Goal: Task Accomplishment & Management: Complete application form

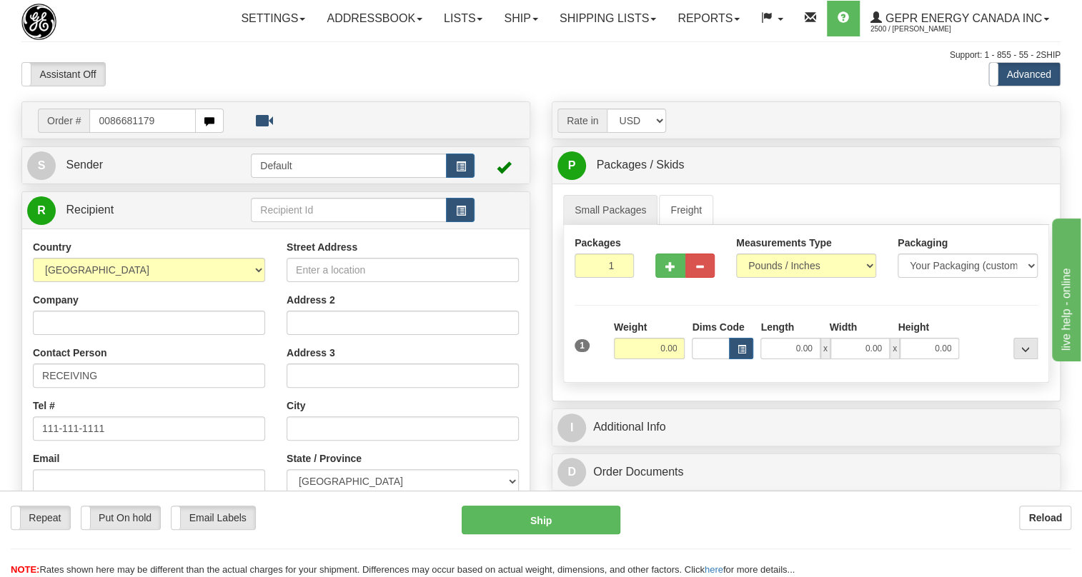
click at [107, 133] on input "0086681179" at bounding box center [142, 121] width 106 height 24
type input "86681179"
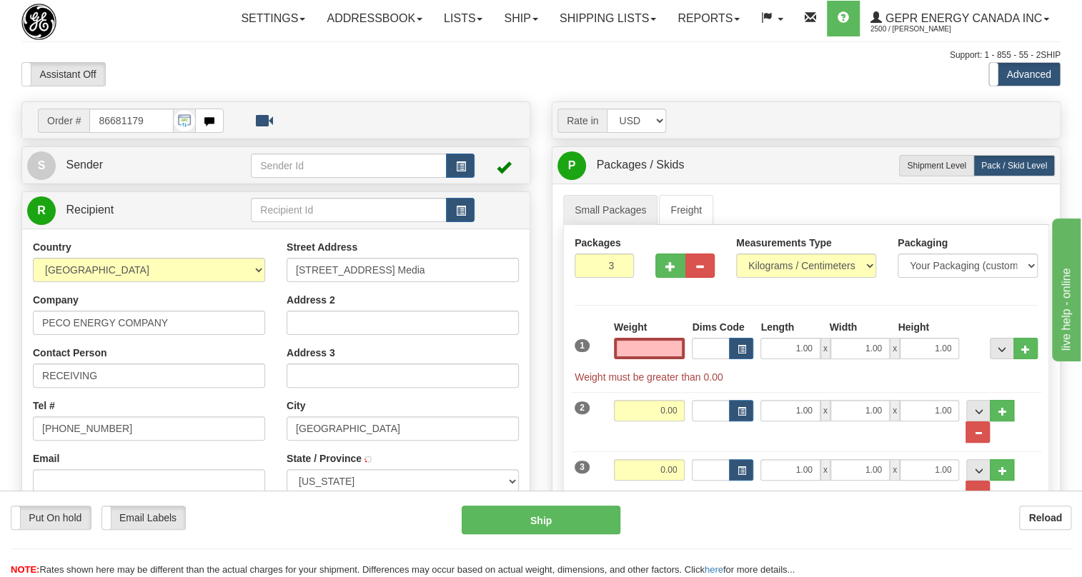
type input "MEDIA"
type input "0.00"
click at [96, 171] on span "Sender" at bounding box center [84, 165] width 37 height 12
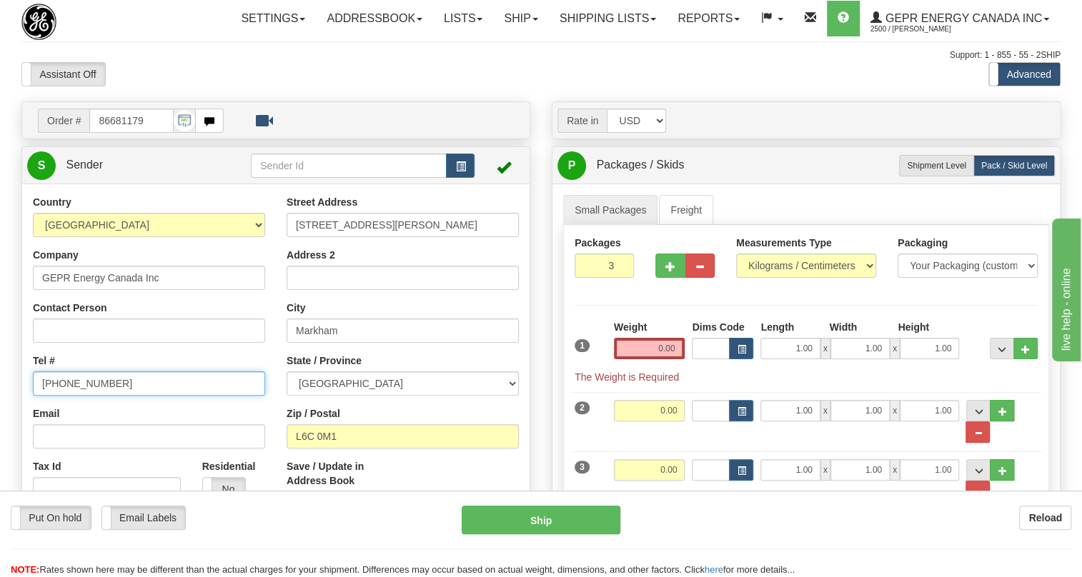
click at [84, 396] on input "(779)7960565" at bounding box center [149, 384] width 232 height 24
paste input "905-927-5013"
type input "905-927-5013"
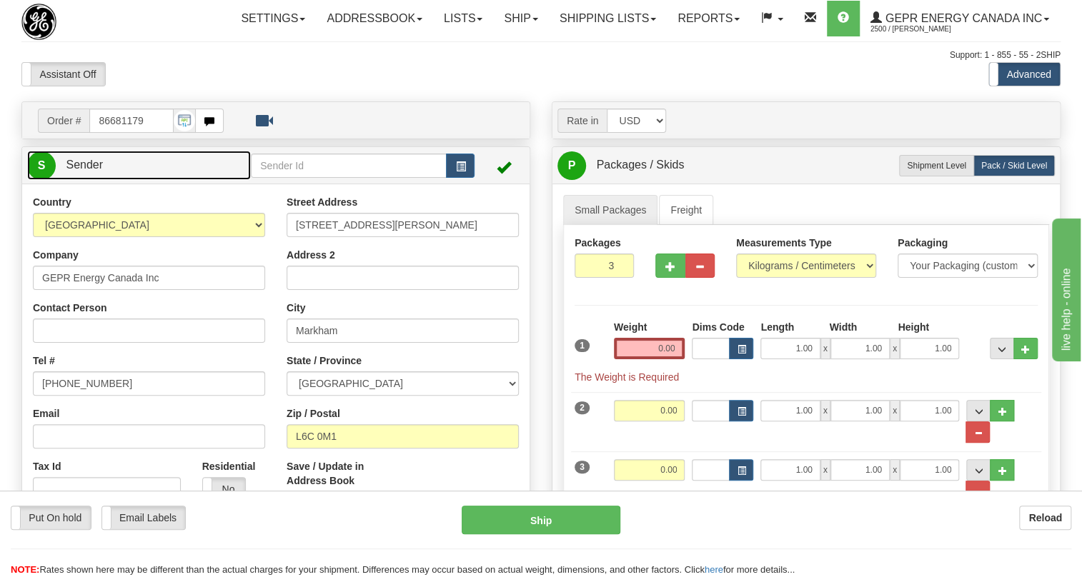
click at [84, 171] on span "Sender" at bounding box center [84, 165] width 37 height 12
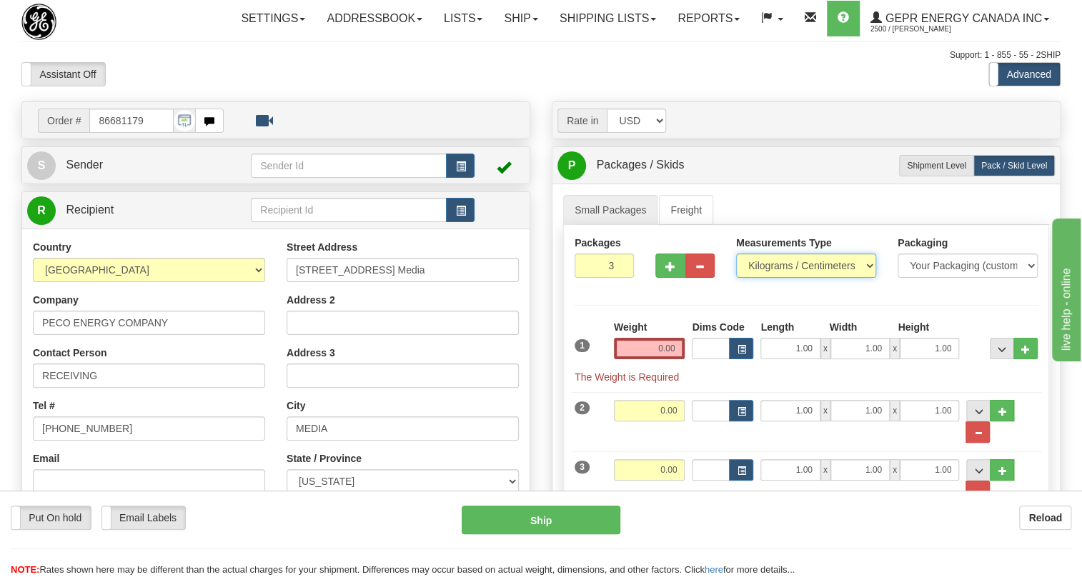
click at [788, 278] on select "Pounds / Inches Kilograms / Centimeters" at bounding box center [806, 266] width 140 height 24
select select "0"
click at [736, 278] on select "Pounds / Inches Kilograms / Centimeters" at bounding box center [806, 266] width 140 height 24
click at [785, 359] on input "1.00" at bounding box center [789, 348] width 59 height 21
type input "0.00"
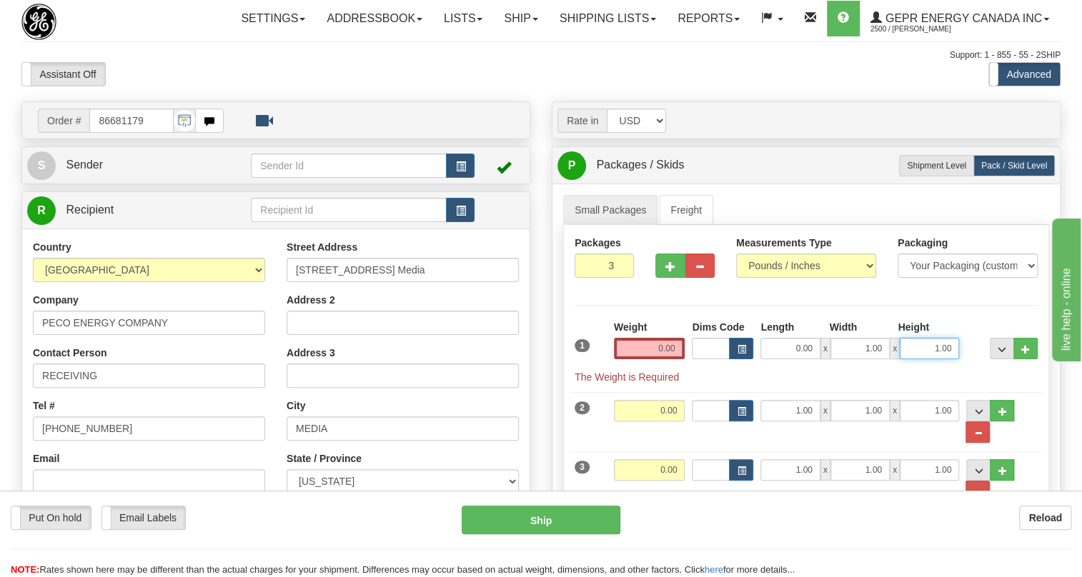
click at [915, 359] on input "1.00" at bounding box center [929, 348] width 59 height 21
type input "0.00"
click at [856, 359] on input "1.00" at bounding box center [859, 348] width 59 height 21
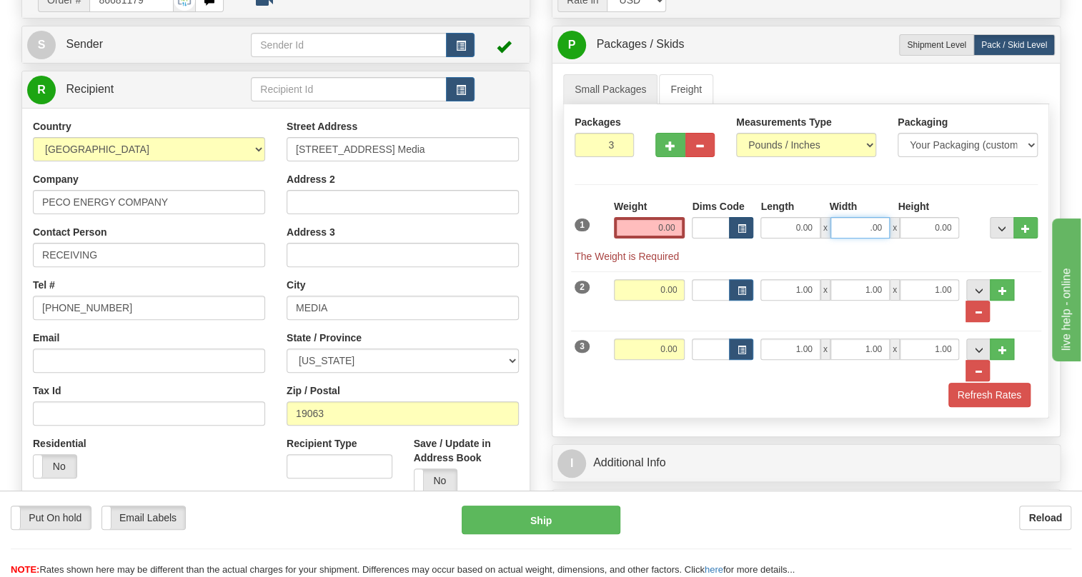
scroll to position [129, 0]
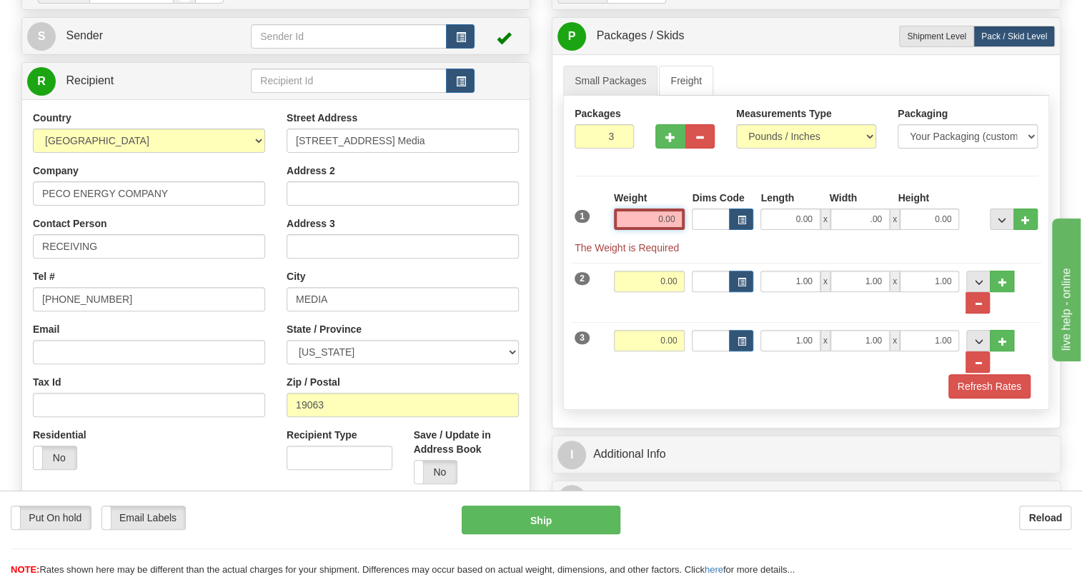
type input "0.00"
click at [658, 230] on input "0.00" at bounding box center [649, 219] width 71 height 21
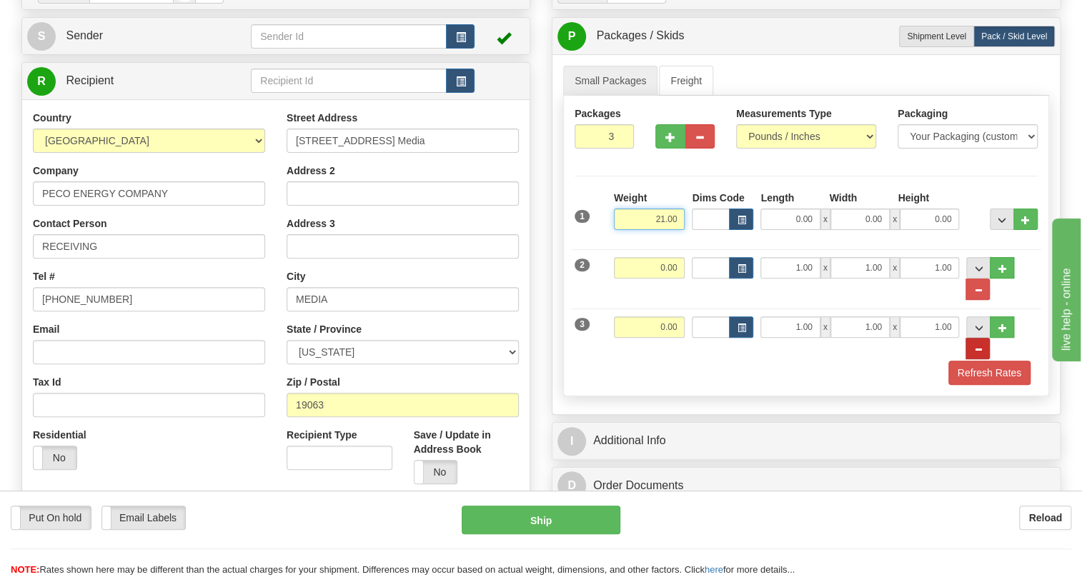
type input "21.00"
click at [1024, 349] on div "3 Weight 0.00 Dims Code Length Width Height" at bounding box center [806, 331] width 470 height 59
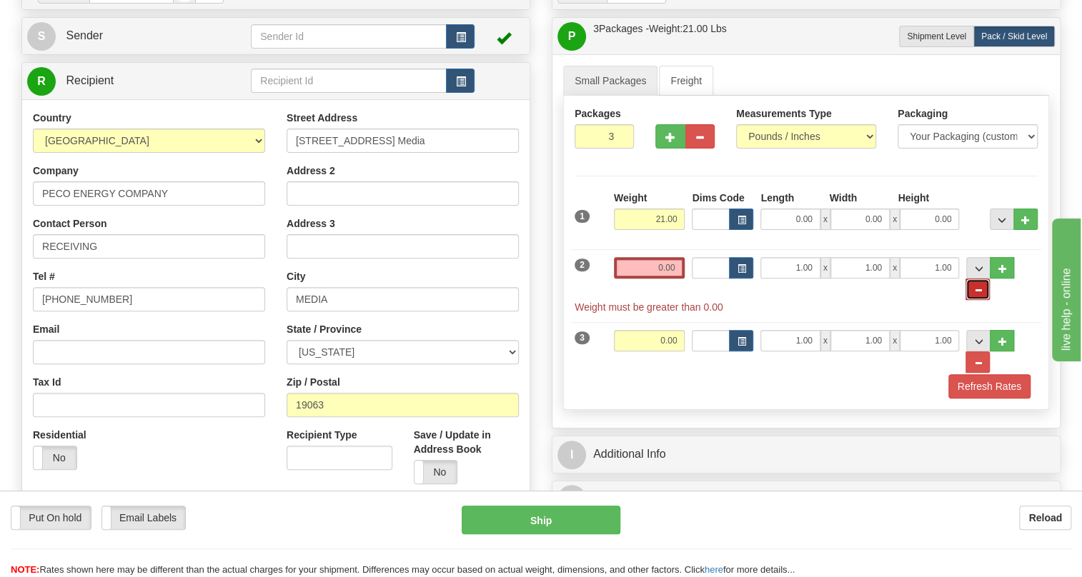
click at [982, 294] on span "..." at bounding box center [977, 291] width 9 height 8
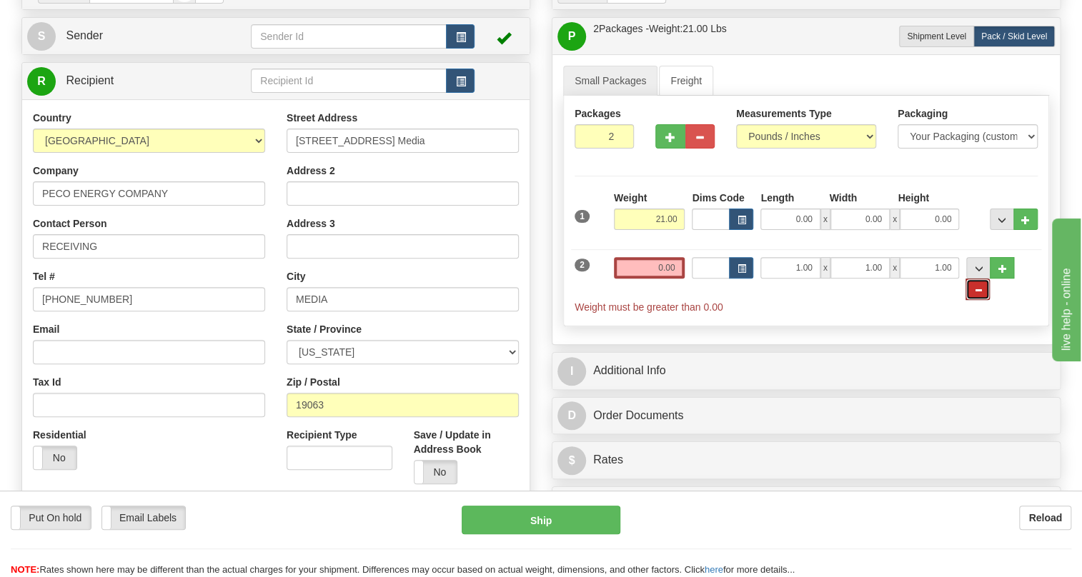
click at [982, 294] on span "..." at bounding box center [977, 291] width 9 height 8
type input "1"
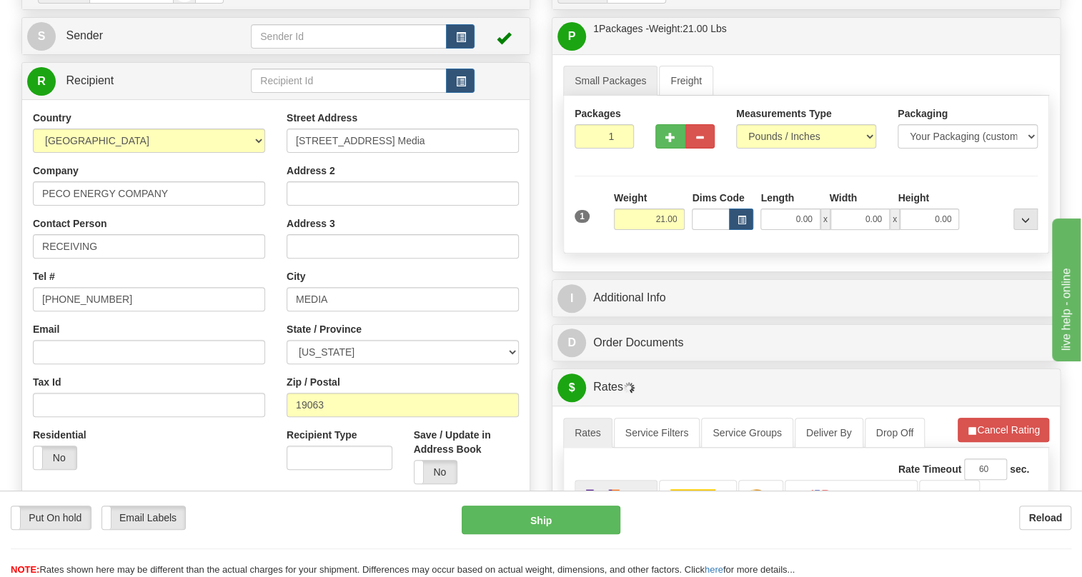
click at [591, 121] on label "Packages" at bounding box center [598, 113] width 46 height 14
click at [590, 149] on input "1" at bounding box center [604, 136] width 59 height 24
type input "3"
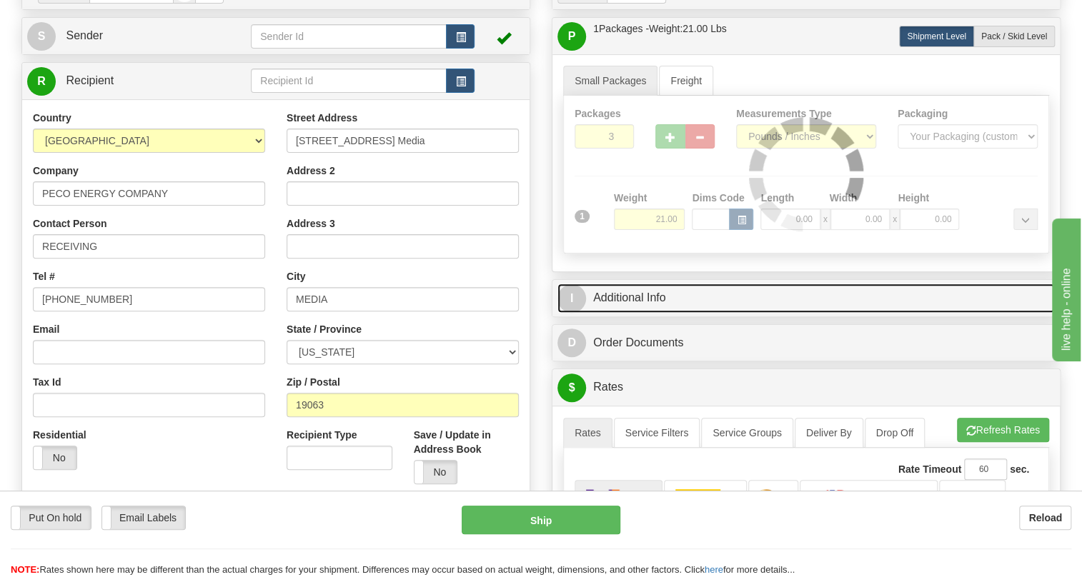
click at [622, 313] on link "I Additional Info" at bounding box center [805, 298] width 497 height 29
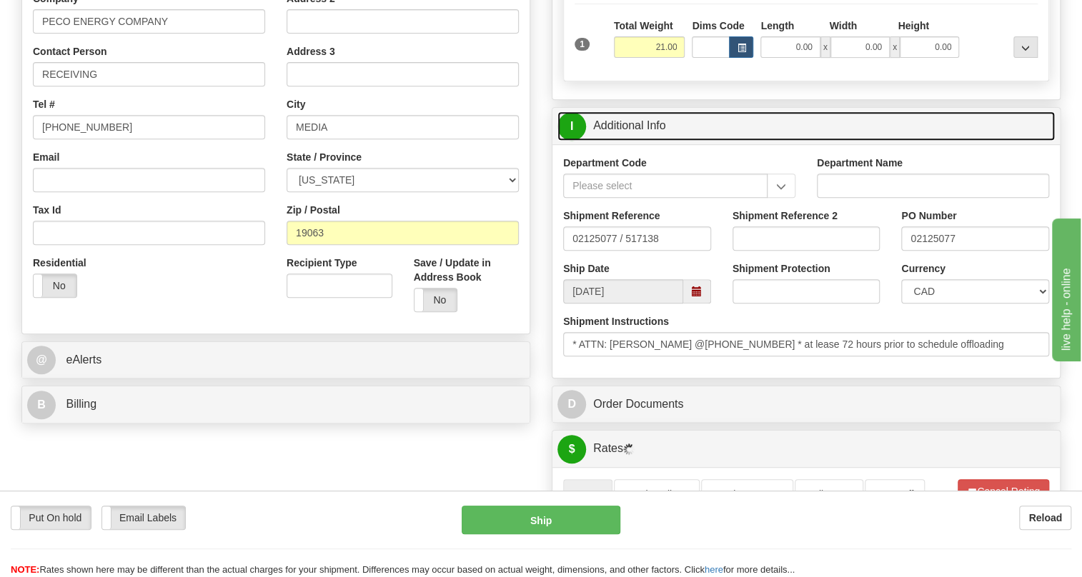
scroll to position [324, 0]
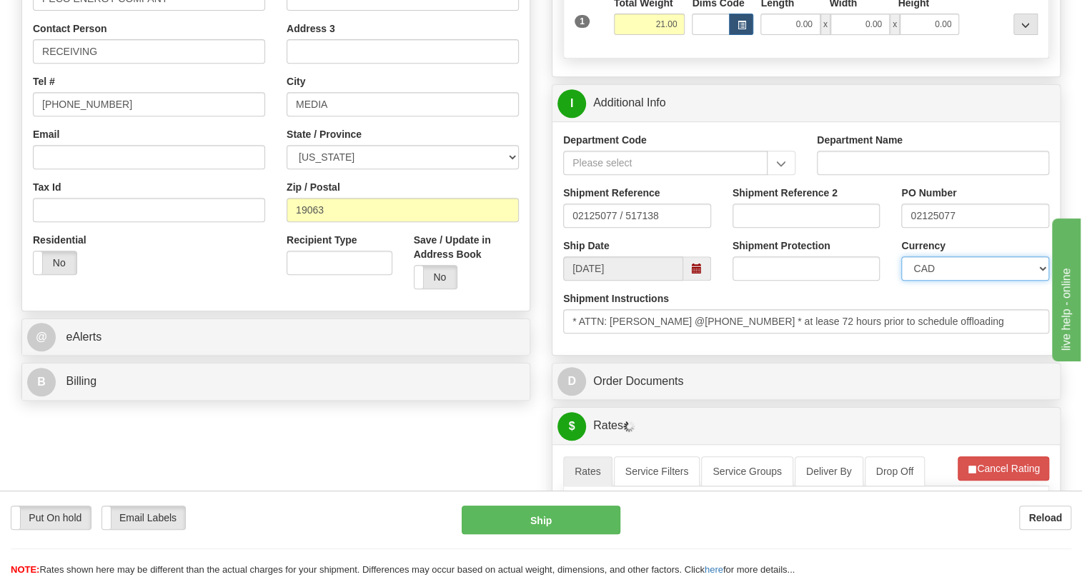
click at [958, 281] on select "CAD USD EUR ZAR RON ANG ARN AUD AUS AWG BBD BFR BGN BHD BMD BND BRC BRL CHP CKZ…" at bounding box center [975, 269] width 148 height 24
select select "1"
click at [901, 281] on select "CAD USD EUR ZAR RON ANG ARN AUD AUS AWG BBD BFR BGN BHD BMD BND BRC BRL CHP CKZ…" at bounding box center [975, 269] width 148 height 24
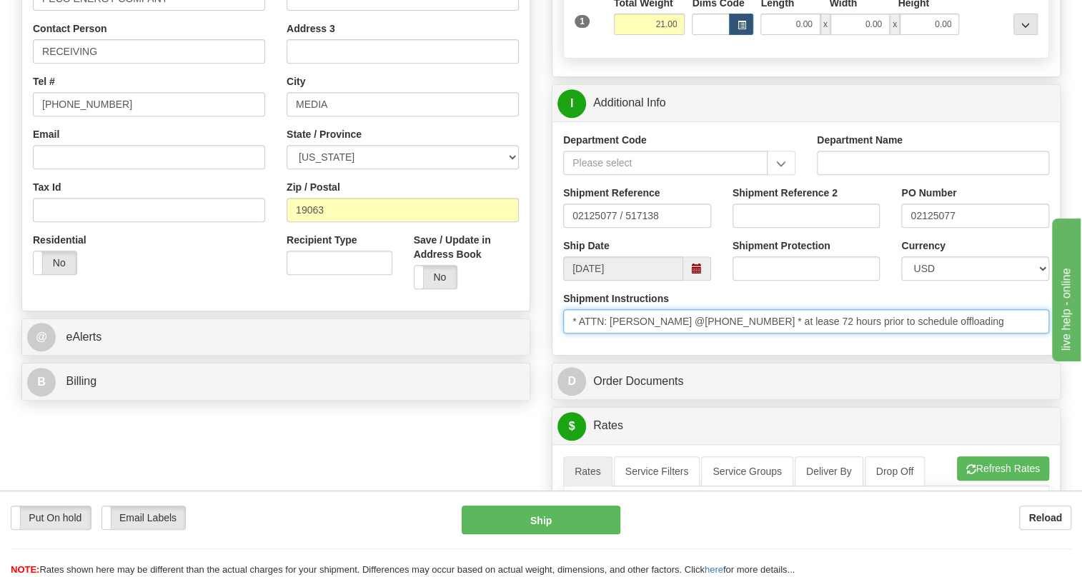
drag, startPoint x: 672, startPoint y: 351, endPoint x: 580, endPoint y: 357, distance: 92.4
click at [580, 334] on input "* ATTN: Jon Thomson @215 704 3247 * at lease 72 hours prior to schedule offload…" at bounding box center [806, 321] width 486 height 24
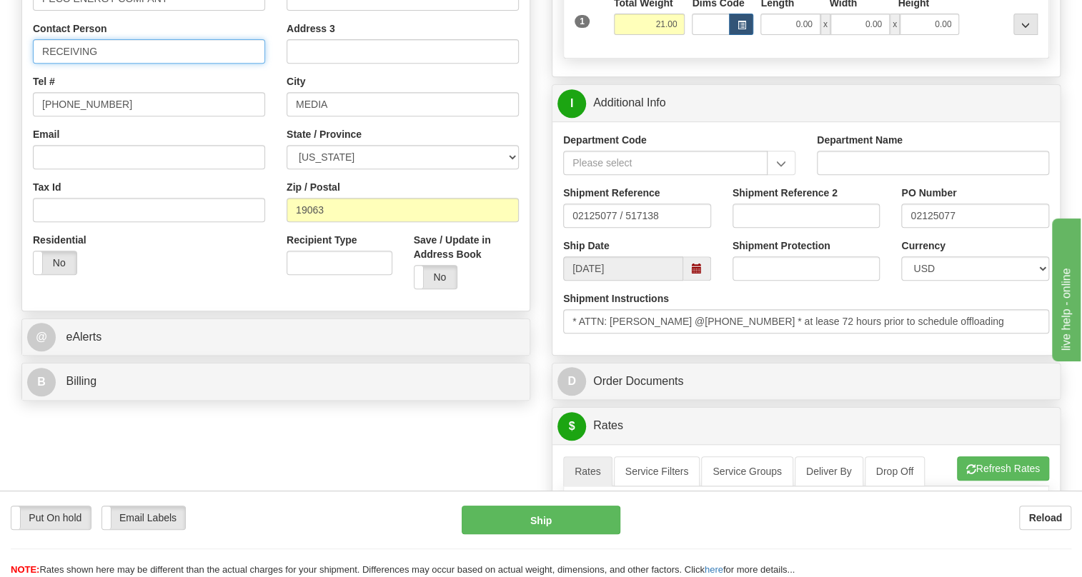
click at [69, 64] on input "RECEIVING" at bounding box center [149, 51] width 232 height 24
paste input "ATTN: Jon Thomson"
click at [66, 64] on input "ATTN: Jon Thomson" at bounding box center [149, 51] width 232 height 24
click at [187, 64] on input "Attn: Jon Thomson" at bounding box center [149, 51] width 232 height 24
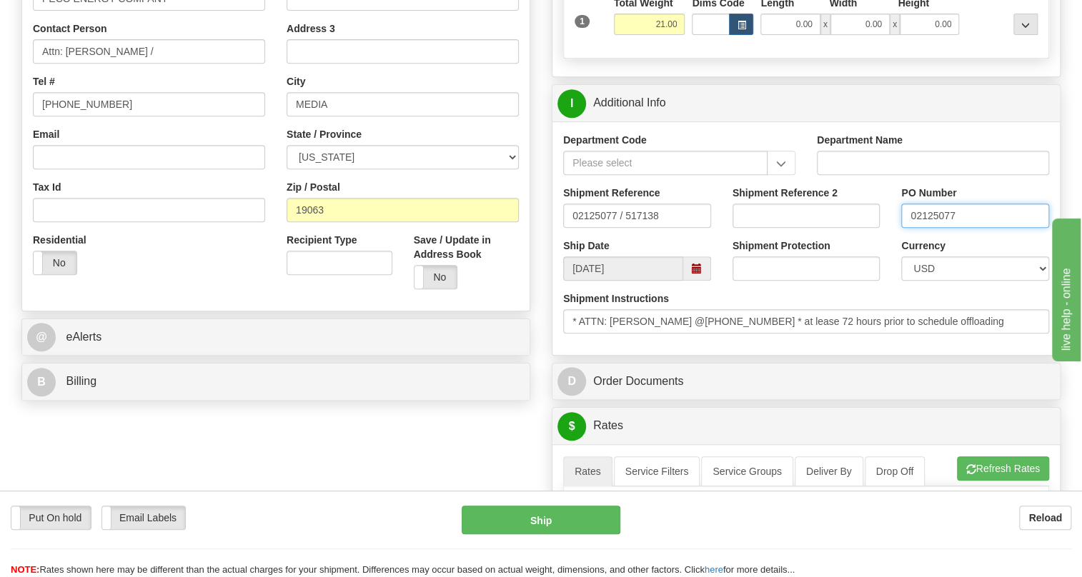
click at [928, 228] on input "02125077" at bounding box center [975, 216] width 148 height 24
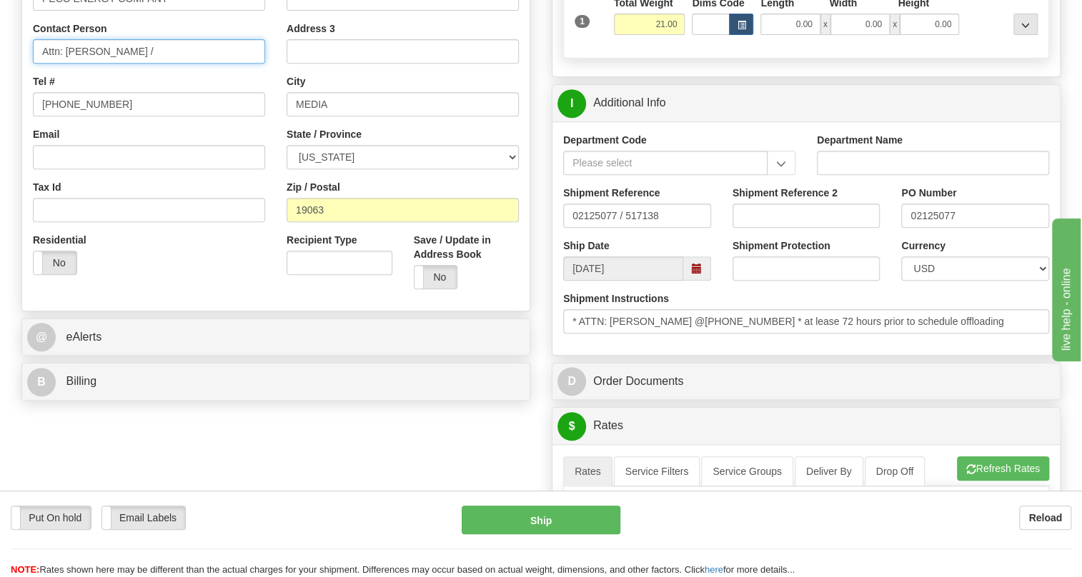
click at [154, 64] on input "Attn: Jon Thomson /" at bounding box center [149, 51] width 232 height 24
paste input "02125077"
type input "Attn: Jon Thomson / PO# 02125077"
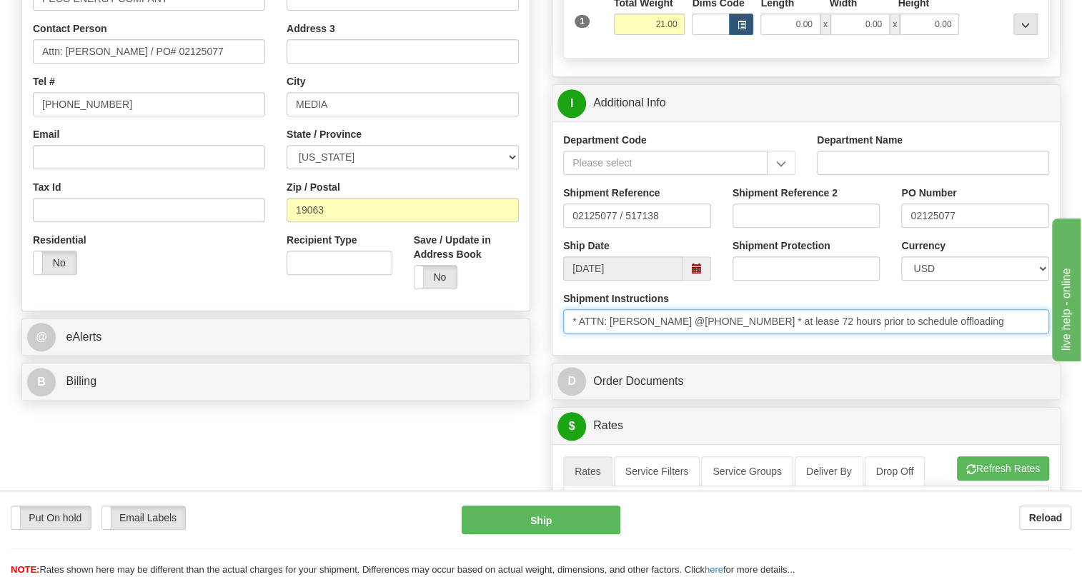
click at [746, 334] on input "* ATTN: Jon Thomson @215 704 3247 * at lease 72 hours prior to schedule offload…" at bounding box center [806, 321] width 486 height 24
drag, startPoint x: 746, startPoint y: 351, endPoint x: 687, endPoint y: 354, distance: 59.4
click at [687, 334] on input "* ATTN: Jon Thomson @215 704 3247 * at lease 72 hours prior to schedule offload…" at bounding box center [806, 321] width 486 height 24
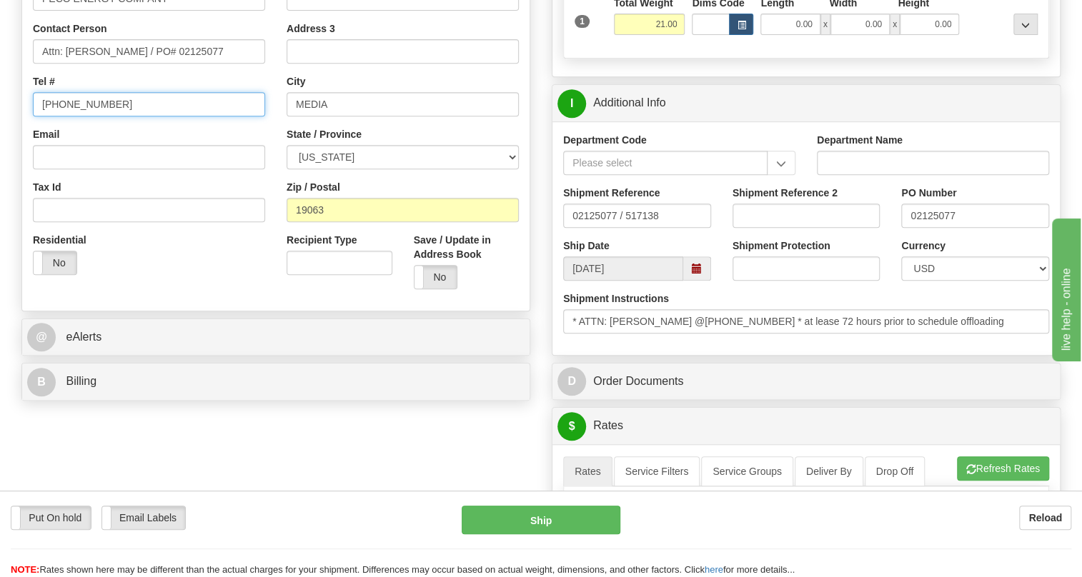
click at [86, 116] on input "(779)7960565" at bounding box center [149, 104] width 232 height 24
paste input "215 704 3247"
type input "215 704 3247"
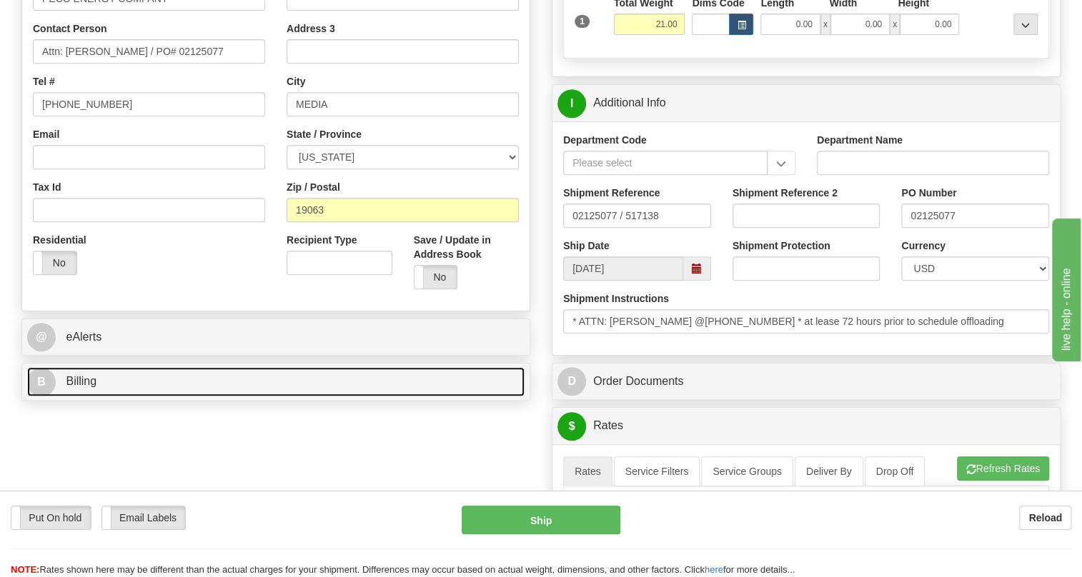
click at [93, 387] on span "Billing" at bounding box center [81, 381] width 31 height 12
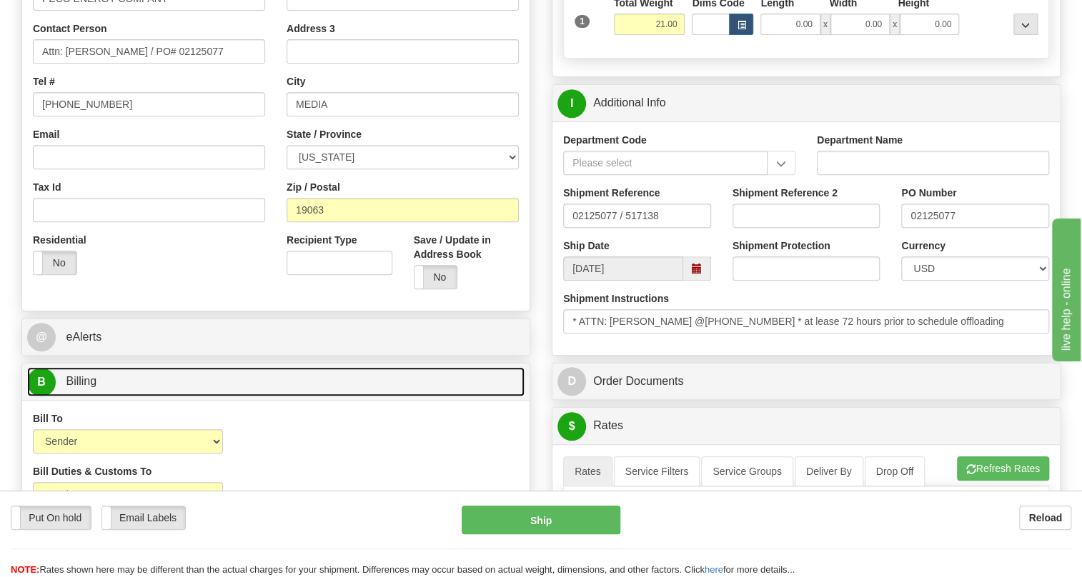
click at [93, 387] on span "Billing" at bounding box center [81, 381] width 31 height 12
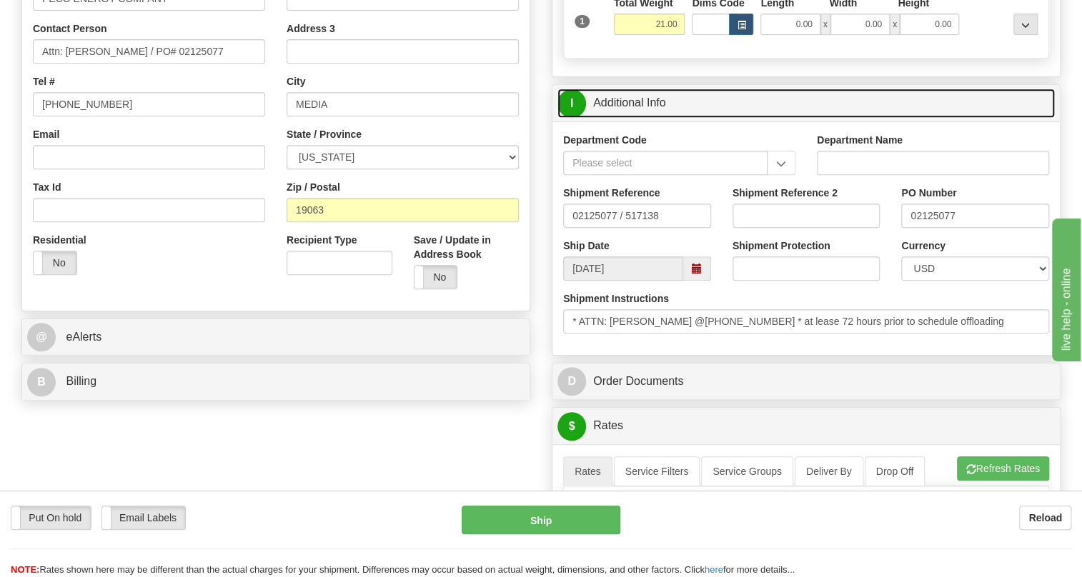
click at [644, 118] on link "I Additional Info" at bounding box center [805, 103] width 497 height 29
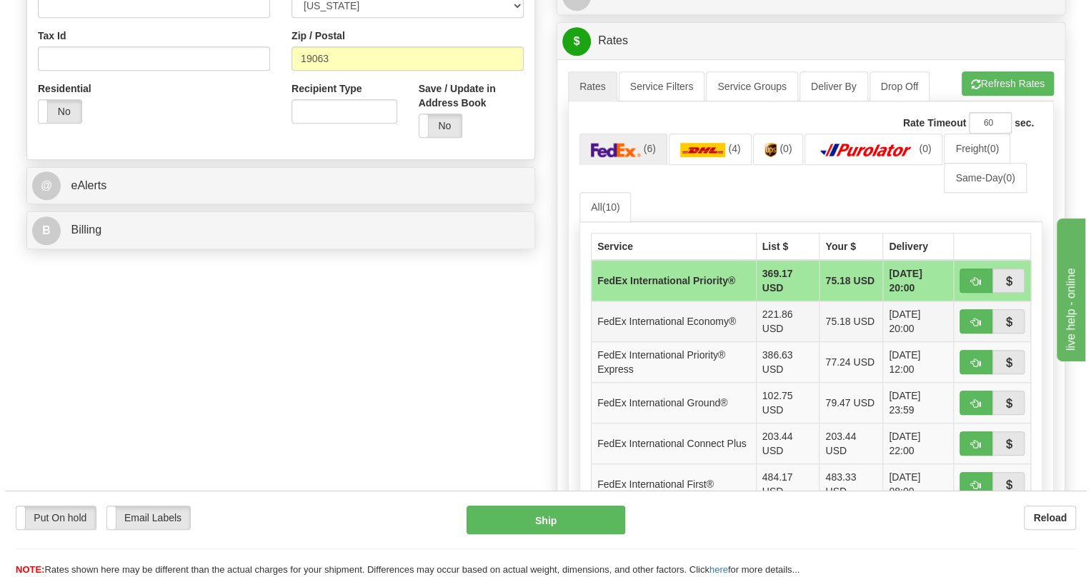
scroll to position [520, 0]
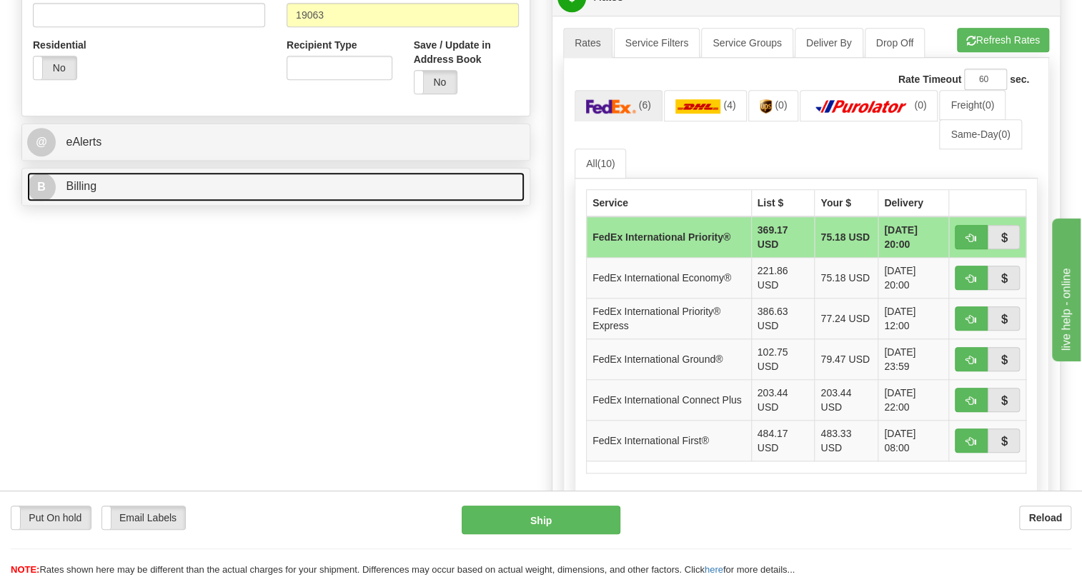
click at [68, 192] on span "Billing" at bounding box center [81, 186] width 31 height 12
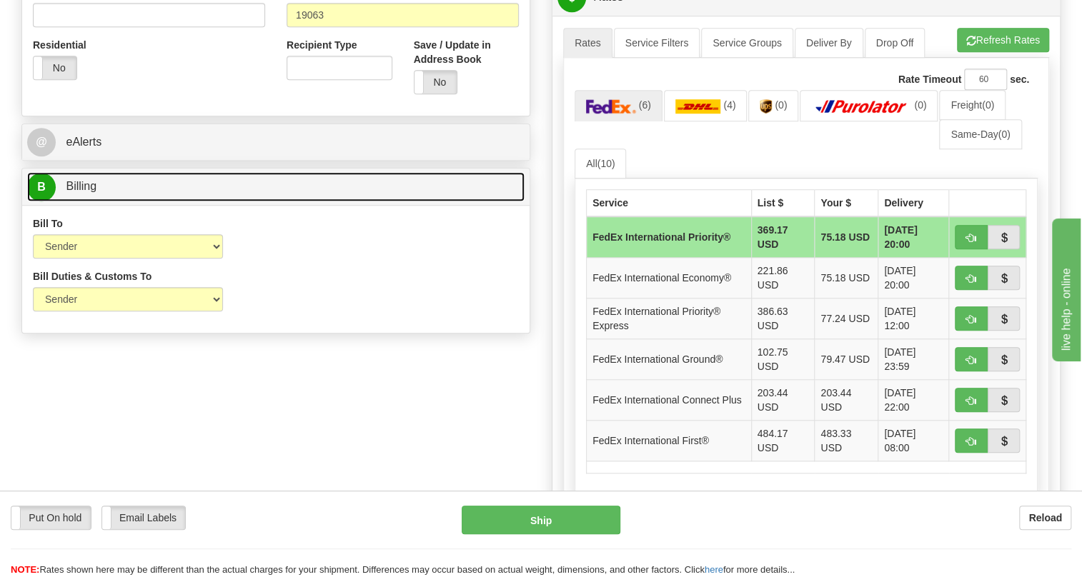
click at [68, 192] on span "Billing" at bounding box center [81, 186] width 31 height 12
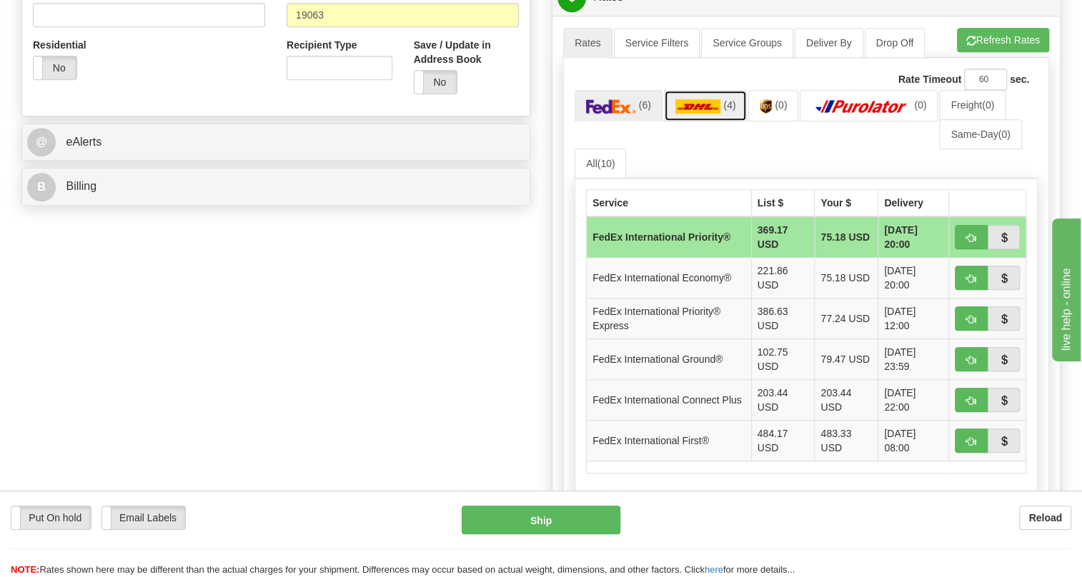
click at [703, 114] on img at bounding box center [698, 106] width 46 height 14
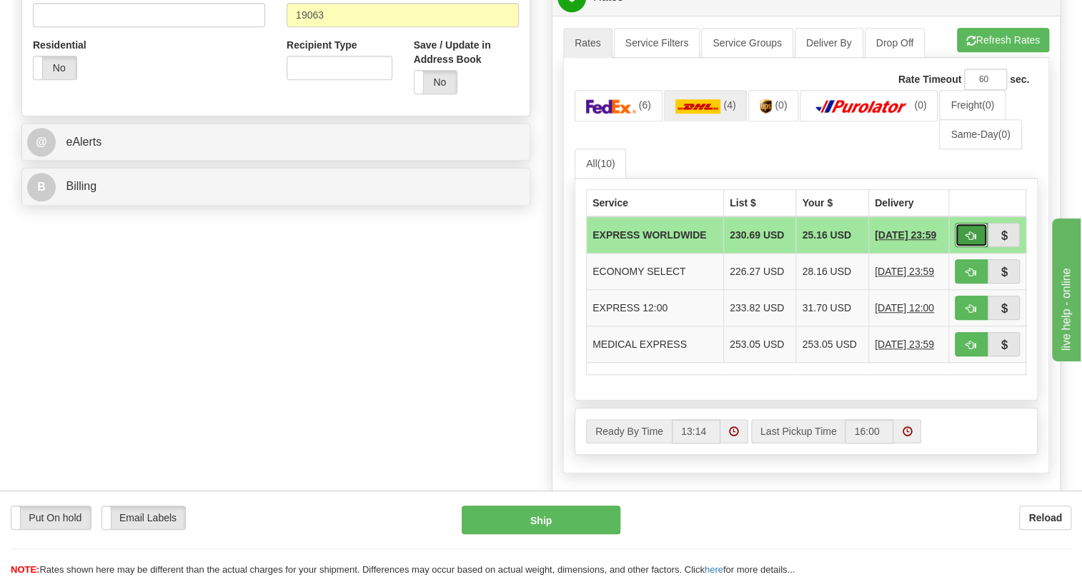
click at [973, 241] on span "button" at bounding box center [971, 236] width 10 height 9
type input "P"
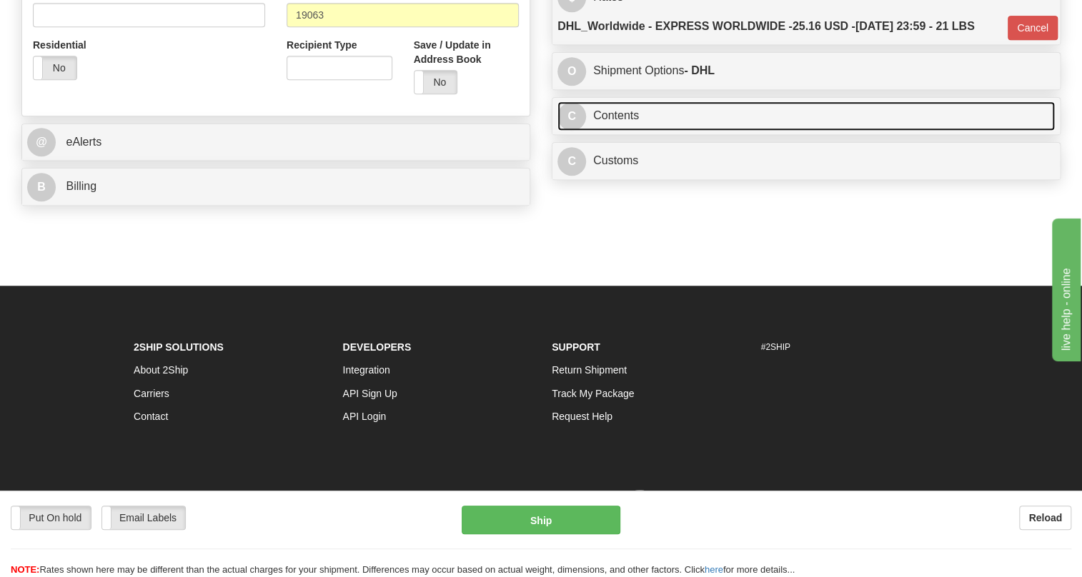
click at [620, 131] on link "C Contents" at bounding box center [805, 115] width 497 height 29
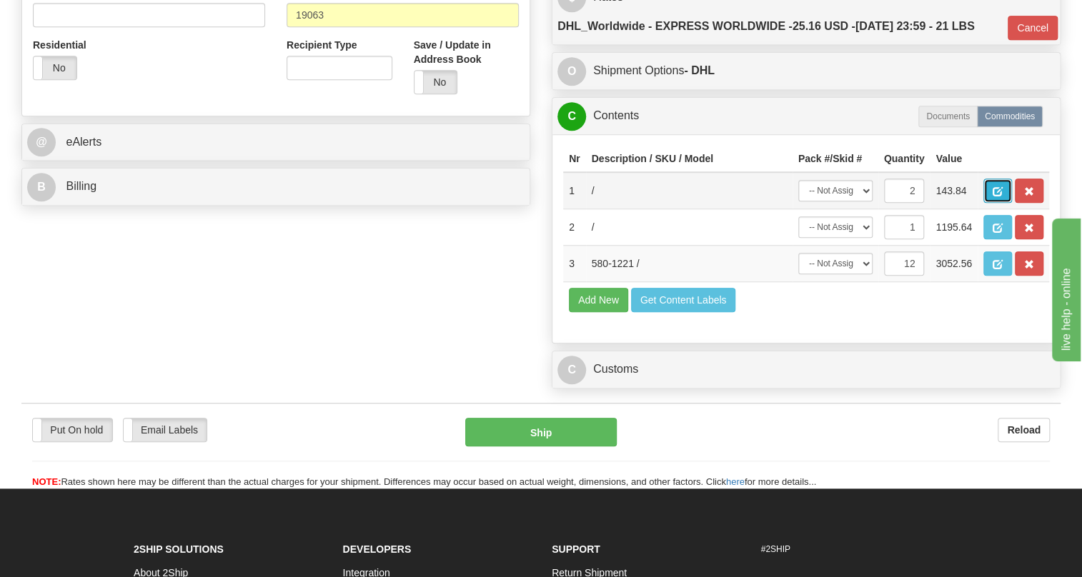
click at [996, 197] on span "button" at bounding box center [998, 191] width 10 height 9
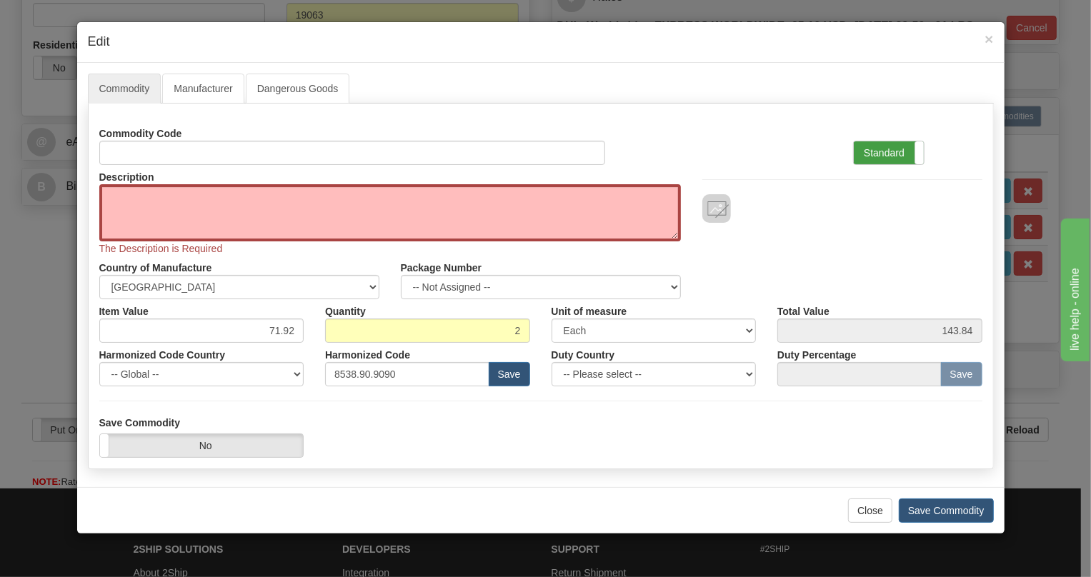
click at [870, 156] on label "Standard" at bounding box center [889, 153] width 70 height 23
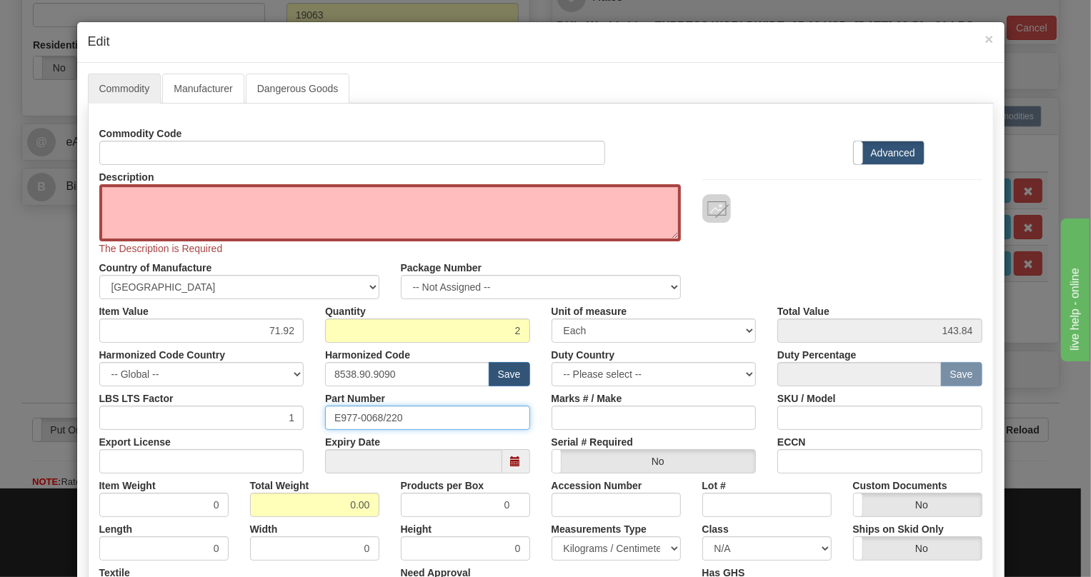
drag, startPoint x: 401, startPoint y: 417, endPoint x: 330, endPoint y: 414, distance: 70.8
click at [330, 414] on input "E977-0068/220" at bounding box center [427, 418] width 205 height 24
click at [114, 194] on textarea "Description" at bounding box center [390, 212] width 582 height 57
paste textarea "CaBLE, Coaxial, With Connectors, 300V"
type textarea "CaBLE, Coaxial, With Connectors, 300V"
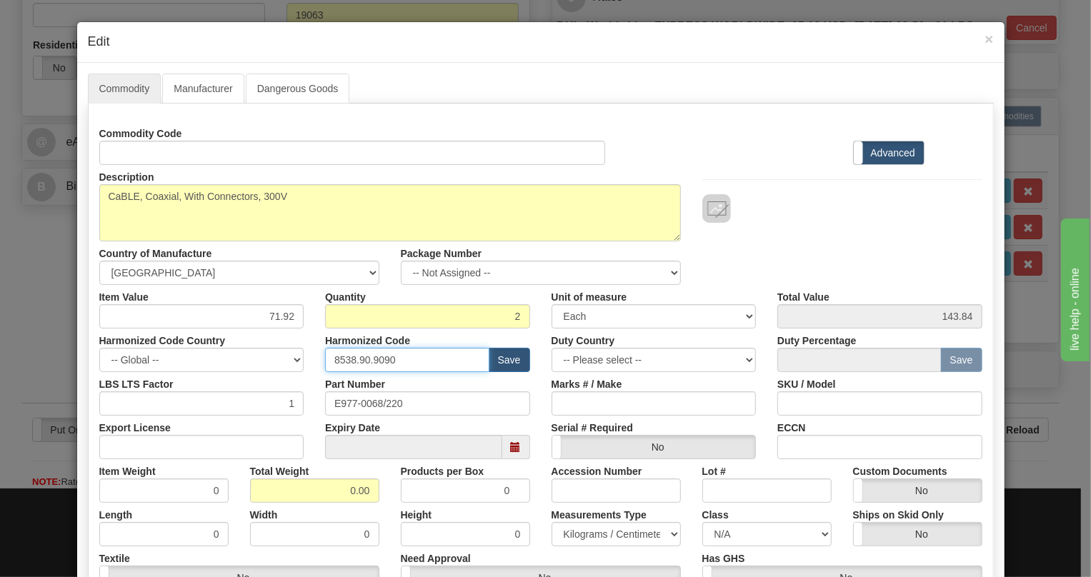
click at [372, 359] on input "8538.90.9090" at bounding box center [407, 360] width 164 height 24
paste input "44.20.000"
type input "8544.20.0000"
click at [279, 314] on input "71.92" at bounding box center [201, 316] width 205 height 24
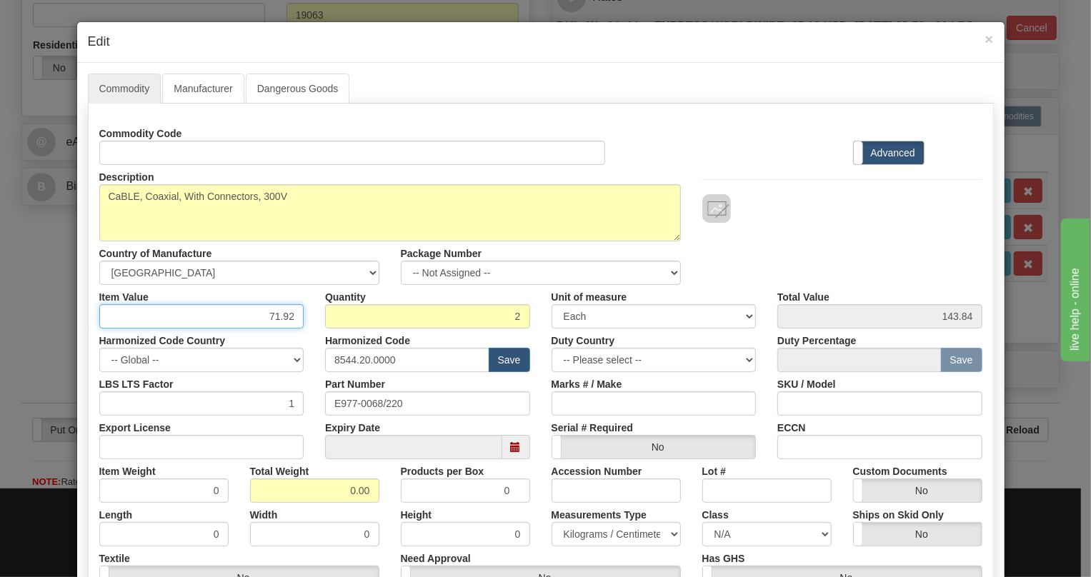
click at [279, 314] on input "71.92" at bounding box center [201, 316] width 205 height 24
type input "40.34"
type input "80.68"
click at [331, 481] on input "0.00" at bounding box center [314, 491] width 129 height 24
type input "1.00"
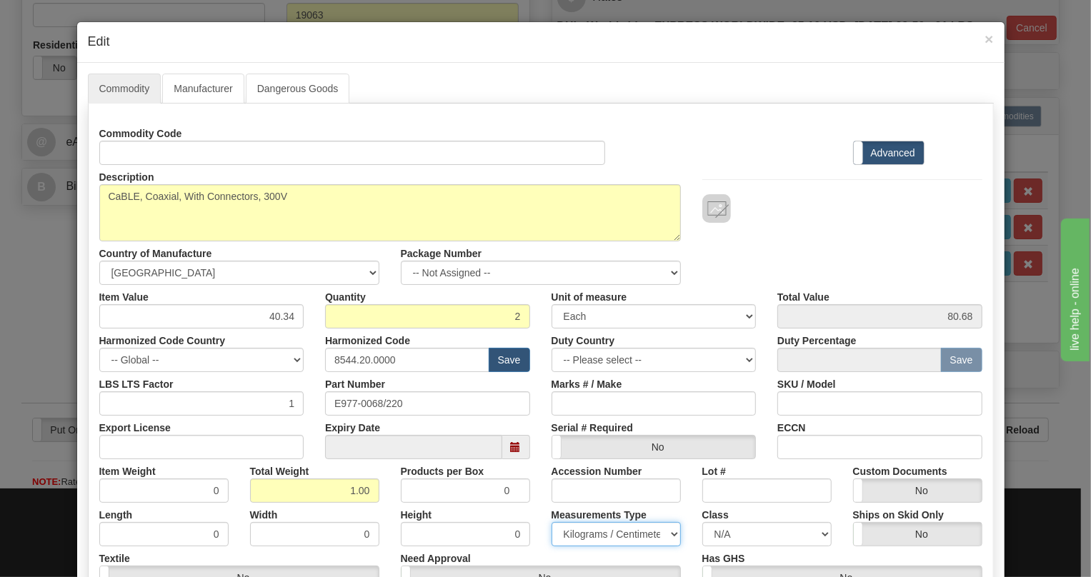
type input "0.5000"
click at [590, 532] on select "Pounds / Inches Kilograms / Centimeters" at bounding box center [616, 534] width 129 height 24
select select "0"
click at [552, 522] on select "Pounds / Inches Kilograms / Centimeters" at bounding box center [616, 534] width 129 height 24
click at [534, 467] on div "Products per Box 0" at bounding box center [465, 482] width 151 height 44
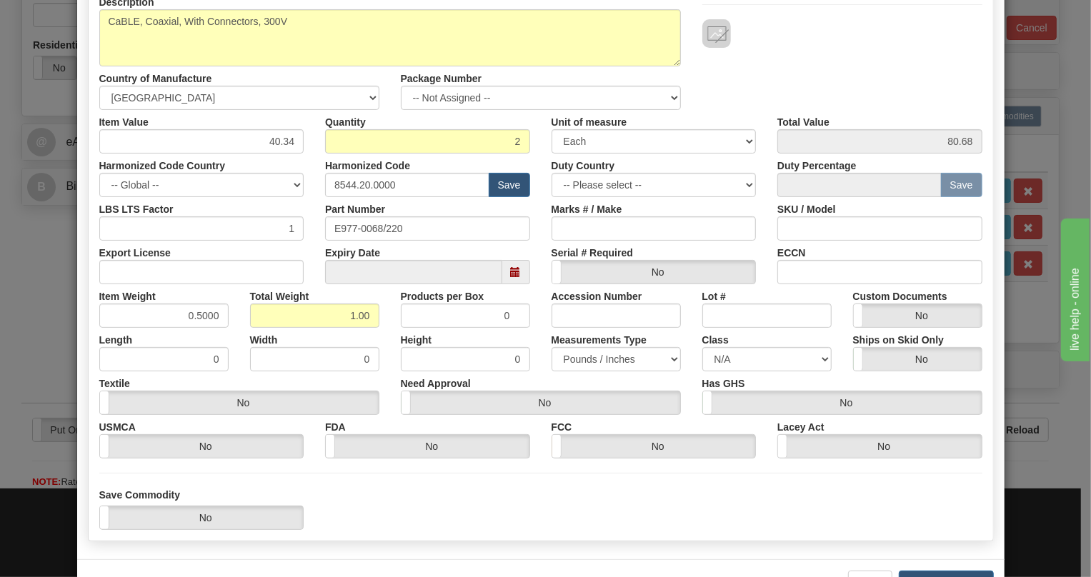
scroll to position [194, 0]
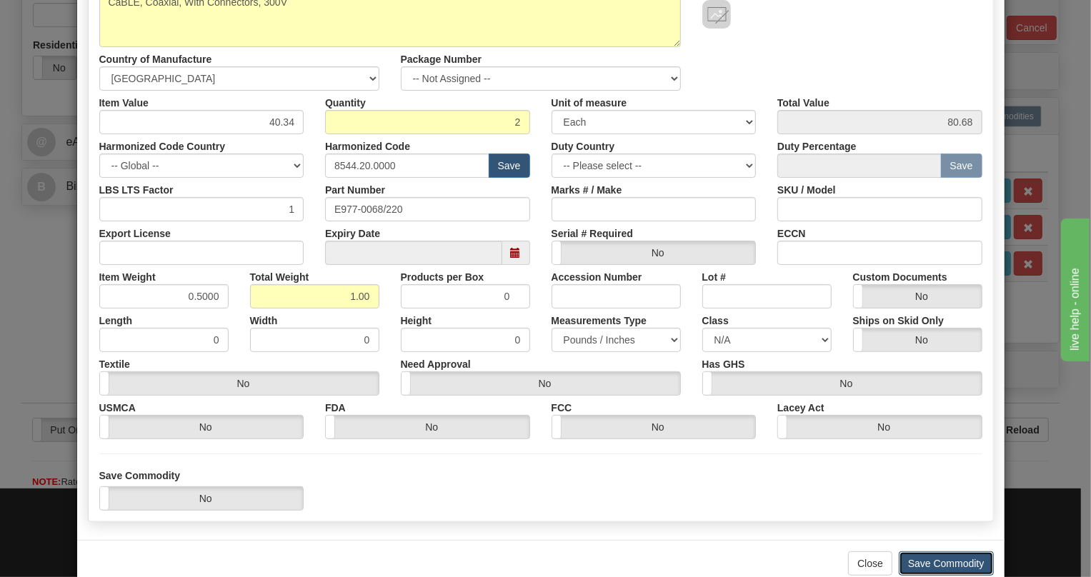
click at [929, 563] on button "Save Commodity" at bounding box center [946, 564] width 95 height 24
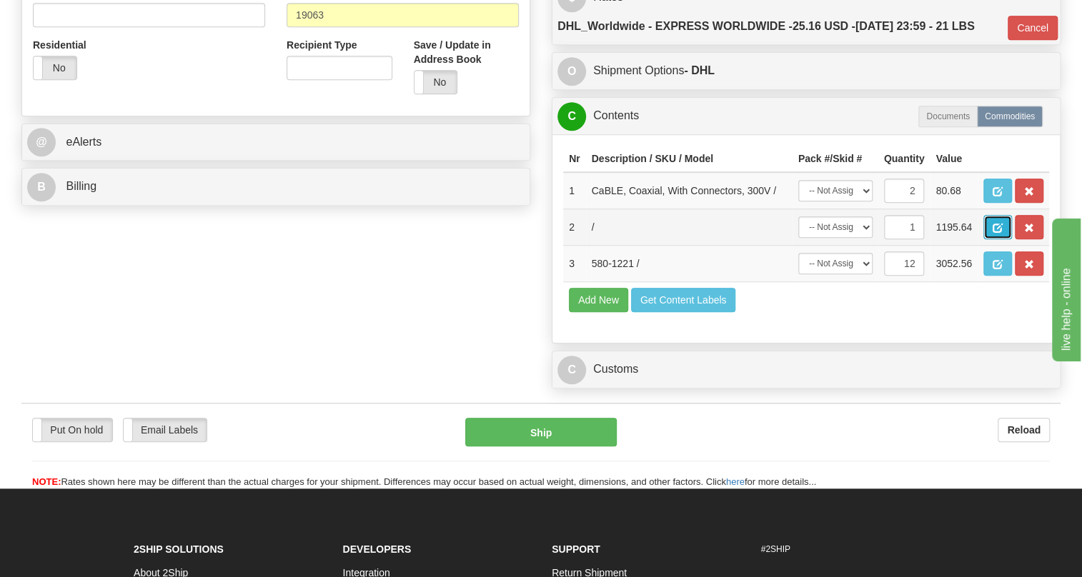
click at [998, 233] on span "button" at bounding box center [998, 228] width 10 height 9
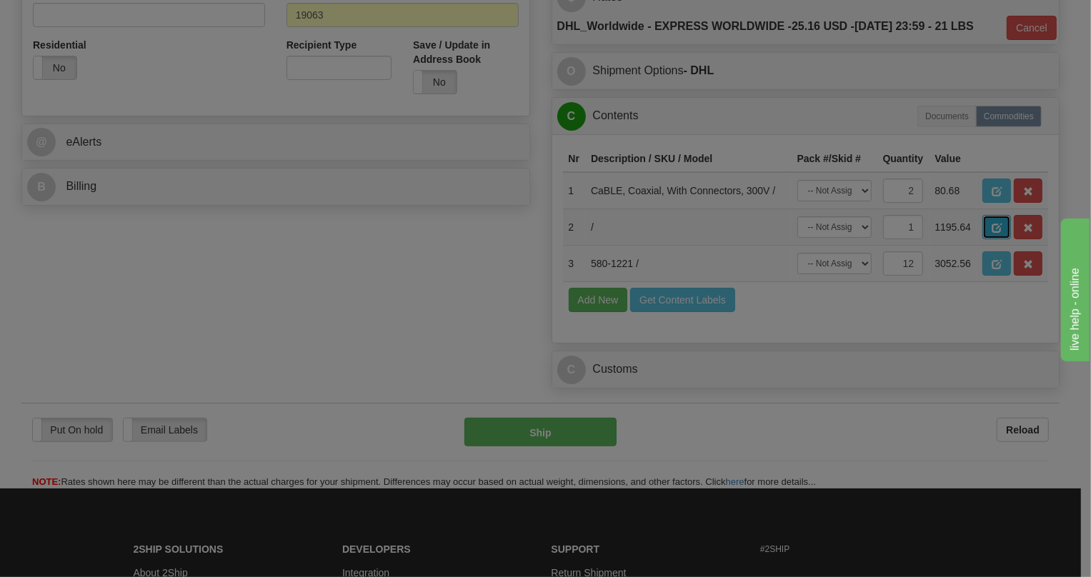
scroll to position [0, 0]
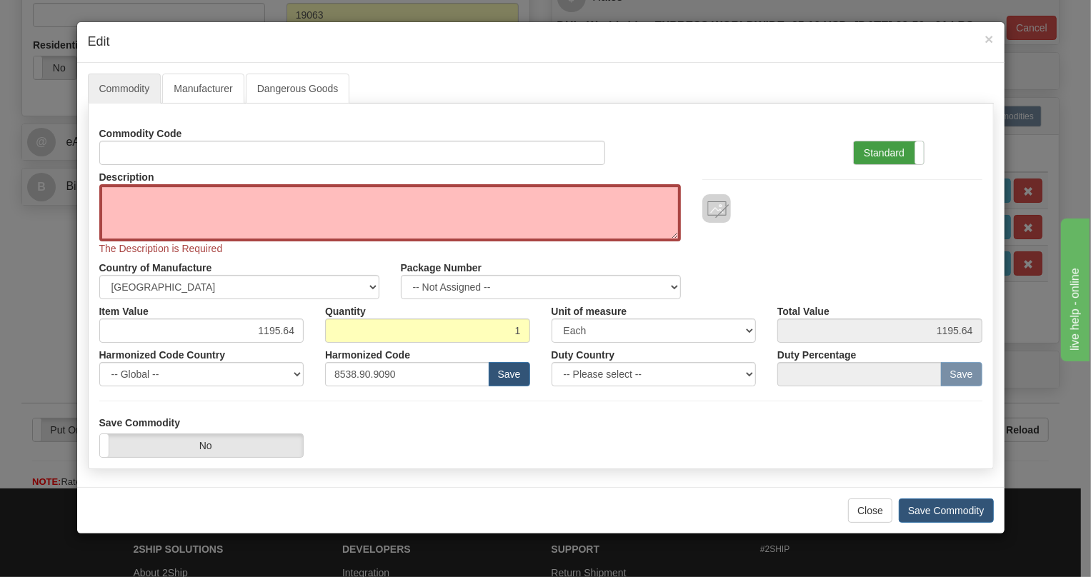
click at [878, 154] on label "Standard" at bounding box center [889, 153] width 70 height 23
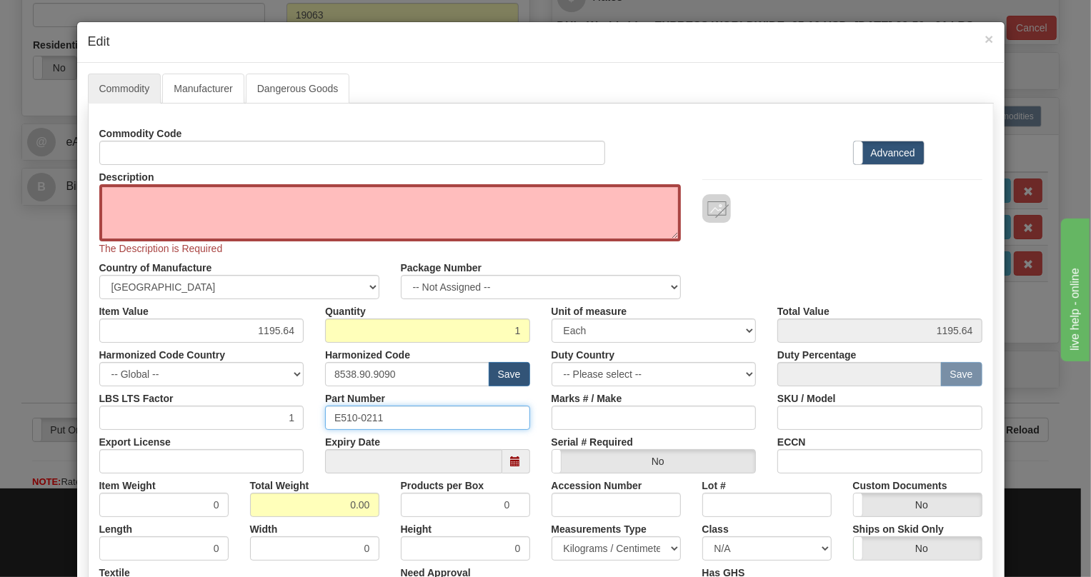
drag, startPoint x: 379, startPoint y: 417, endPoint x: 308, endPoint y: 416, distance: 70.8
click at [308, 416] on div "LBS LTS Factor 1 Part Number E510-0211 Marks # / Make SKU / Model" at bounding box center [541, 409] width 905 height 44
click at [121, 197] on textarea "Description" at bounding box center [390, 212] width 582 height 57
paste textarea "E510-0211"
click at [111, 194] on textarea "E510-0211" at bounding box center [390, 212] width 582 height 57
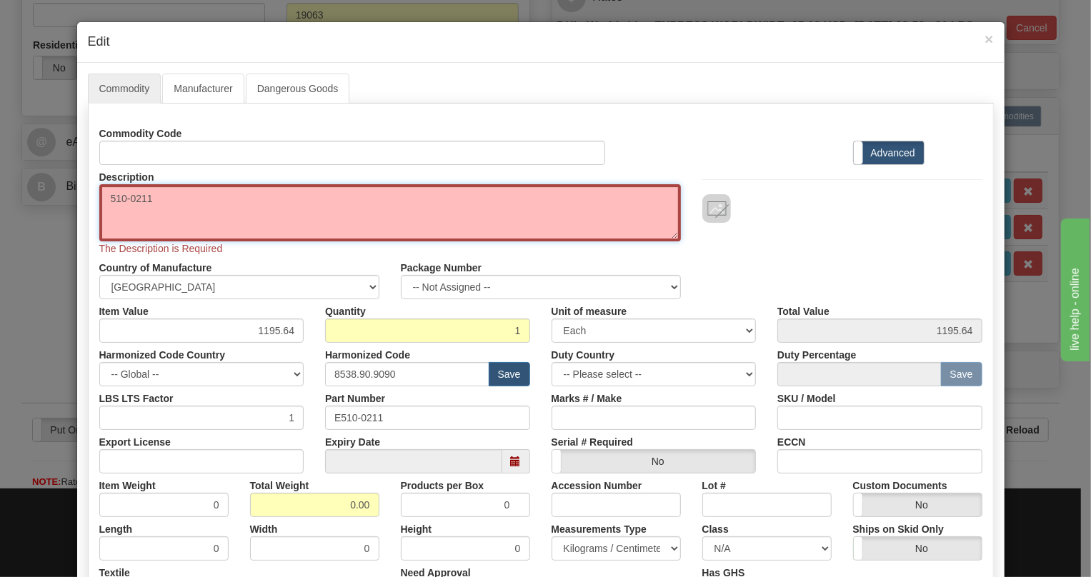
type textarea "510-0211"
click at [272, 332] on div "Commodity Code Standard Advanced Description 510-0211 The Description is Requir…" at bounding box center [540, 384] width 883 height 527
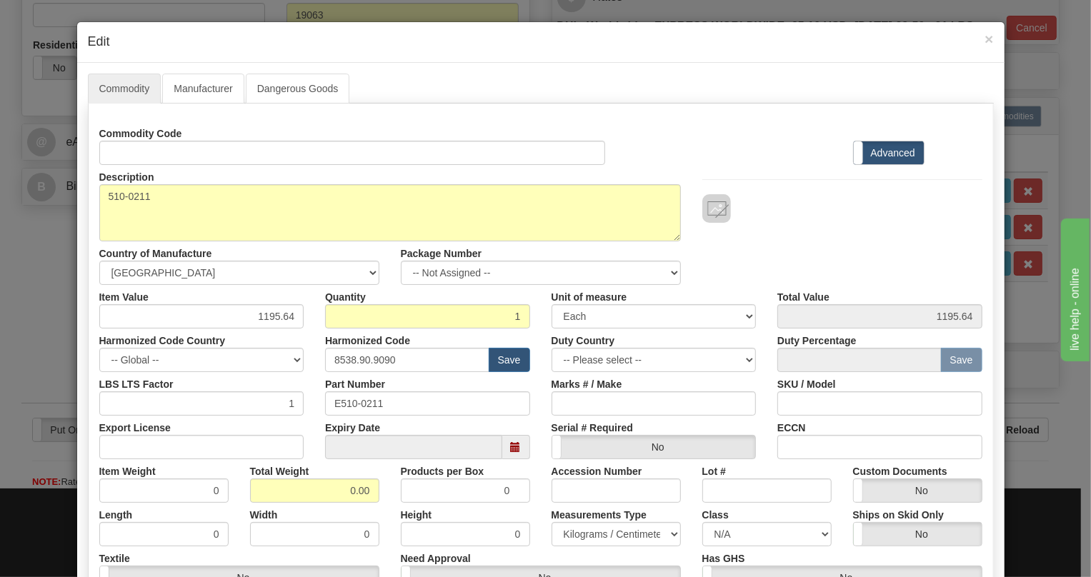
click at [272, 332] on div "Harmonized Code Country -- Global -- AFGHANISTAN ALAND ISLANDS ALBANIA ALGERIA …" at bounding box center [202, 351] width 227 height 44
click at [275, 322] on input "1195.64" at bounding box center [201, 316] width 205 height 24
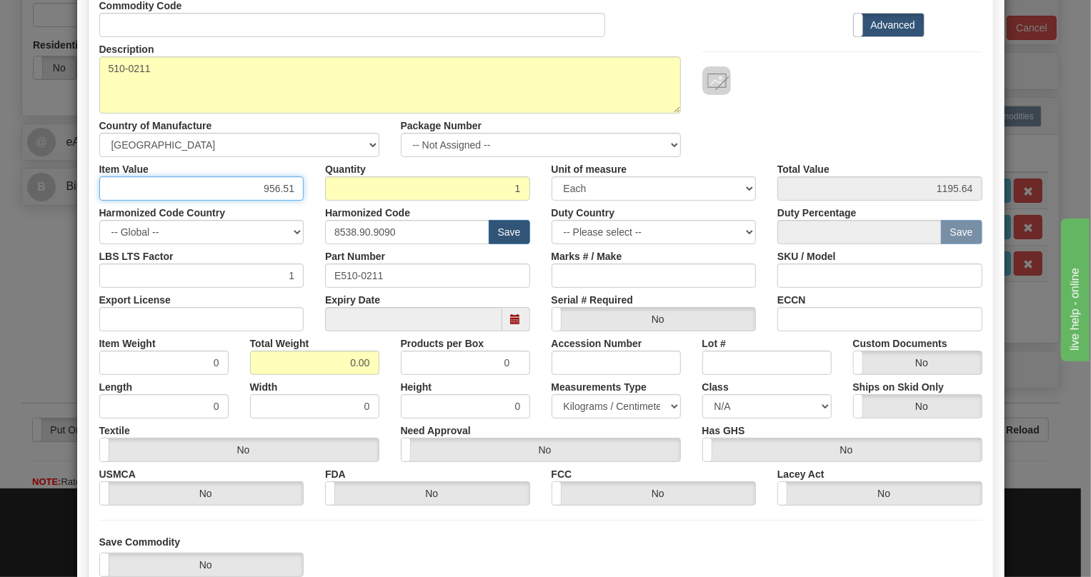
scroll to position [129, 0]
type input "956.51"
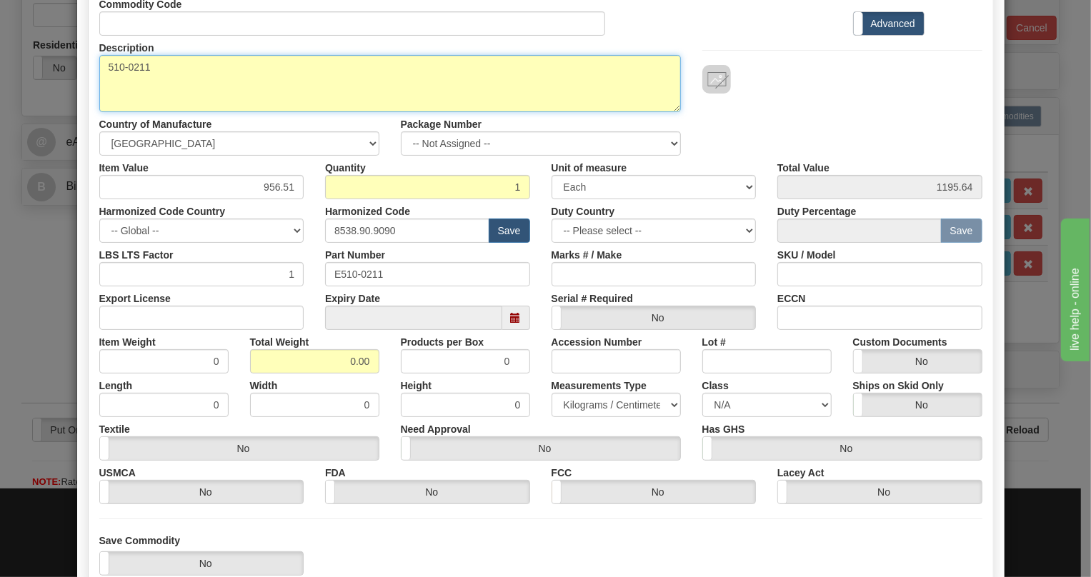
type input "956.51"
click at [100, 64] on textarea "510-0211" at bounding box center [390, 83] width 582 height 57
type textarea "E510-0211"
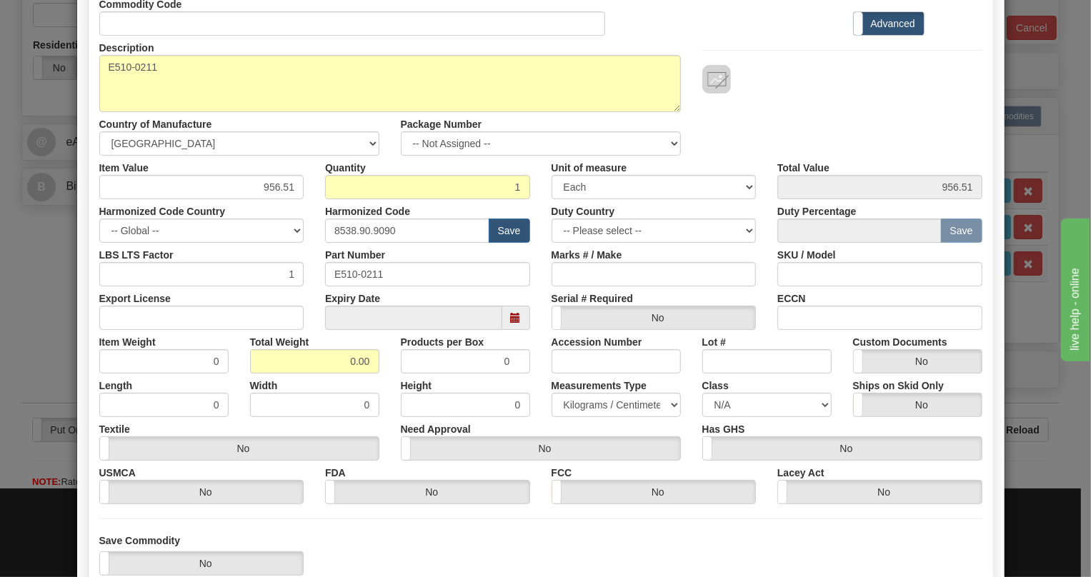
click at [314, 330] on div "Total Weight 0.00" at bounding box center [314, 352] width 151 height 44
click at [334, 363] on input "0.00" at bounding box center [314, 361] width 129 height 24
type input "1.00"
type input "1.0000"
click at [593, 405] on select "Pounds / Inches Kilograms / Centimeters" at bounding box center [616, 405] width 129 height 24
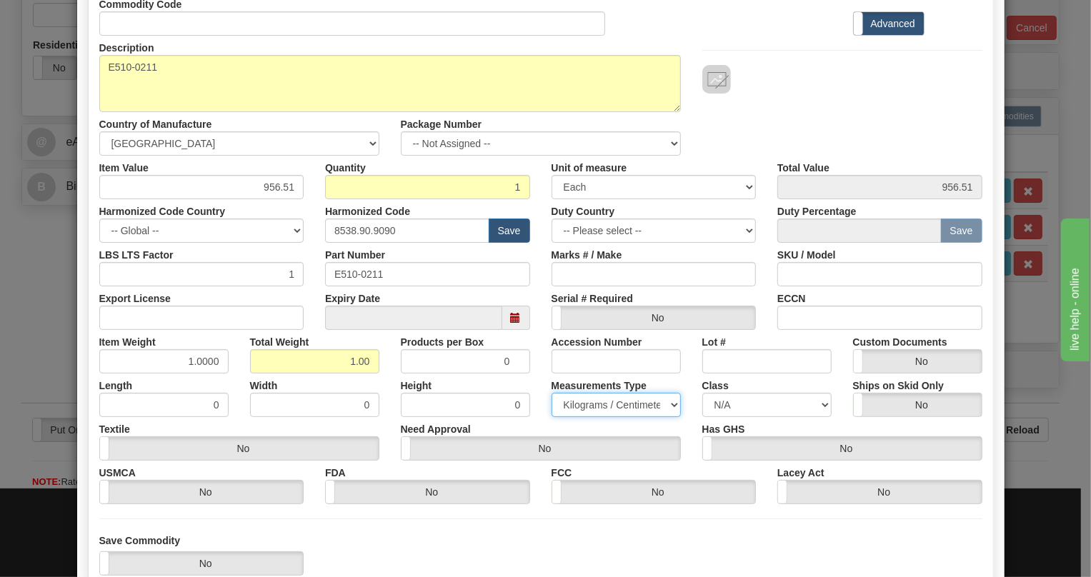
select select "0"
click at [552, 393] on select "Pounds / Inches Kilograms / Centimeters" at bounding box center [616, 405] width 129 height 24
click at [542, 412] on div "Measurements Type Pounds / Inches Kilograms / Centimeters" at bounding box center [616, 396] width 151 height 44
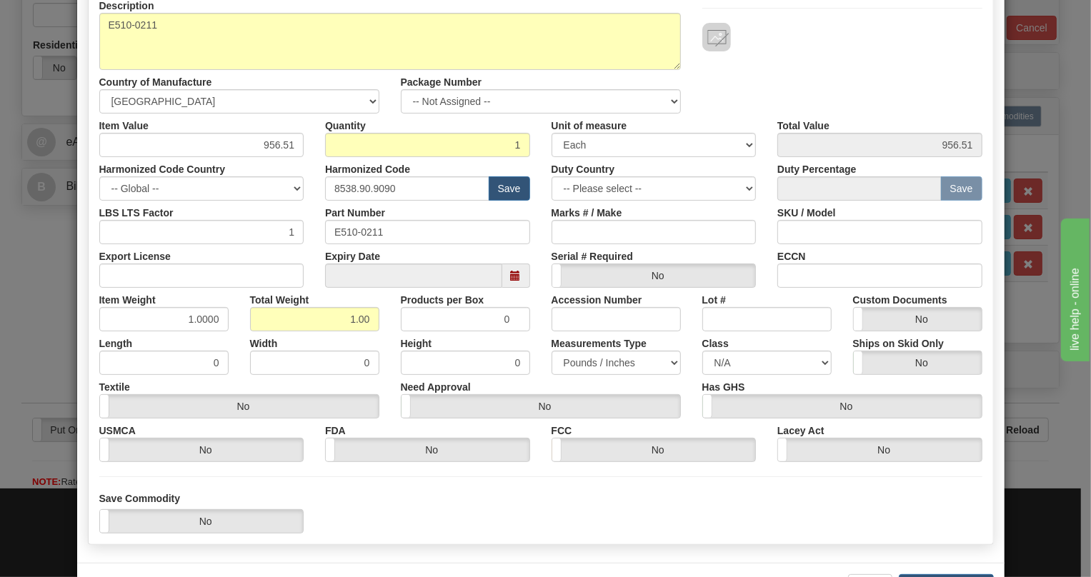
scroll to position [224, 0]
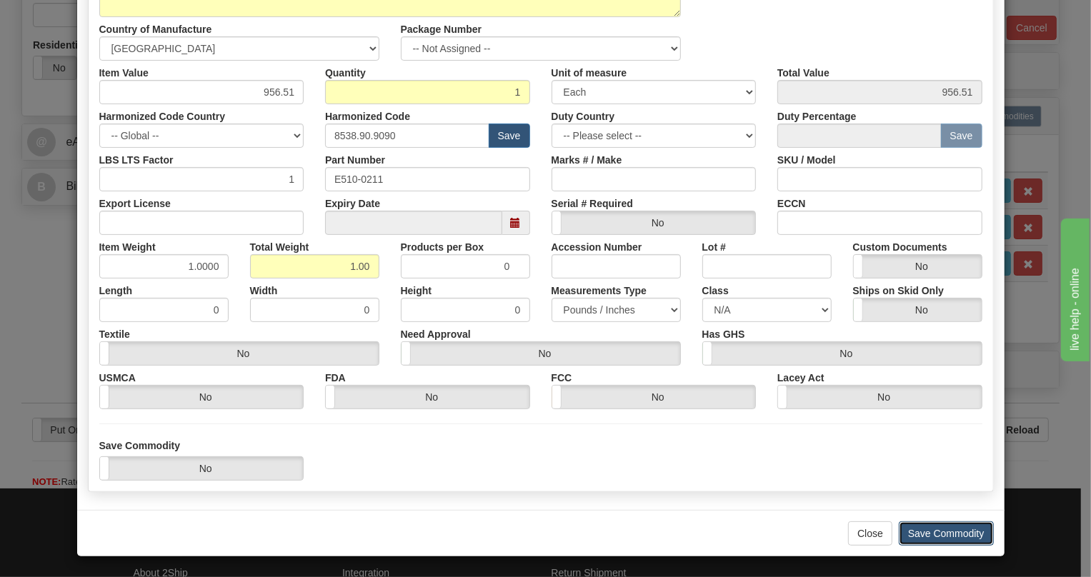
click at [940, 531] on button "Save Commodity" at bounding box center [946, 534] width 95 height 24
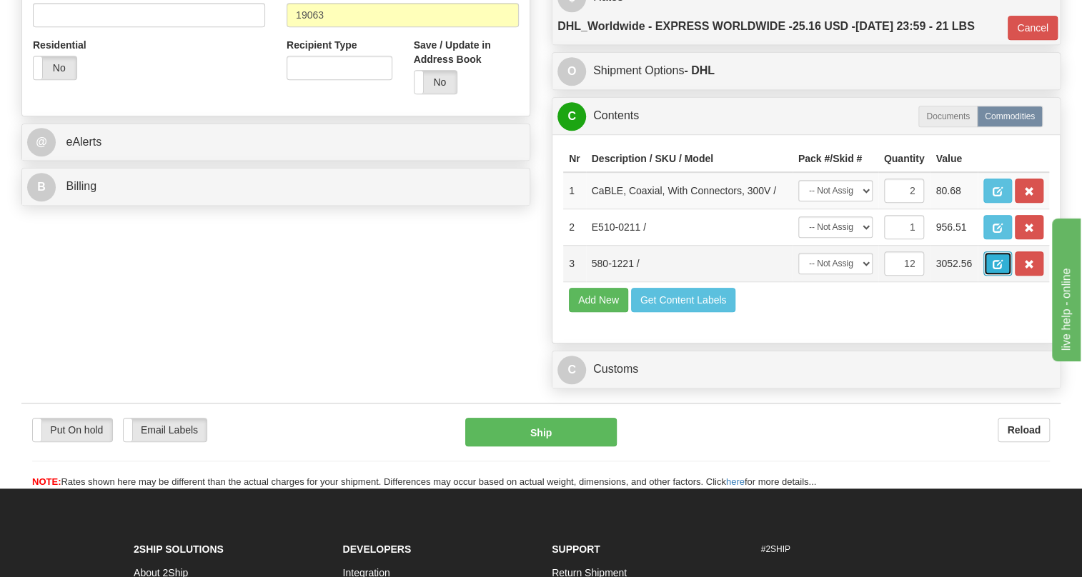
click at [997, 269] on span "button" at bounding box center [998, 264] width 10 height 9
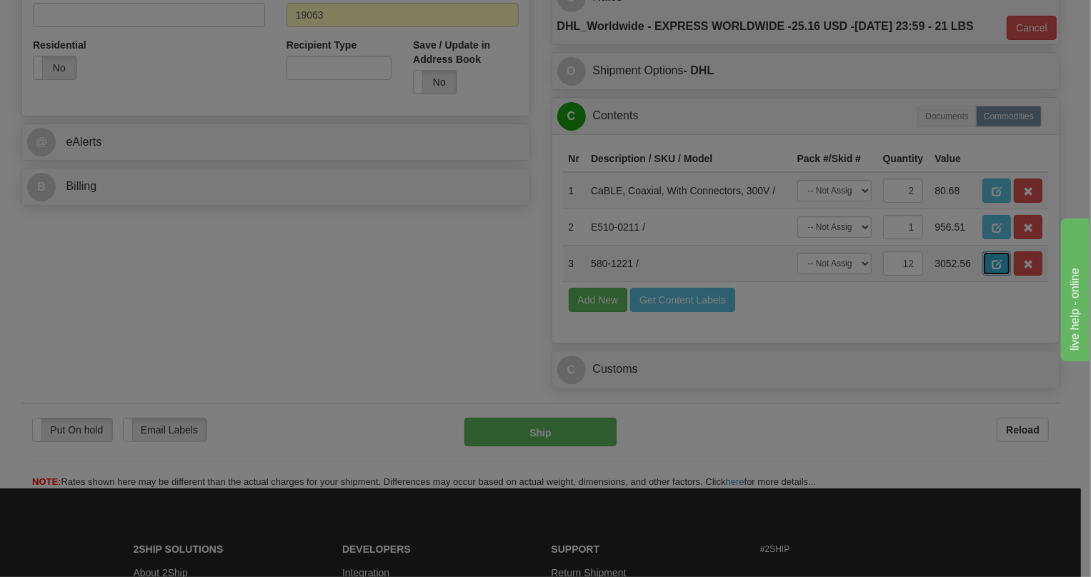
scroll to position [0, 0]
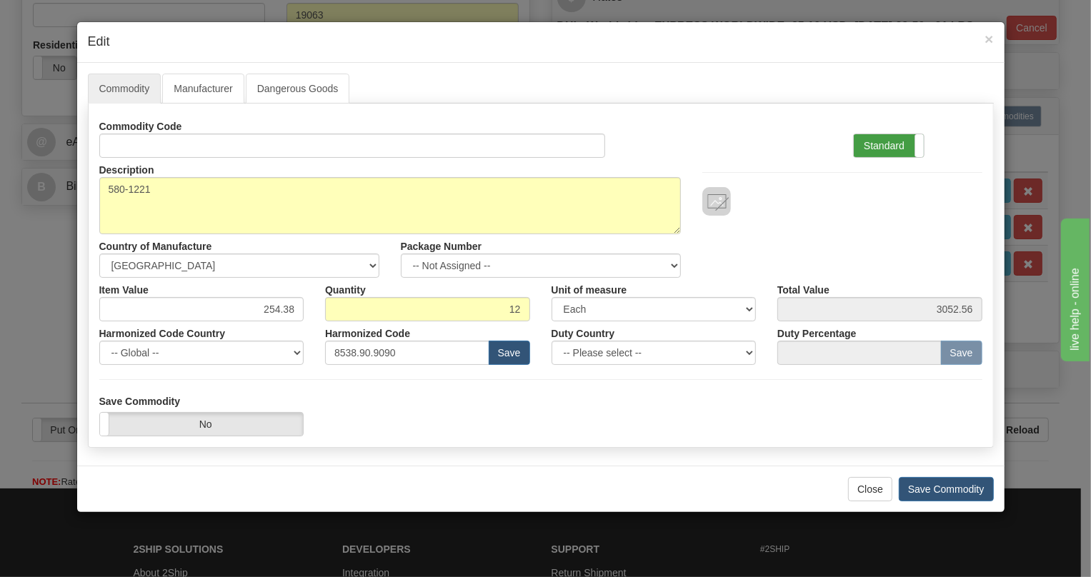
click at [871, 146] on label "Standard" at bounding box center [889, 145] width 70 height 23
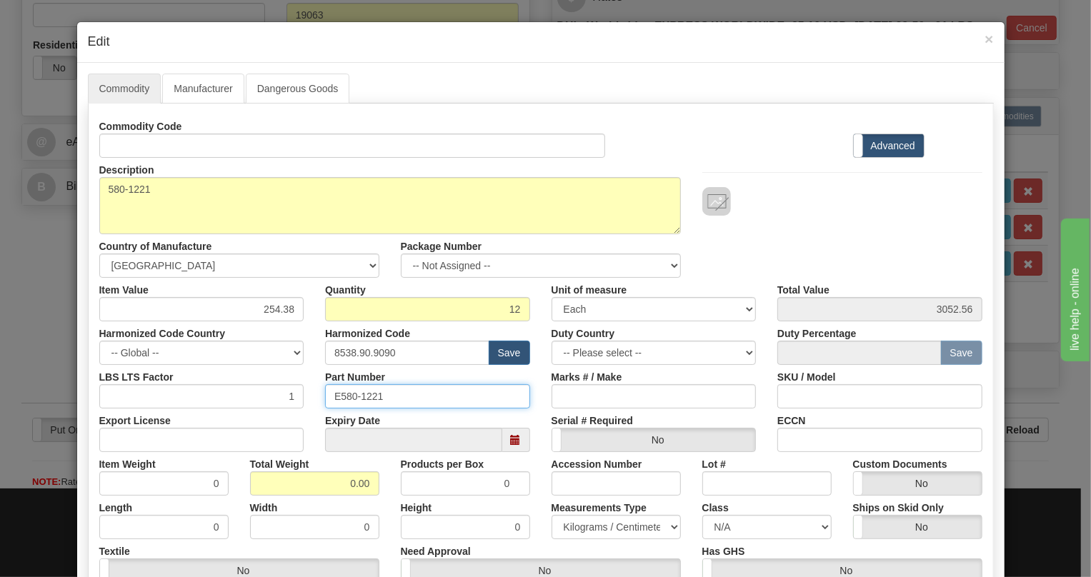
drag, startPoint x: 379, startPoint y: 397, endPoint x: 327, endPoint y: 400, distance: 52.2
click at [327, 400] on input "E580-1221" at bounding box center [427, 396] width 205 height 24
paste input "10-021"
type input "E510-0211"
click at [328, 489] on input "0.00" at bounding box center [314, 484] width 129 height 24
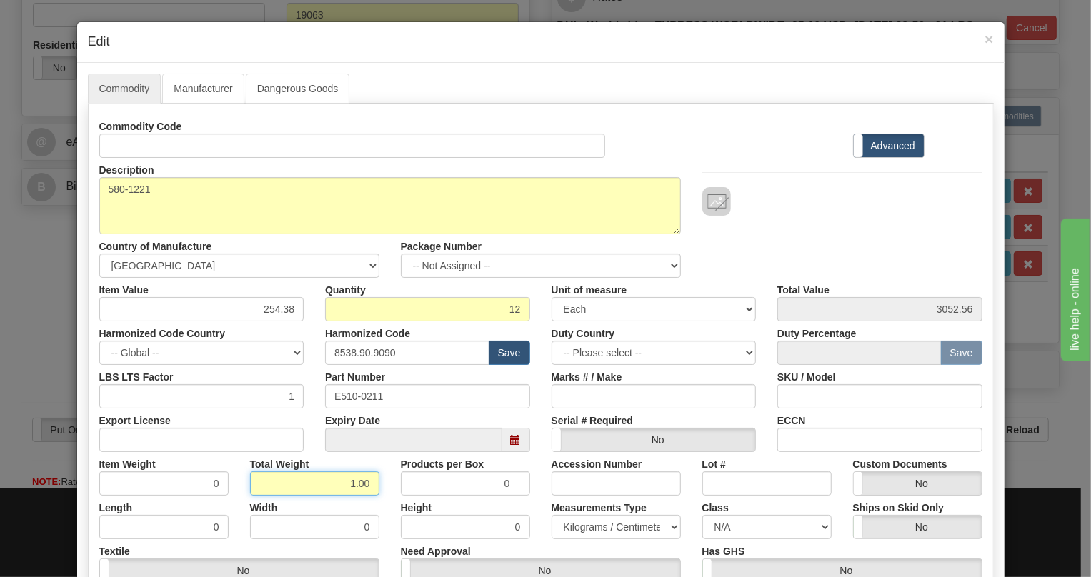
type input "1.00"
type input "0.0833"
click at [596, 523] on select "Pounds / Inches Kilograms / Centimeters" at bounding box center [616, 527] width 129 height 24
select select "0"
click at [552, 515] on select "Pounds / Inches Kilograms / Centimeters" at bounding box center [616, 527] width 129 height 24
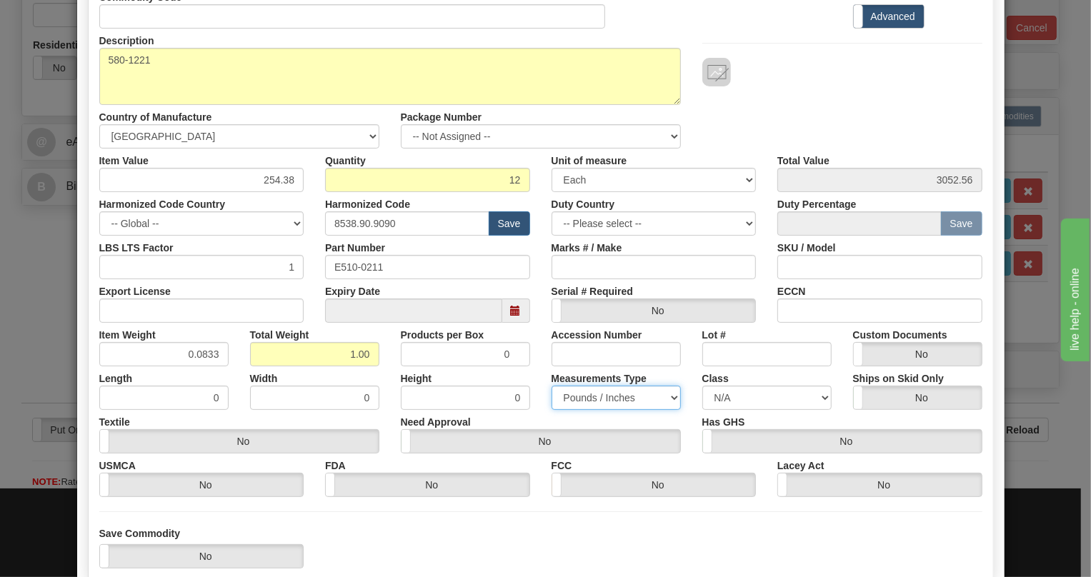
scroll to position [217, 0]
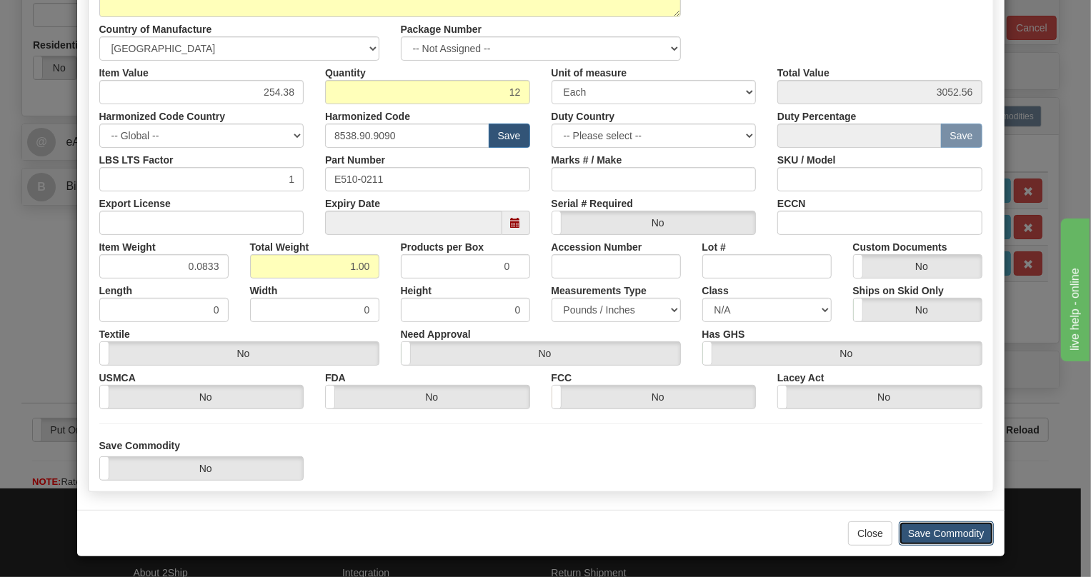
click at [923, 532] on button "Save Commodity" at bounding box center [946, 534] width 95 height 24
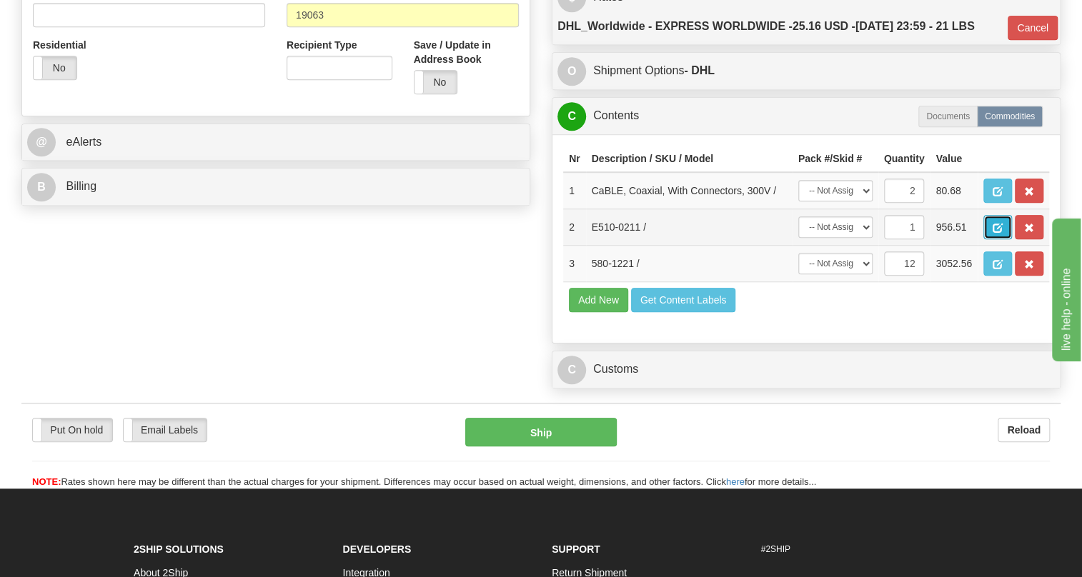
click at [1001, 233] on span "button" at bounding box center [998, 228] width 10 height 9
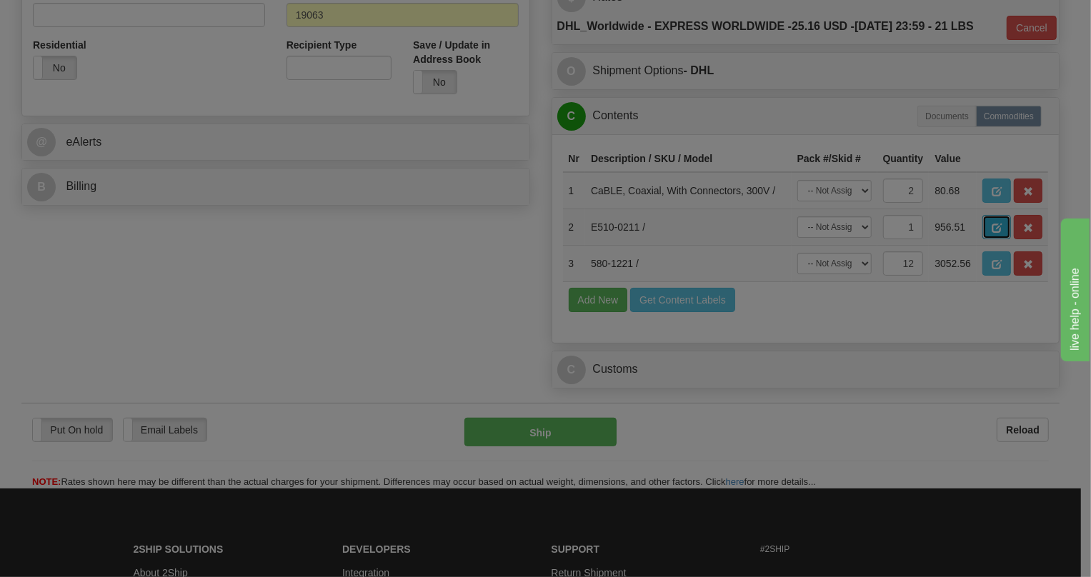
scroll to position [0, 0]
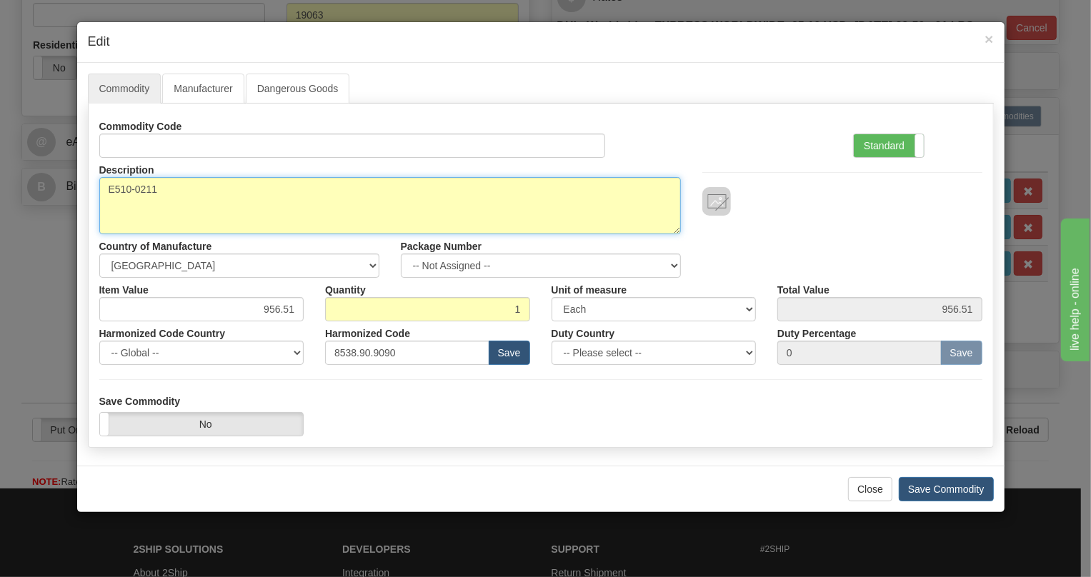
click at [114, 186] on textarea "E510-0211" at bounding box center [390, 205] width 582 height 57
type textarea "510-0211"
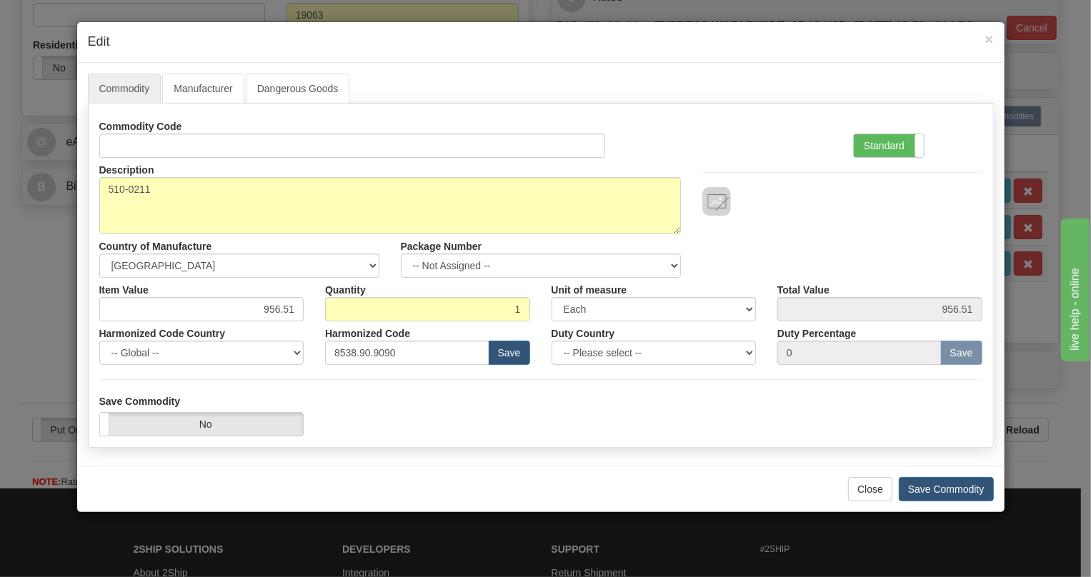
click at [249, 240] on div "Country of Manufacture -- Unknown -- AFGHANISTAN ALAND ISLANDS ALBANIA ALGERIA …" at bounding box center [240, 256] width 302 height 44
click at [888, 142] on label "Standard" at bounding box center [889, 145] width 70 height 23
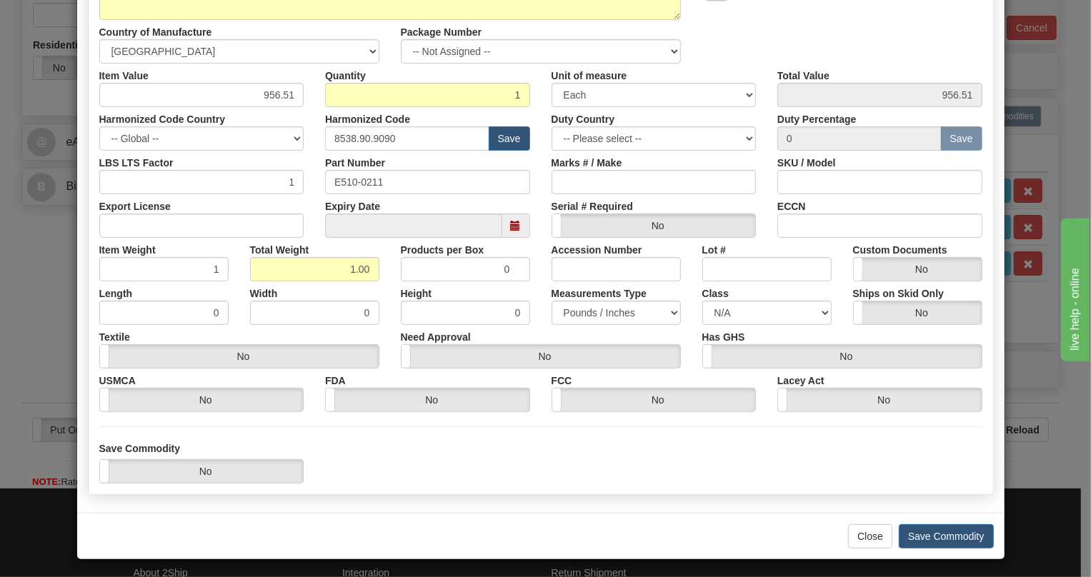
scroll to position [217, 0]
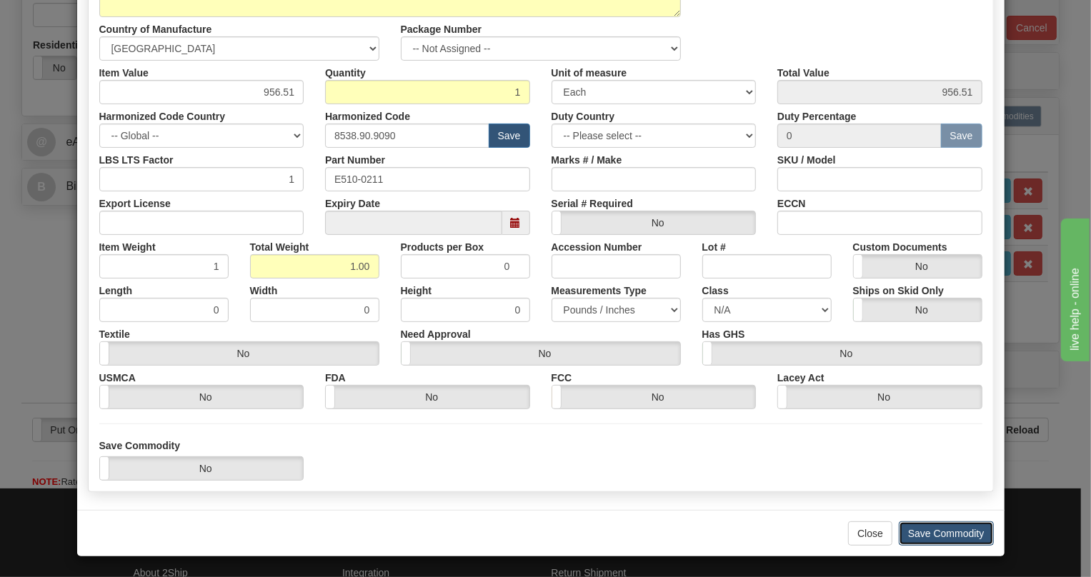
click at [923, 536] on button "Save Commodity" at bounding box center [946, 534] width 95 height 24
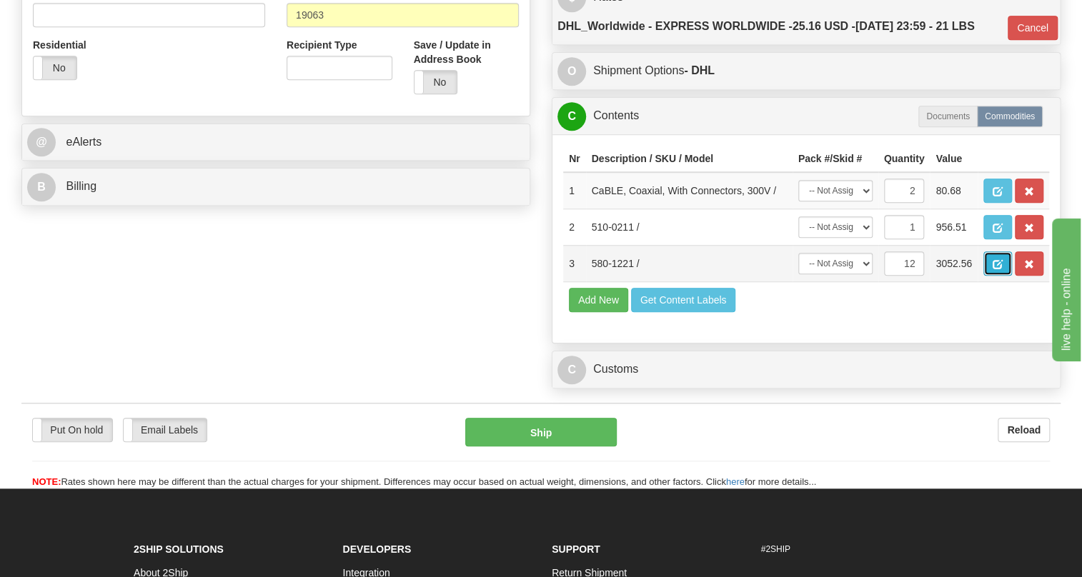
click at [992, 276] on button "button" at bounding box center [997, 264] width 29 height 24
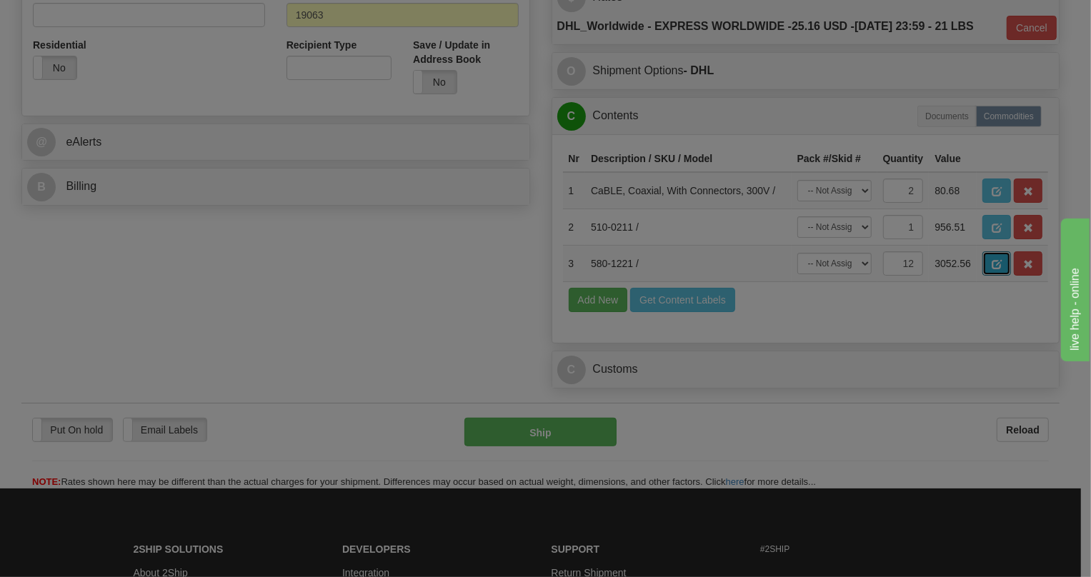
scroll to position [0, 0]
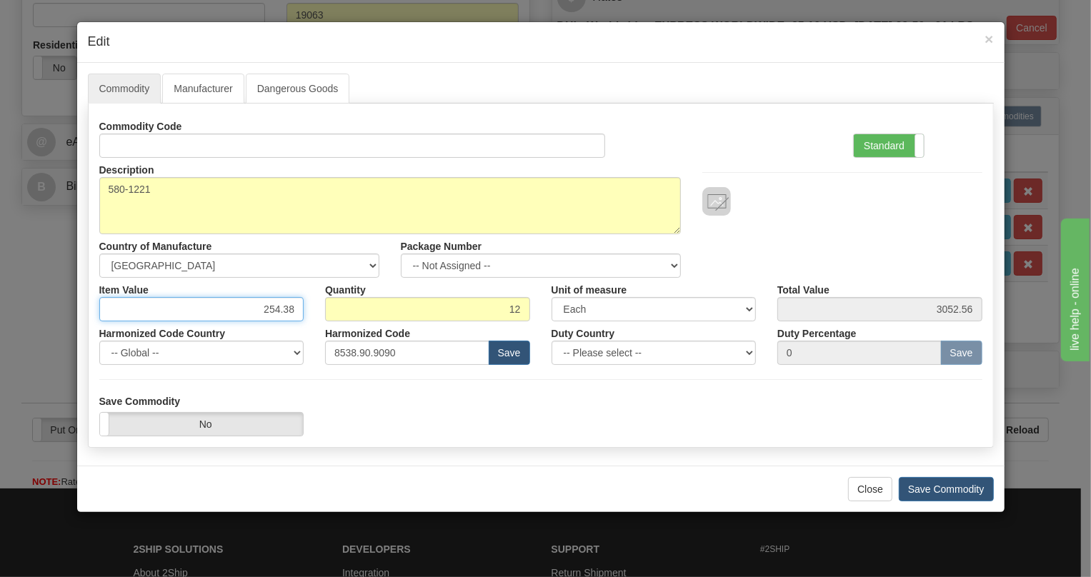
click at [275, 309] on input "254.38" at bounding box center [201, 309] width 205 height 24
click at [274, 309] on input "254.38" at bounding box center [201, 309] width 205 height 24
type input "234.04"
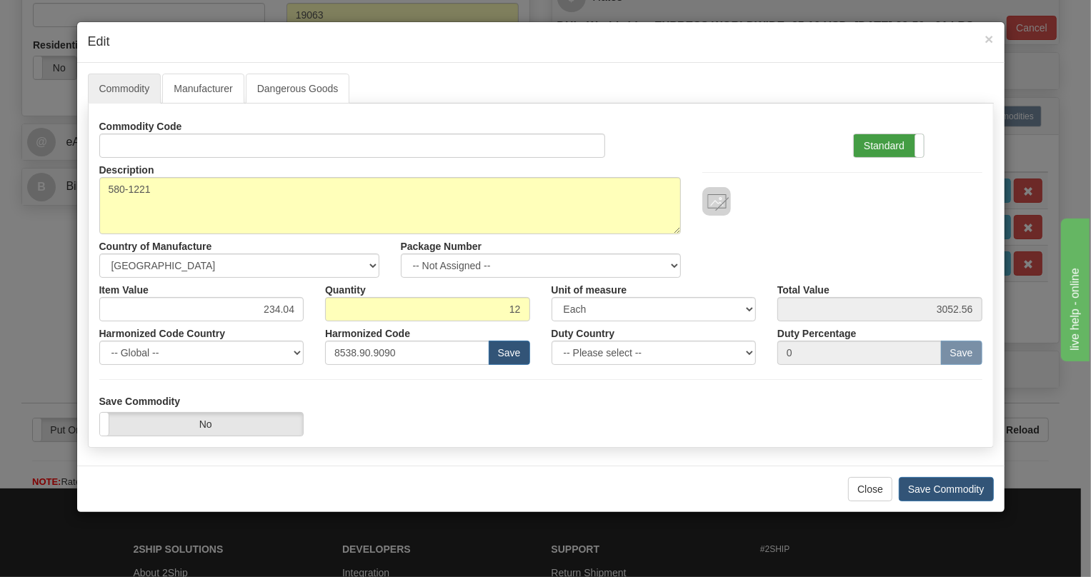
type input "2808.48"
click at [875, 147] on label "Standard" at bounding box center [889, 145] width 70 height 23
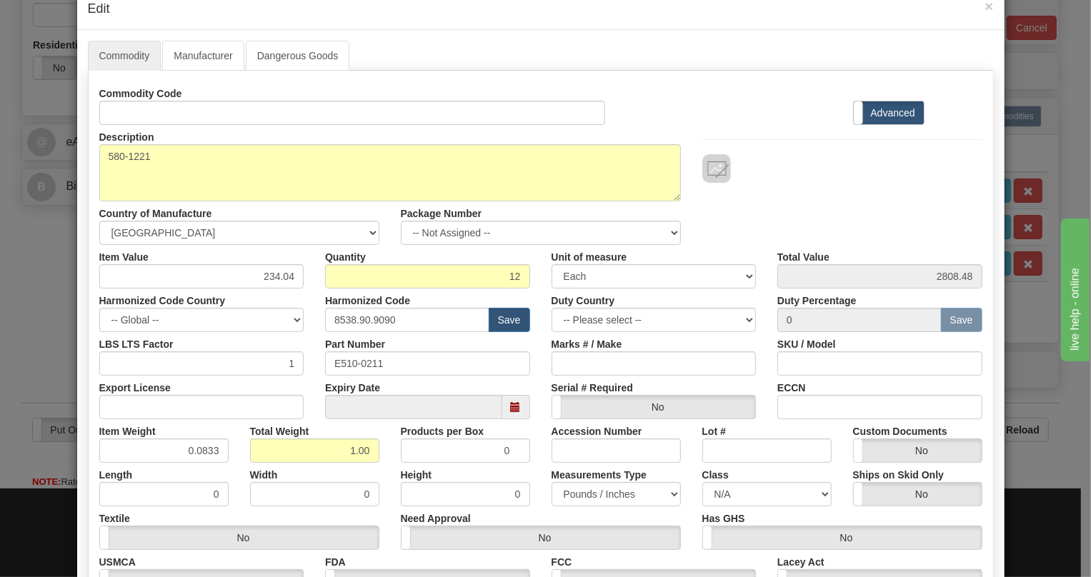
scroll to position [64, 0]
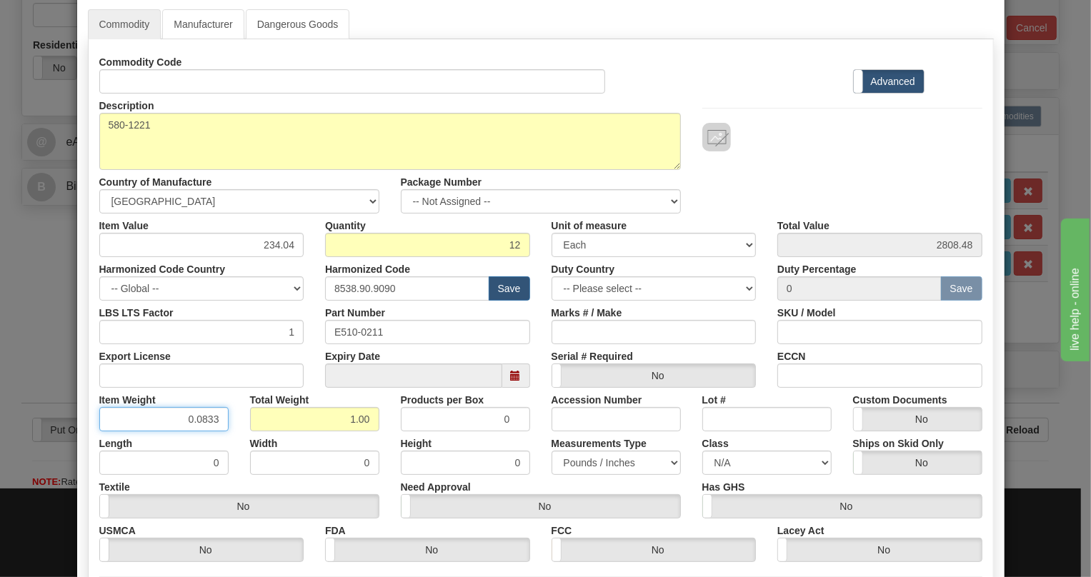
drag, startPoint x: 208, startPoint y: 418, endPoint x: 214, endPoint y: 434, distance: 17.0
click at [214, 434] on div "Commodity Code Standard Advanced Description 580-1221 Country of Manufacture --…" at bounding box center [540, 306] width 883 height 512
type input "0.0835"
click at [380, 441] on div "Width 0" at bounding box center [314, 454] width 151 height 44
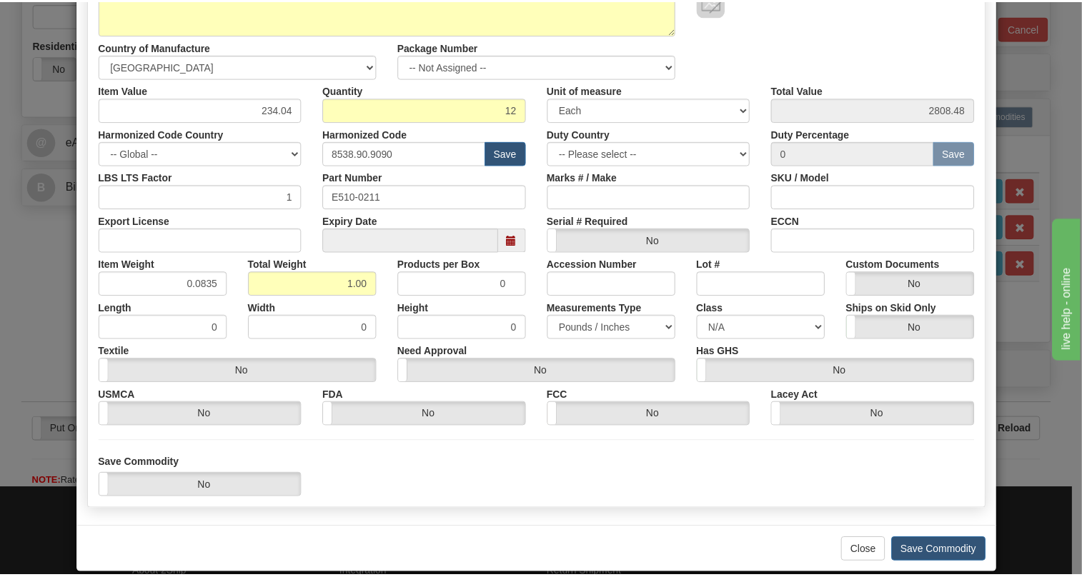
scroll to position [217, 0]
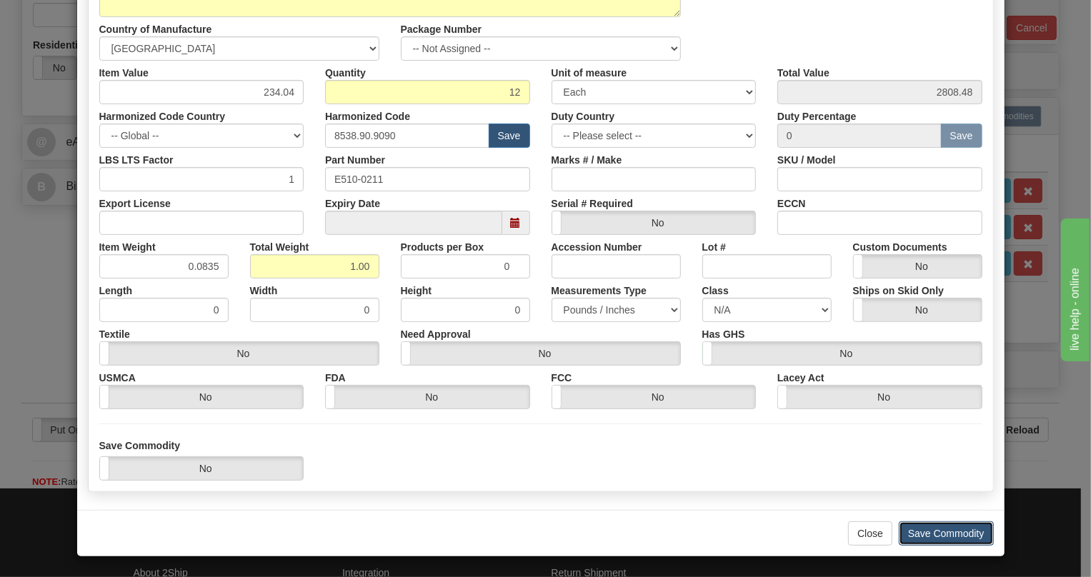
click at [949, 538] on button "Save Commodity" at bounding box center [946, 534] width 95 height 24
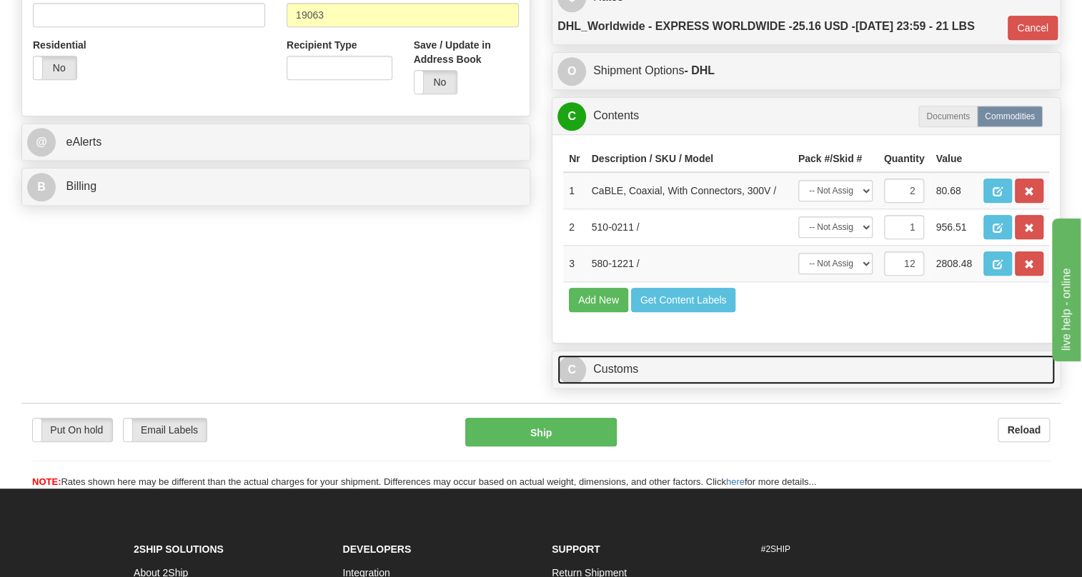
click at [632, 384] on link "C Customs" at bounding box center [805, 369] width 497 height 29
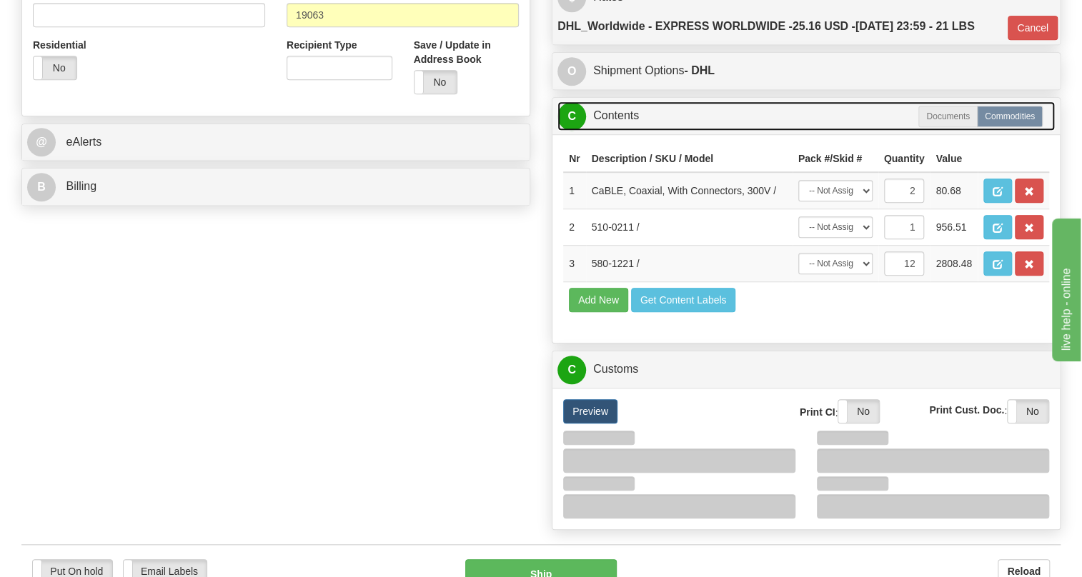
click at [621, 131] on link "C Contents" at bounding box center [805, 115] width 497 height 29
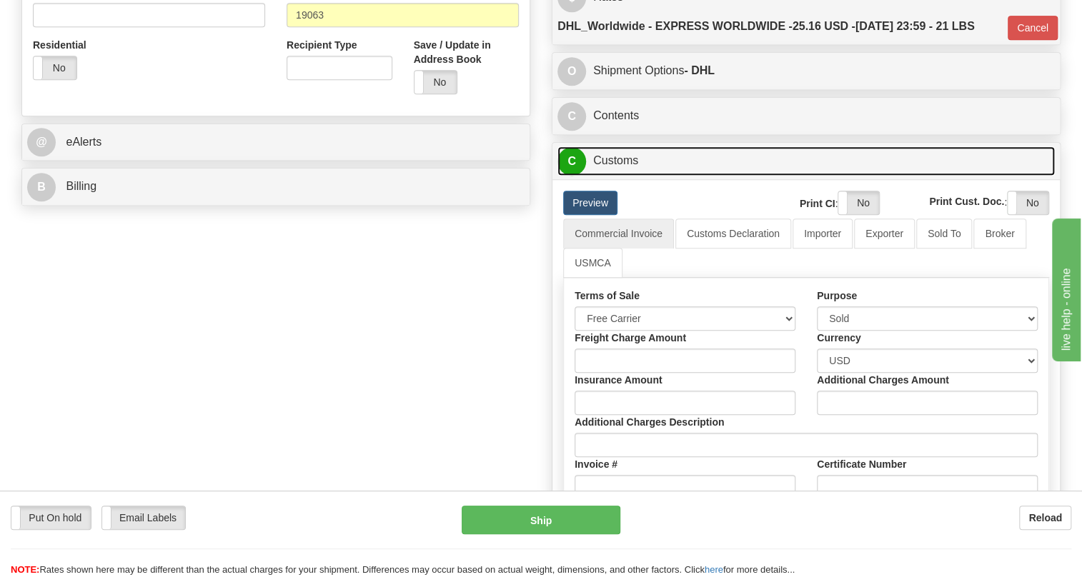
click at [619, 176] on link "C Customs" at bounding box center [805, 161] width 497 height 29
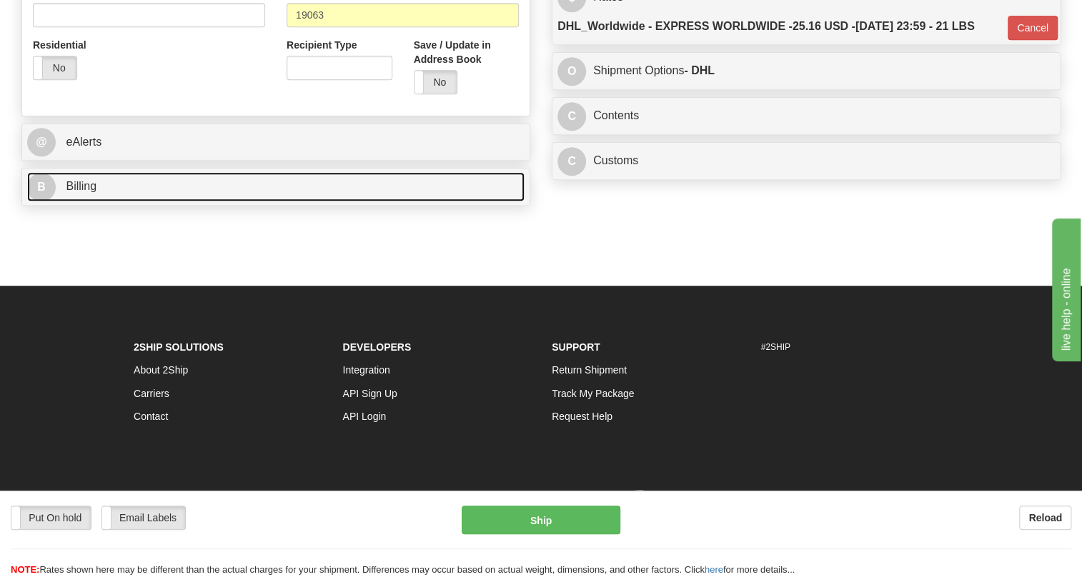
click at [94, 192] on span "Billing" at bounding box center [81, 186] width 31 height 12
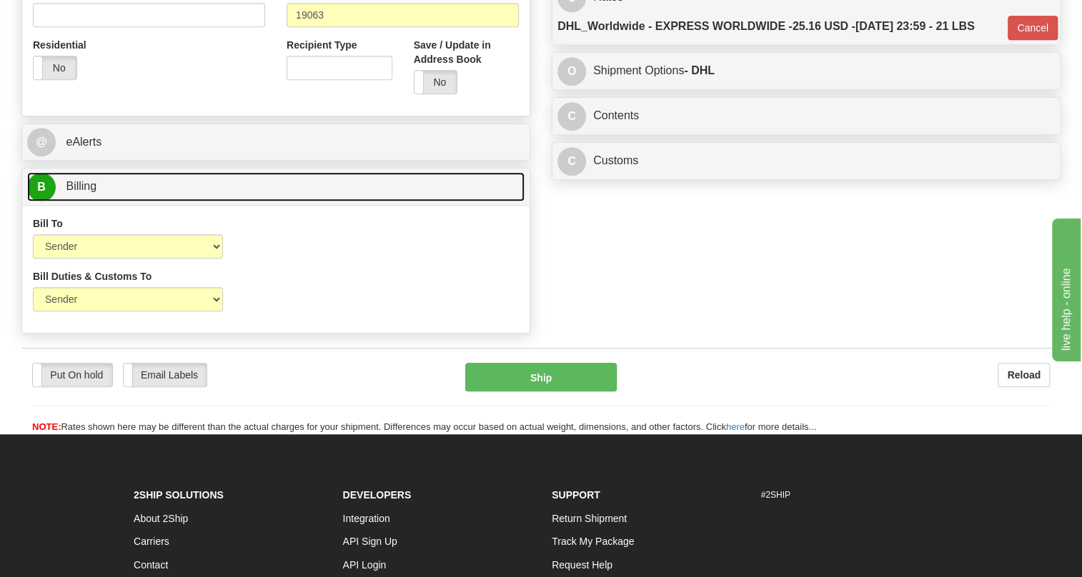
click at [94, 192] on span "Billing" at bounding box center [81, 186] width 31 height 12
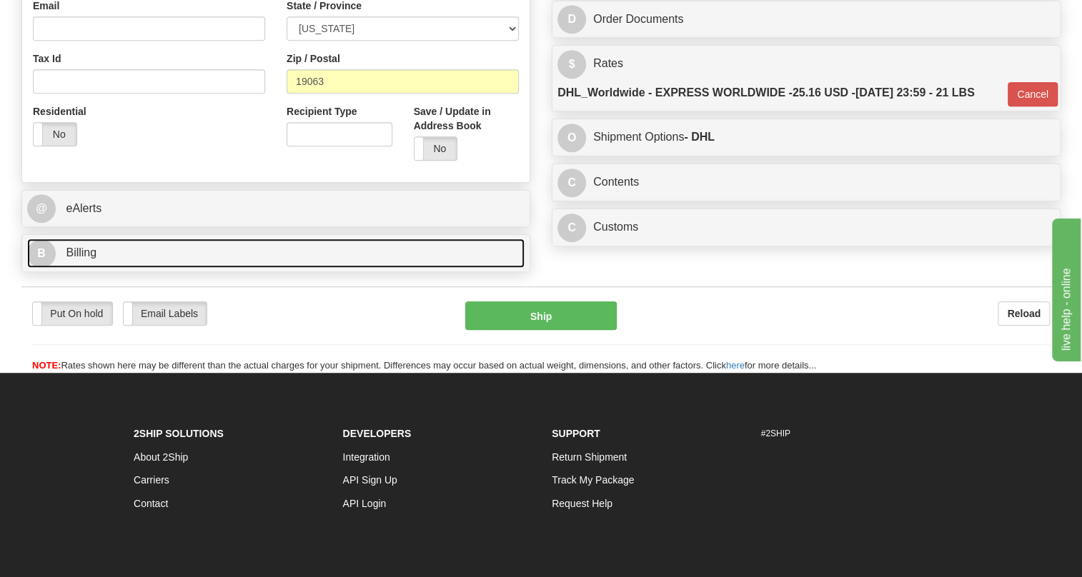
scroll to position [389, 0]
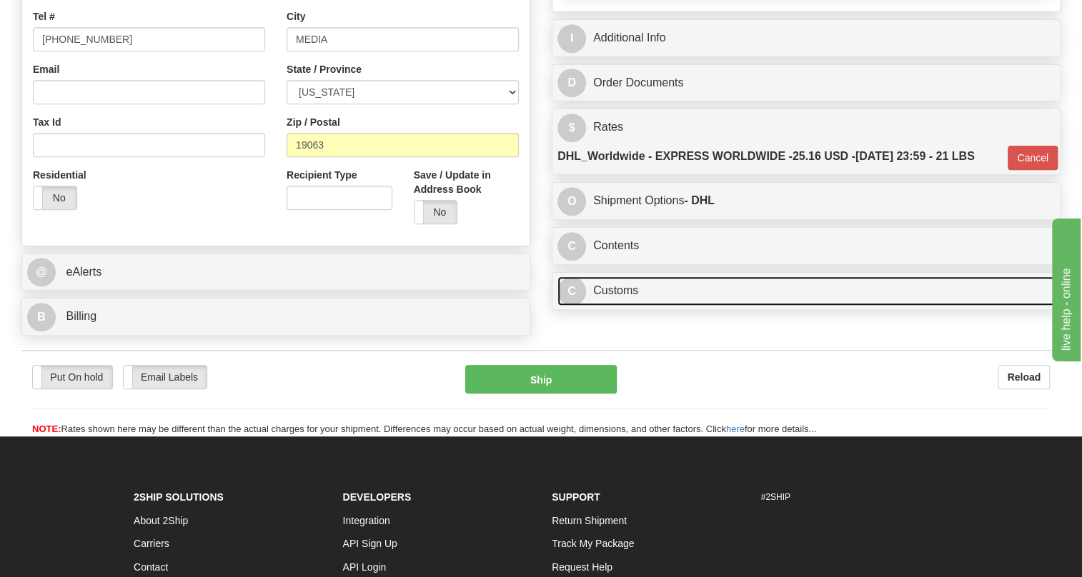
click at [611, 306] on link "C Customs" at bounding box center [805, 291] width 497 height 29
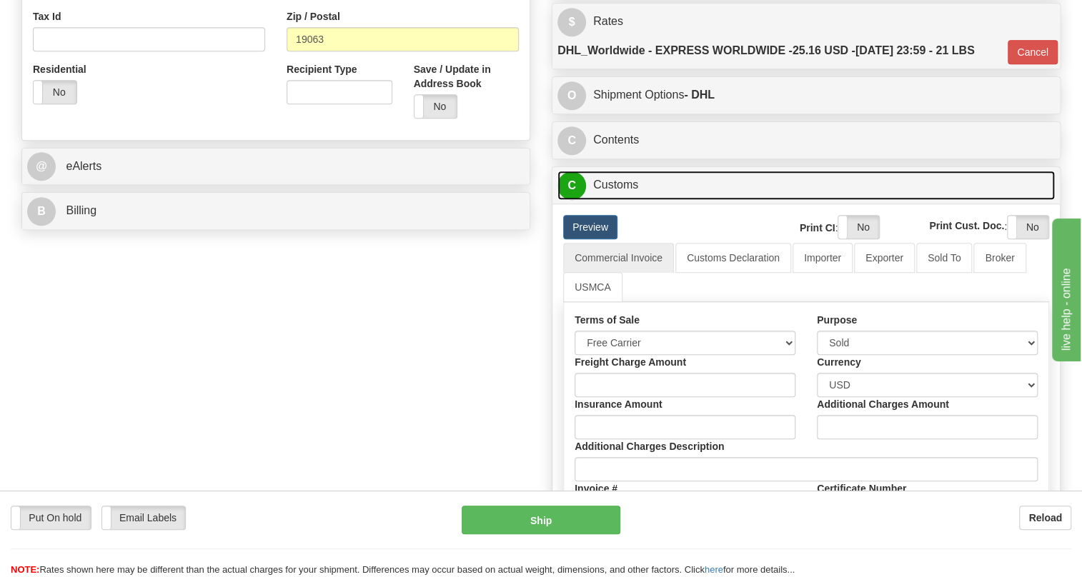
scroll to position [585, 0]
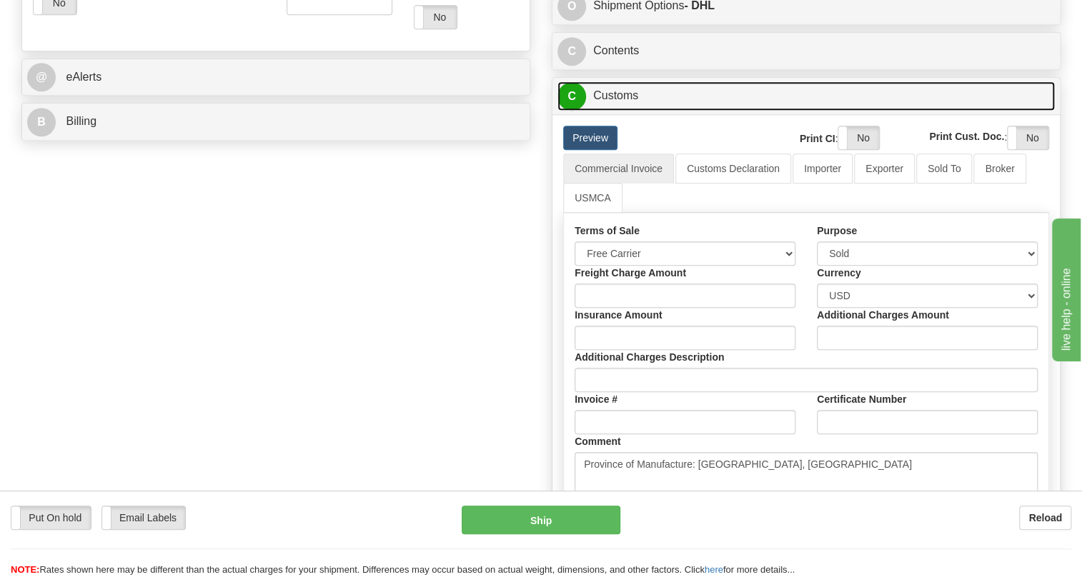
click at [625, 111] on link "C Customs" at bounding box center [805, 95] width 497 height 29
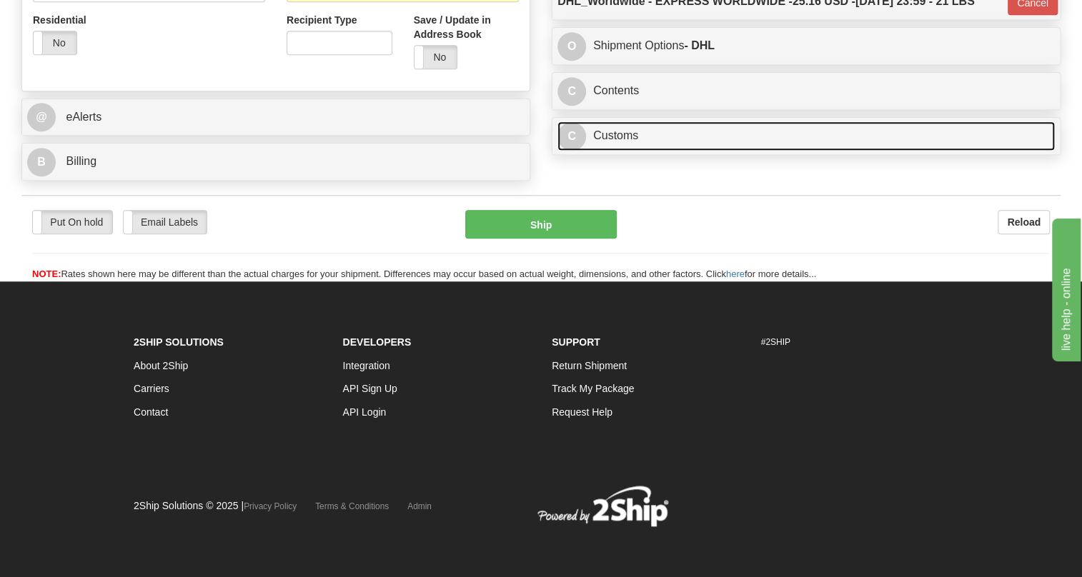
scroll to position [575, 0]
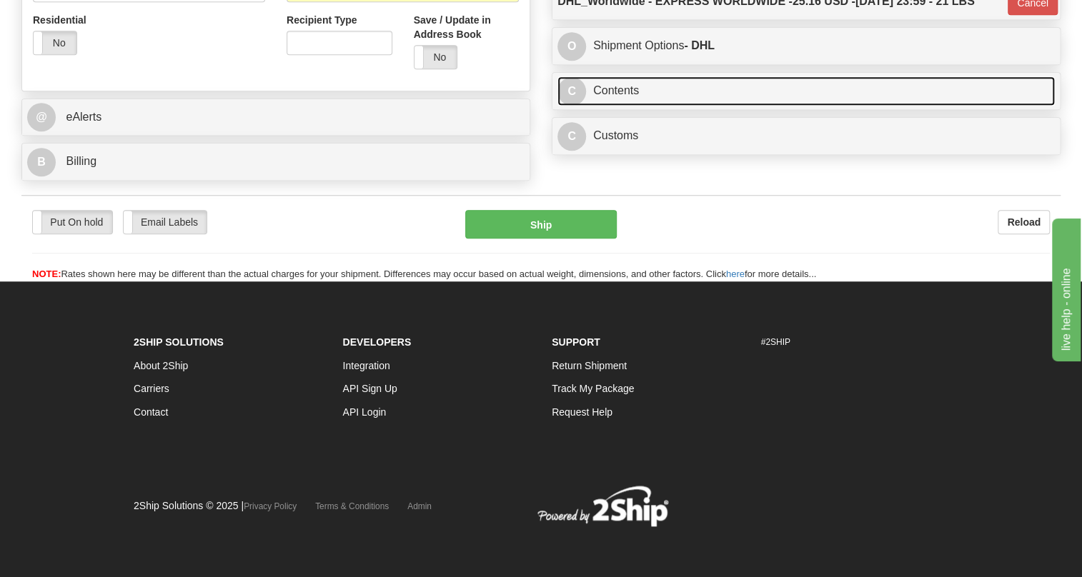
click at [623, 81] on link "C Contents" at bounding box center [805, 90] width 497 height 29
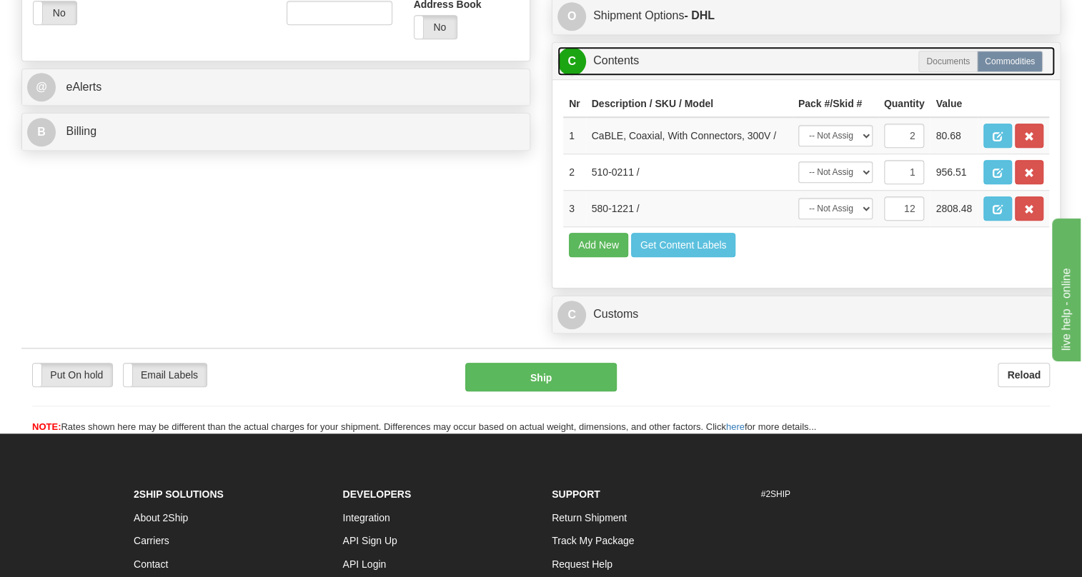
click at [604, 76] on link "C Contents" at bounding box center [805, 60] width 497 height 29
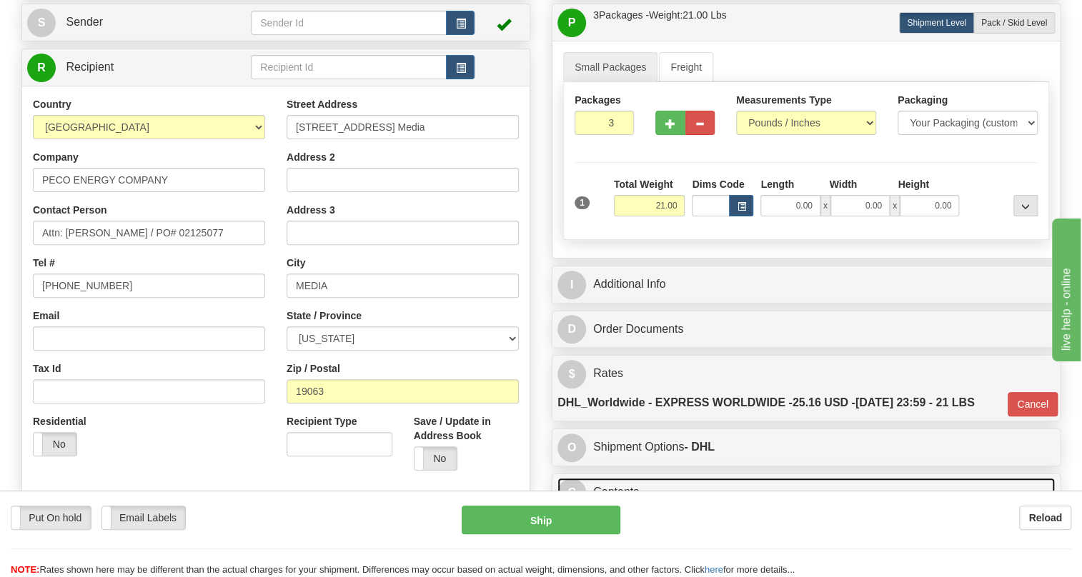
scroll to position [120, 0]
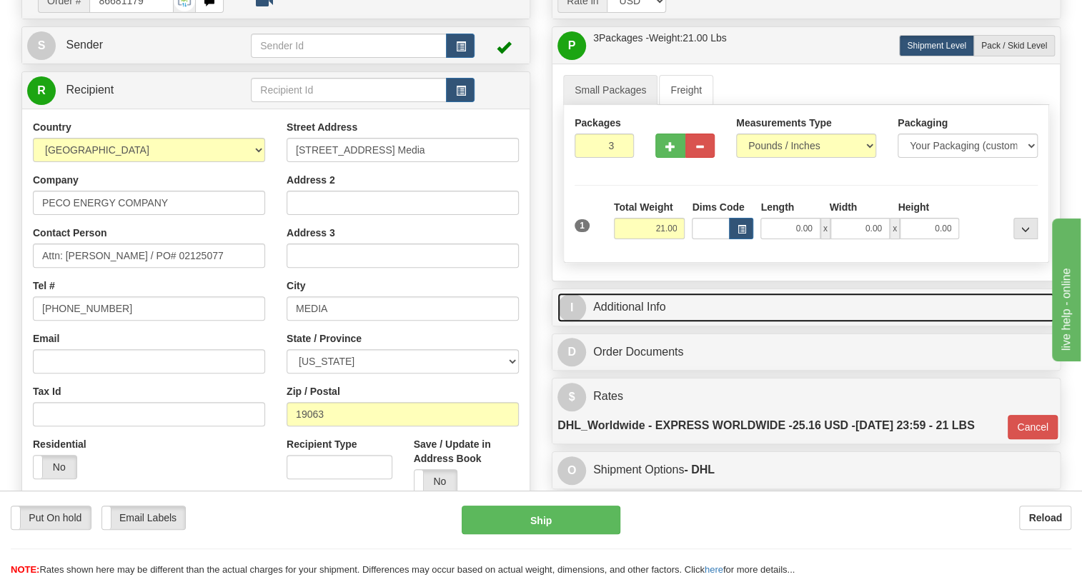
click at [625, 322] on link "I Additional Info" at bounding box center [805, 307] width 497 height 29
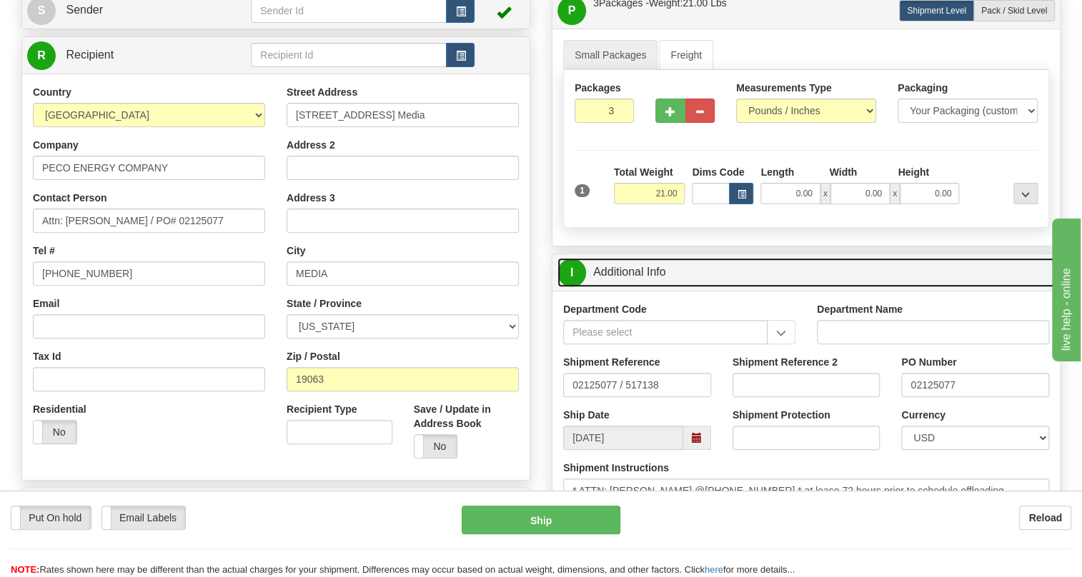
scroll to position [185, 0]
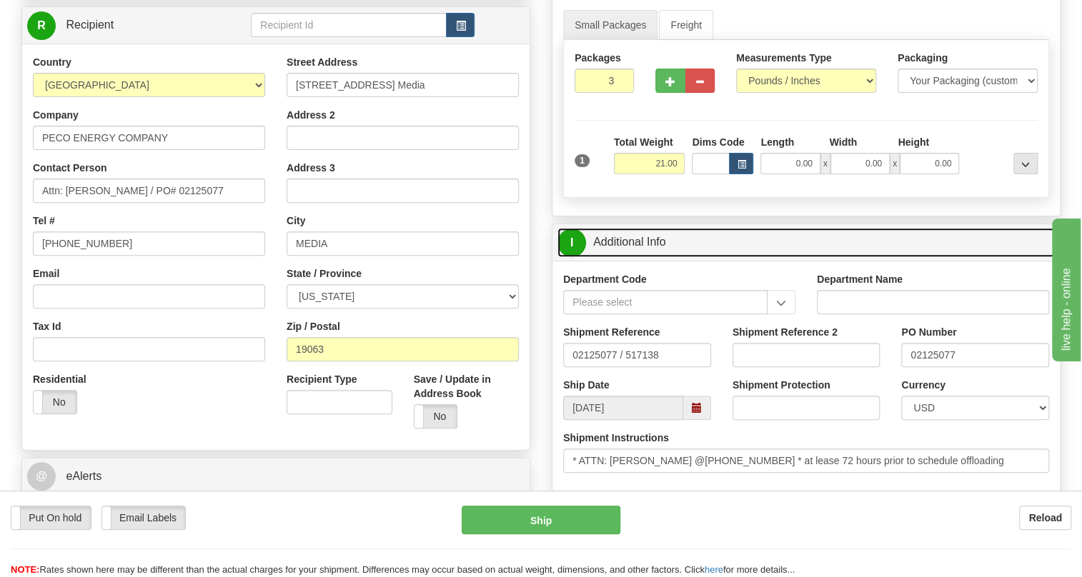
click at [627, 257] on link "I Additional Info" at bounding box center [805, 242] width 497 height 29
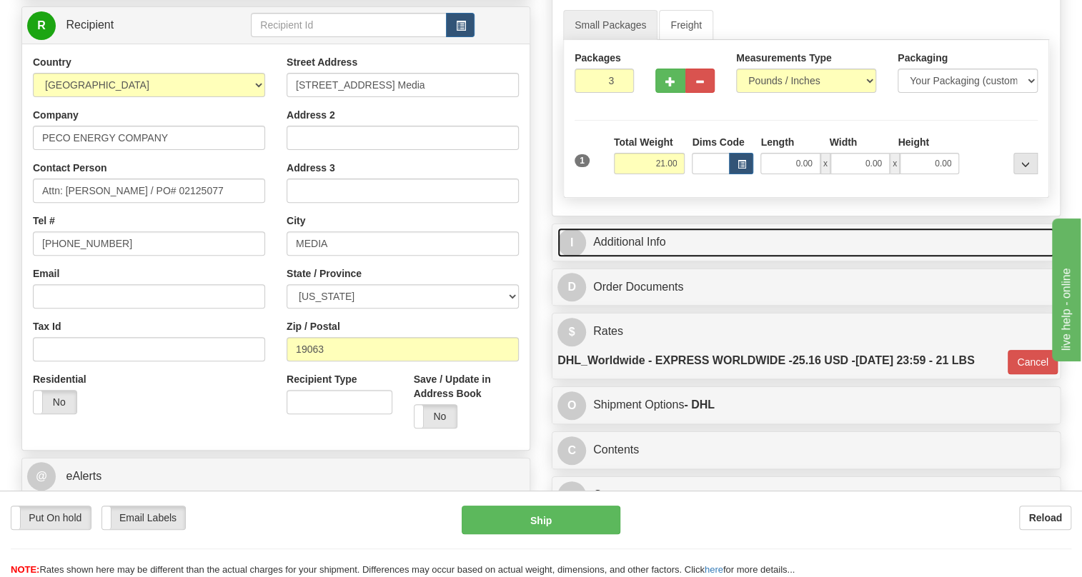
scroll to position [120, 0]
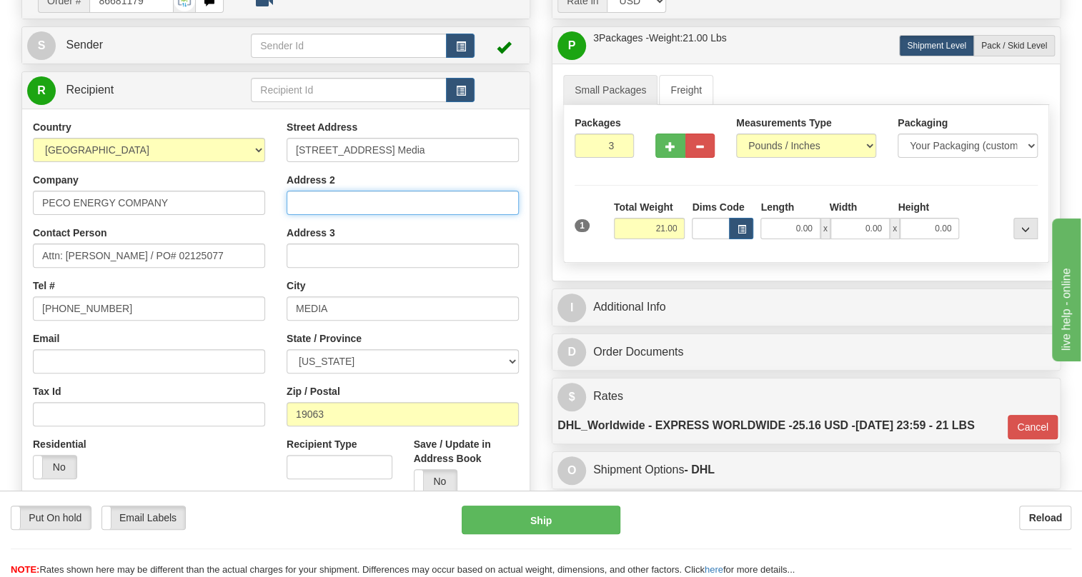
click at [295, 215] on input "Address 2" at bounding box center [403, 203] width 232 height 24
paste input "Del onsite to Middletown Sub"
type input "Del onsite to Middletown Sub"
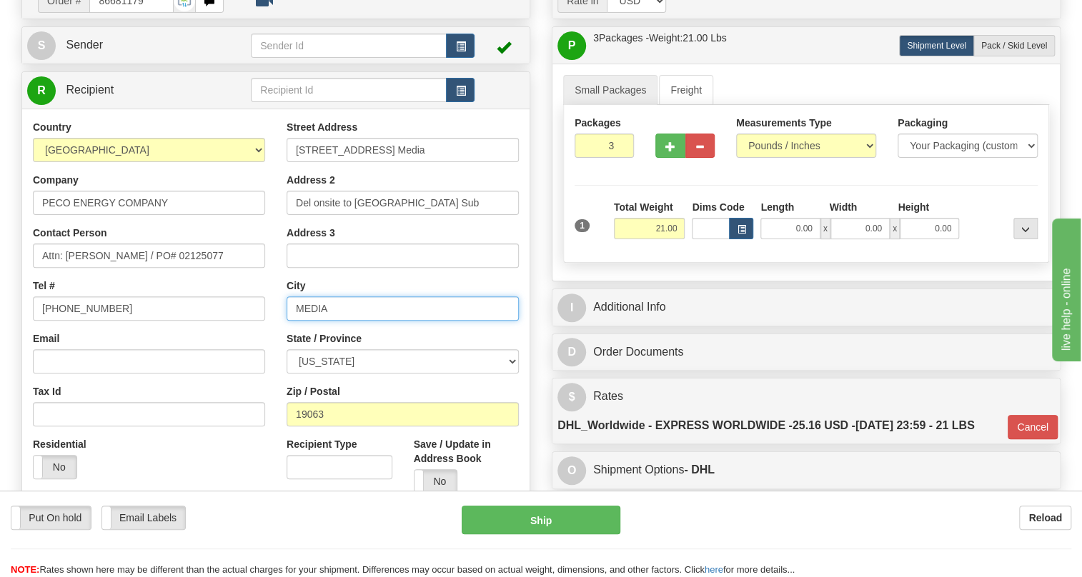
drag, startPoint x: 332, startPoint y: 342, endPoint x: 262, endPoint y: 342, distance: 70.0
click at [262, 342] on div "Country AFGHANISTAN ALAND ISLANDS ALBANIA ALGERIA AMERICAN SAMOA ANDORRA ANGOLA…" at bounding box center [275, 312] width 507 height 384
click at [349, 321] on input "PHILADELPIA" at bounding box center [403, 309] width 232 height 24
type input "PHILADELPHIA"
click at [400, 364] on div "State / Province ALABAMA ALASKA ARIZONA ARKANSAS Armed Forces America Armed For…" at bounding box center [403, 353] width 232 height 42
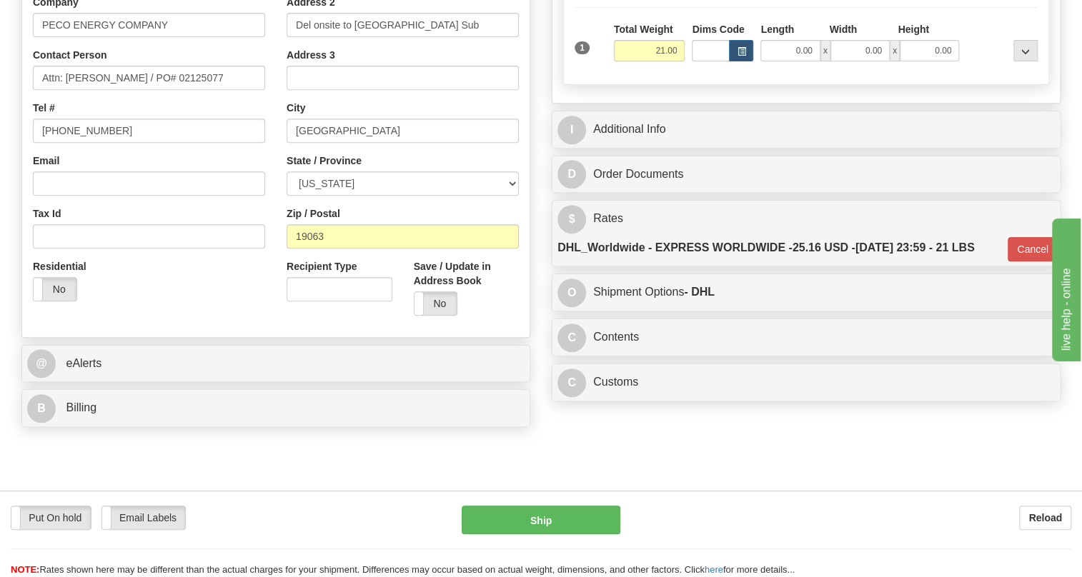
scroll to position [379, 0]
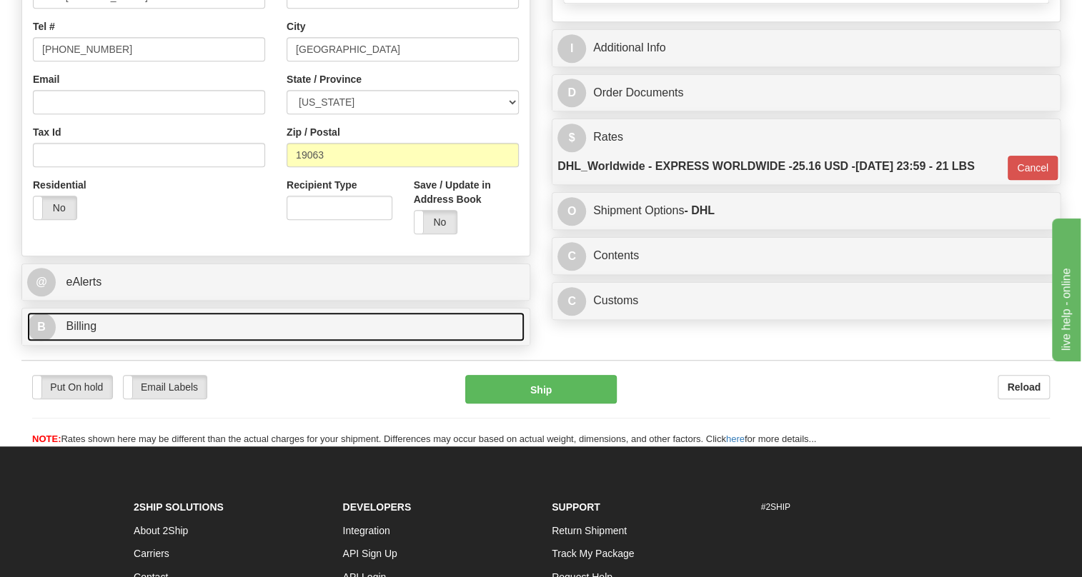
click at [74, 332] on span "Billing" at bounding box center [81, 326] width 31 height 12
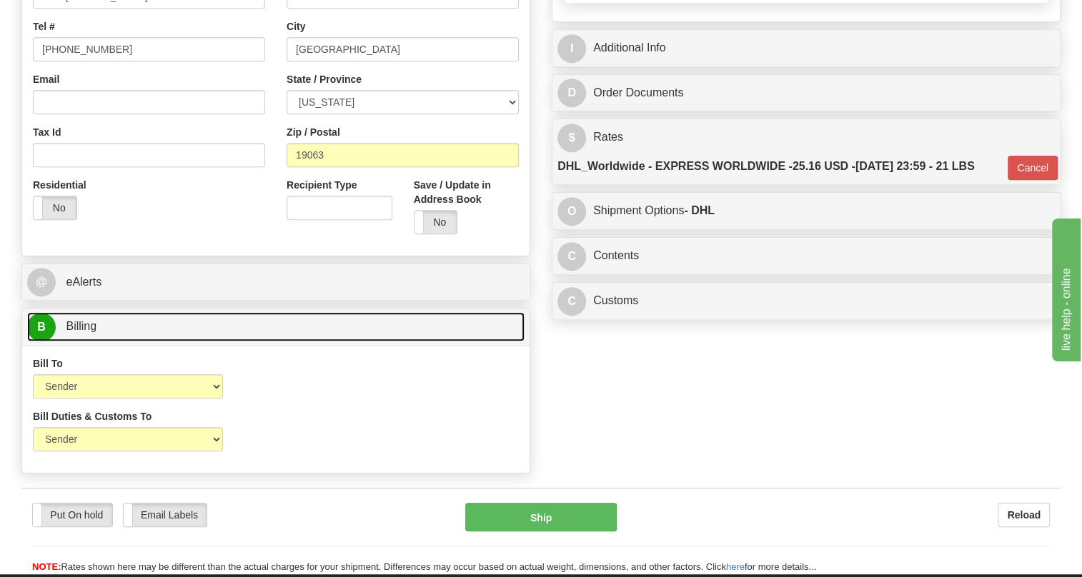
click at [74, 332] on span "Billing" at bounding box center [81, 326] width 31 height 12
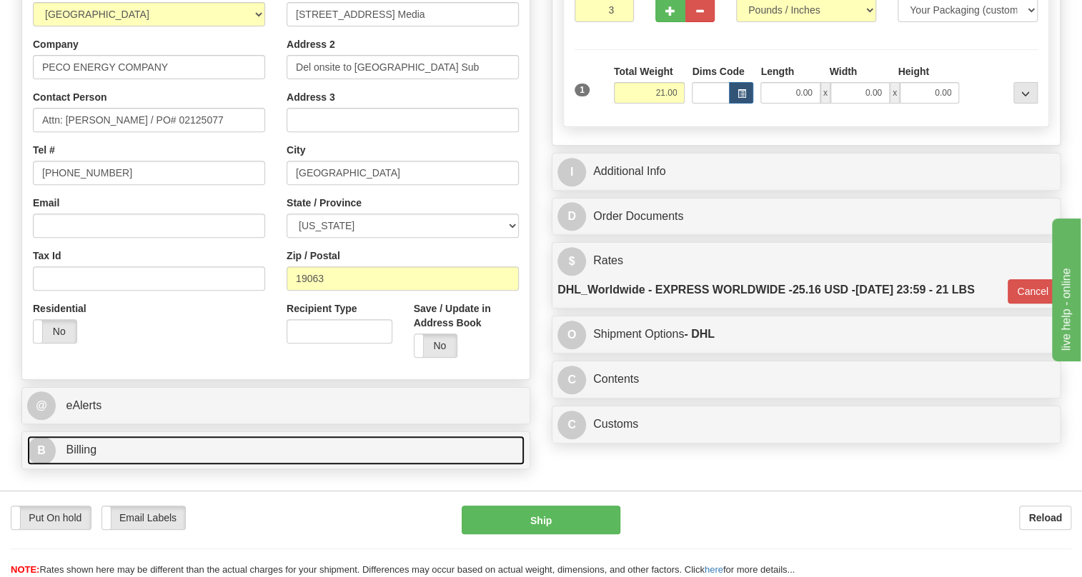
scroll to position [250, 0]
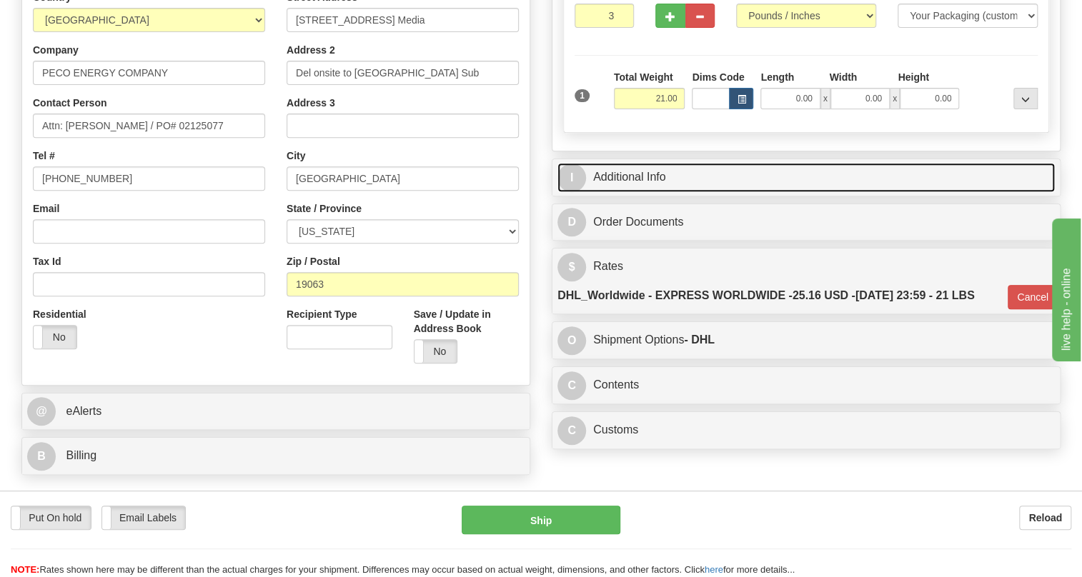
click at [632, 192] on link "I Additional Info" at bounding box center [805, 177] width 497 height 29
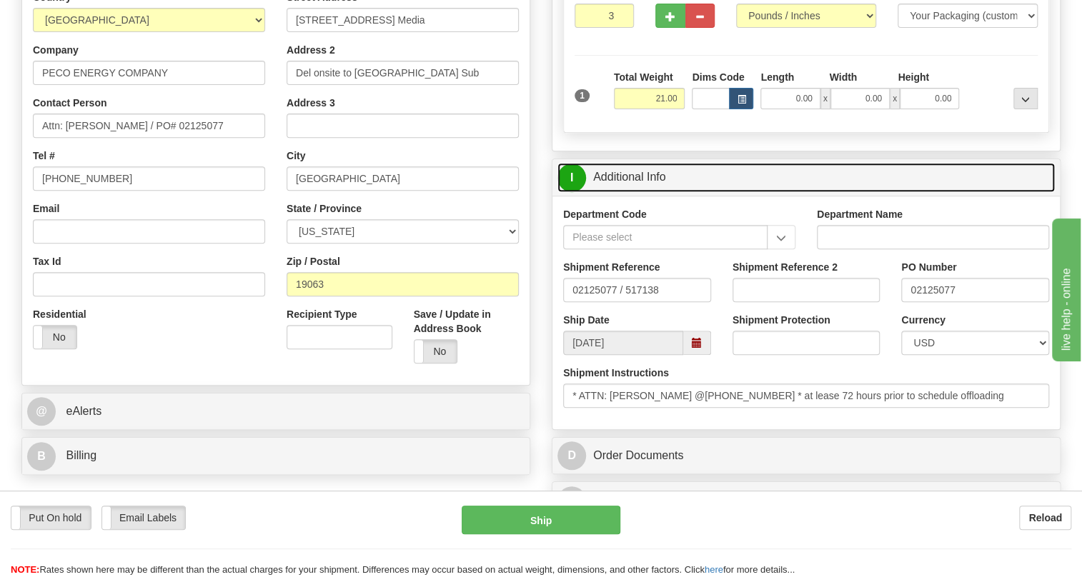
click at [632, 192] on link "I Additional Info" at bounding box center [805, 177] width 497 height 29
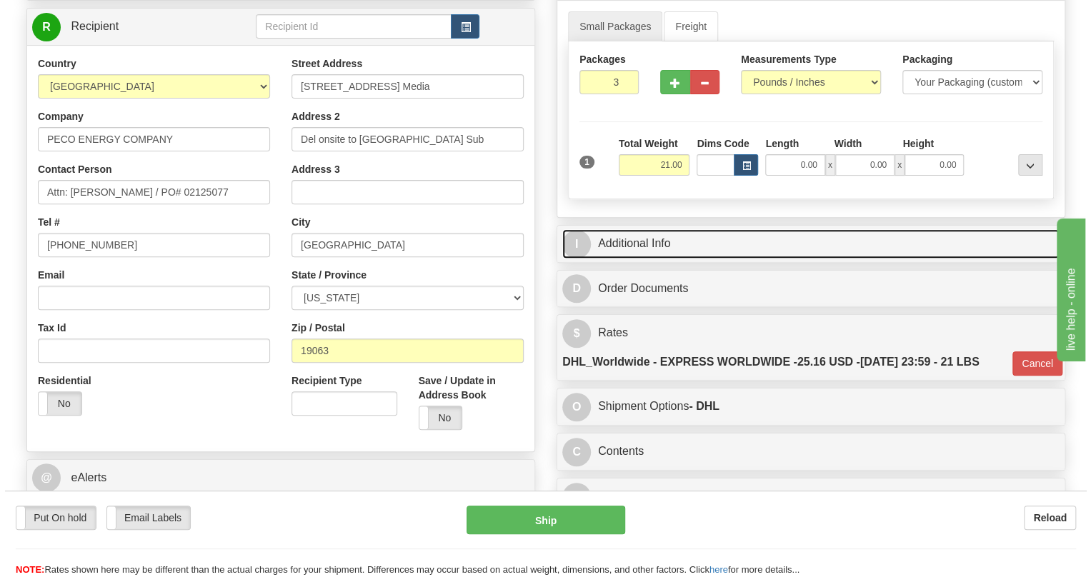
scroll to position [185, 0]
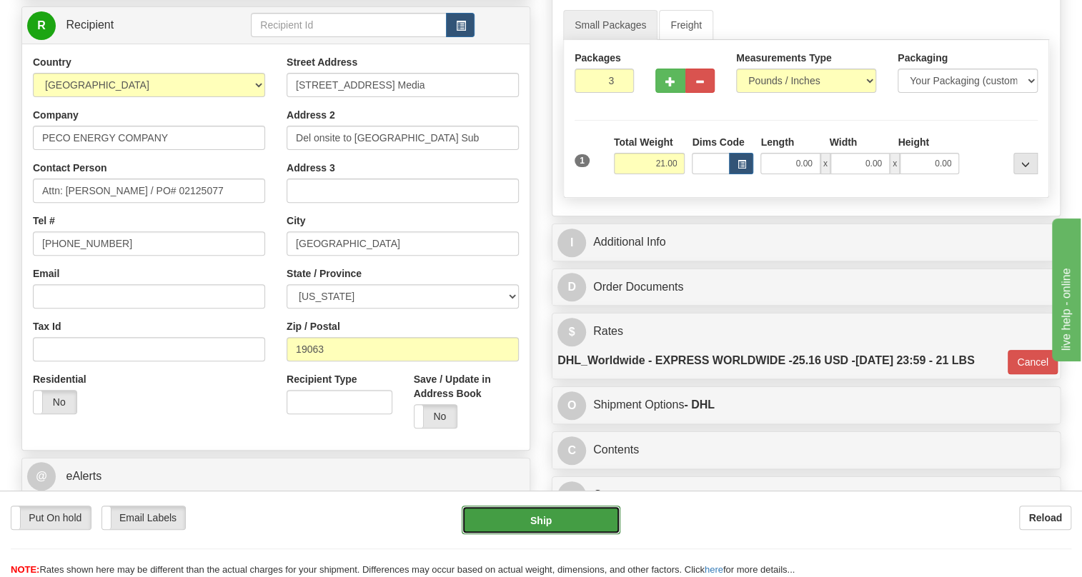
click at [543, 521] on button "Ship" at bounding box center [541, 520] width 159 height 29
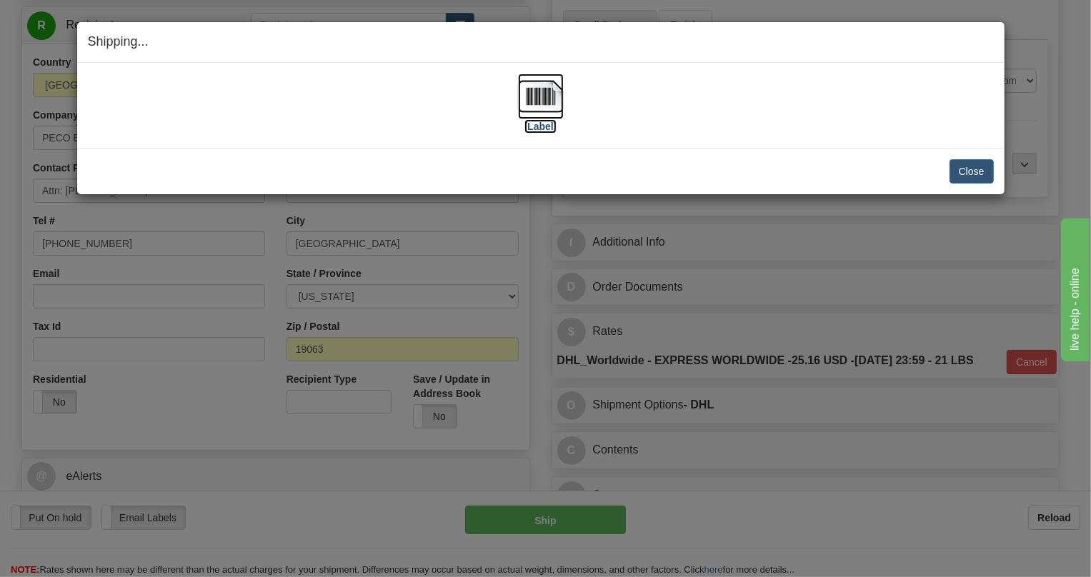
click at [530, 93] on img at bounding box center [541, 97] width 46 height 46
click at [974, 171] on button "Close" at bounding box center [972, 171] width 44 height 24
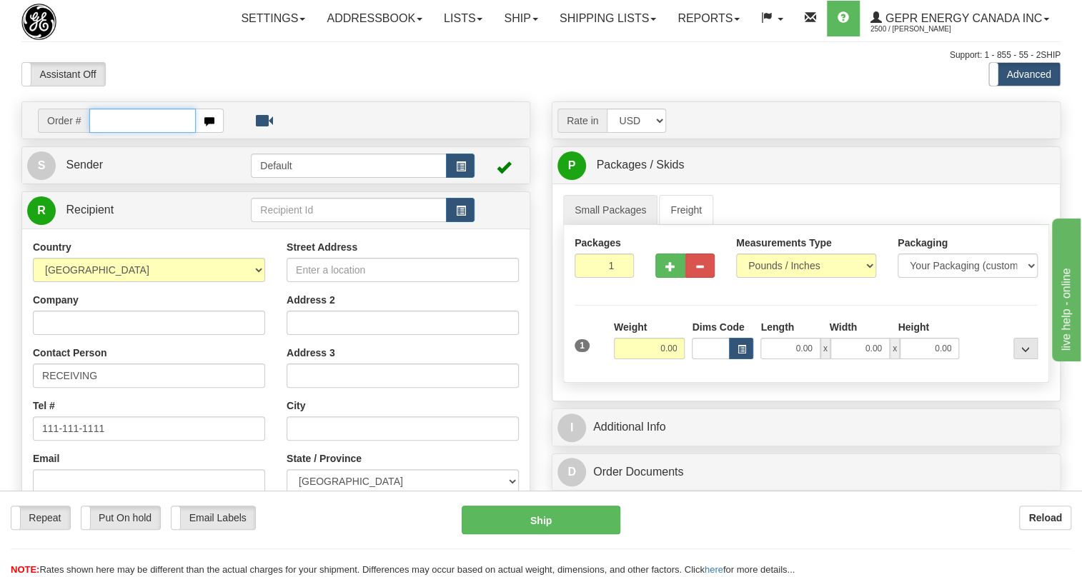
paste input "0086681255"
click at [110, 133] on input "0086681255" at bounding box center [142, 121] width 106 height 24
type input "86681255"
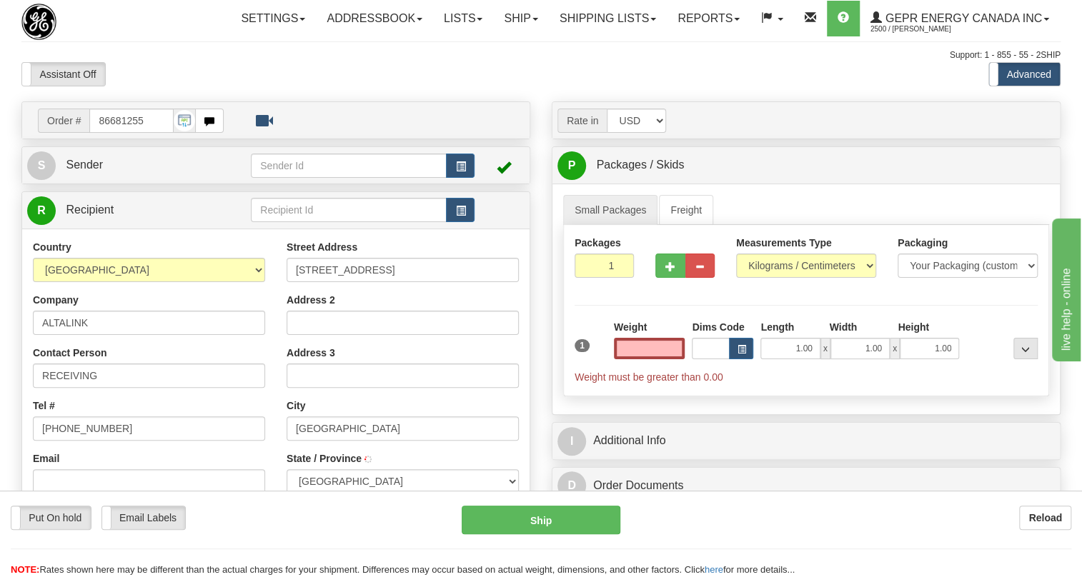
type input "ROCKY VIEW COUNTY"
type input "0.00"
click at [84, 171] on span "Sender" at bounding box center [84, 165] width 37 height 12
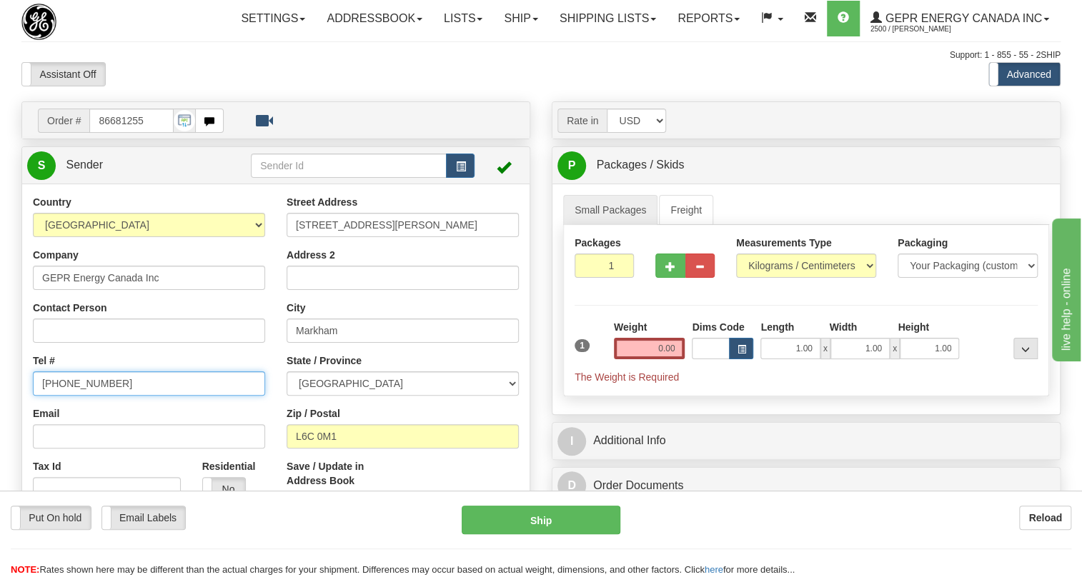
click at [85, 396] on input "(779)7960565" at bounding box center [149, 384] width 232 height 24
paste input "905-927-5013"
type input "905-927-5013"
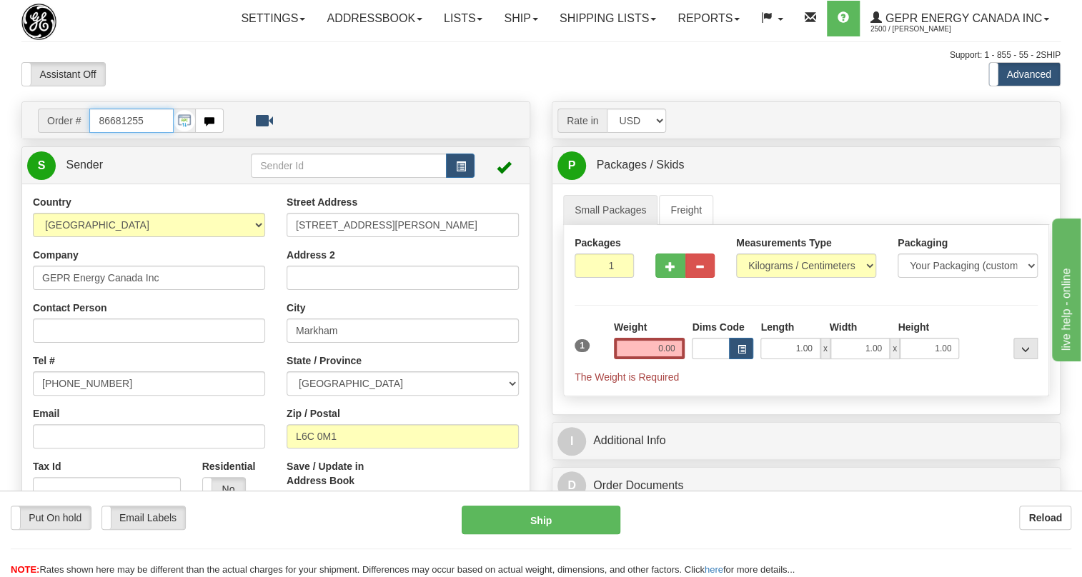
click at [122, 133] on input "86681255" at bounding box center [131, 121] width 84 height 24
click at [91, 171] on span "Sender" at bounding box center [84, 165] width 37 height 12
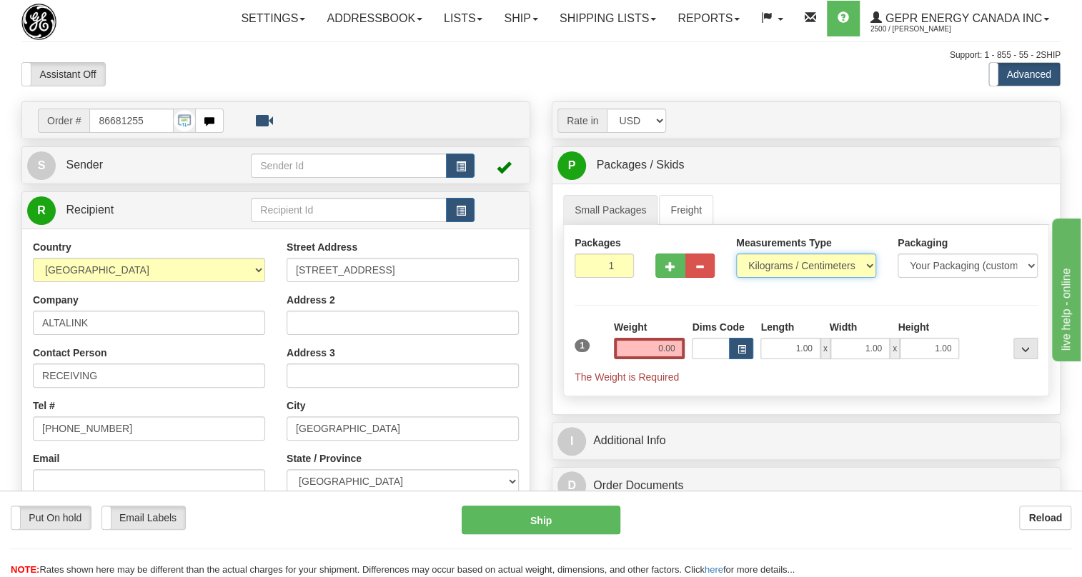
click at [773, 278] on select "Pounds / Inches Kilograms / Centimeters" at bounding box center [806, 266] width 140 height 24
select select "0"
click at [736, 278] on select "Pounds / Inches Kilograms / Centimeters" at bounding box center [806, 266] width 140 height 24
click at [783, 359] on input "1.00" at bounding box center [789, 348] width 59 height 21
type input "0.00"
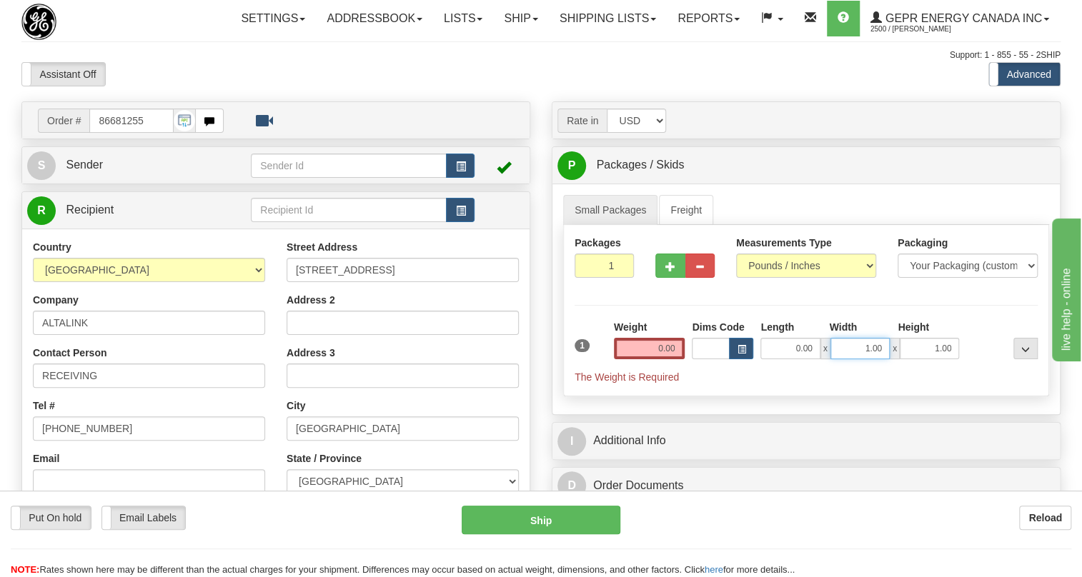
click at [845, 359] on input "1.00" at bounding box center [859, 348] width 59 height 21
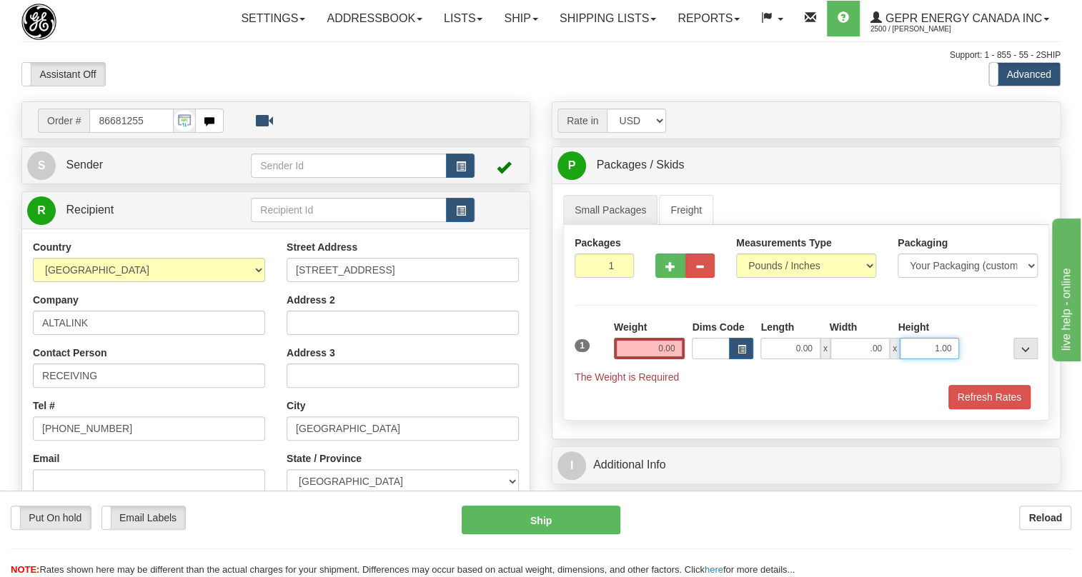
type input "0.00"
click at [918, 359] on input "1.00" at bounding box center [929, 348] width 59 height 21
type input "0.00"
click at [593, 278] on input "1" at bounding box center [604, 266] width 59 height 24
type input "2"
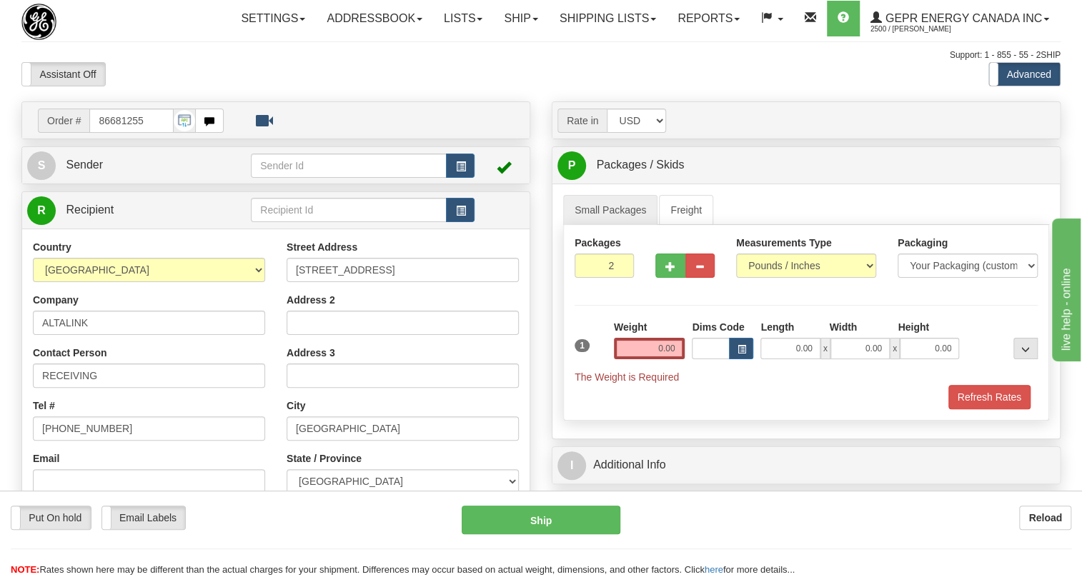
click at [533, 336] on div "Order # 86681255 S" at bounding box center [276, 416] width 530 height 631
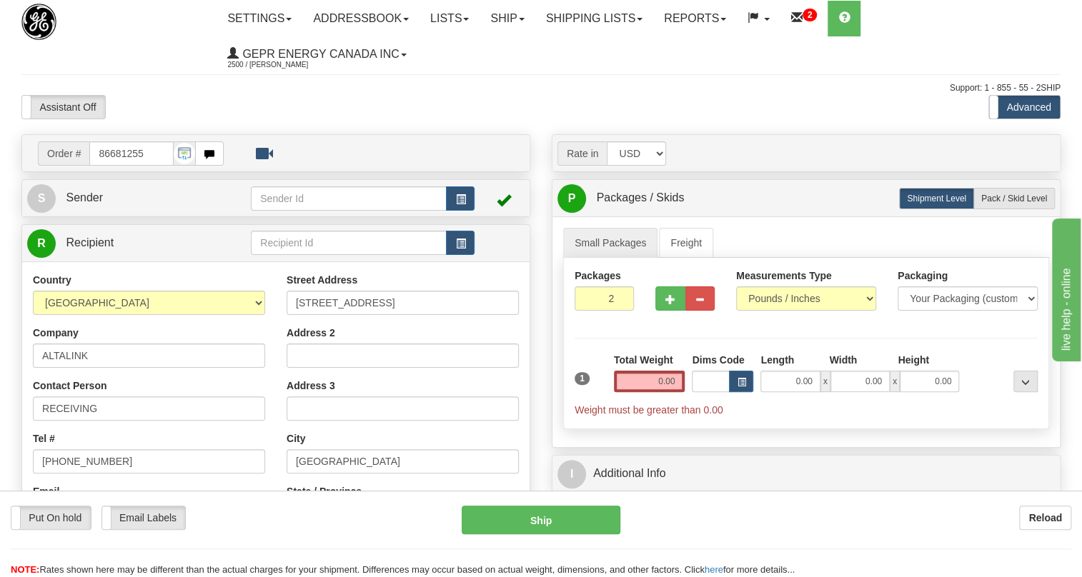
click at [810, 237] on ul "Small Packages Freight" at bounding box center [806, 243] width 486 height 30
click at [660, 382] on input "0.00" at bounding box center [649, 381] width 71 height 21
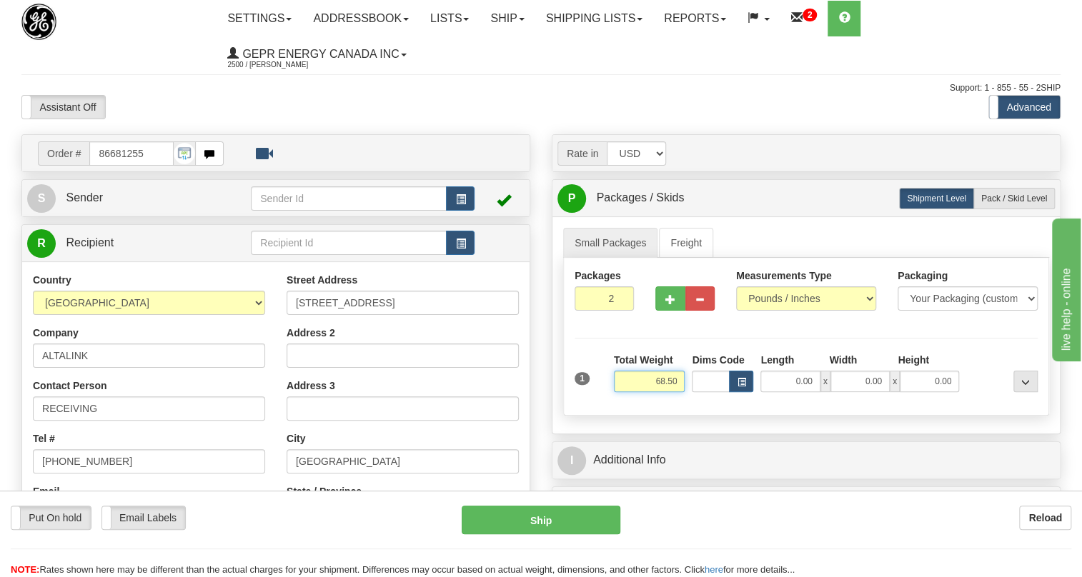
type input "68.50"
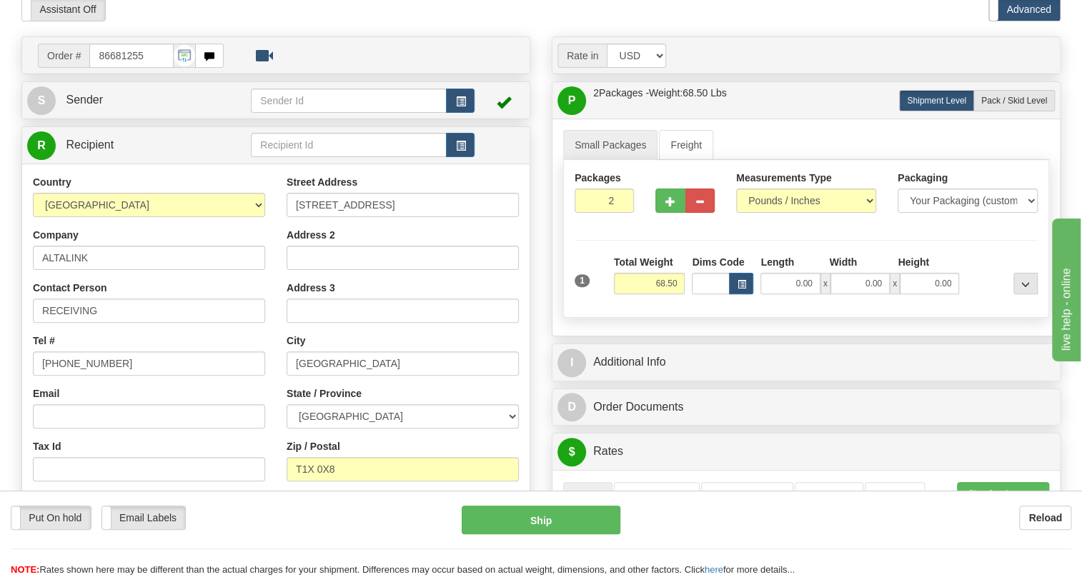
scroll to position [129, 0]
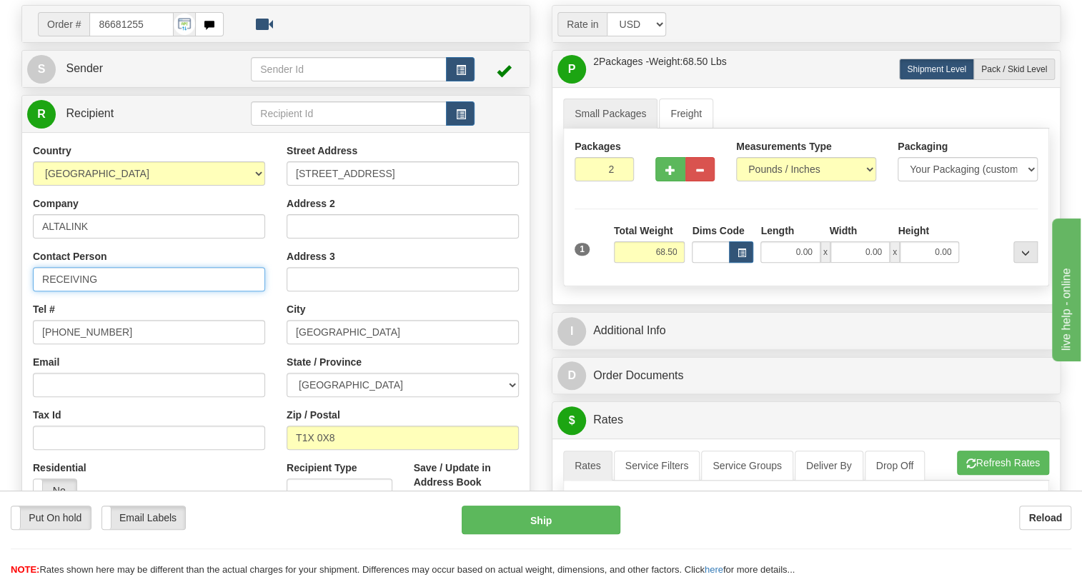
click at [81, 278] on input "RECEIVING" at bounding box center [149, 279] width 232 height 24
paste input "Attention: Nick Belzile"
type input "Attention: Nick Belzile / PO#"
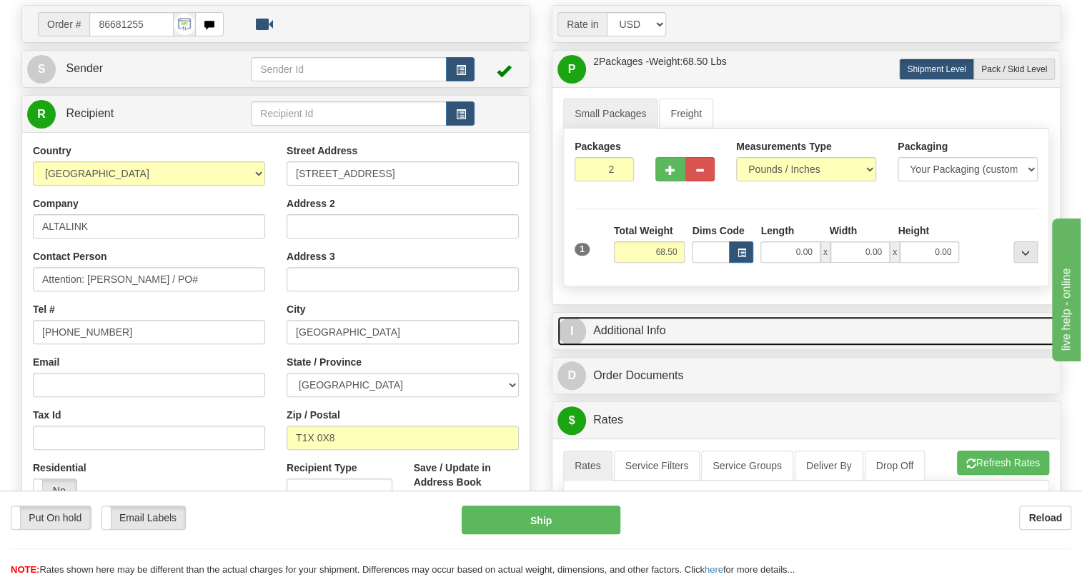
click at [631, 322] on link "I Additional Info" at bounding box center [805, 331] width 497 height 29
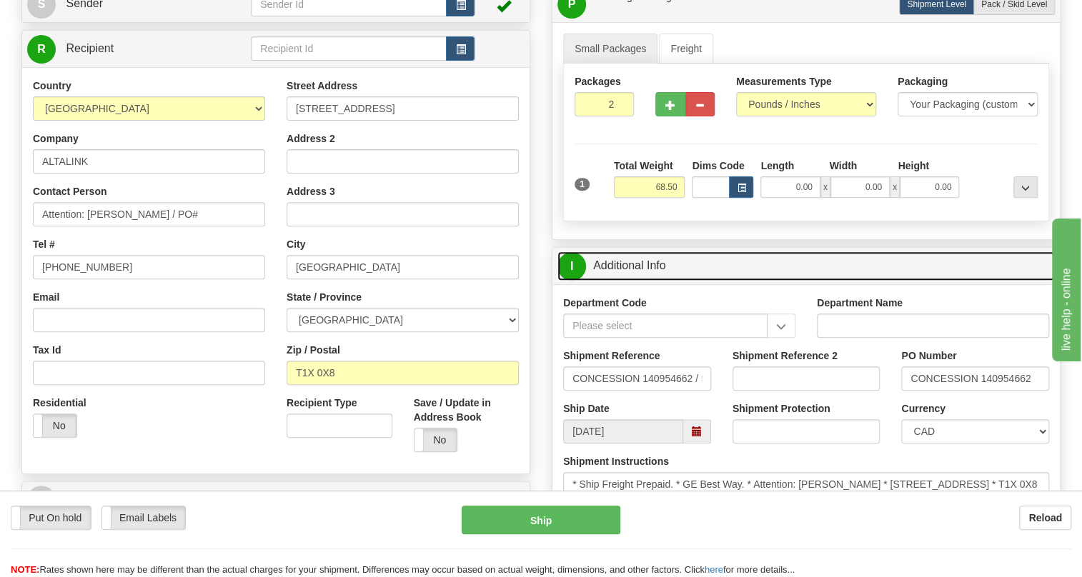
scroll to position [259, 0]
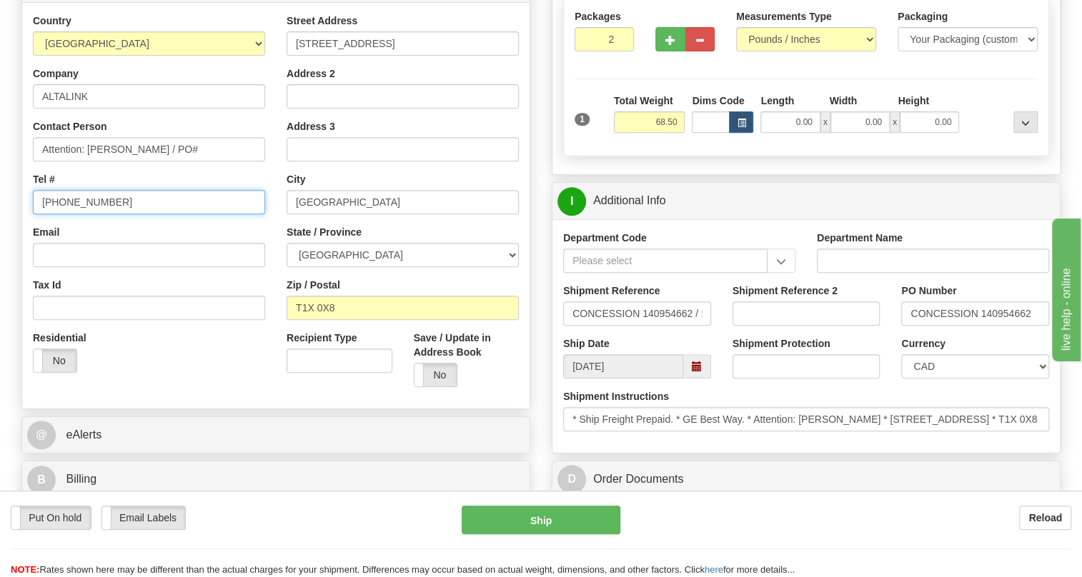
click at [85, 201] on input "(779)7960565" at bounding box center [149, 202] width 232 height 24
paste input "Attn: Ed Specht 780-914-9373"
drag, startPoint x: 115, startPoint y: 200, endPoint x: 37, endPoint y: 202, distance: 77.9
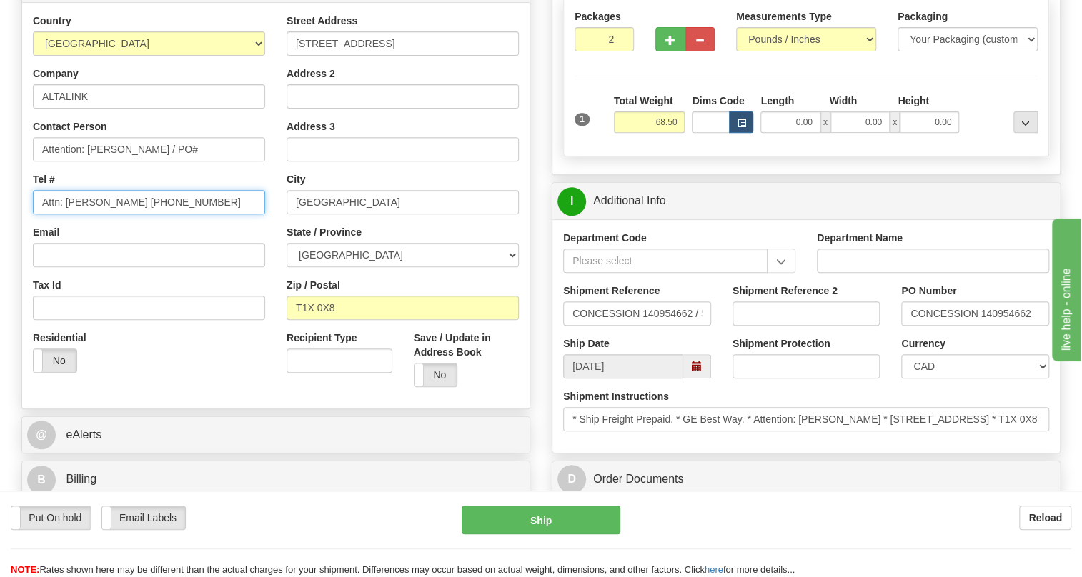
click at [37, 202] on input "Attn: Ed Specht 780-914-9373" at bounding box center [149, 202] width 232 height 24
type input "780-914-9373"
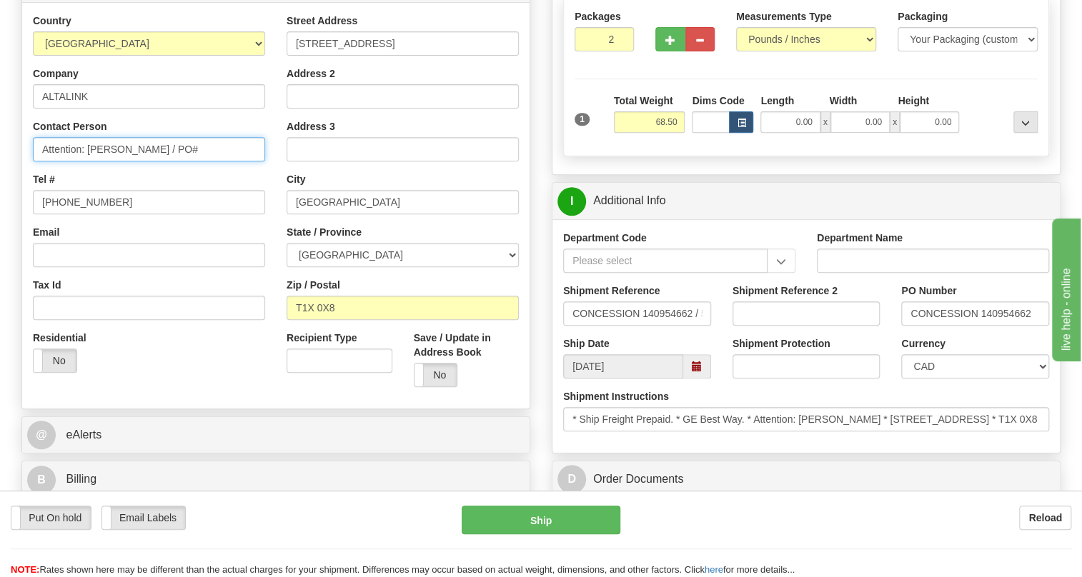
drag, startPoint x: 169, startPoint y: 152, endPoint x: 148, endPoint y: 149, distance: 20.8
click at [148, 149] on input "Attention: Nick Belzile / PO#" at bounding box center [149, 149] width 232 height 24
paste input "Attn: Ed Specht"
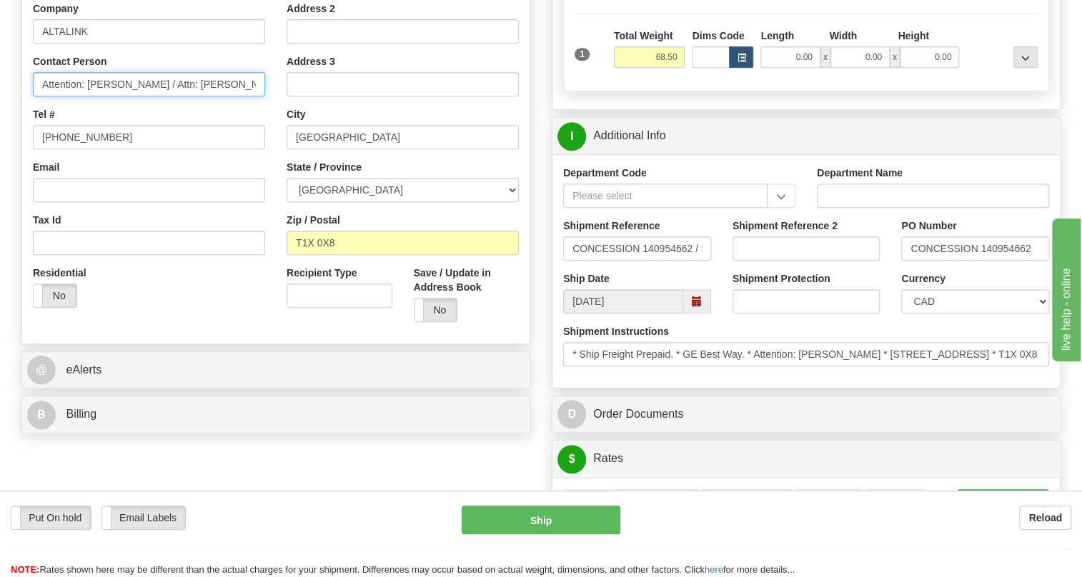
type input "Attention: Nick Belzile / Attn: Ed Specht"
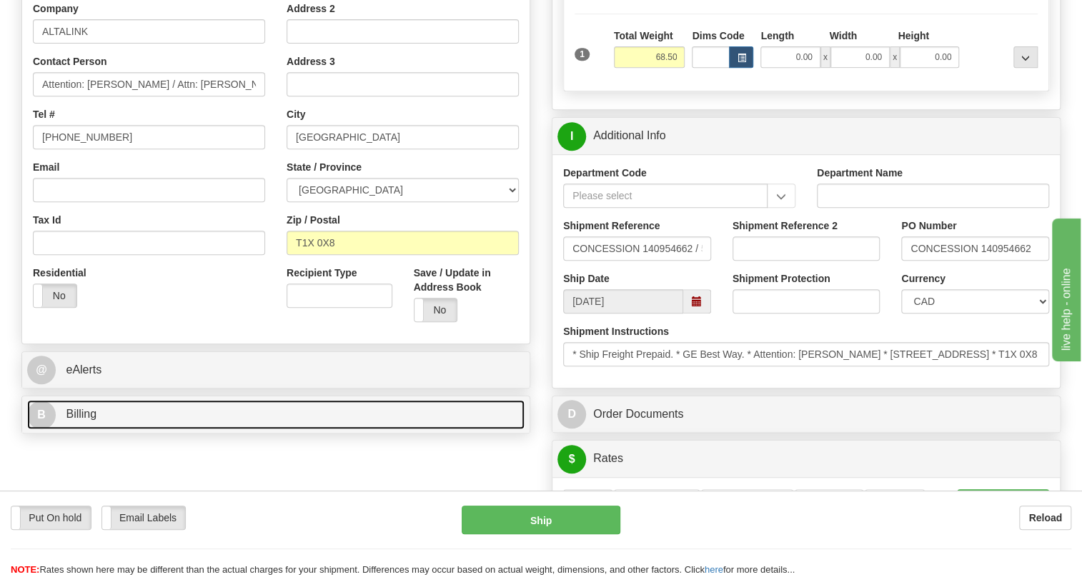
click at [80, 420] on span "Billing" at bounding box center [81, 414] width 31 height 12
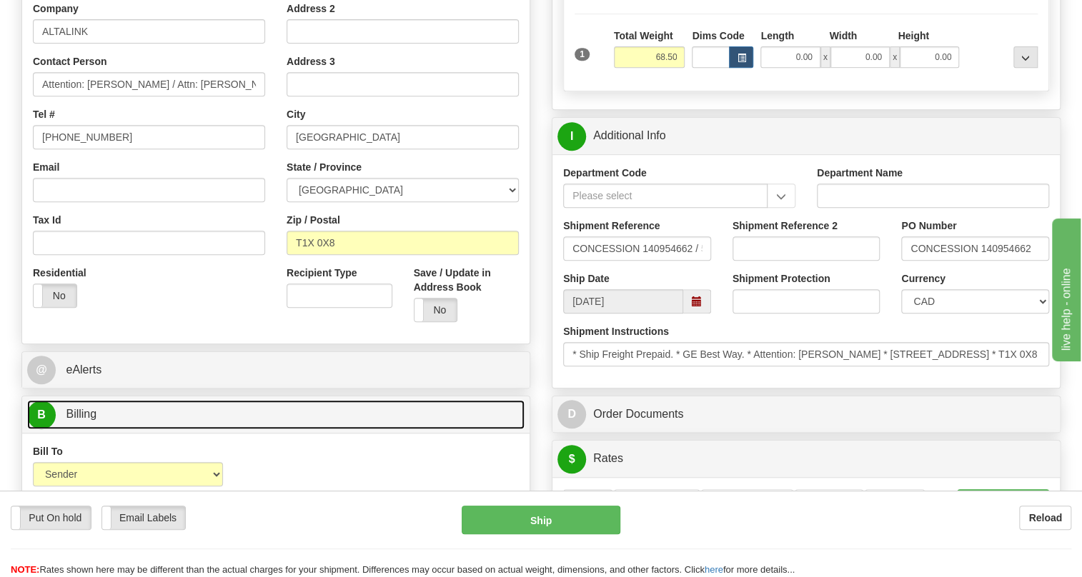
click at [84, 412] on span "Billing" at bounding box center [81, 414] width 31 height 12
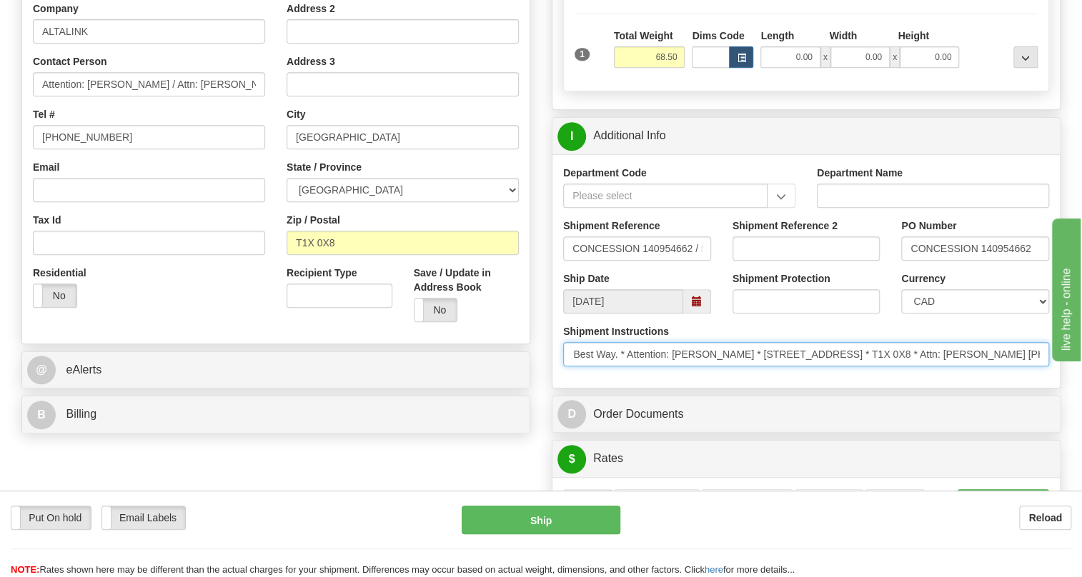
scroll to position [0, 172]
drag, startPoint x: 1945, startPoint y: 711, endPoint x: 1058, endPoint y: 362, distance: 953.3
click at [1046, 352] on input "* Ship Freight Prepaid. * GE Best Way. * Attention: Nick Belzile * 235205 Garde…" at bounding box center [806, 354] width 486 height 24
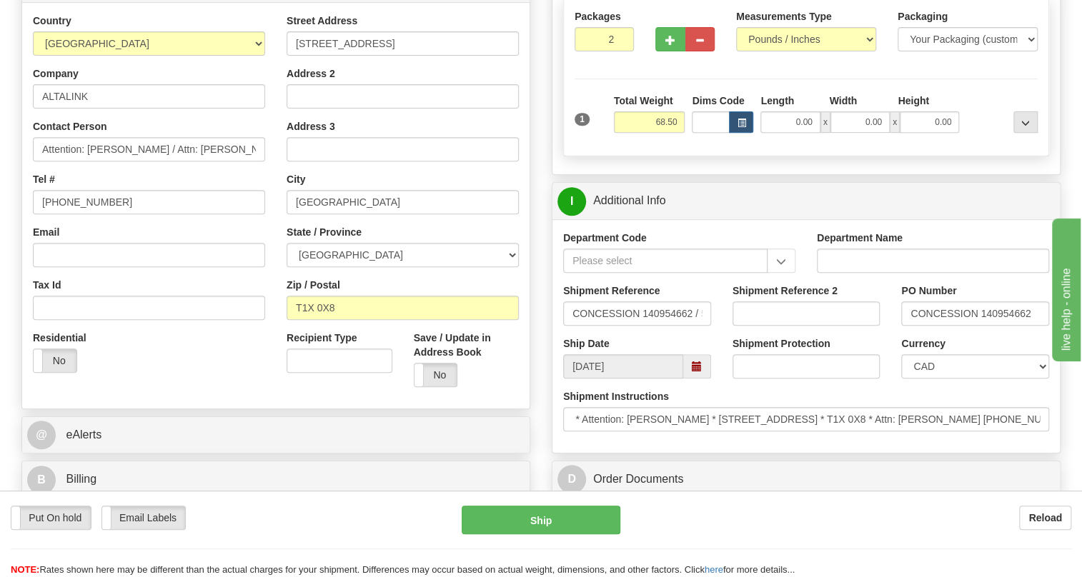
scroll to position [0, 0]
click at [352, 199] on input "ROCKY VIEW COUNTY" at bounding box center [403, 202] width 232 height 24
paste input "CALGAR"
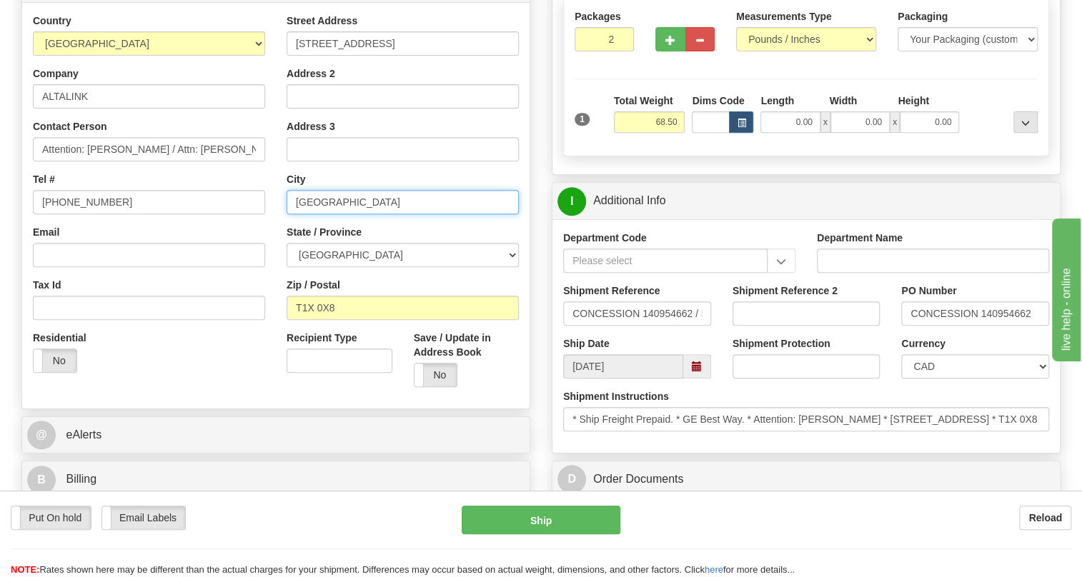
type input "CALGARY"
click at [263, 228] on div "Email" at bounding box center [149, 246] width 232 height 42
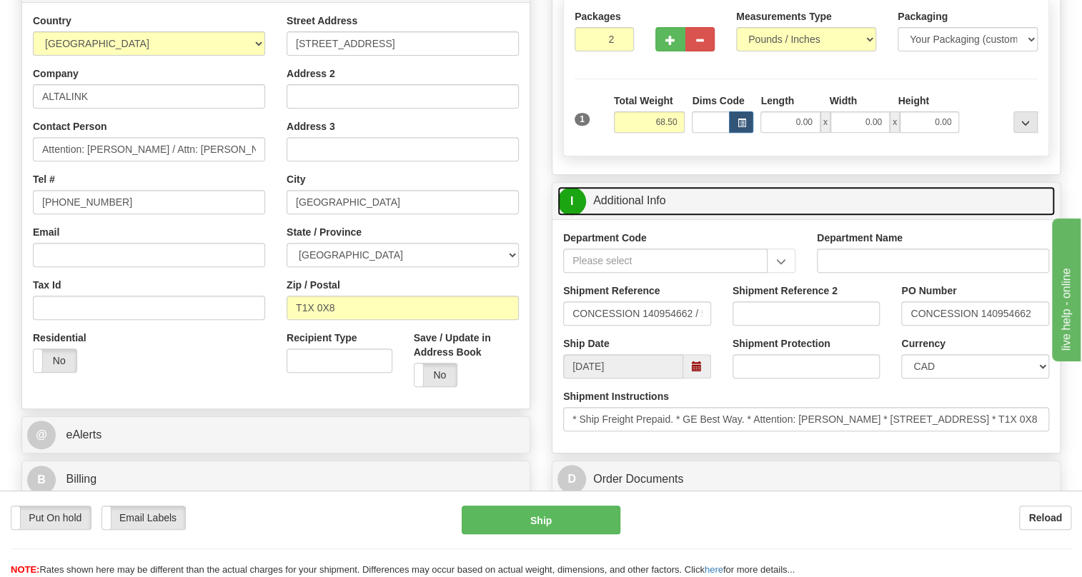
click at [632, 197] on link "I Additional Info" at bounding box center [805, 201] width 497 height 29
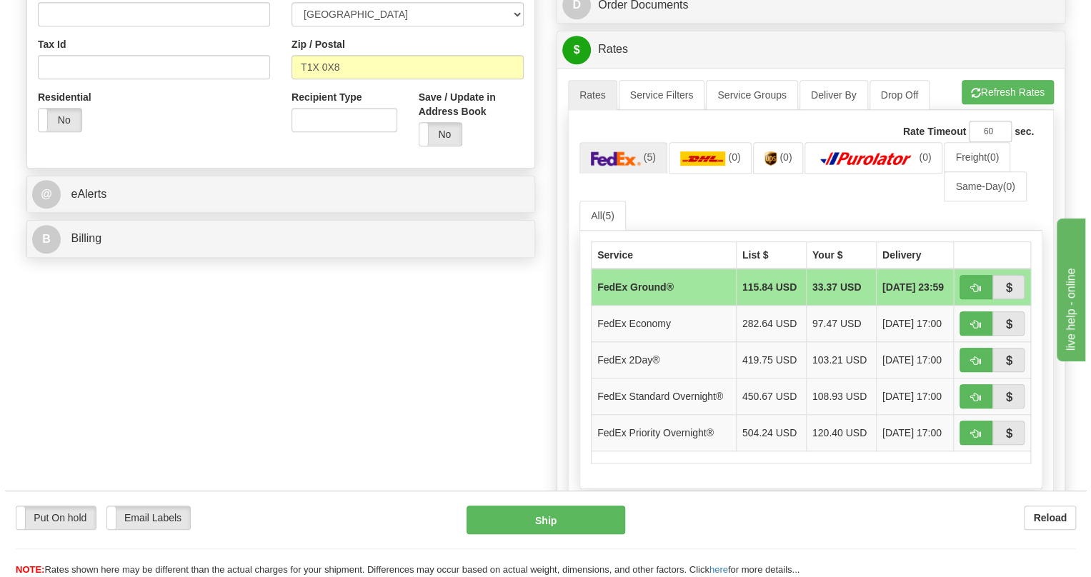
scroll to position [520, 0]
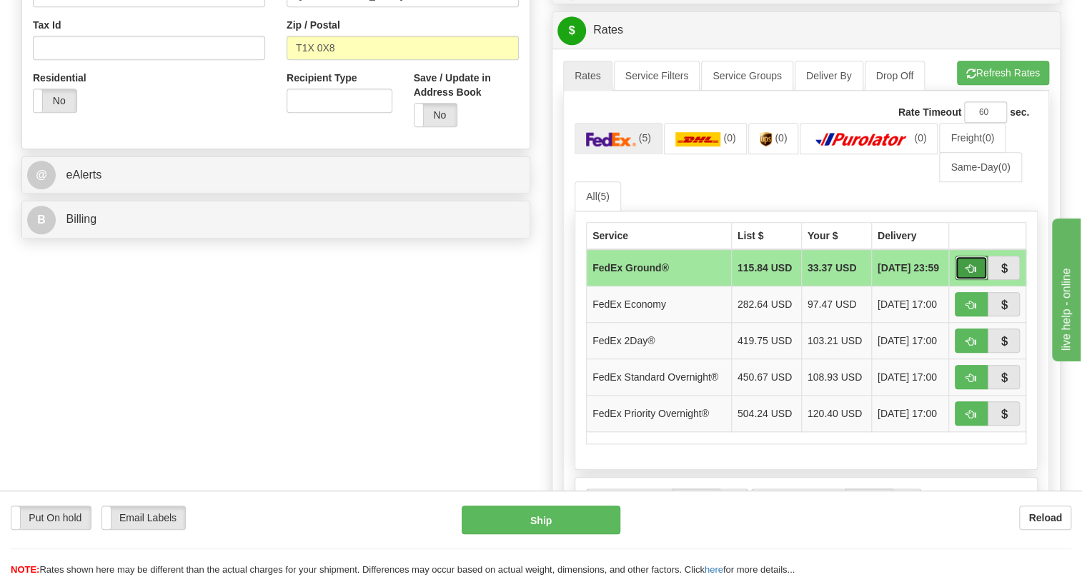
click at [969, 266] on span "button" at bounding box center [971, 268] width 10 height 9
type input "92"
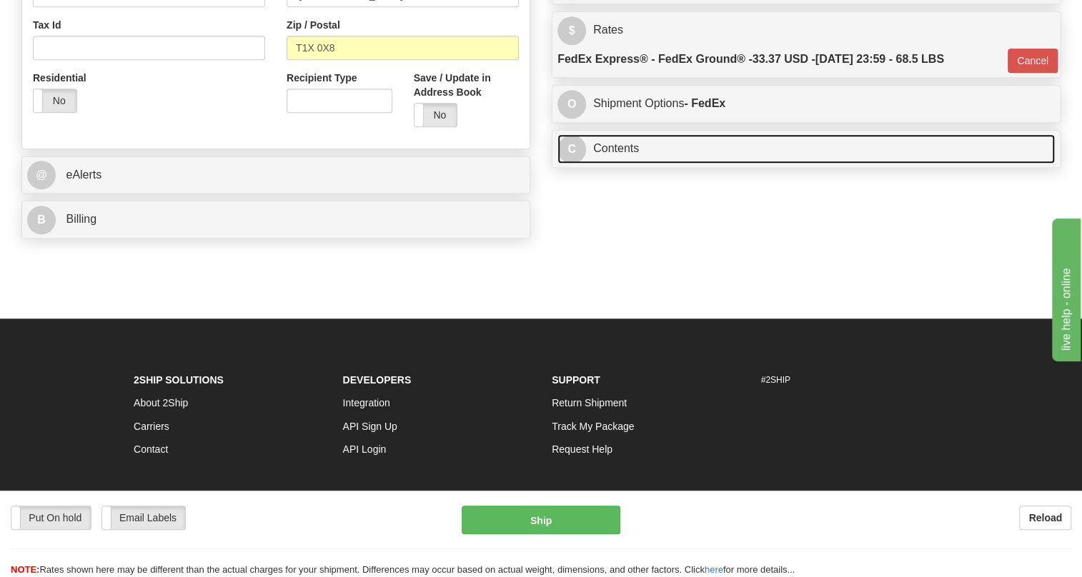
click at [616, 145] on link "C Contents" at bounding box center [805, 148] width 497 height 29
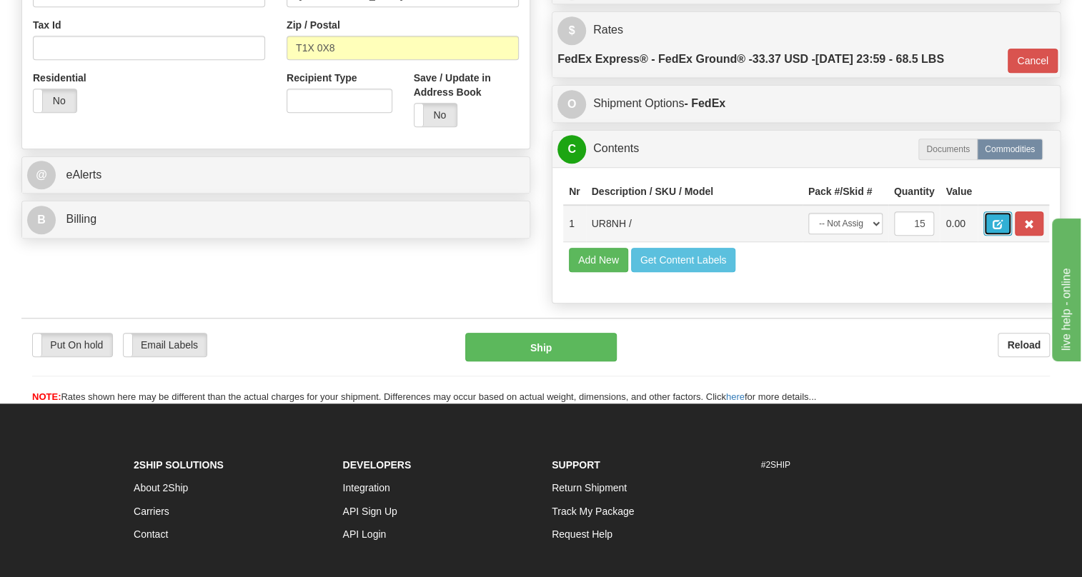
click at [997, 223] on span "button" at bounding box center [998, 224] width 10 height 9
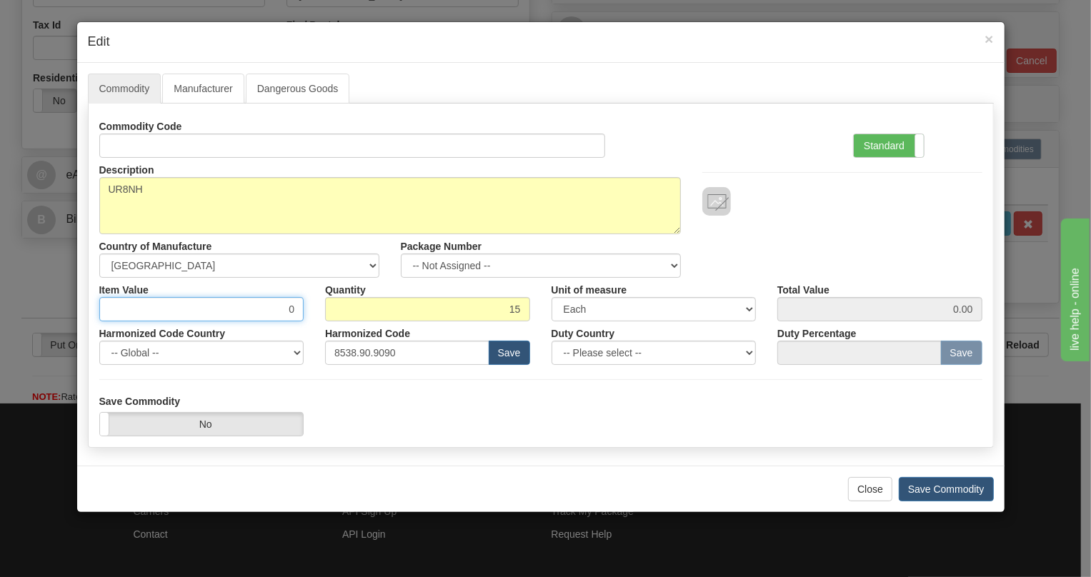
click at [284, 309] on input "0" at bounding box center [201, 309] width 205 height 24
type input "556.96"
type input "8354.40"
click at [879, 143] on label "Standard" at bounding box center [889, 145] width 70 height 23
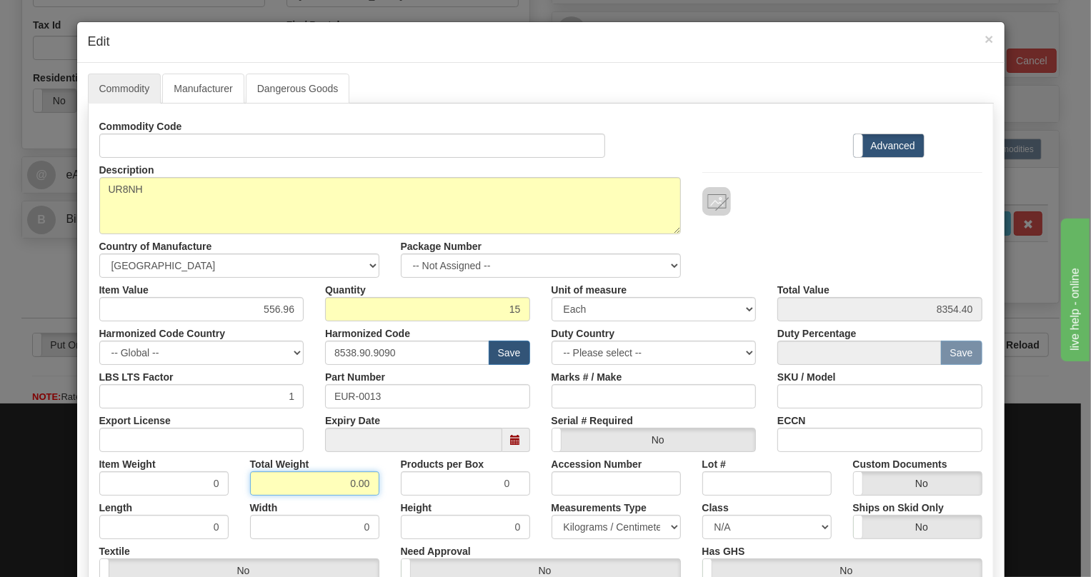
click at [330, 482] on input "0.00" at bounding box center [314, 484] width 129 height 24
type input "1.00"
type input "0.0667"
click at [578, 522] on select "Pounds / Inches Kilograms / Centimeters" at bounding box center [616, 527] width 129 height 24
select select "0"
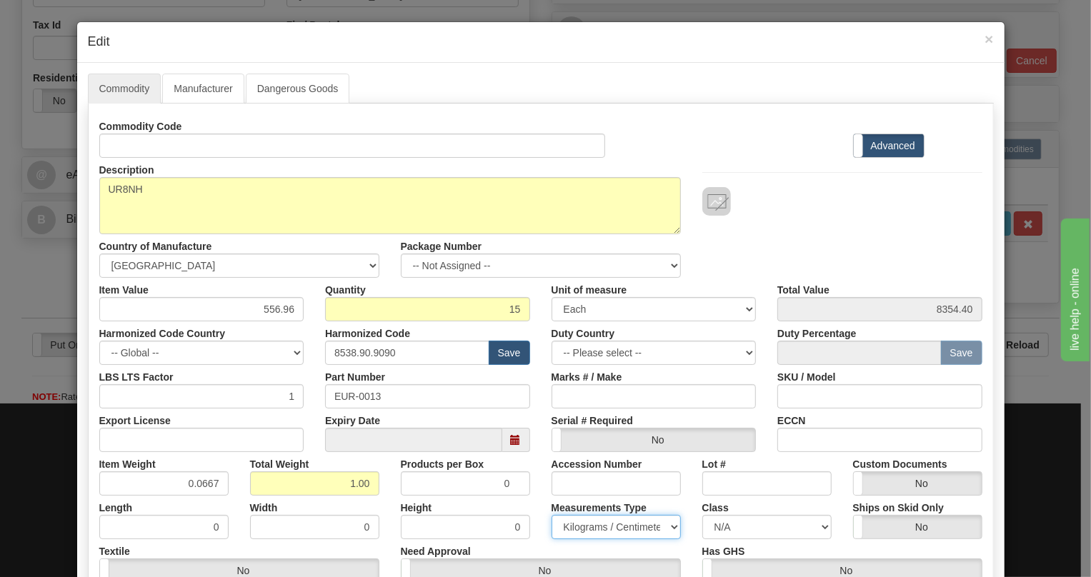
click at [552, 515] on select "Pounds / Inches Kilograms / Centimeters" at bounding box center [616, 527] width 129 height 24
click at [541, 508] on div "Measurements Type Pounds / Inches Kilograms / Centimeters" at bounding box center [616, 518] width 151 height 44
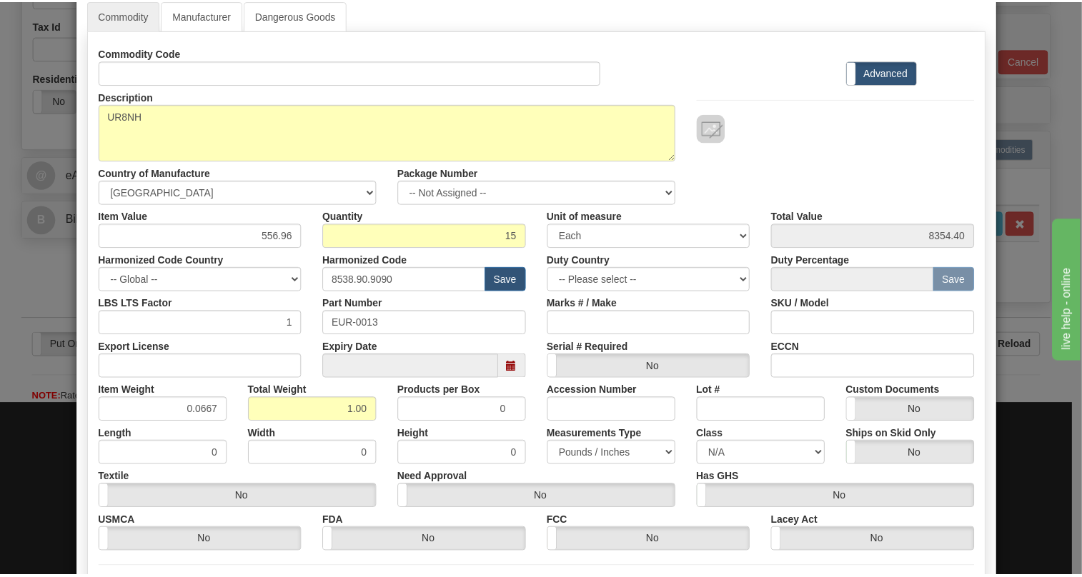
scroll to position [217, 0]
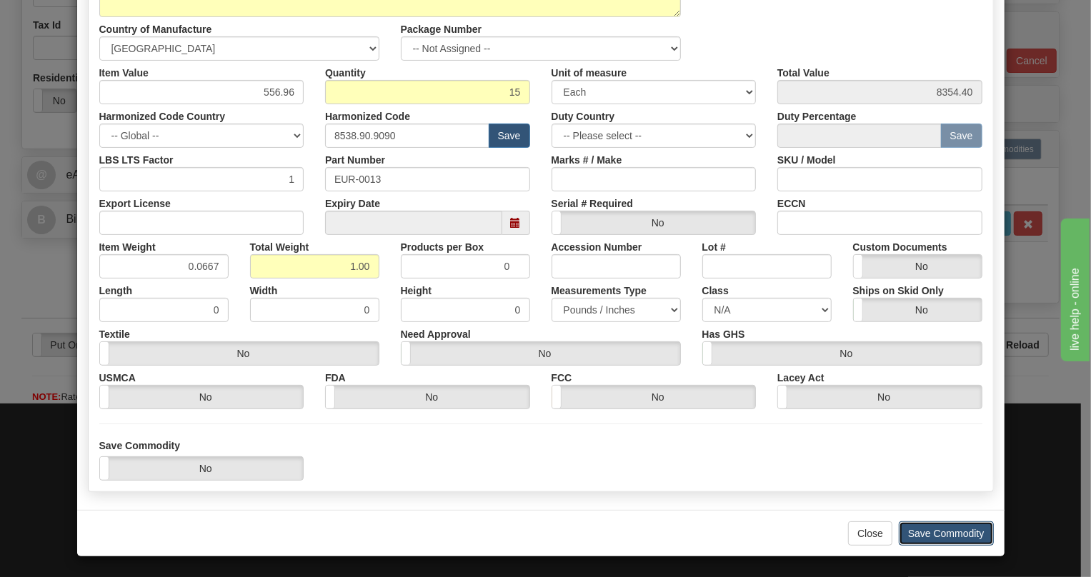
click at [928, 538] on button "Save Commodity" at bounding box center [946, 534] width 95 height 24
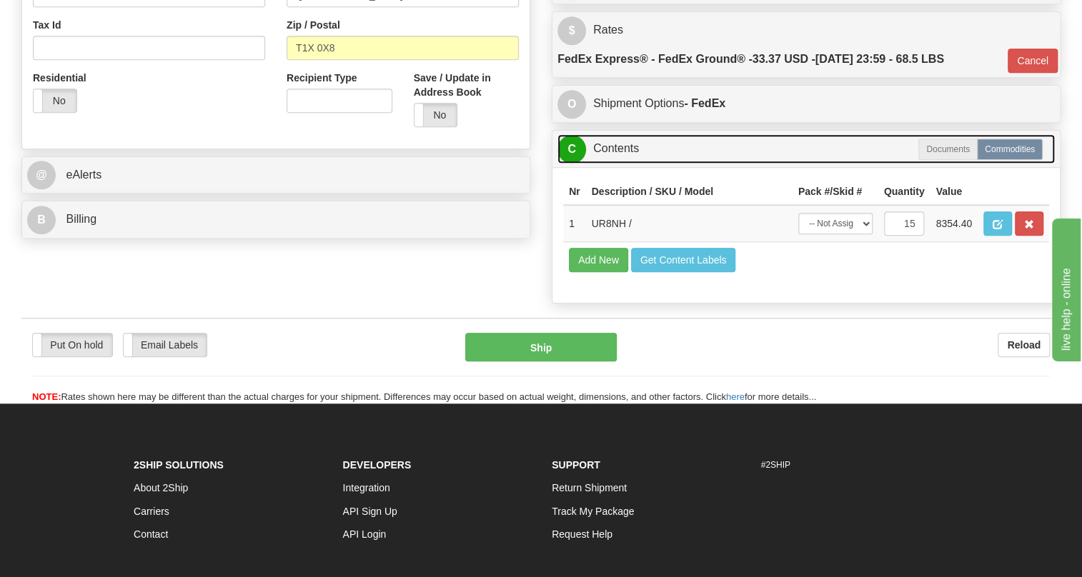
click at [608, 143] on link "C Contents" at bounding box center [805, 148] width 497 height 29
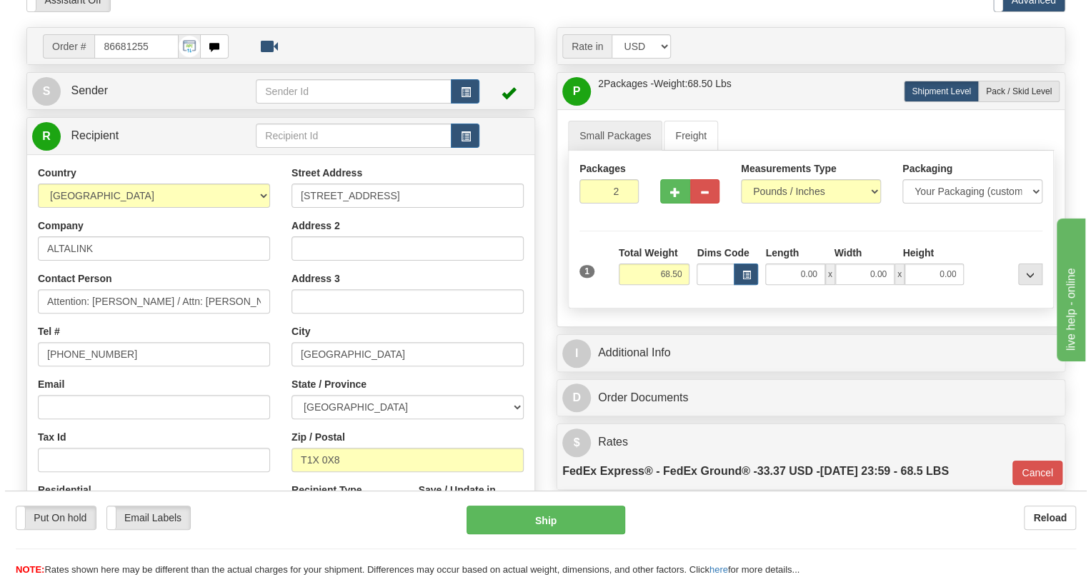
scroll to position [129, 0]
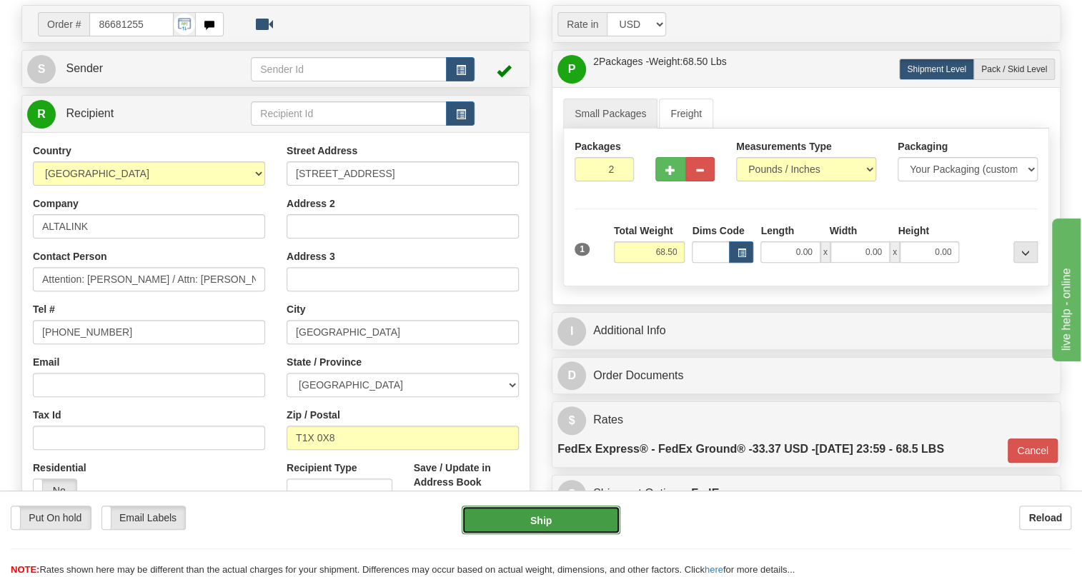
click at [552, 523] on button "Ship" at bounding box center [541, 520] width 159 height 29
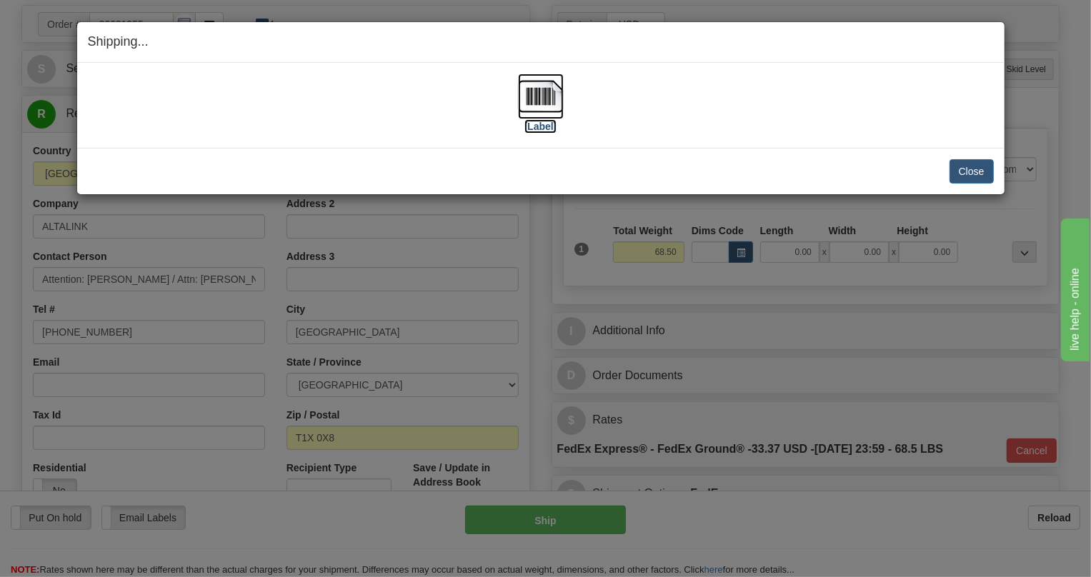
click at [544, 97] on img at bounding box center [541, 97] width 46 height 46
drag, startPoint x: 966, startPoint y: 172, endPoint x: 956, endPoint y: 172, distance: 10.7
click at [966, 172] on button "Close" at bounding box center [972, 171] width 44 height 24
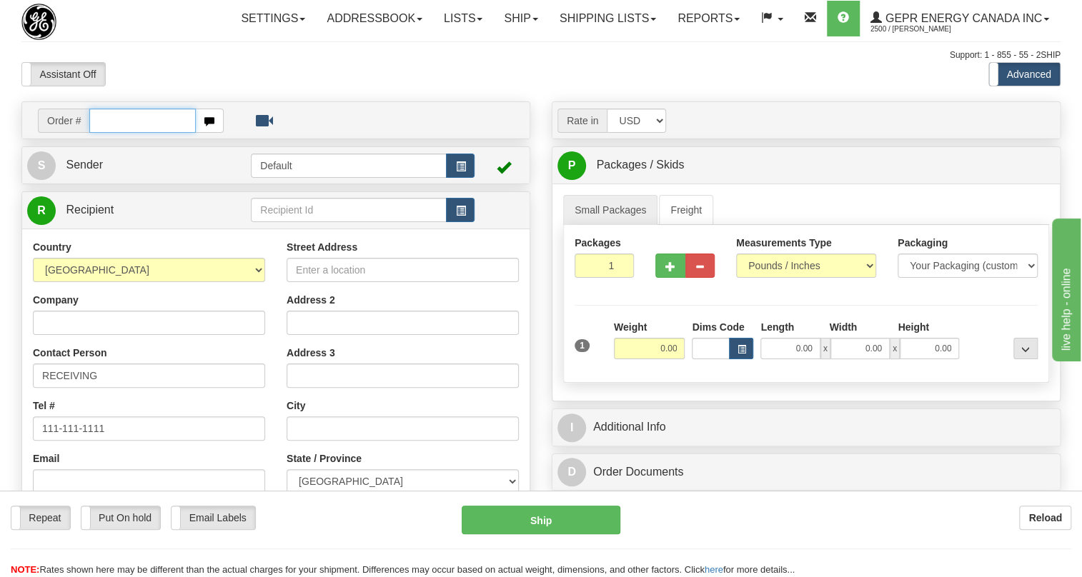
click at [114, 133] on input "text" at bounding box center [142, 121] width 106 height 24
paste input "0086681272"
click at [112, 133] on input "0086681272" at bounding box center [142, 121] width 106 height 24
type input "86681272"
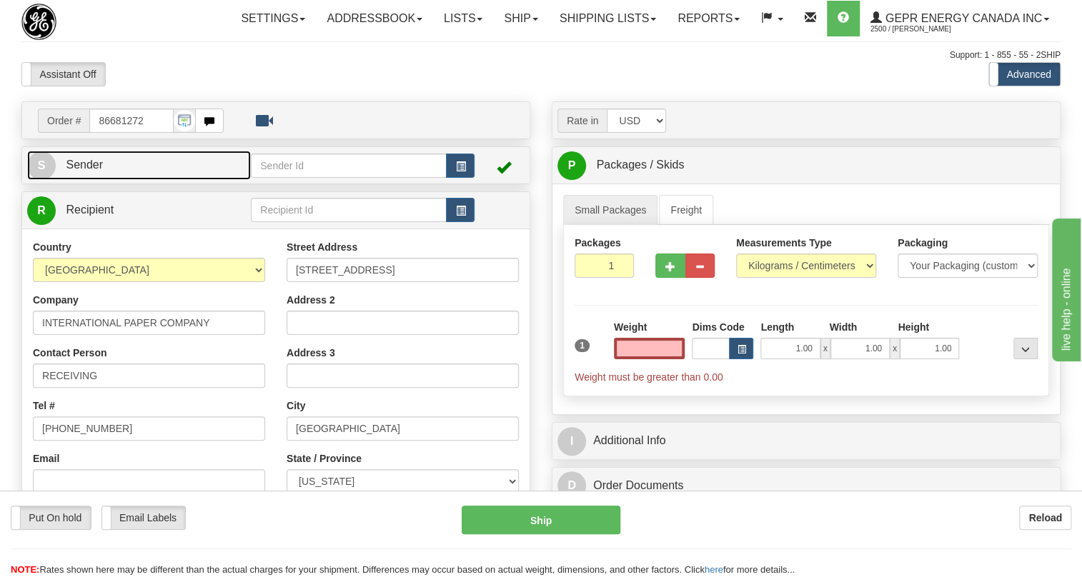
type input "0.00"
click at [80, 171] on span "Sender" at bounding box center [84, 165] width 37 height 12
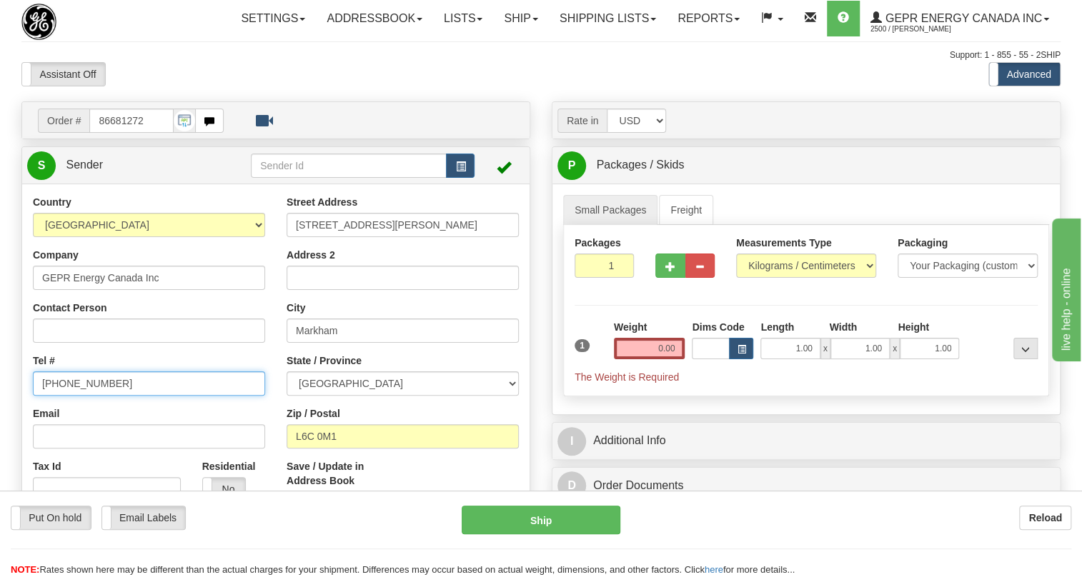
click at [83, 396] on input "(779)7960565" at bounding box center [149, 384] width 232 height 24
paste input "905-927-5013"
type input "905-927-5013"
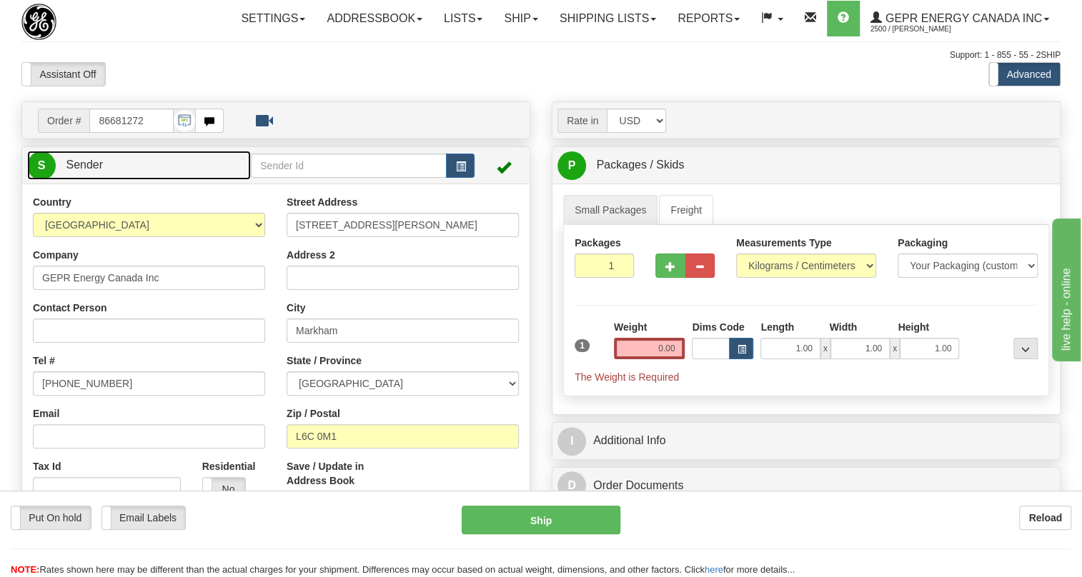
click at [78, 171] on span "Sender" at bounding box center [84, 165] width 37 height 12
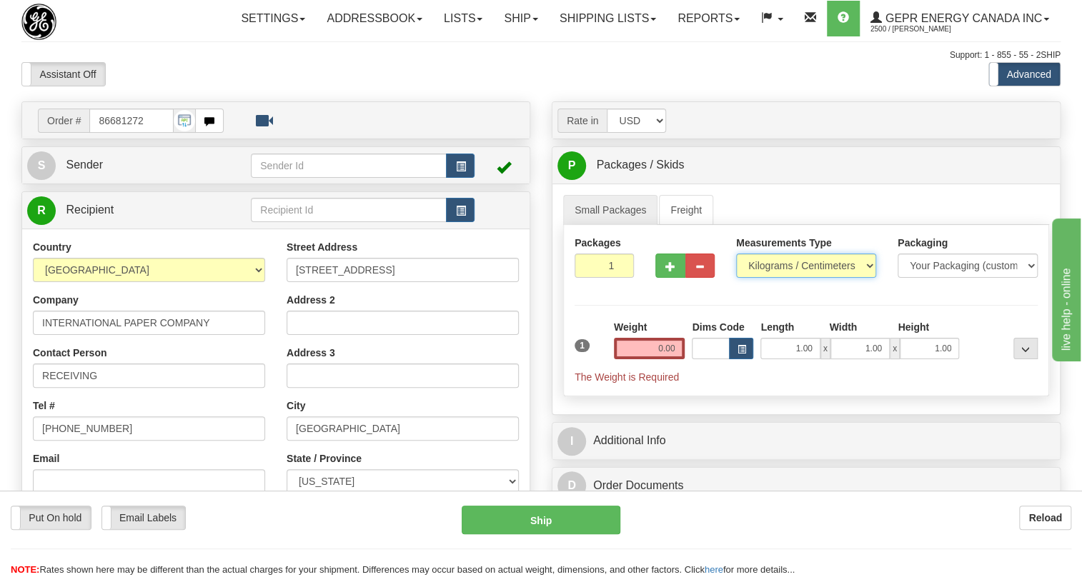
click at [791, 278] on select "Pounds / Inches Kilograms / Centimeters" at bounding box center [806, 266] width 140 height 24
select select "0"
click at [736, 278] on select "Pounds / Inches Kilograms / Centimeters" at bounding box center [806, 266] width 140 height 24
click at [795, 359] on input "1.00" at bounding box center [789, 348] width 59 height 21
type input "0.00"
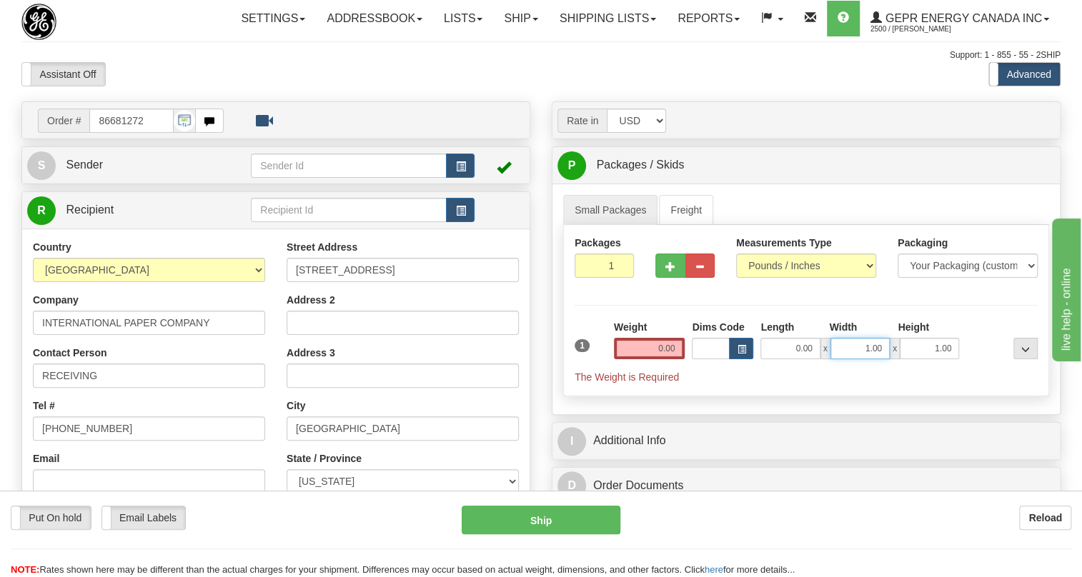
click at [845, 359] on input "1.00" at bounding box center [859, 348] width 59 height 21
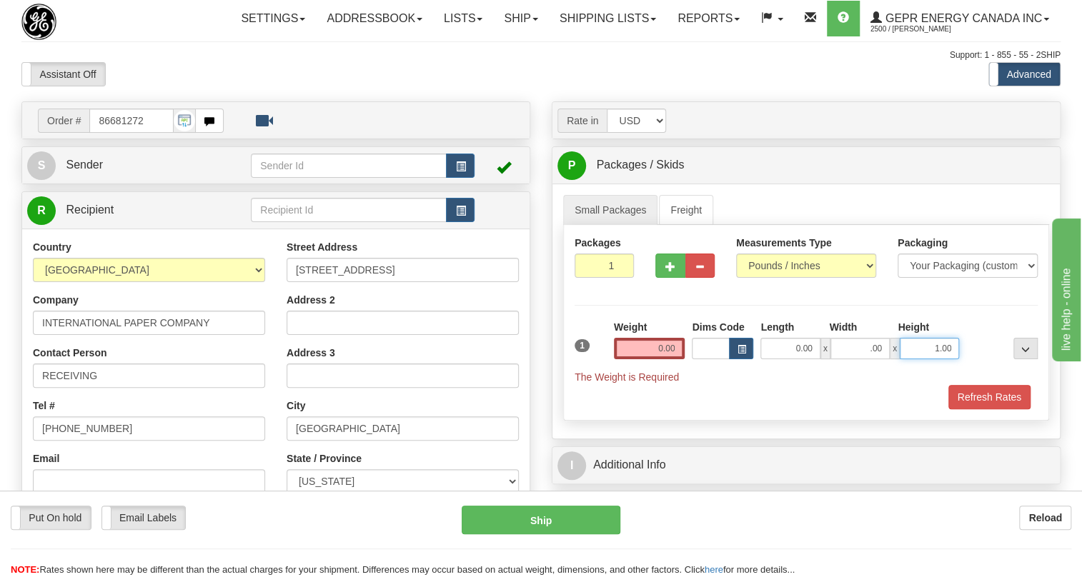
type input "0.00"
click at [931, 359] on input "1.00" at bounding box center [929, 348] width 59 height 21
type input "0.00"
drag, startPoint x: 802, startPoint y: 214, endPoint x: 795, endPoint y: 220, distance: 9.2
click at [802, 184] on div "P Packages / Skids 1 Packages - Weight: 0.00 Lbs 1 Skids - Weight: NaN Lbs Ship…" at bounding box center [805, 165] width 507 height 36
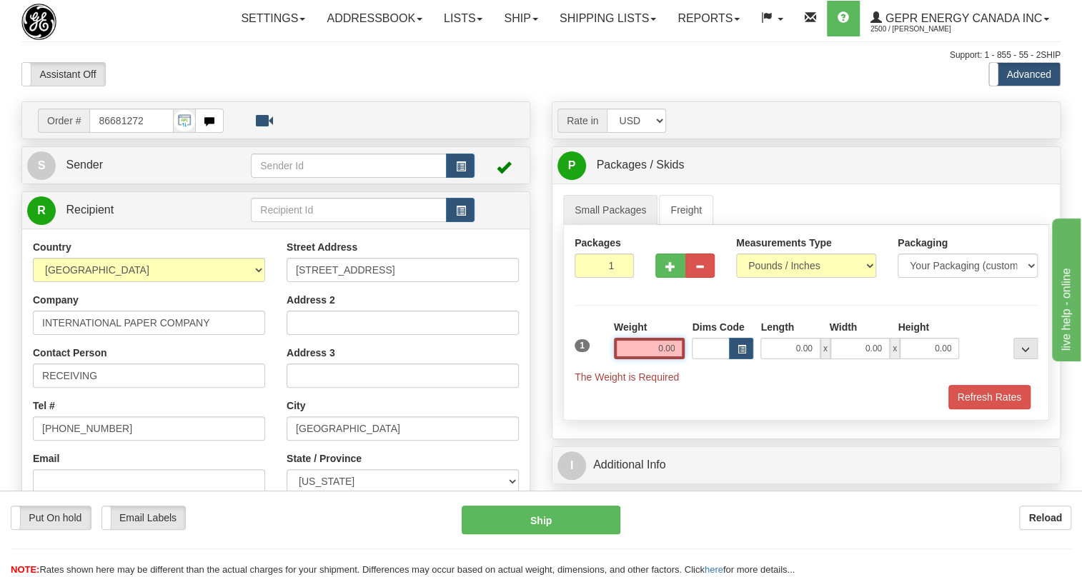
click at [661, 359] on input "0.00" at bounding box center [649, 348] width 71 height 21
click at [661, 359] on input "text" at bounding box center [649, 348] width 71 height 21
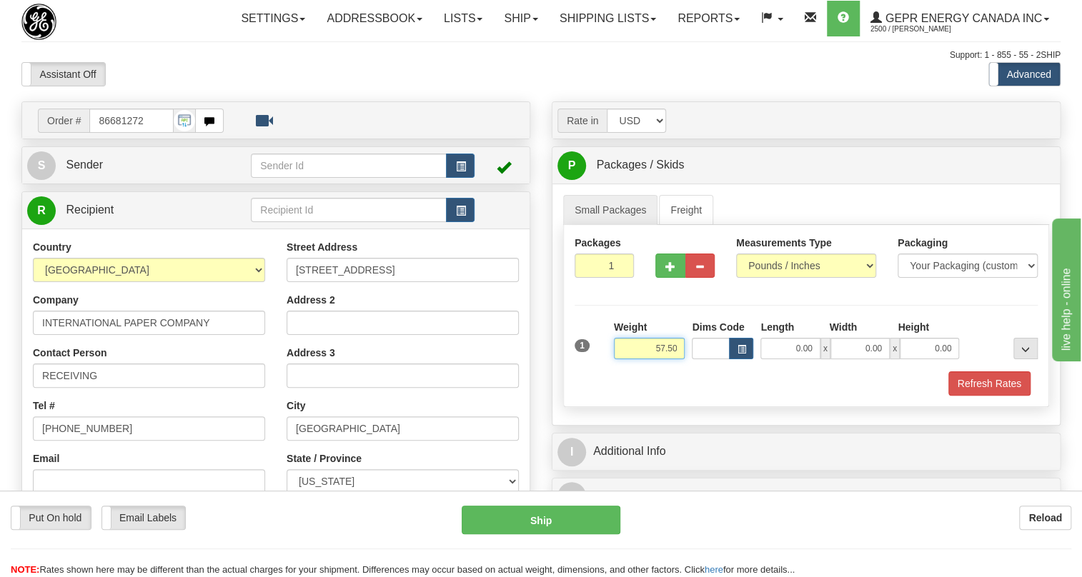
type input "57.50"
click at [593, 278] on input "1" at bounding box center [604, 266] width 59 height 24
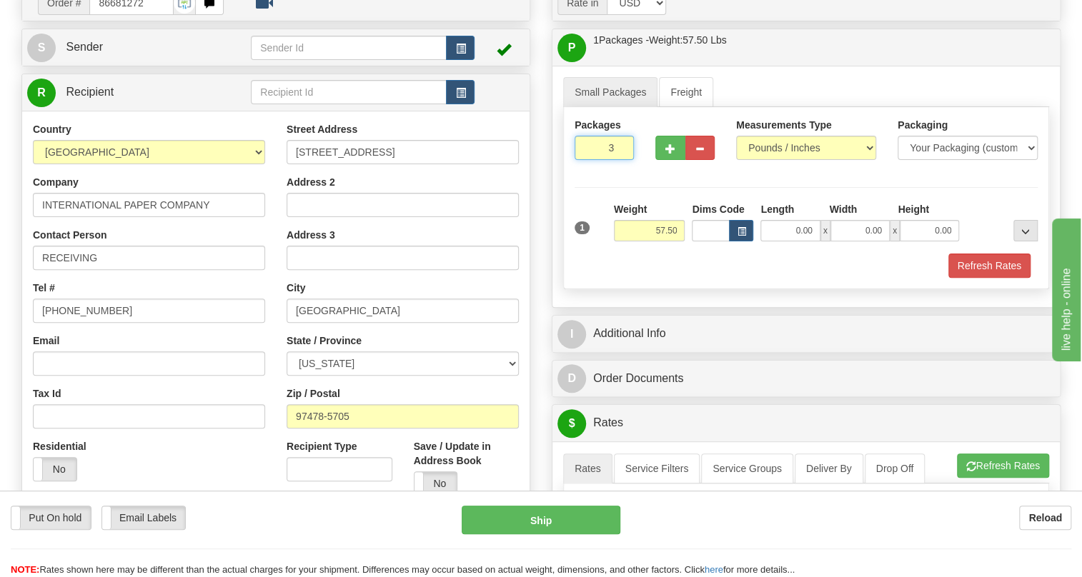
scroll to position [129, 0]
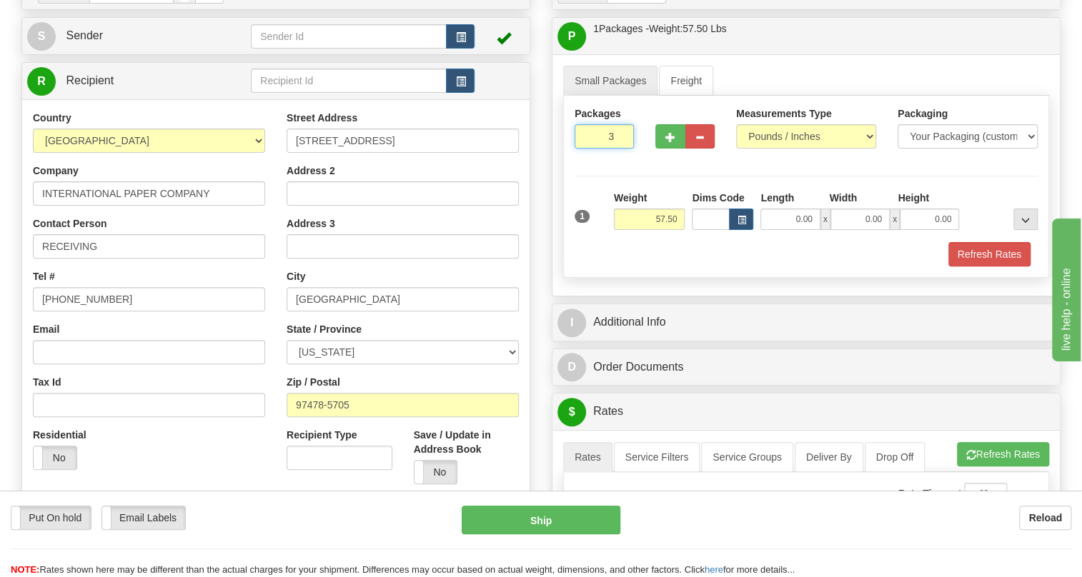
type input "3"
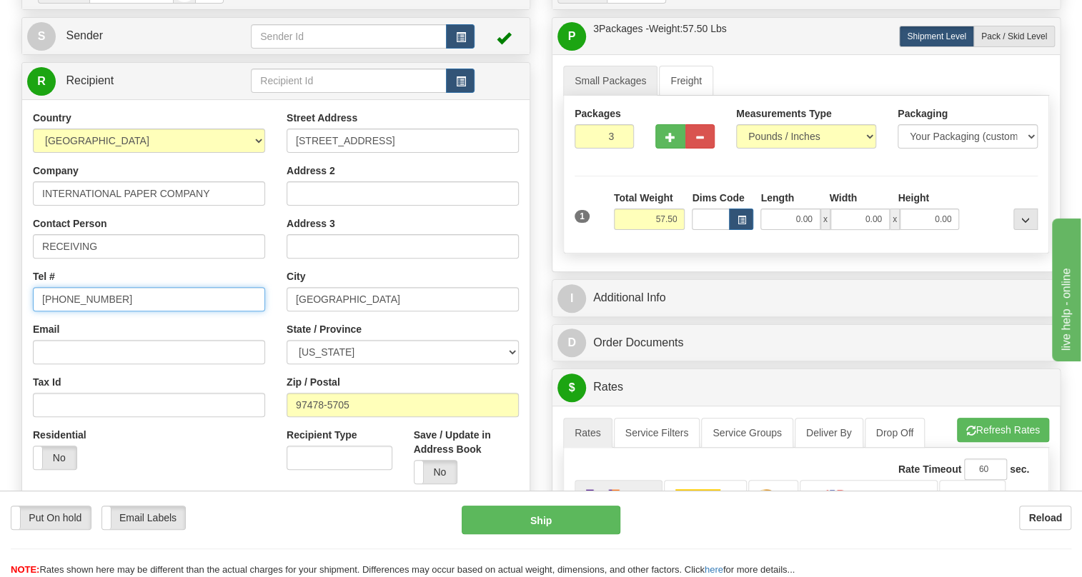
click at [94, 312] on input "(779)7960565" at bounding box center [149, 299] width 232 height 24
type input "111-111-1111"
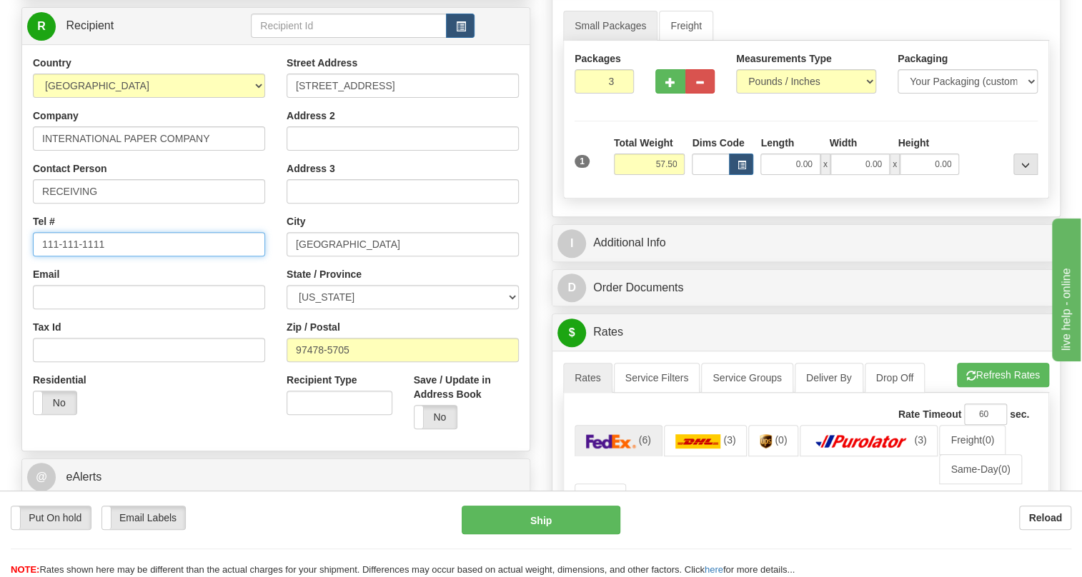
scroll to position [324, 0]
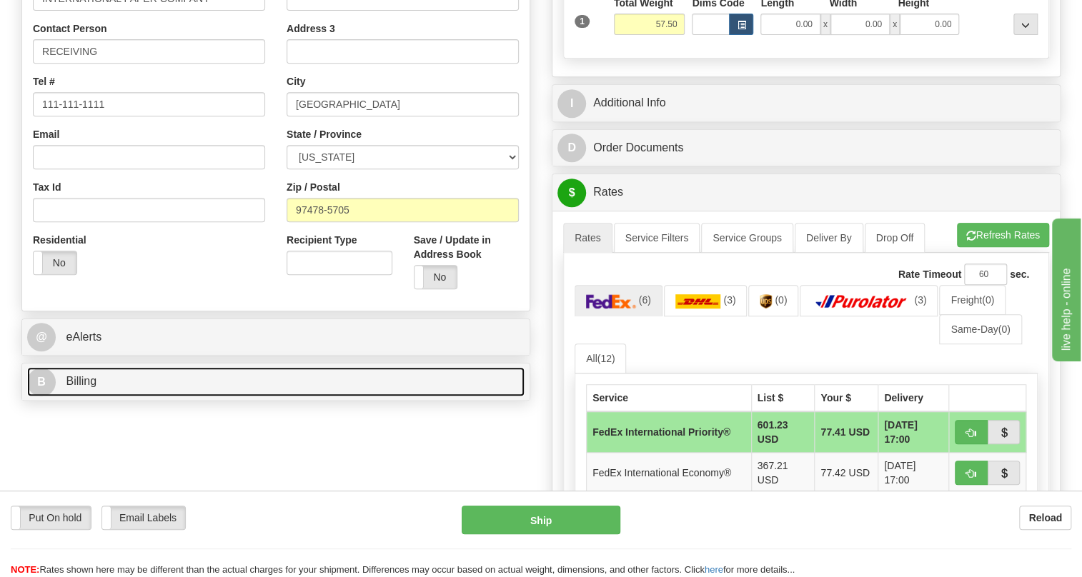
click at [76, 387] on span "Billing" at bounding box center [81, 381] width 31 height 12
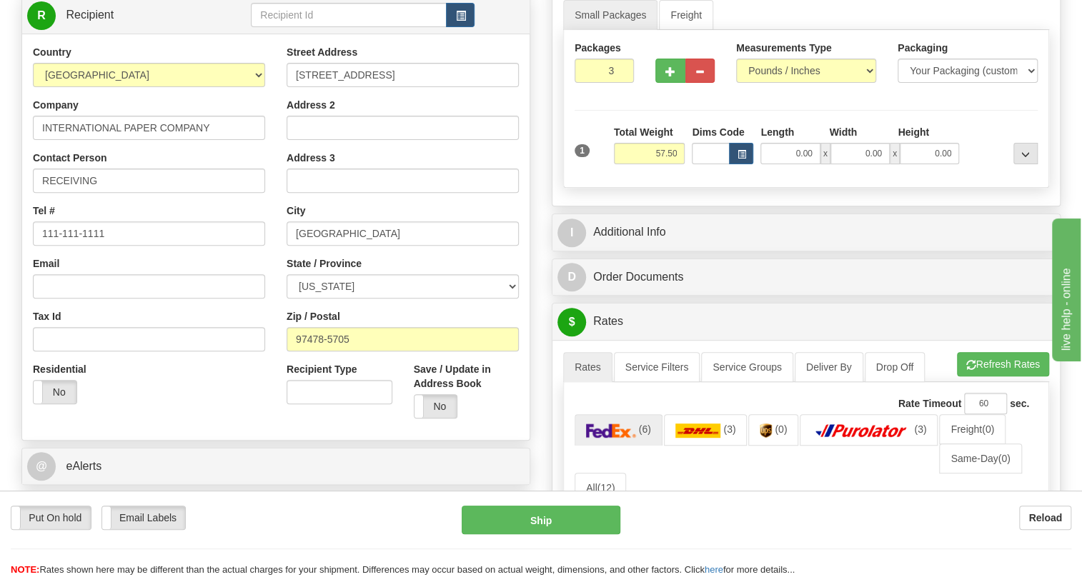
scroll to position [194, 0]
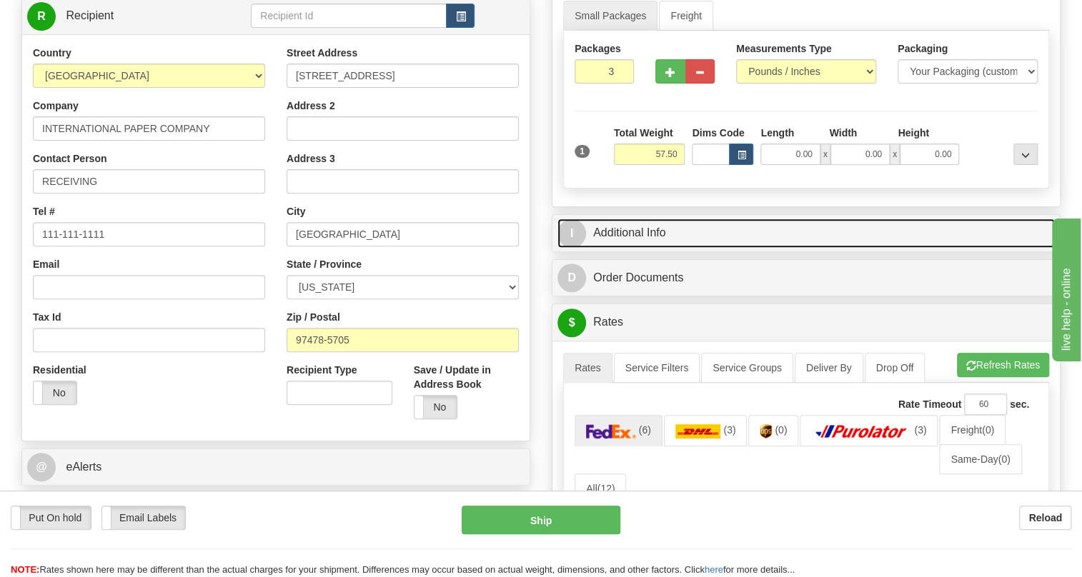
drag, startPoint x: 633, startPoint y: 268, endPoint x: 650, endPoint y: 269, distance: 16.5
click at [633, 248] on link "I Additional Info" at bounding box center [805, 233] width 497 height 29
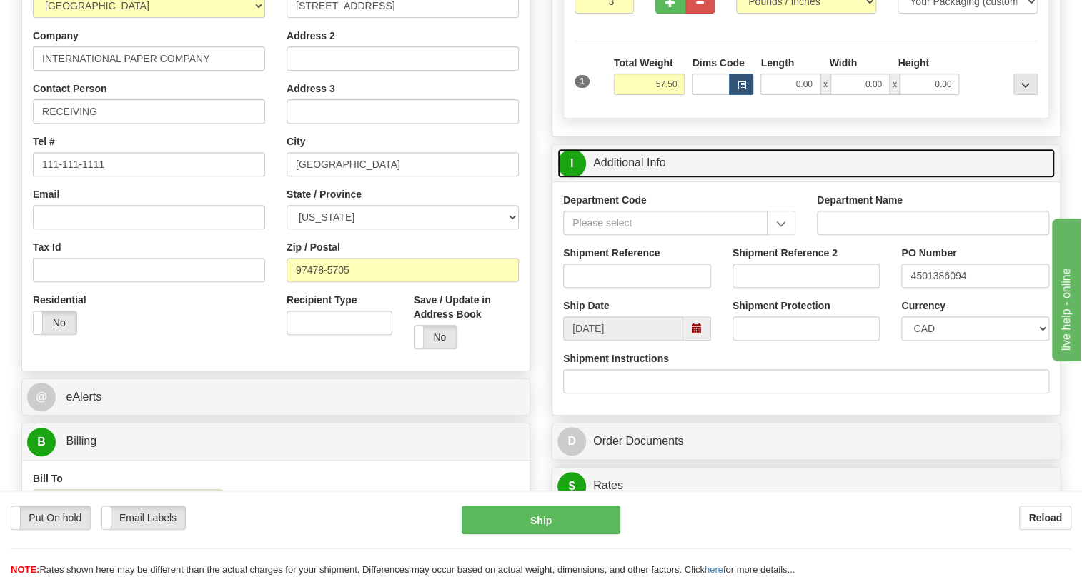
scroll to position [259, 0]
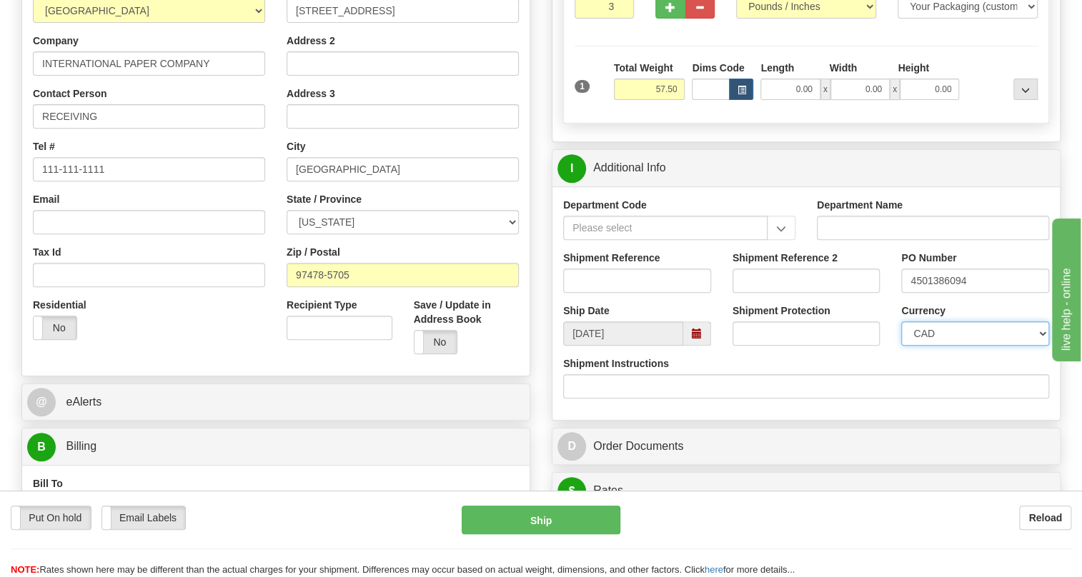
click at [969, 346] on select "CAD USD EUR ZAR RON ANG ARN AUD AUS AWG BBD BFR BGN BHD BMD BND BRC BRL CHP CKZ…" at bounding box center [975, 334] width 148 height 24
select select "1"
click at [901, 346] on select "CAD USD EUR ZAR RON ANG ARN AUD AUS AWG BBD BFR BGN BHD BMD BND BRC BRL CHP CKZ…" at bounding box center [975, 334] width 148 height 24
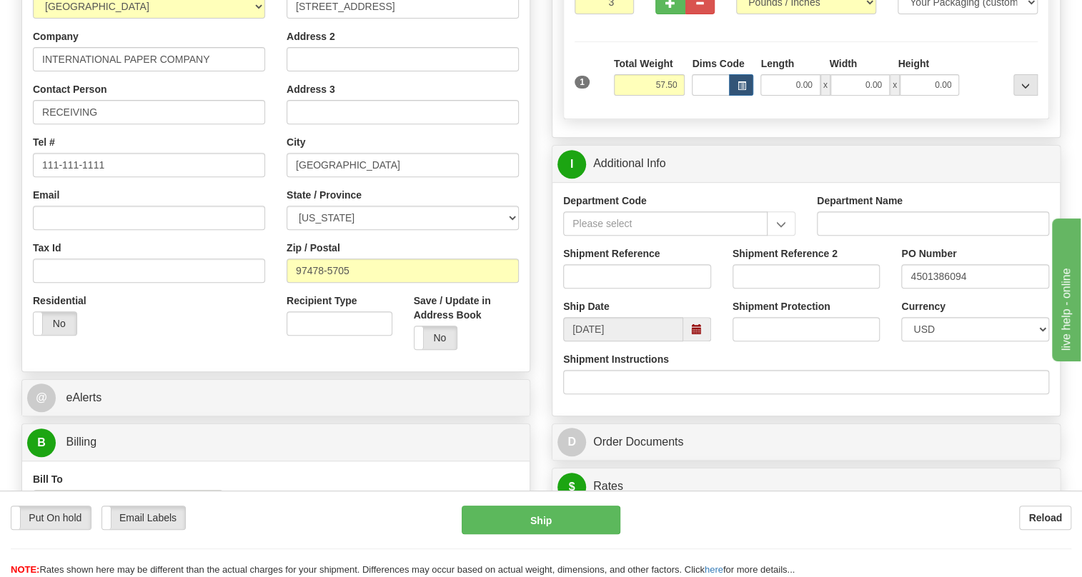
scroll to position [324, 0]
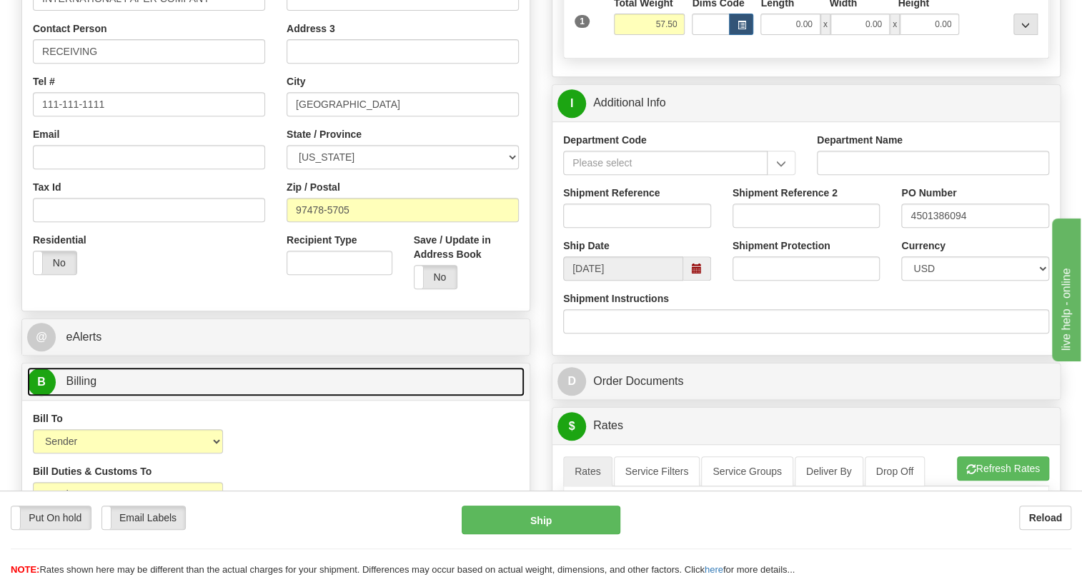
click at [85, 387] on span "Billing" at bounding box center [81, 381] width 31 height 12
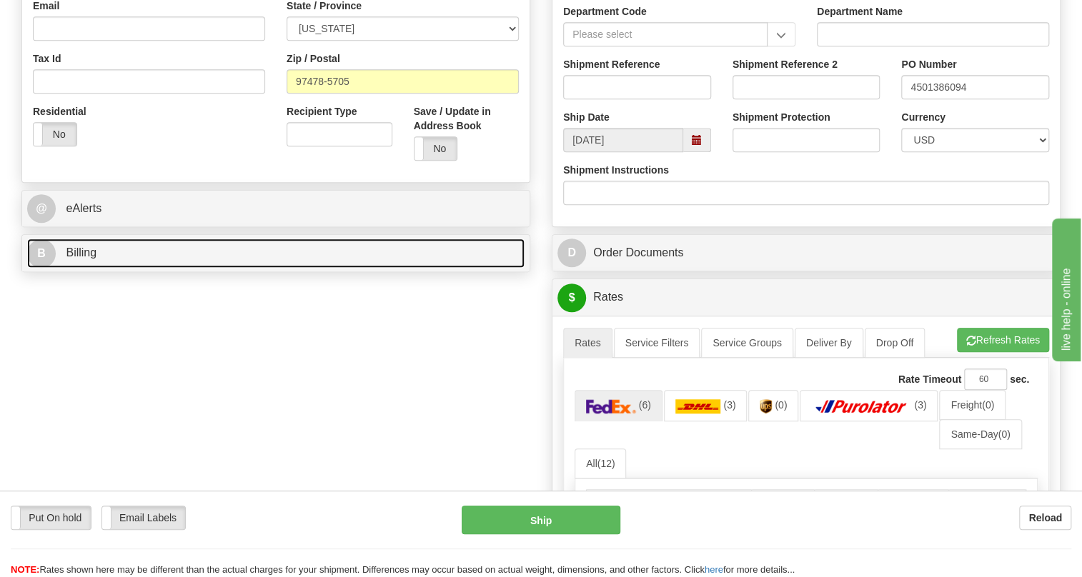
scroll to position [455, 0]
click at [96, 267] on link "B Billing" at bounding box center [275, 251] width 497 height 29
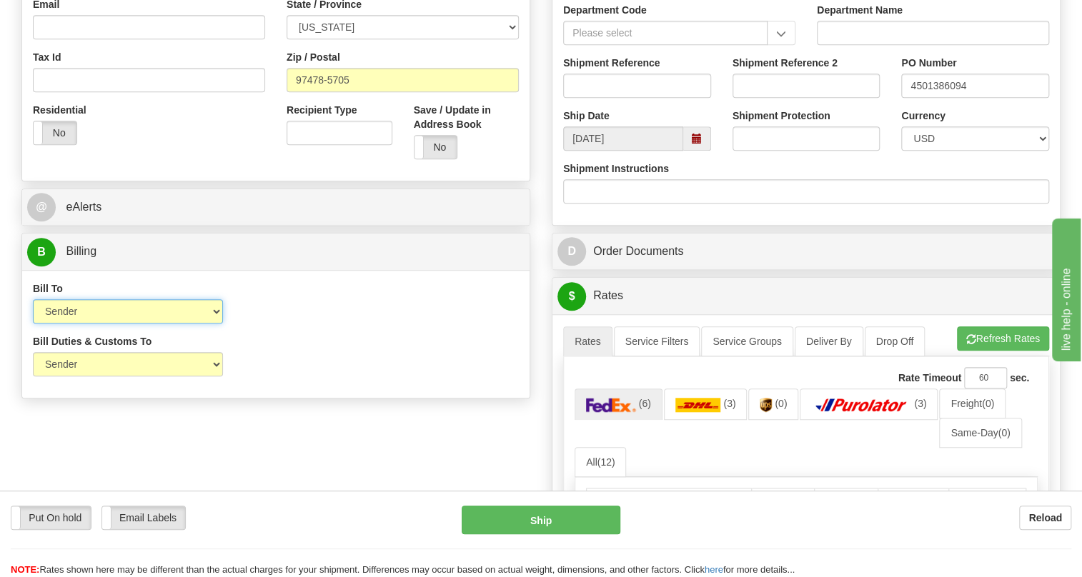
click at [206, 324] on select "Sender Recipient Third Party Collect" at bounding box center [128, 311] width 190 height 24
select select "2"
click at [33, 324] on select "Sender Recipient Third Party Collect" at bounding box center [128, 311] width 190 height 24
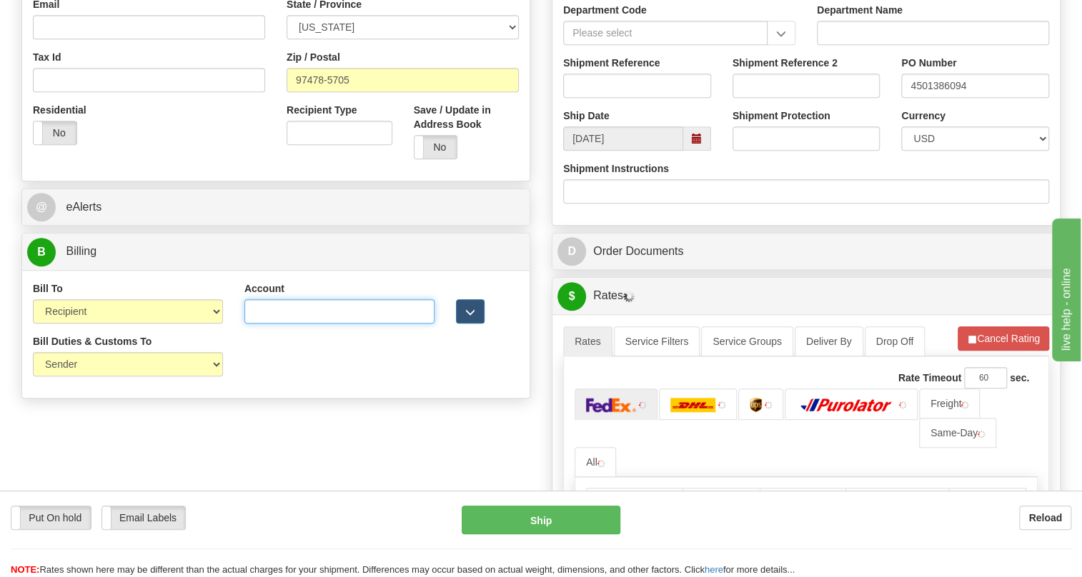
click at [282, 324] on input "Account" at bounding box center [339, 311] width 190 height 24
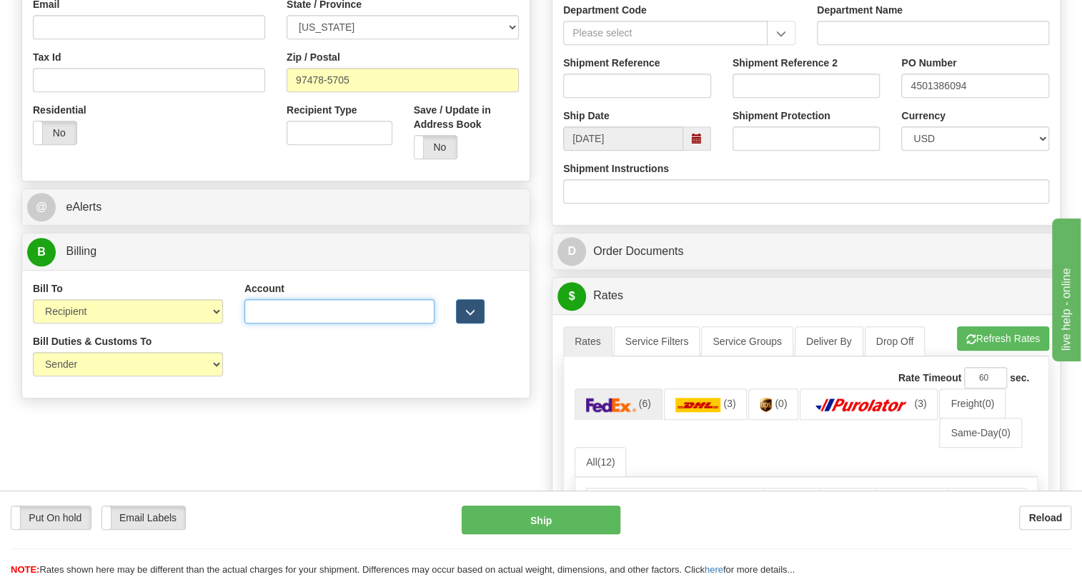
click at [275, 324] on input "Account" at bounding box center [339, 311] width 190 height 24
paste input "04542948"
type input "04542948"
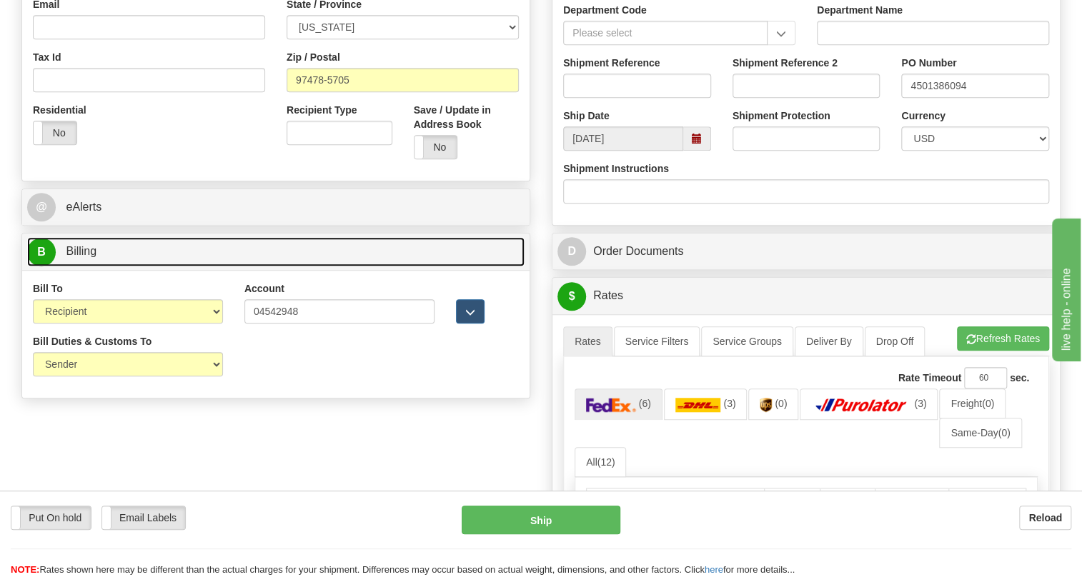
click at [84, 257] on span "Billing" at bounding box center [81, 251] width 31 height 12
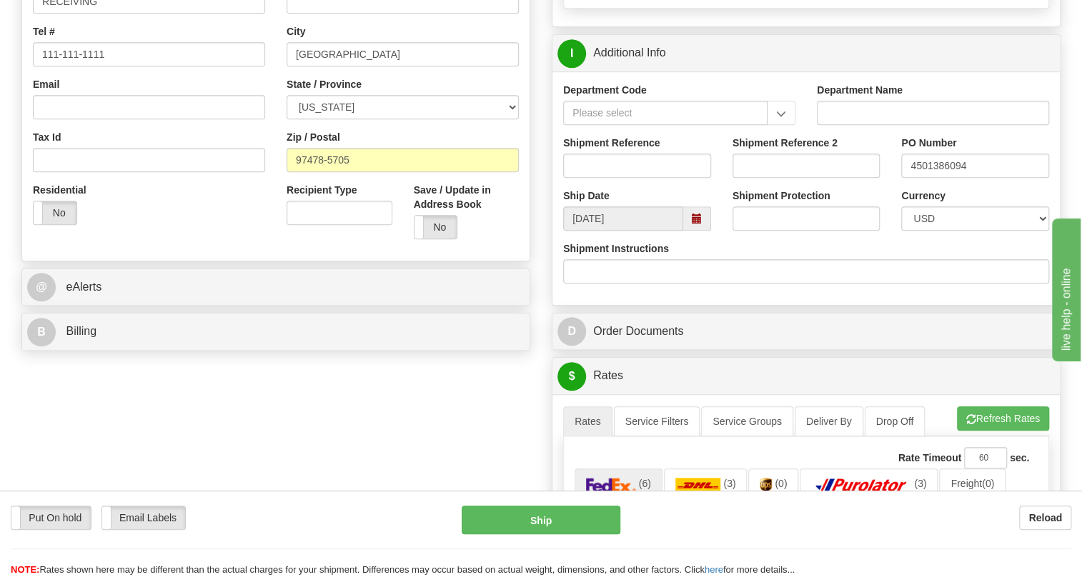
scroll to position [194, 0]
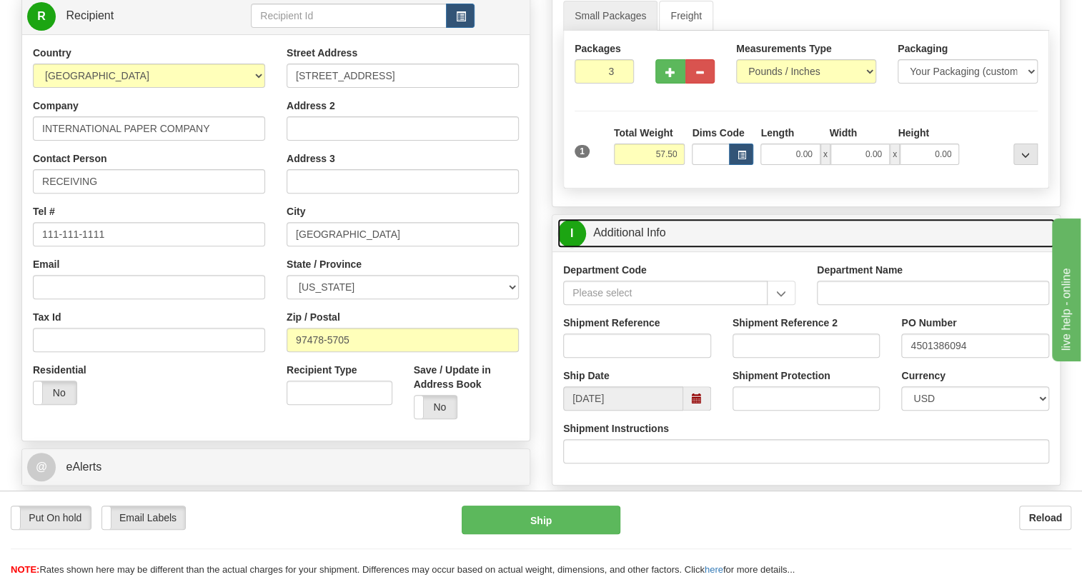
drag, startPoint x: 656, startPoint y: 269, endPoint x: 682, endPoint y: 272, distance: 25.9
click at [656, 248] on link "I Additional Info" at bounding box center [805, 233] width 497 height 29
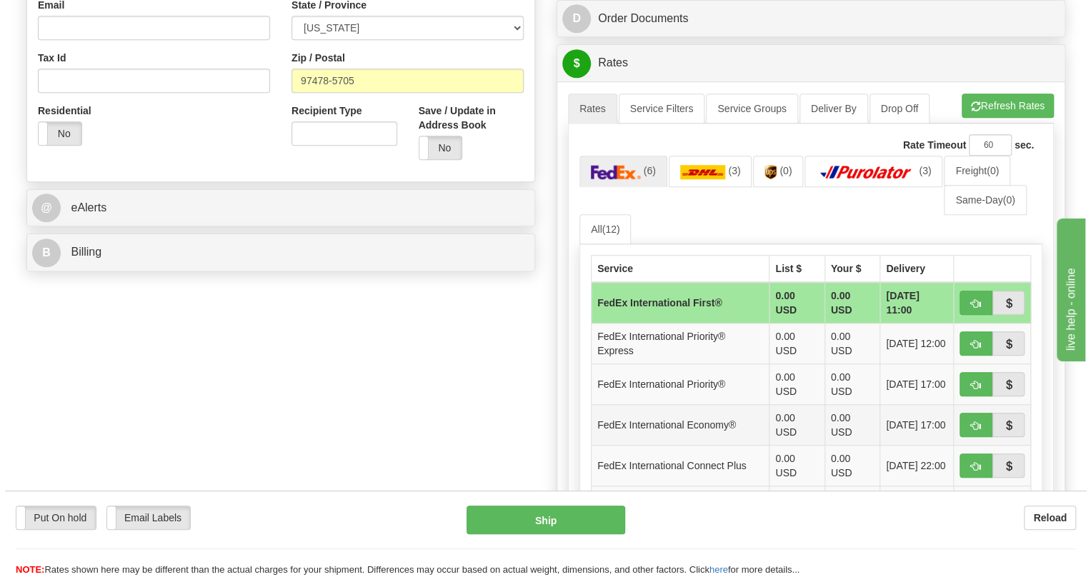
scroll to position [389, 0]
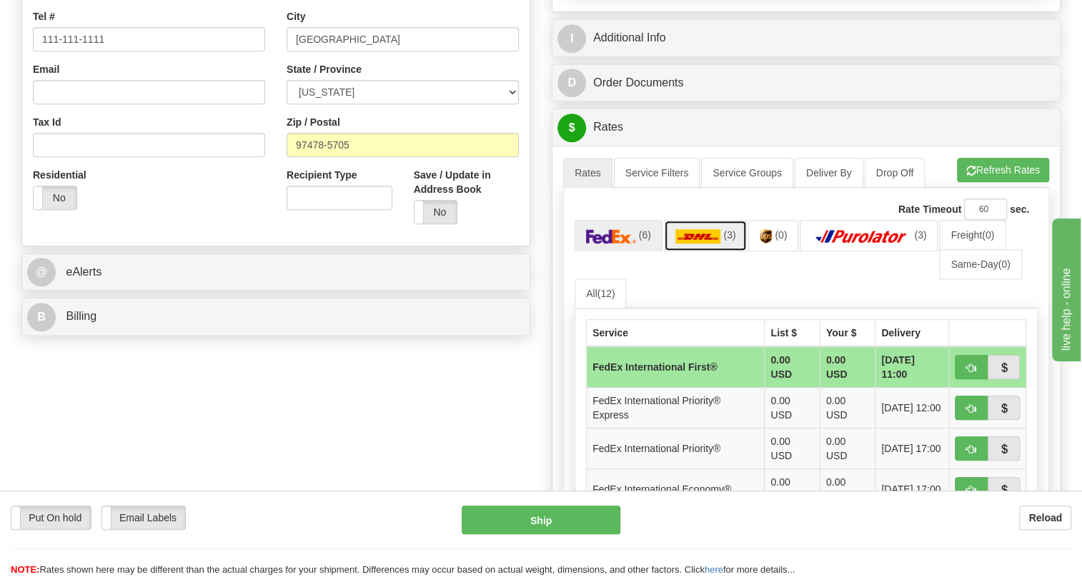
click at [699, 244] on img at bounding box center [698, 236] width 46 height 14
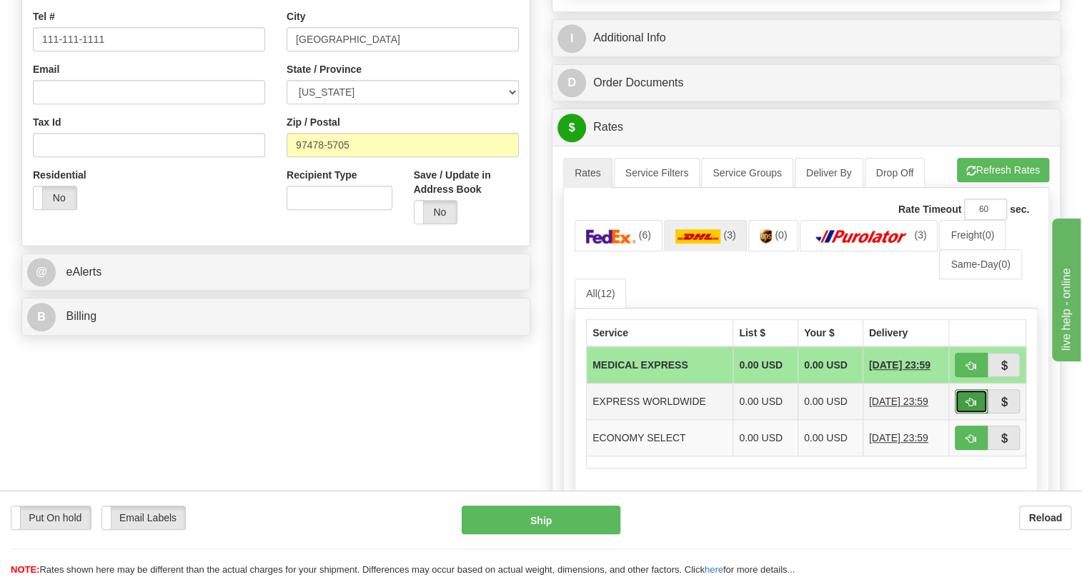
click at [972, 407] on span "button" at bounding box center [971, 402] width 10 height 9
type input "P"
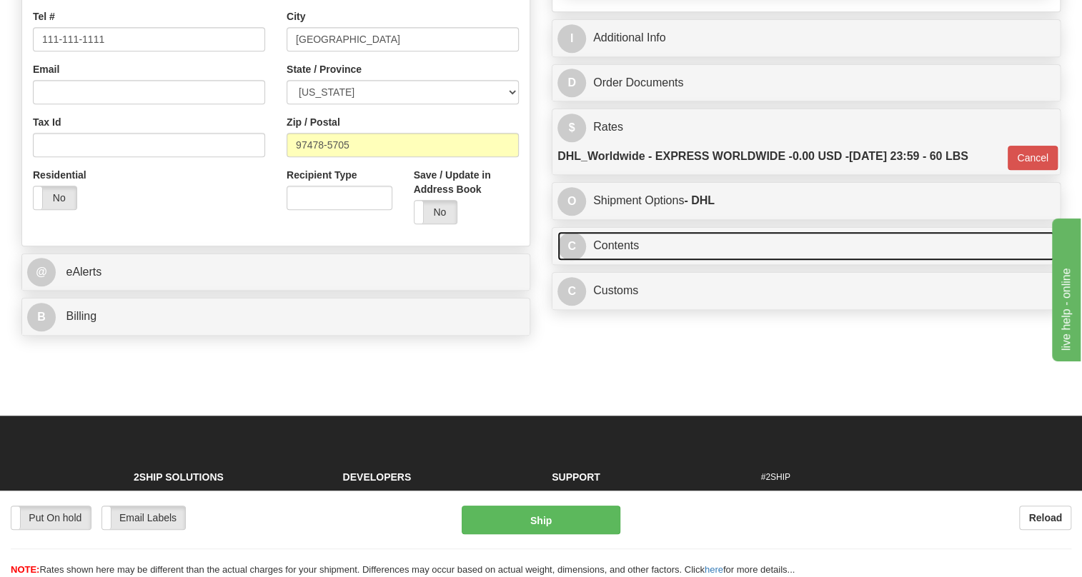
click at [620, 261] on link "C Contents" at bounding box center [805, 246] width 497 height 29
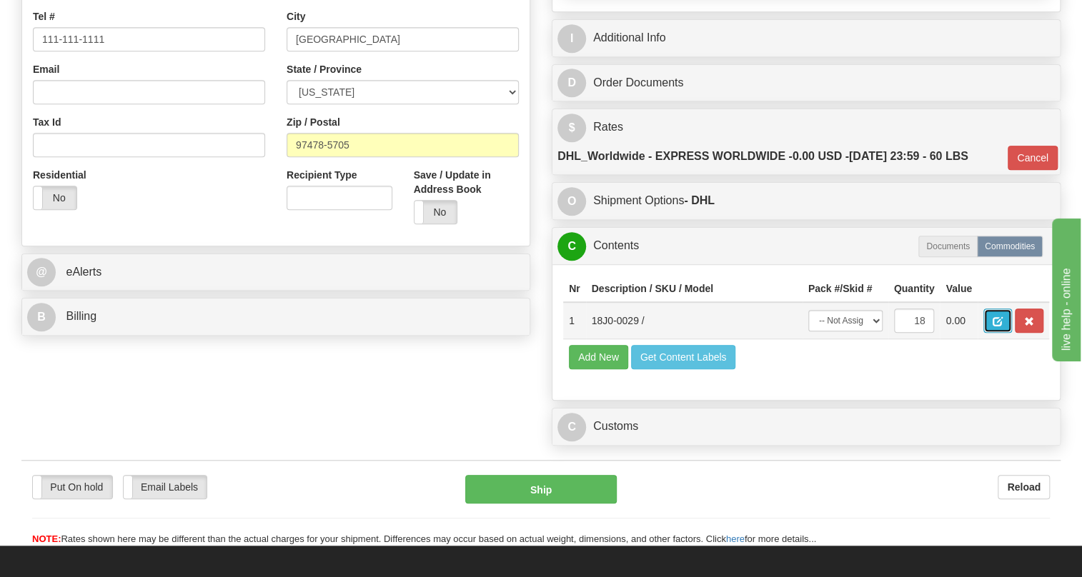
click at [993, 327] on span "button" at bounding box center [998, 321] width 10 height 9
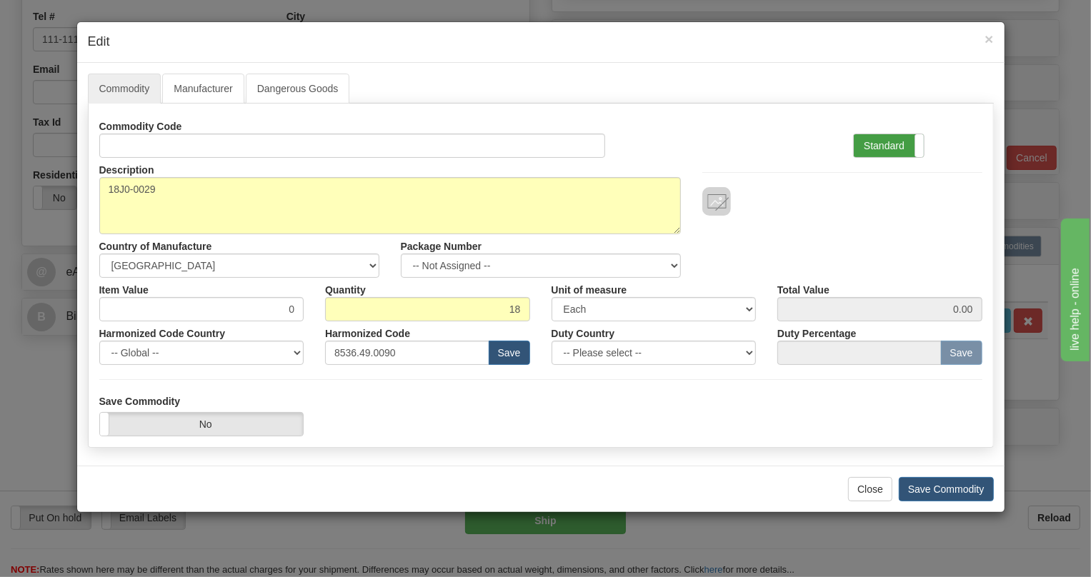
click at [872, 148] on label "Standard" at bounding box center [889, 145] width 70 height 23
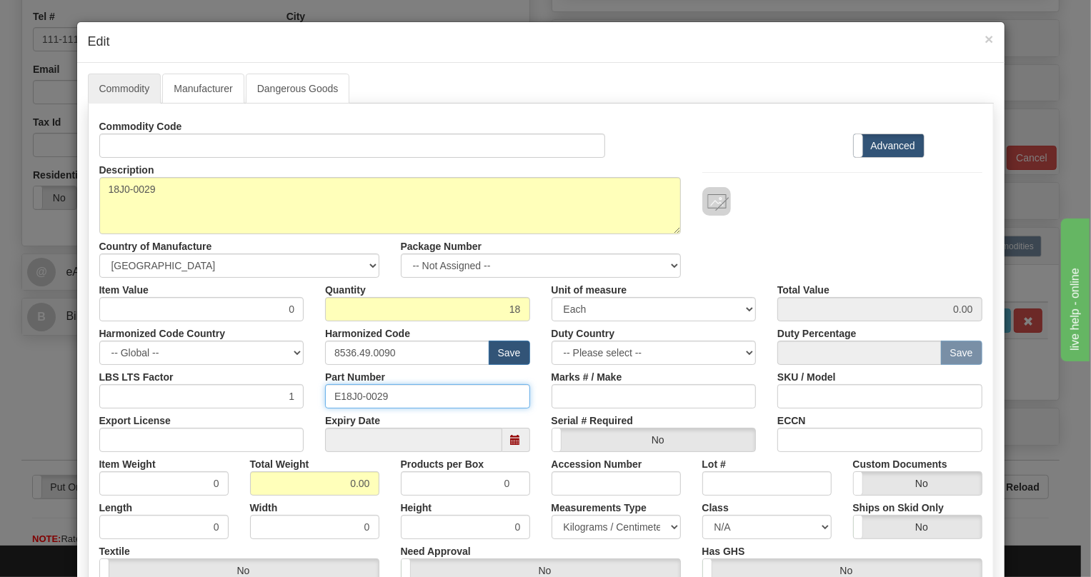
drag, startPoint x: 384, startPoint y: 397, endPoint x: 324, endPoint y: 396, distance: 60.0
click at [325, 396] on input "E18J0-0029" at bounding box center [427, 396] width 205 height 24
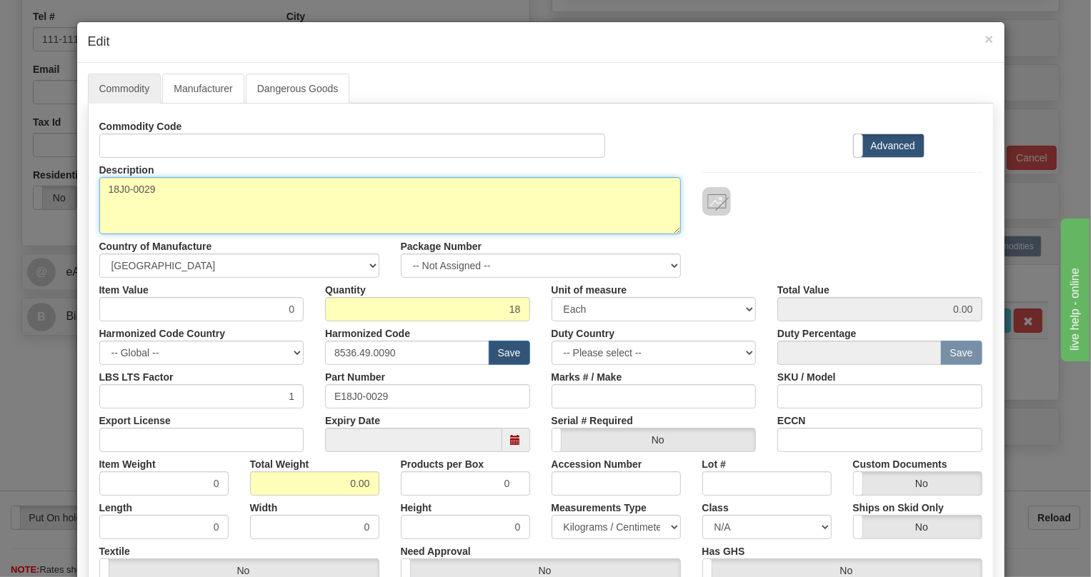
click at [129, 189] on textarea "18J0-0029" at bounding box center [390, 205] width 582 height 57
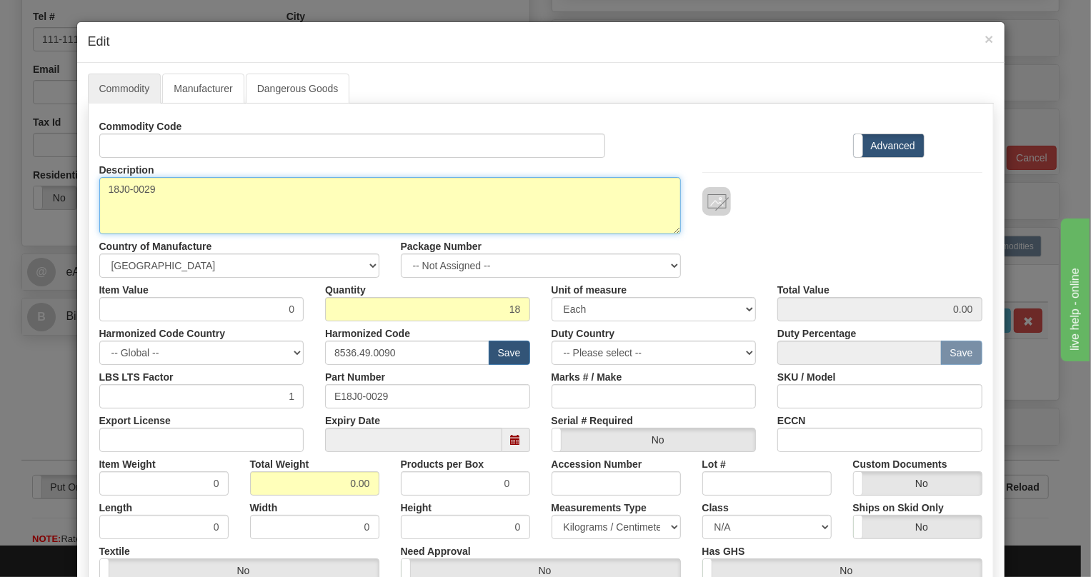
click at [129, 189] on textarea "18J0-0029" at bounding box center [390, 205] width 582 height 57
paste textarea "8-SERIES 3 COLLaR KIT"
type textarea "8-SERIES 3 COLLaR KIT"
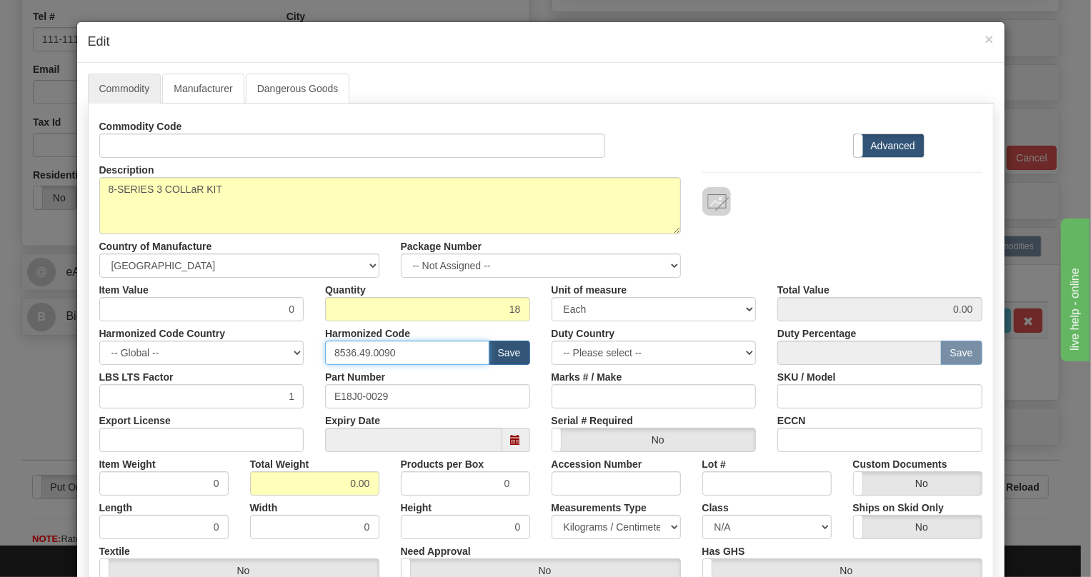
click at [377, 354] on input "8536.49.0090" at bounding box center [407, 353] width 164 height 24
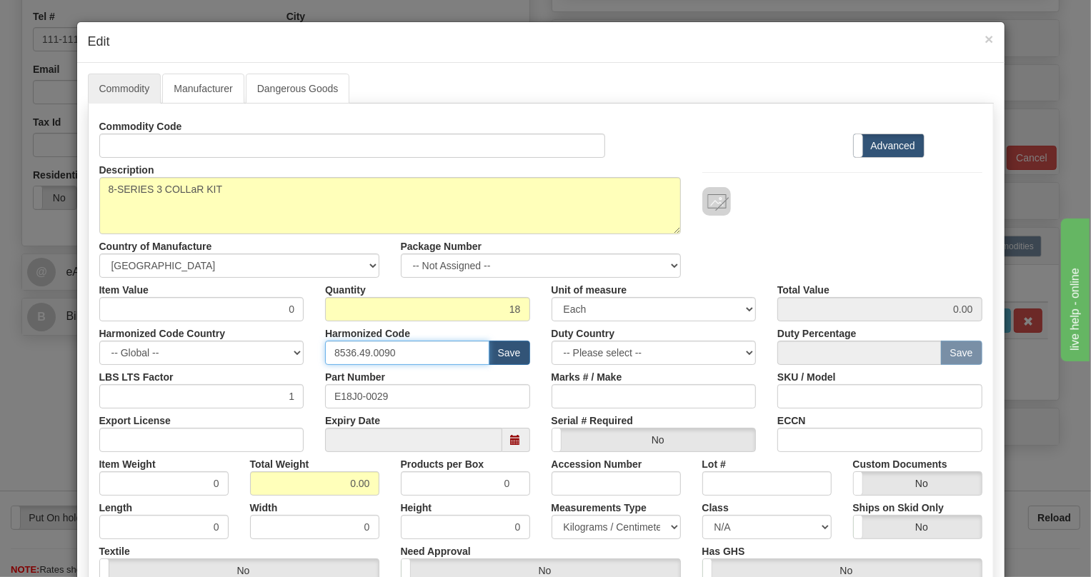
click at [377, 354] on input "8536.49.0090" at bounding box center [407, 353] width 164 height 24
paste input "8.90.818"
type input "8538.90.8180"
click at [275, 313] on input "0" at bounding box center [201, 309] width 205 height 24
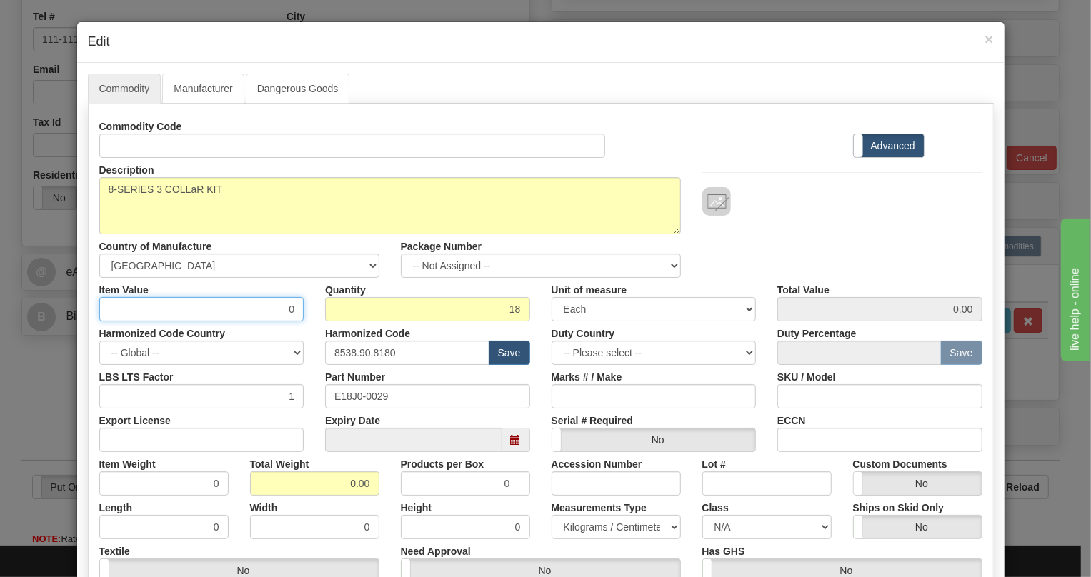
click at [275, 313] on input "0" at bounding box center [201, 309] width 205 height 24
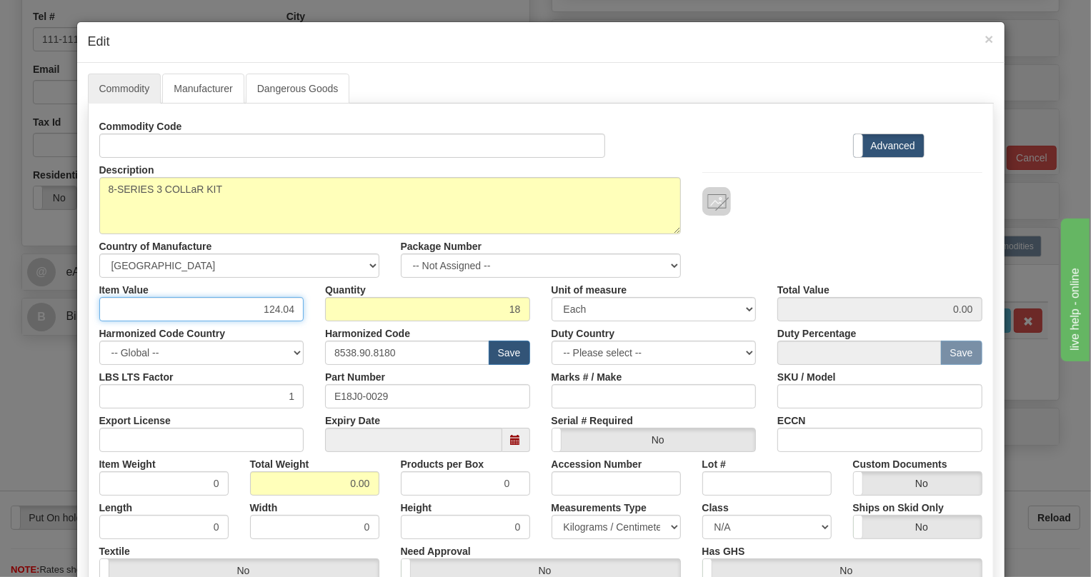
type input "124.04"
type input "2232.72"
click at [302, 332] on div "Harmonized Code Country -- Global -- AFGHANISTAN ALAND ISLANDS ALBANIA ALGERIA …" at bounding box center [202, 344] width 227 height 44
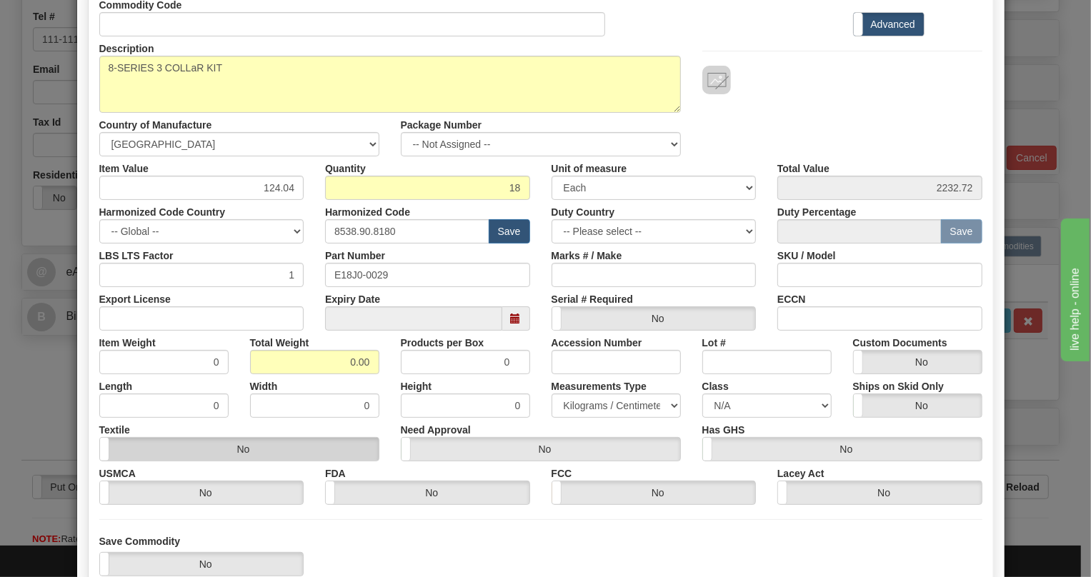
scroll to position [129, 0]
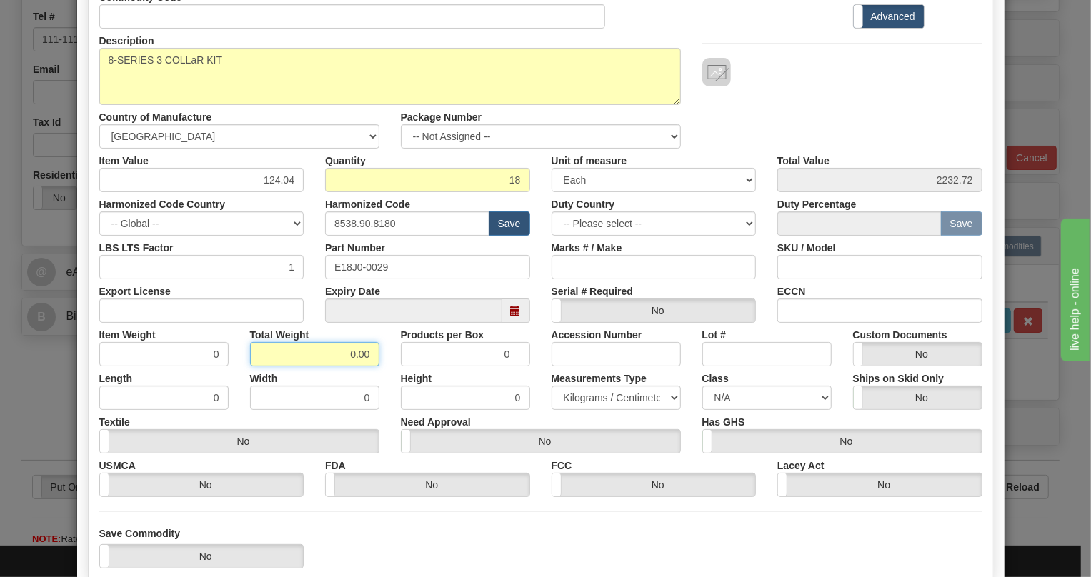
click at [342, 353] on input "0.00" at bounding box center [314, 354] width 129 height 24
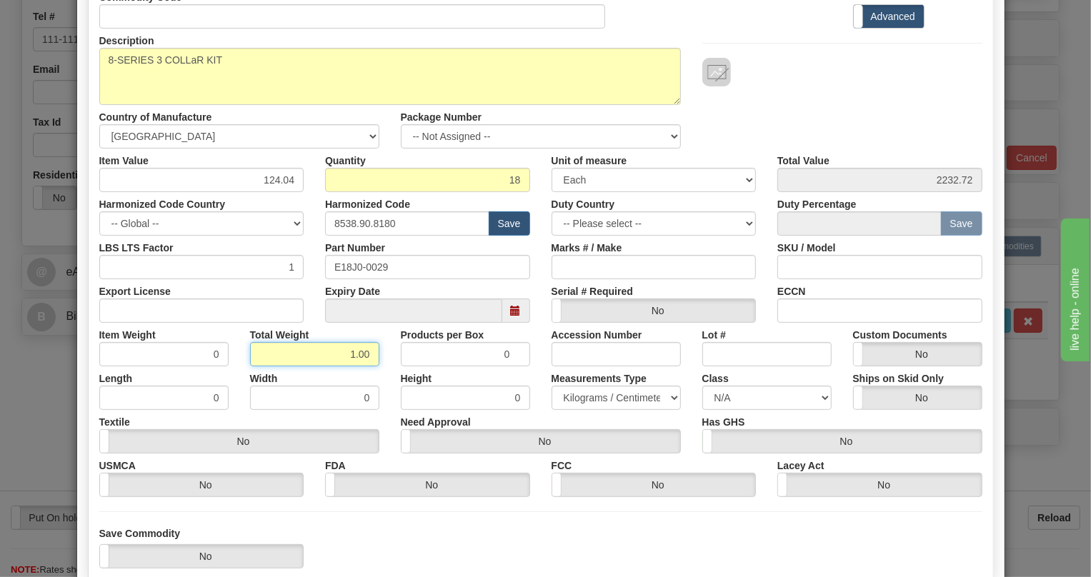
type input "1.00"
type input "0.0556"
click at [593, 398] on select "Pounds / Inches Kilograms / Centimeters" at bounding box center [616, 398] width 129 height 24
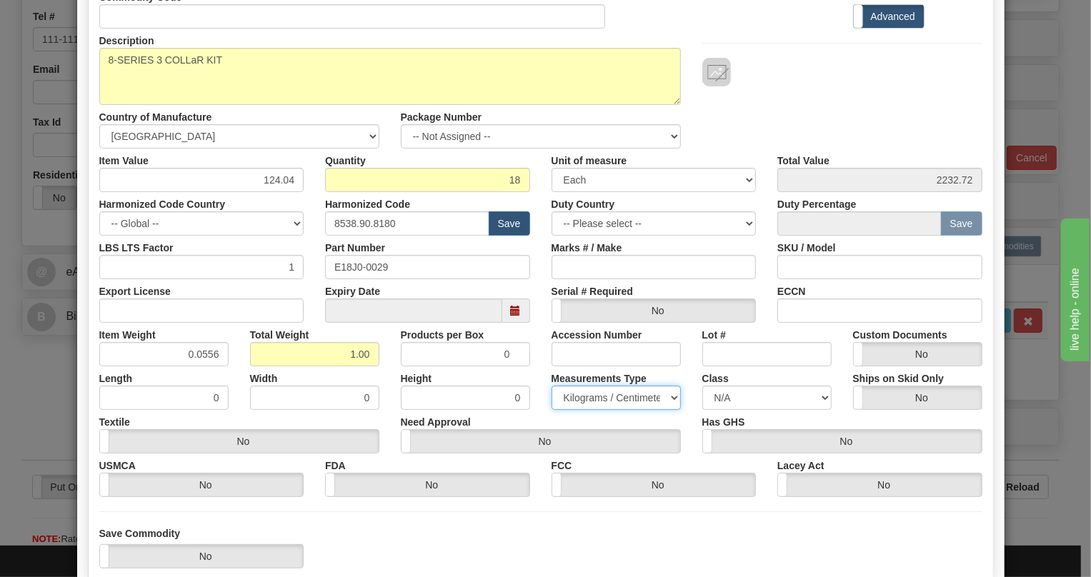
select select "0"
click at [552, 386] on select "Pounds / Inches Kilograms / Centimeters" at bounding box center [616, 398] width 129 height 24
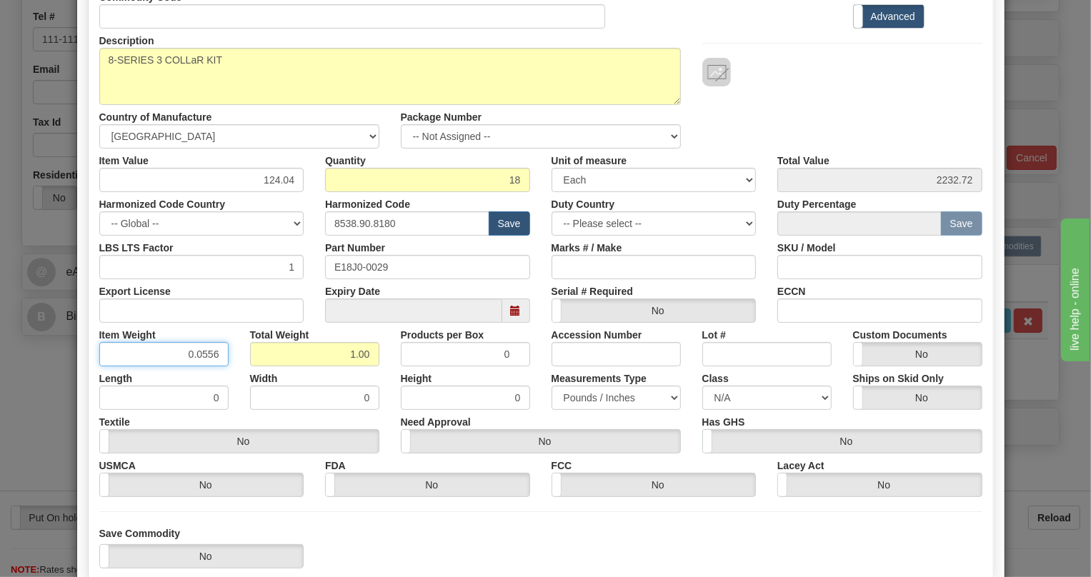
drag, startPoint x: 217, startPoint y: 352, endPoint x: 207, endPoint y: 360, distance: 12.6
click at [207, 360] on input "0.0556" at bounding box center [163, 354] width 129 height 24
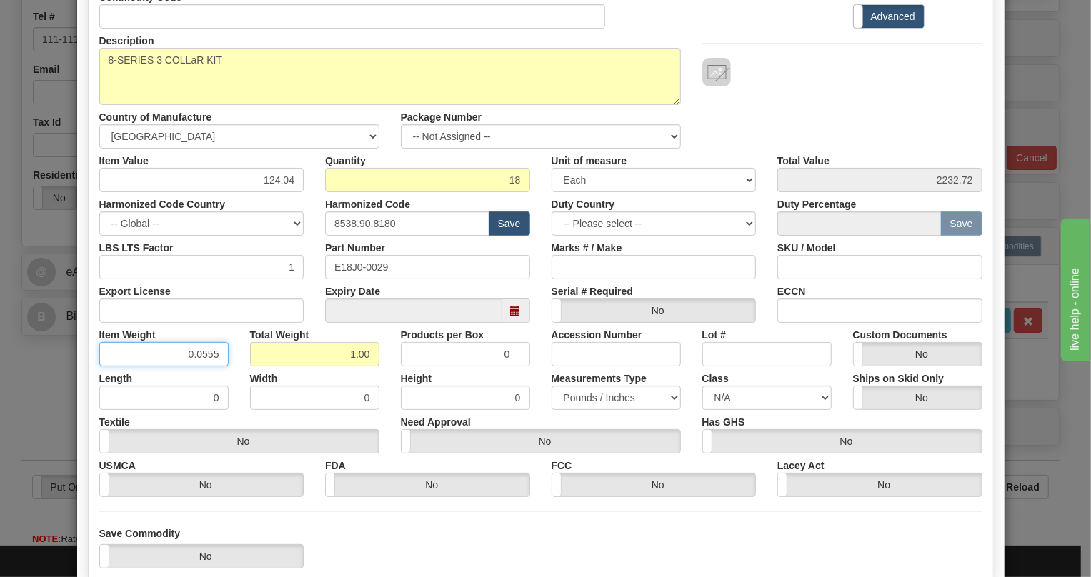
type input "0.0555"
click at [239, 371] on div "Width 0" at bounding box center [314, 389] width 151 height 44
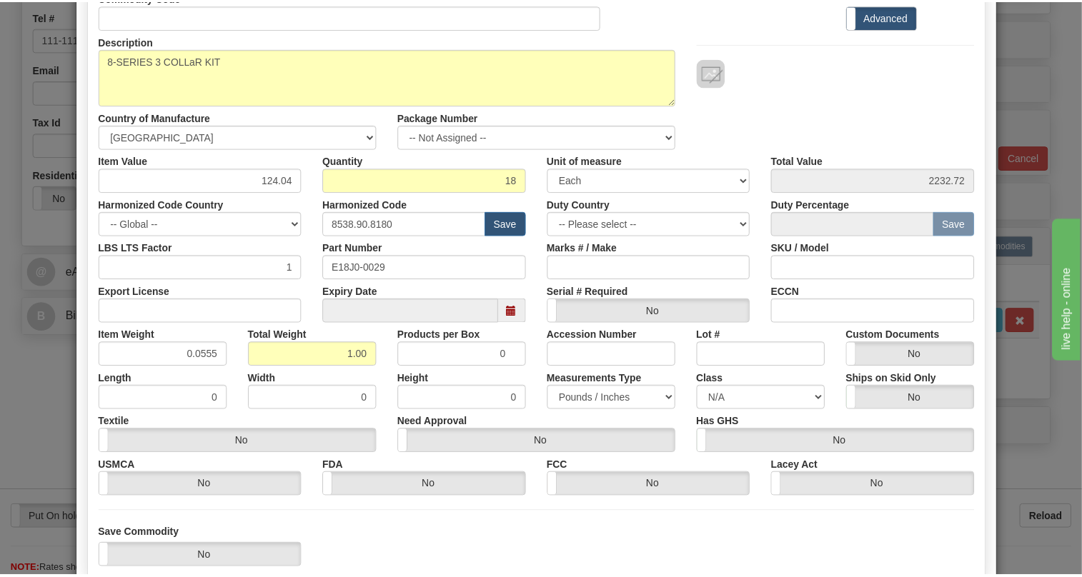
scroll to position [217, 0]
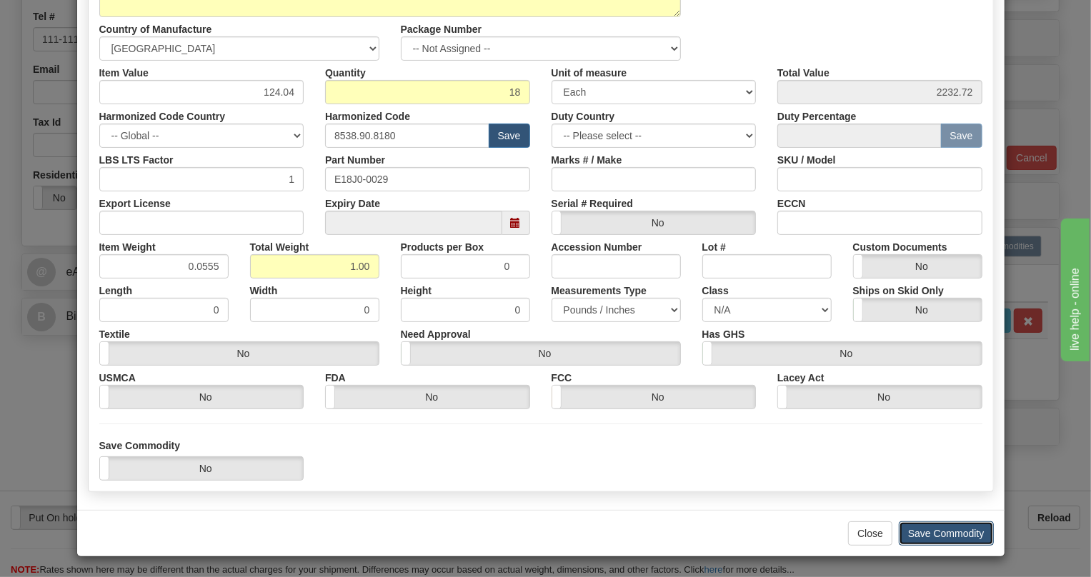
click at [938, 534] on button "Save Commodity" at bounding box center [946, 534] width 95 height 24
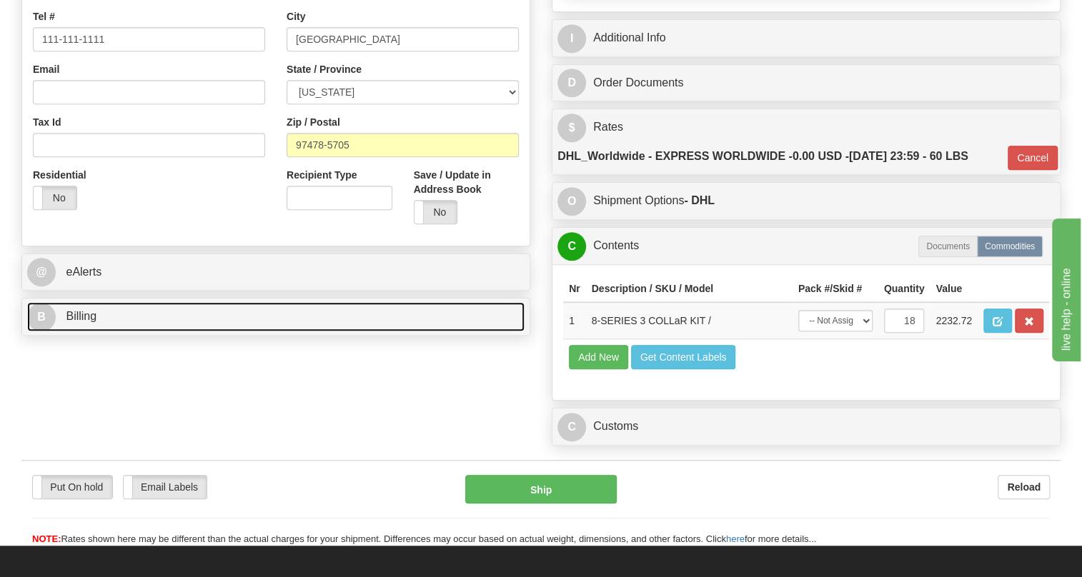
click at [84, 322] on span "Billing" at bounding box center [81, 316] width 31 height 12
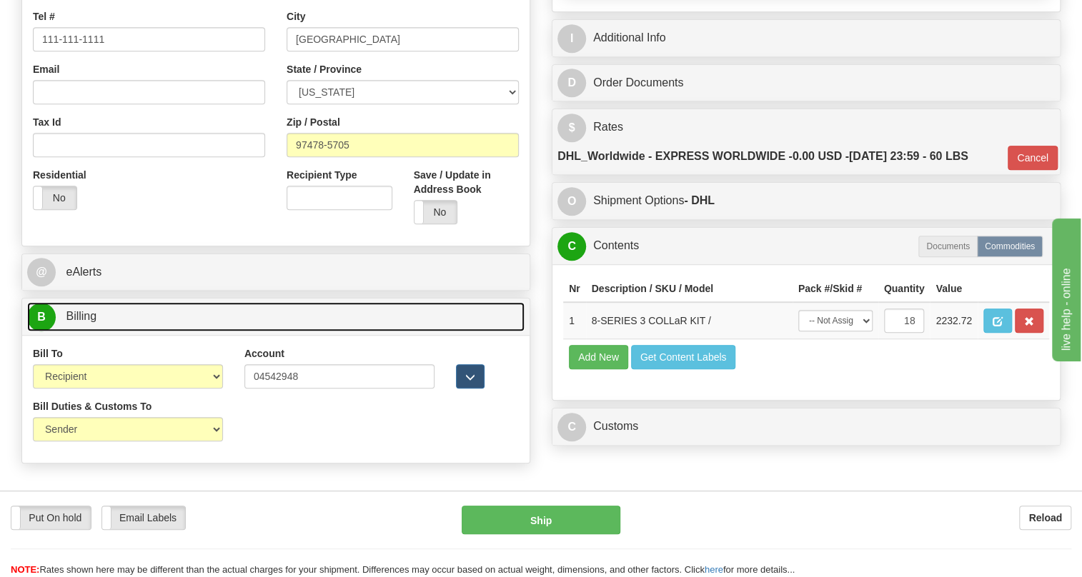
click at [84, 322] on span "Billing" at bounding box center [81, 316] width 31 height 12
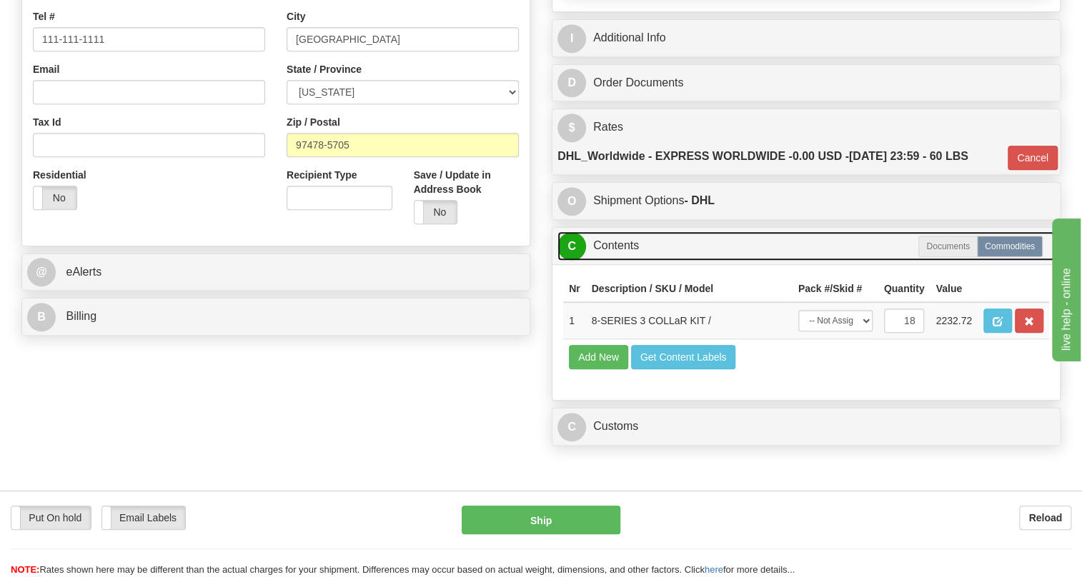
click at [617, 261] on link "C Contents" at bounding box center [805, 246] width 497 height 29
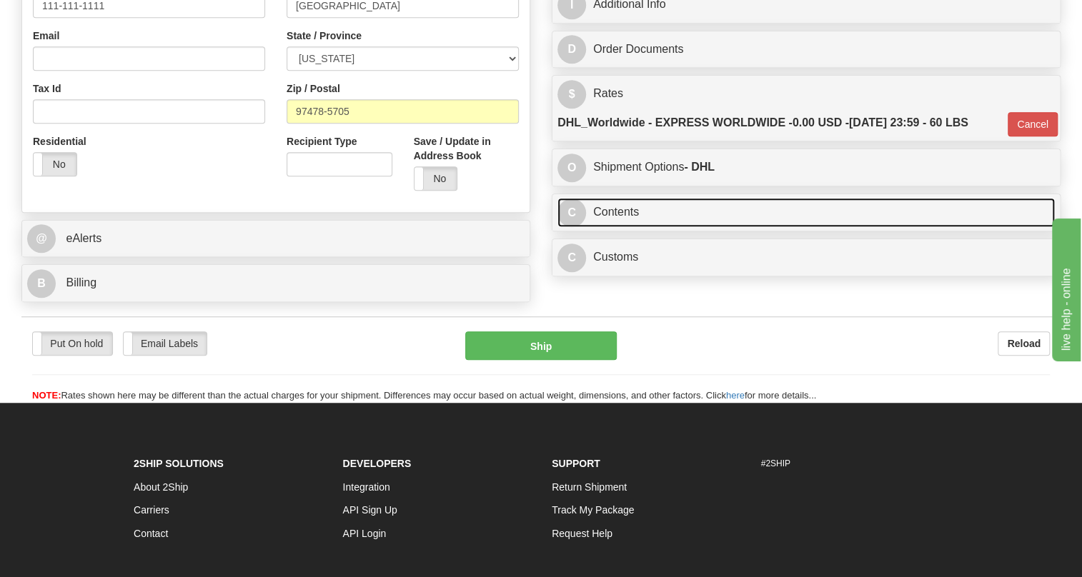
scroll to position [455, 0]
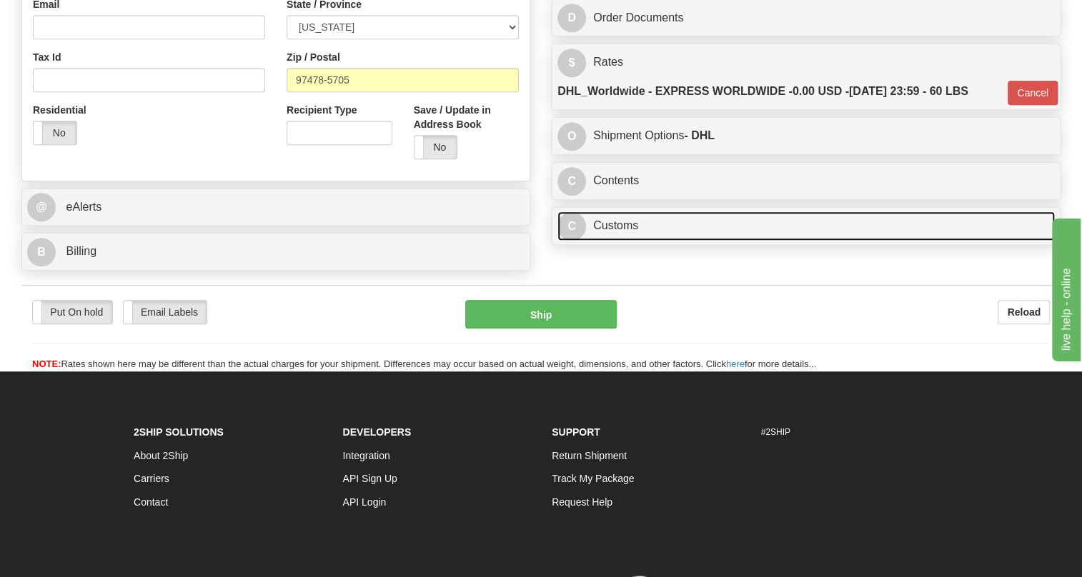
click at [620, 241] on link "C Customs" at bounding box center [805, 226] width 497 height 29
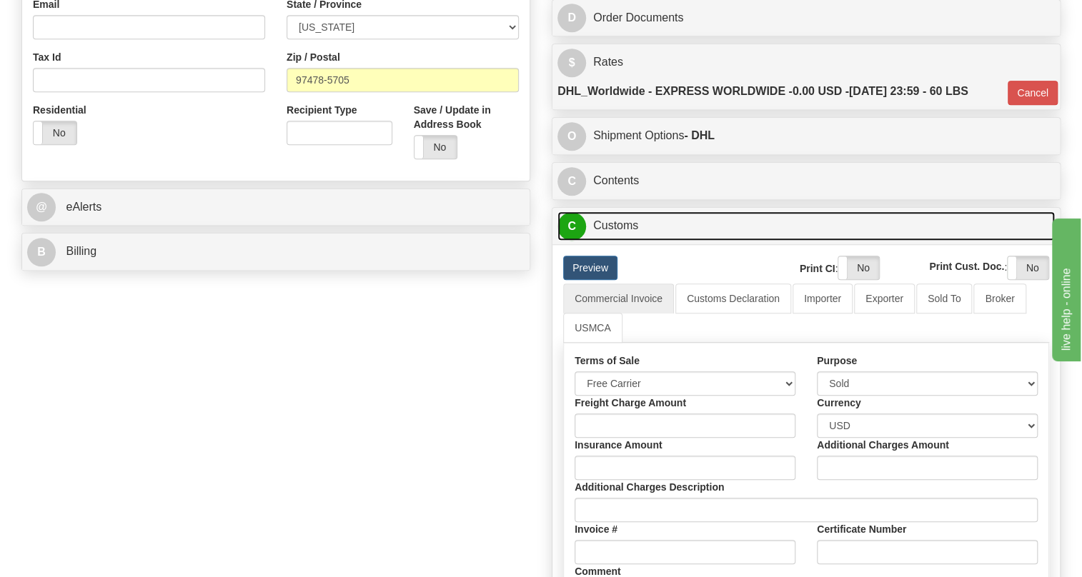
click at [620, 241] on link "C Customs" at bounding box center [805, 226] width 497 height 29
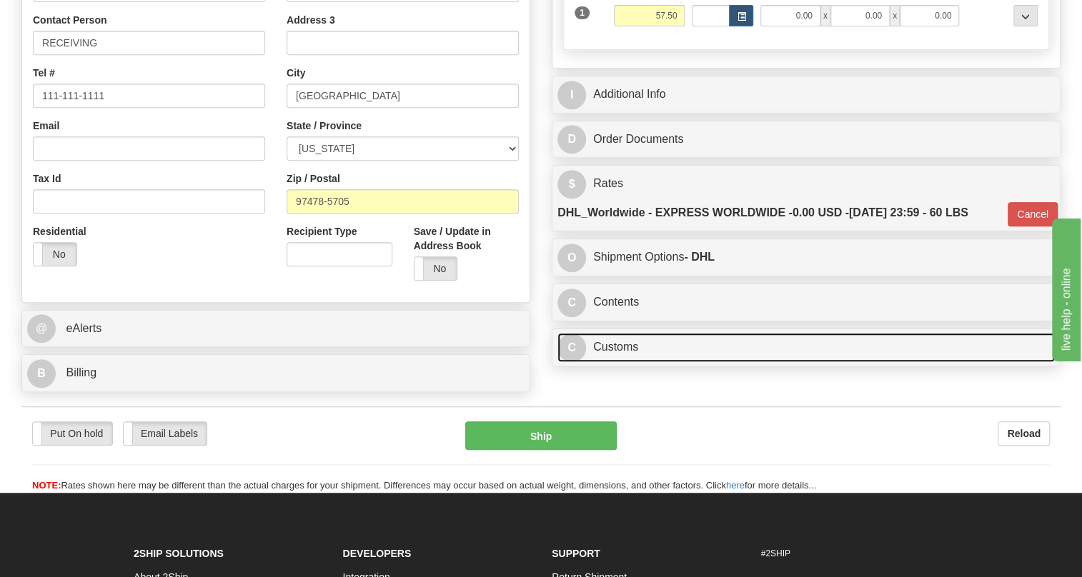
scroll to position [324, 0]
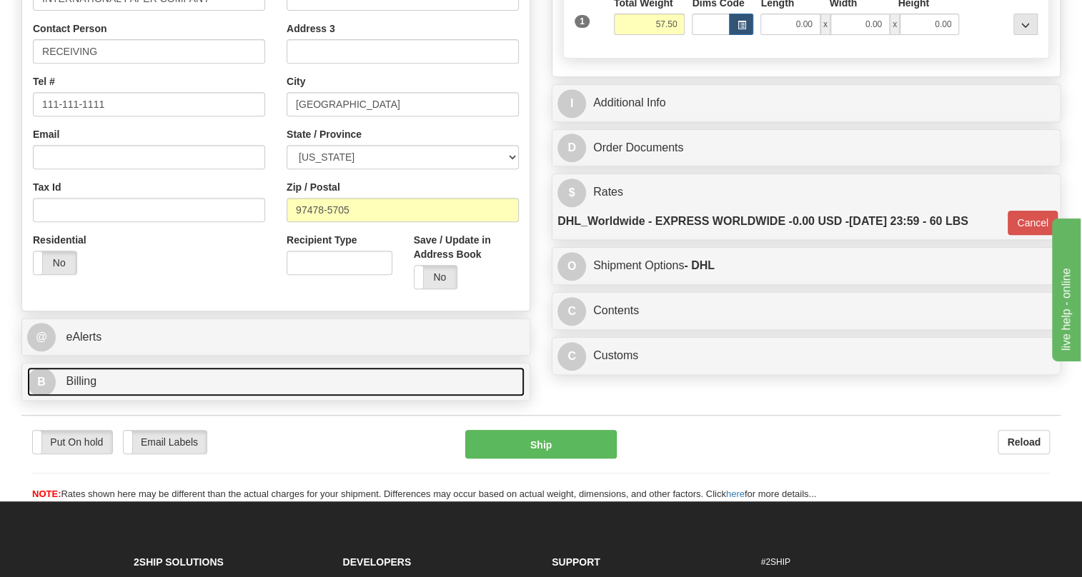
click at [81, 387] on span "Billing" at bounding box center [81, 381] width 31 height 12
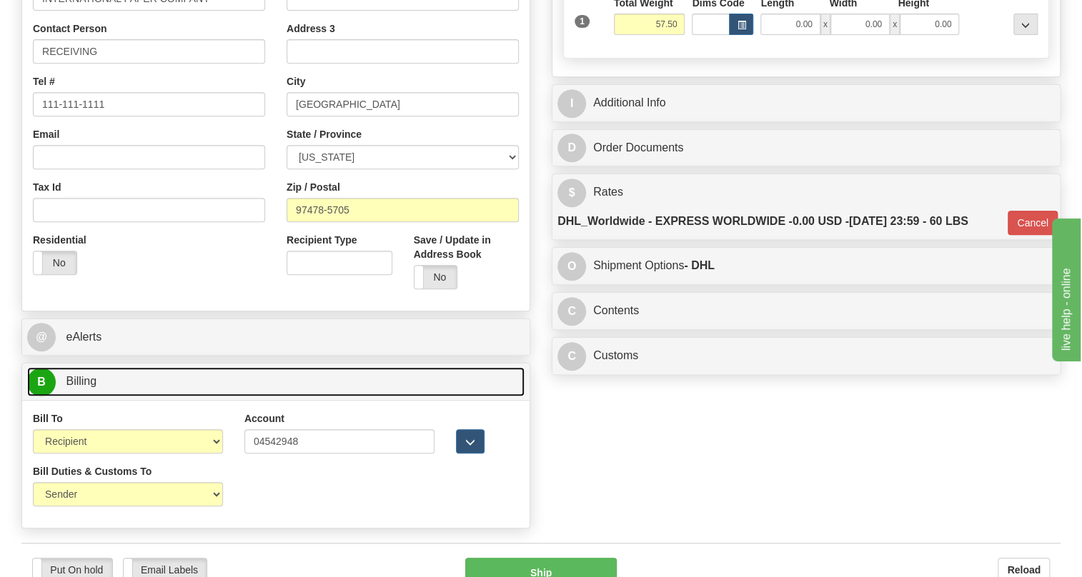
click at [81, 387] on span "Billing" at bounding box center [81, 381] width 31 height 12
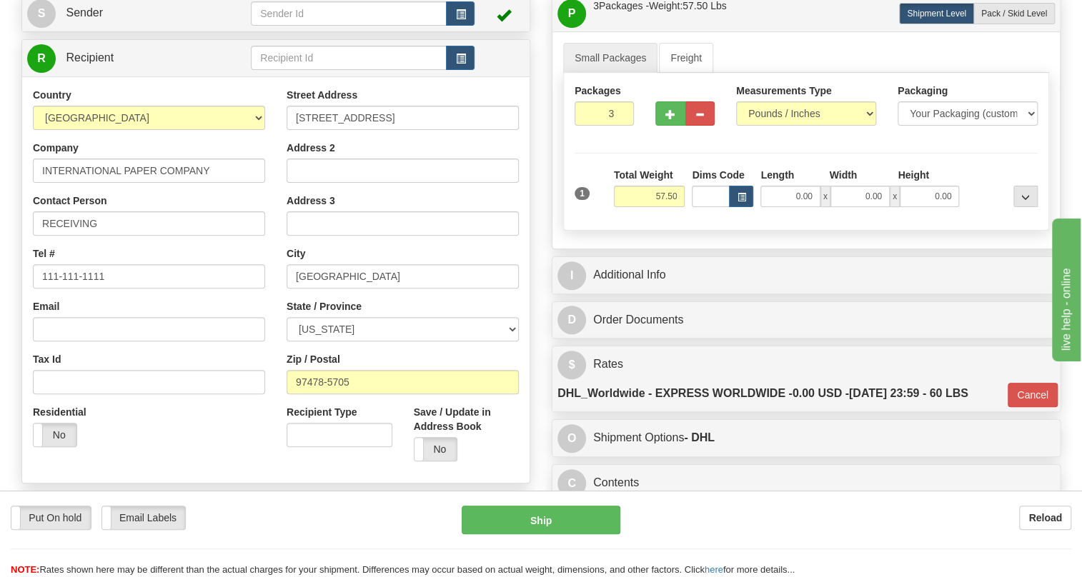
scroll to position [129, 0]
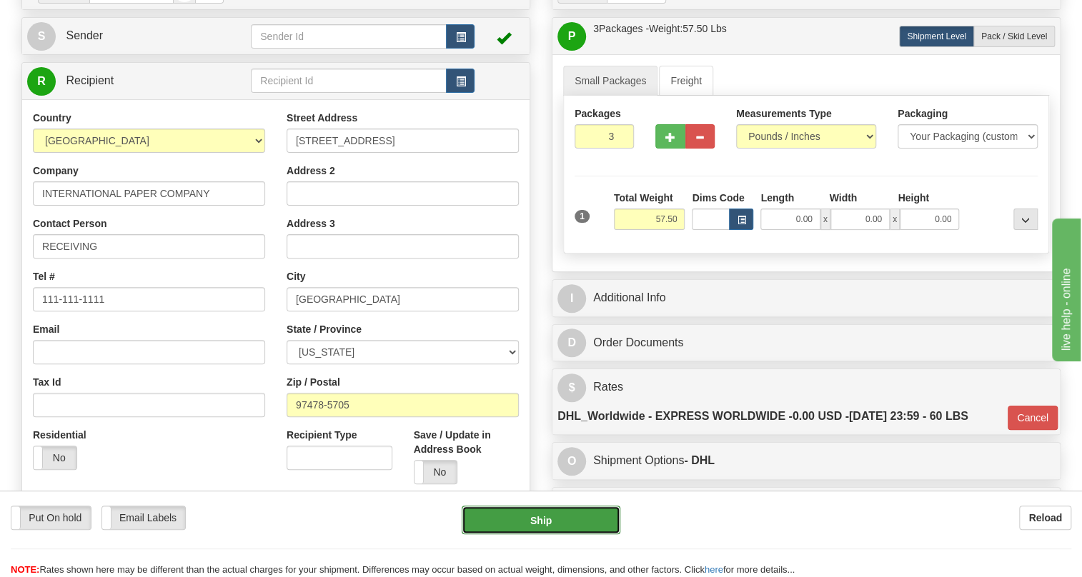
click at [536, 522] on button "Ship" at bounding box center [541, 520] width 159 height 29
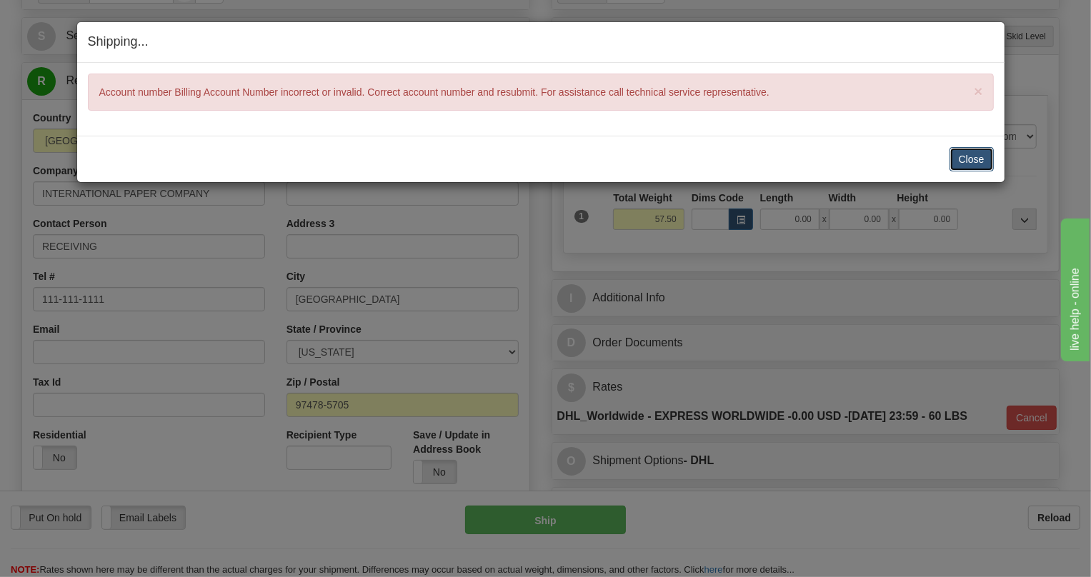
click at [966, 163] on button "Close" at bounding box center [972, 159] width 44 height 24
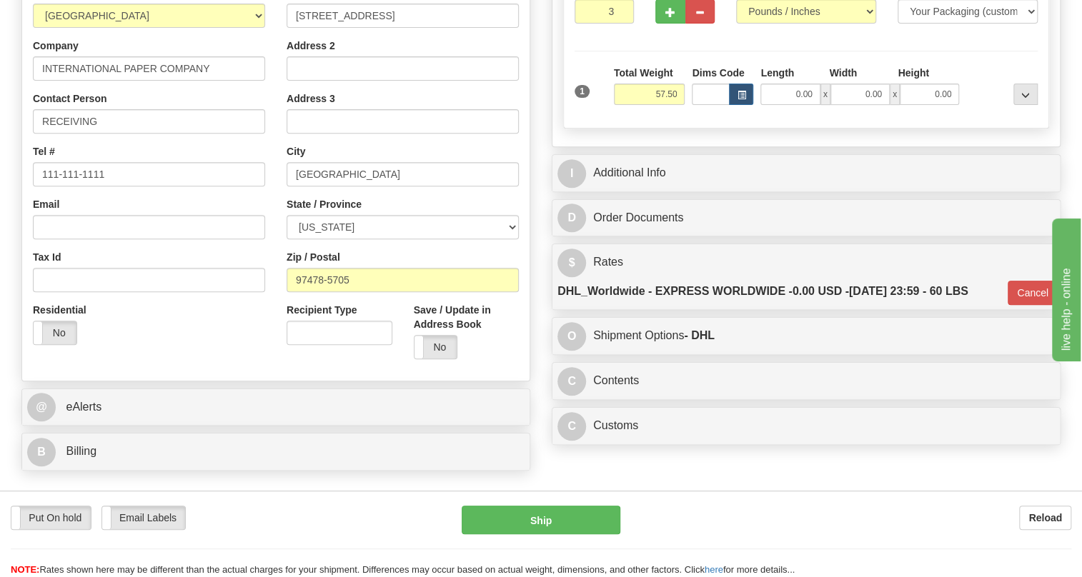
scroll to position [259, 0]
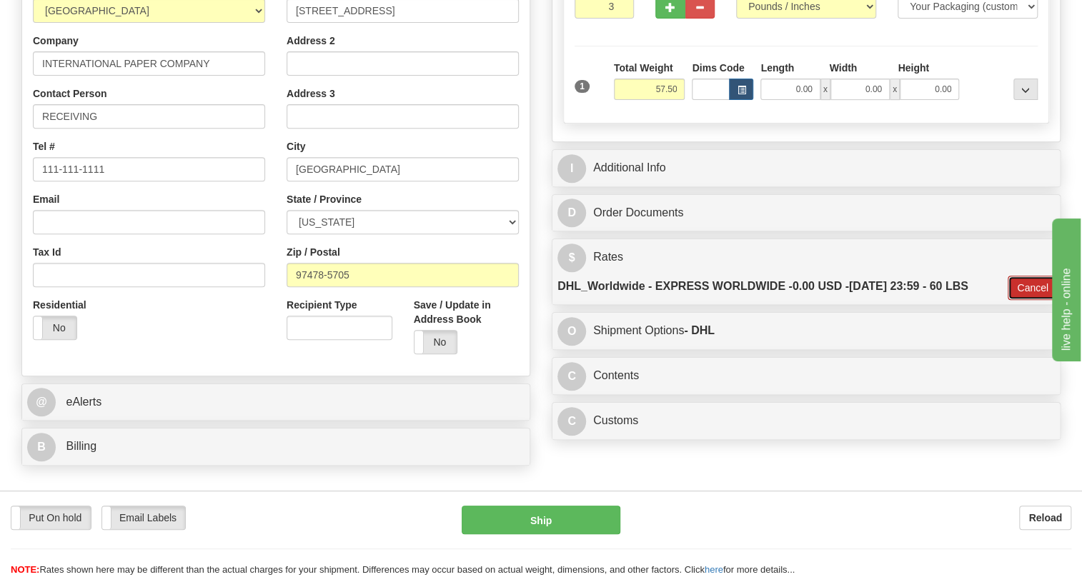
click at [1027, 300] on button "Cancel" at bounding box center [1033, 288] width 50 height 24
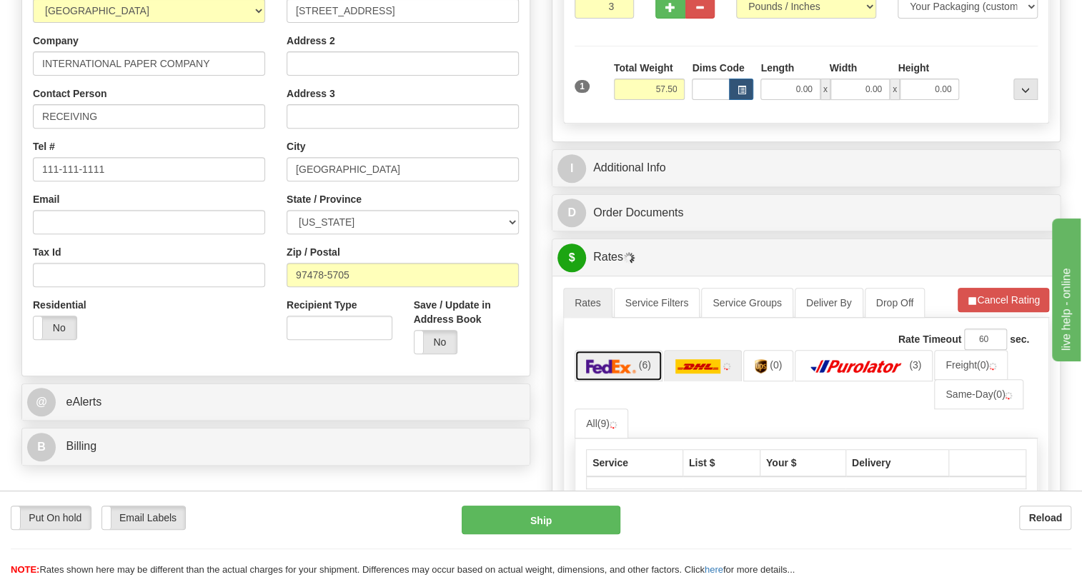
click at [620, 374] on img at bounding box center [611, 366] width 50 height 14
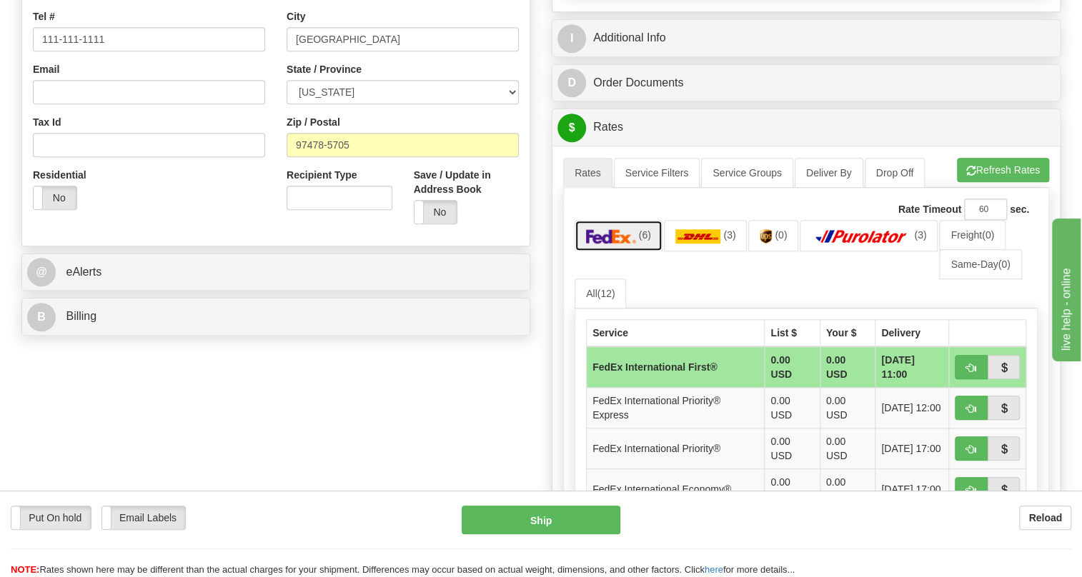
scroll to position [455, 0]
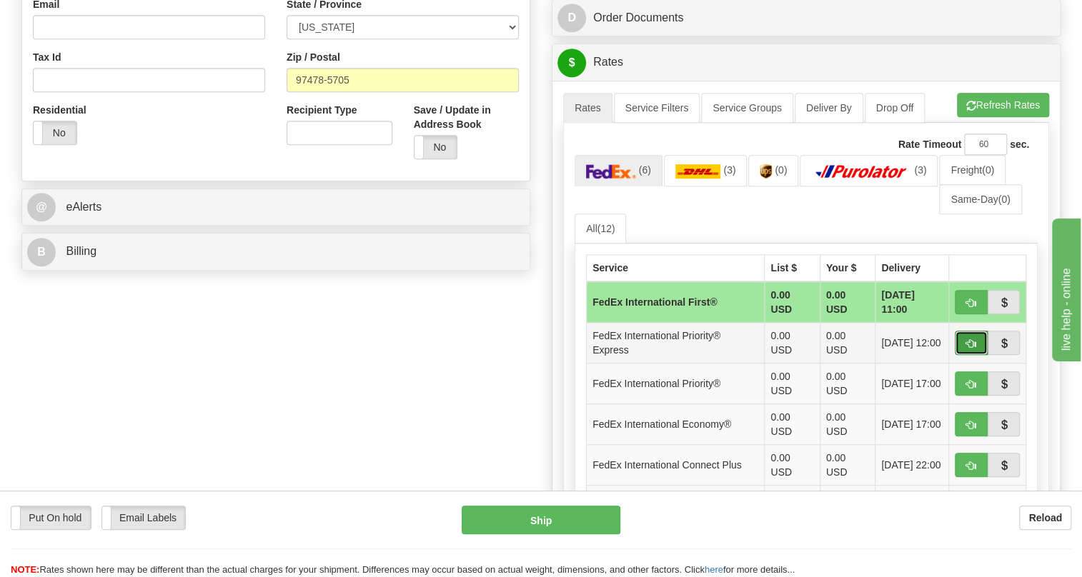
click at [969, 349] on span "button" at bounding box center [971, 343] width 10 height 9
type input "2A"
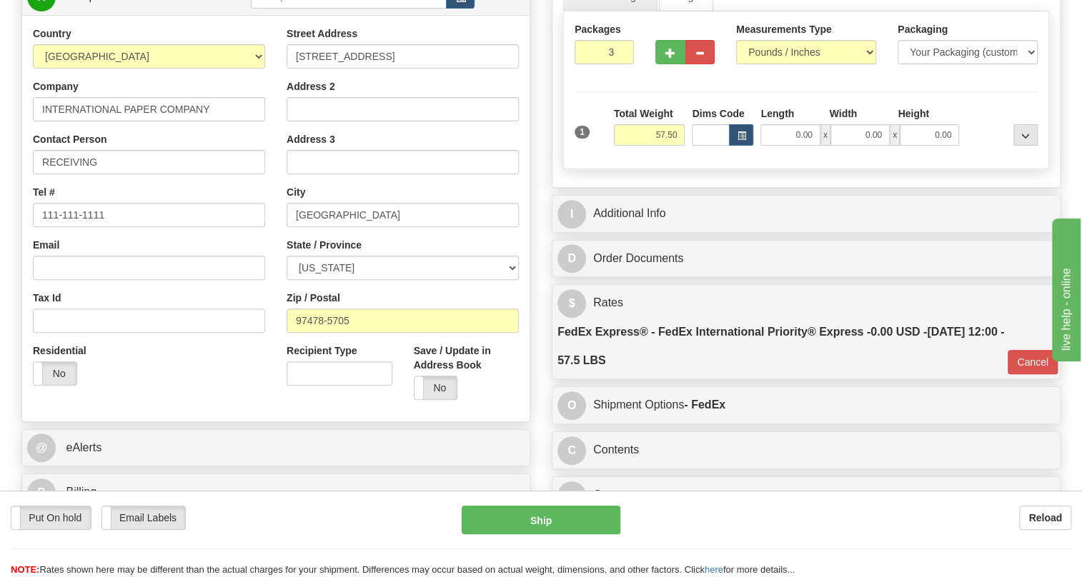
scroll to position [194, 0]
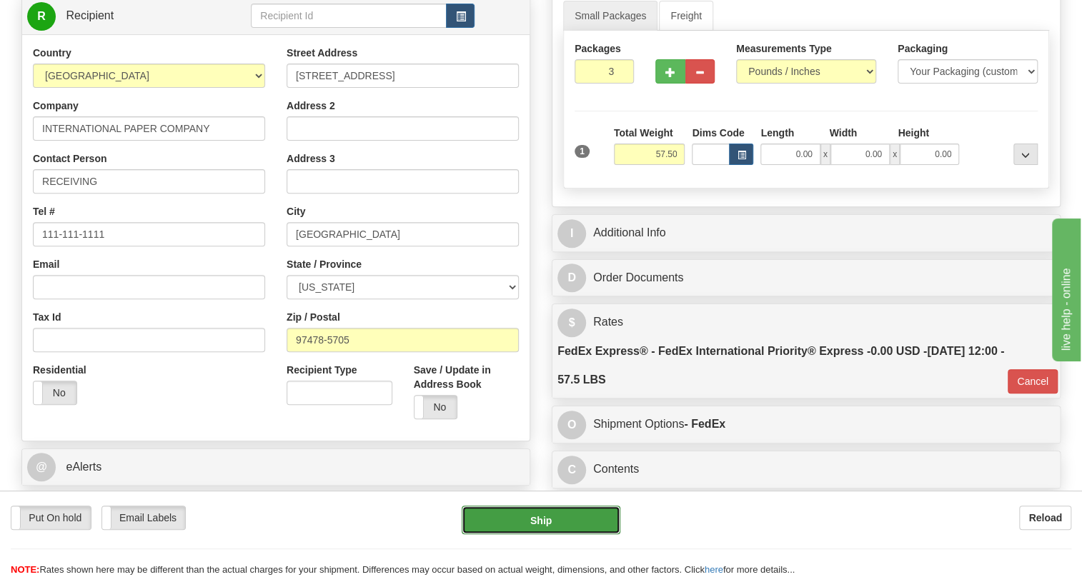
click at [545, 524] on button "Ship" at bounding box center [541, 520] width 159 height 29
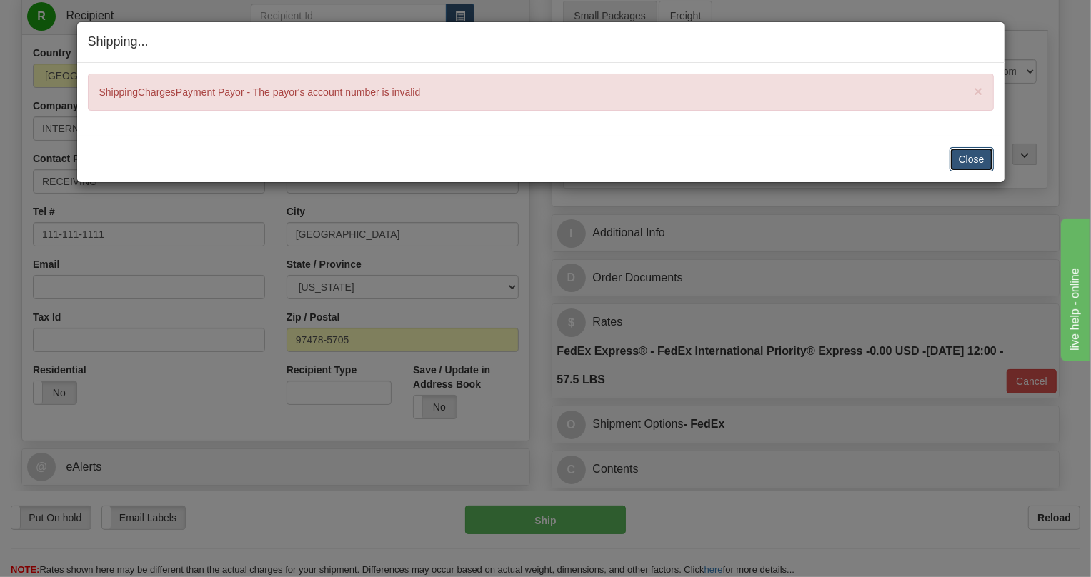
click at [968, 161] on button "Close" at bounding box center [972, 159] width 44 height 24
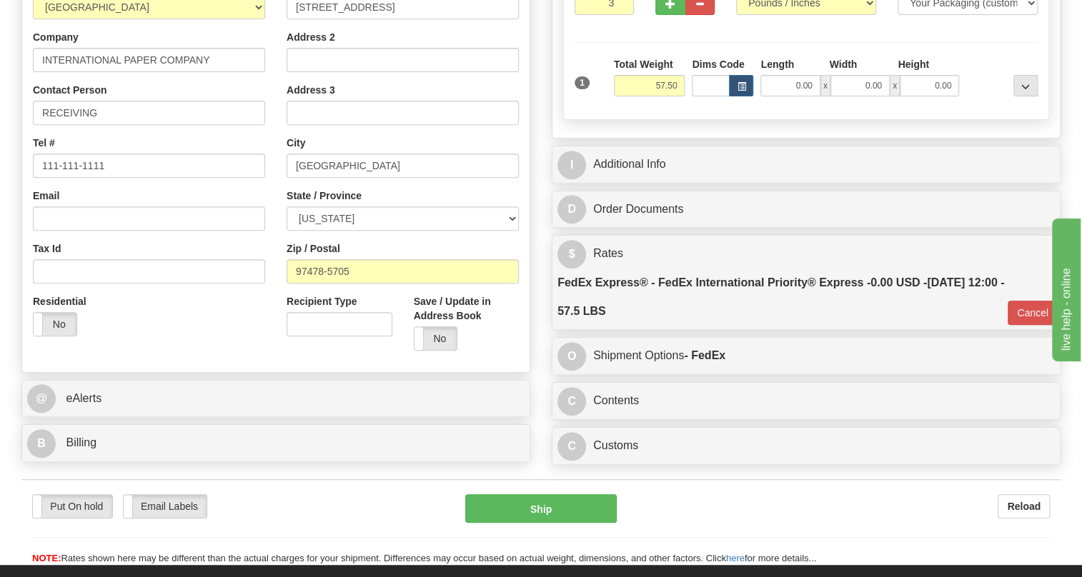
scroll to position [324, 0]
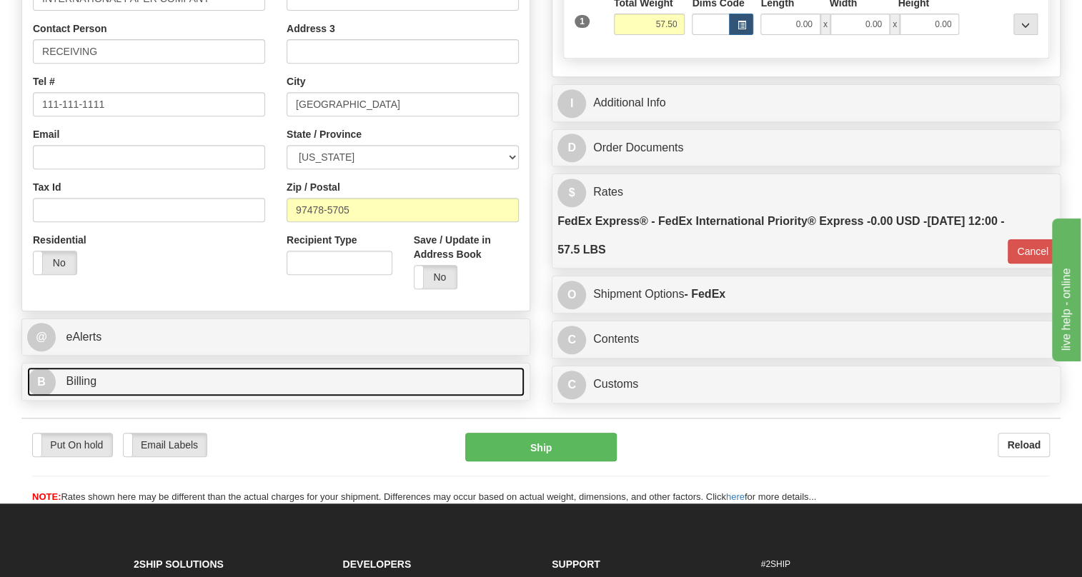
click at [90, 387] on span "Billing" at bounding box center [81, 381] width 31 height 12
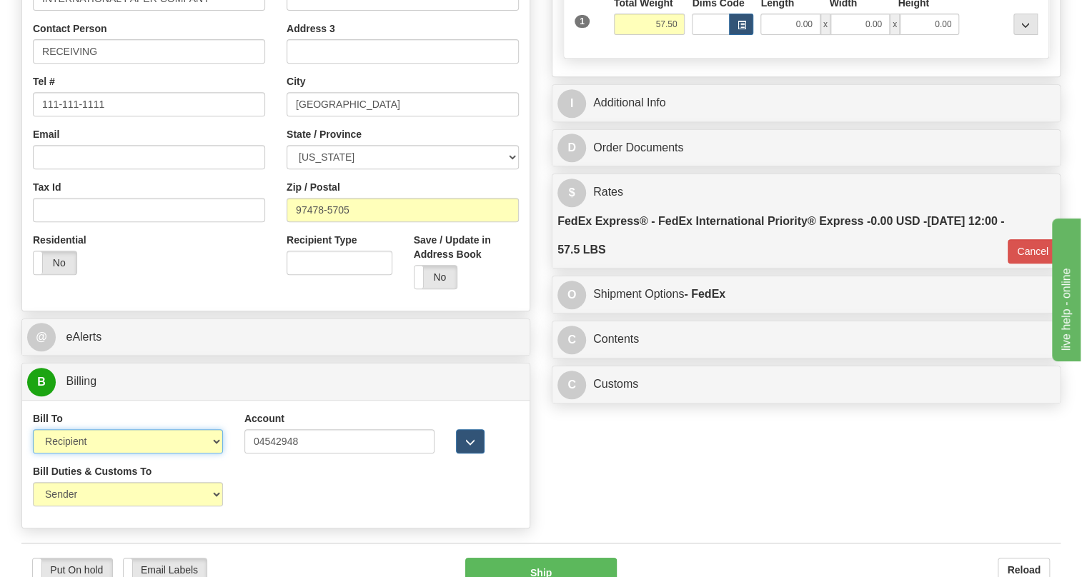
click at [210, 454] on select "Sender Recipient Third Party Collect" at bounding box center [128, 442] width 190 height 24
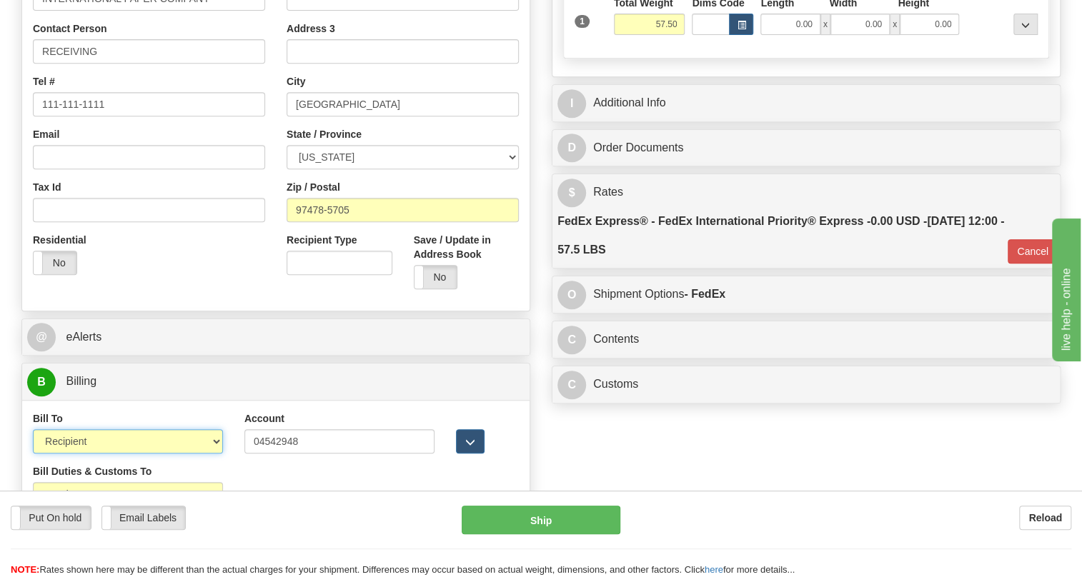
select select "1"
click at [33, 454] on select "Sender Recipient Third Party Collect" at bounding box center [128, 442] width 190 height 24
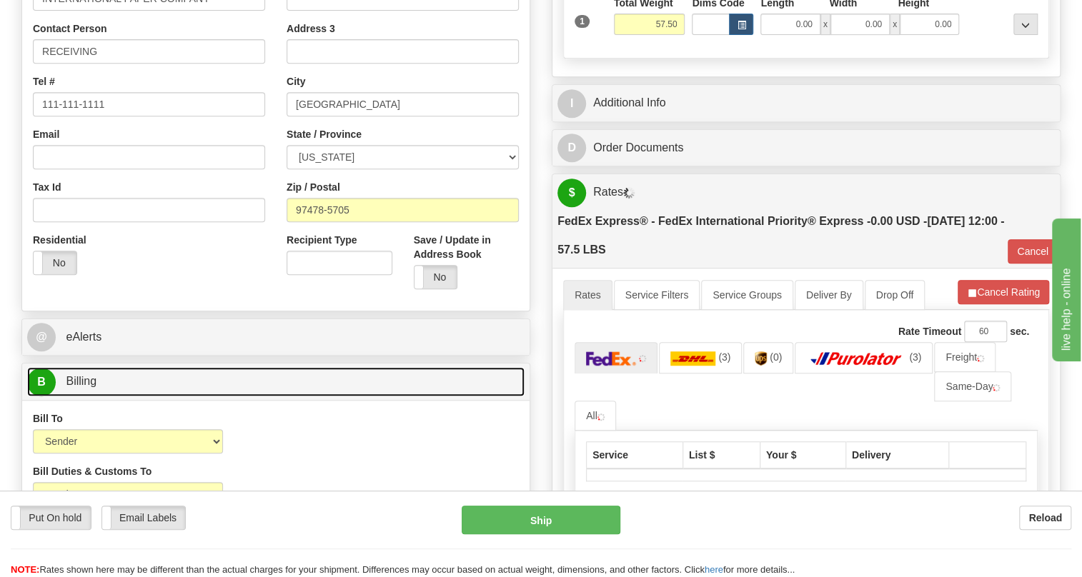
click at [81, 387] on span "Billing" at bounding box center [81, 381] width 31 height 12
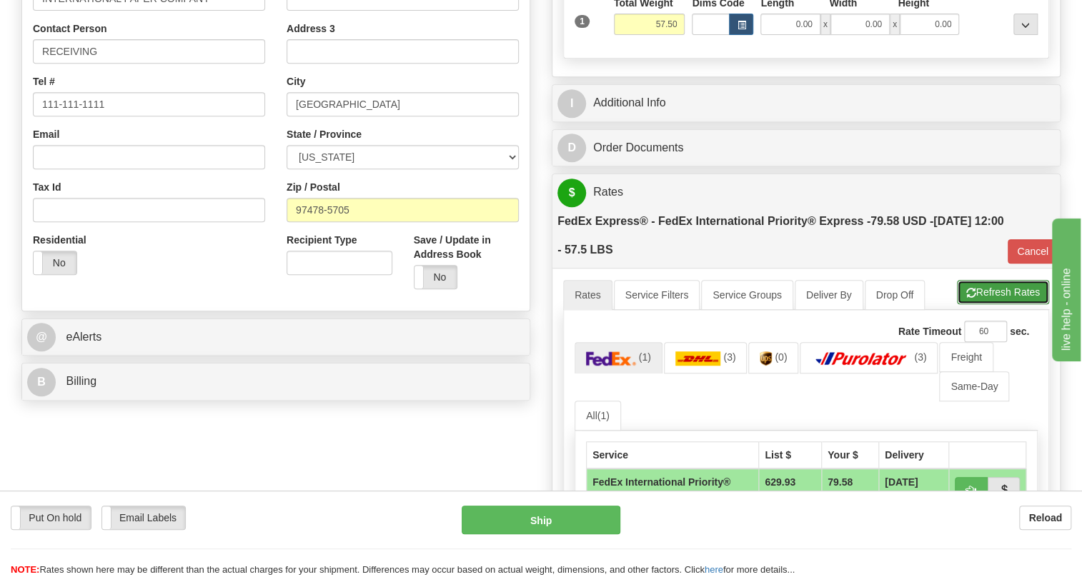
click at [1001, 304] on button "Refresh Rates" at bounding box center [1003, 292] width 92 height 24
type input "2A"
click at [1016, 264] on button "Cancel" at bounding box center [1033, 251] width 50 height 24
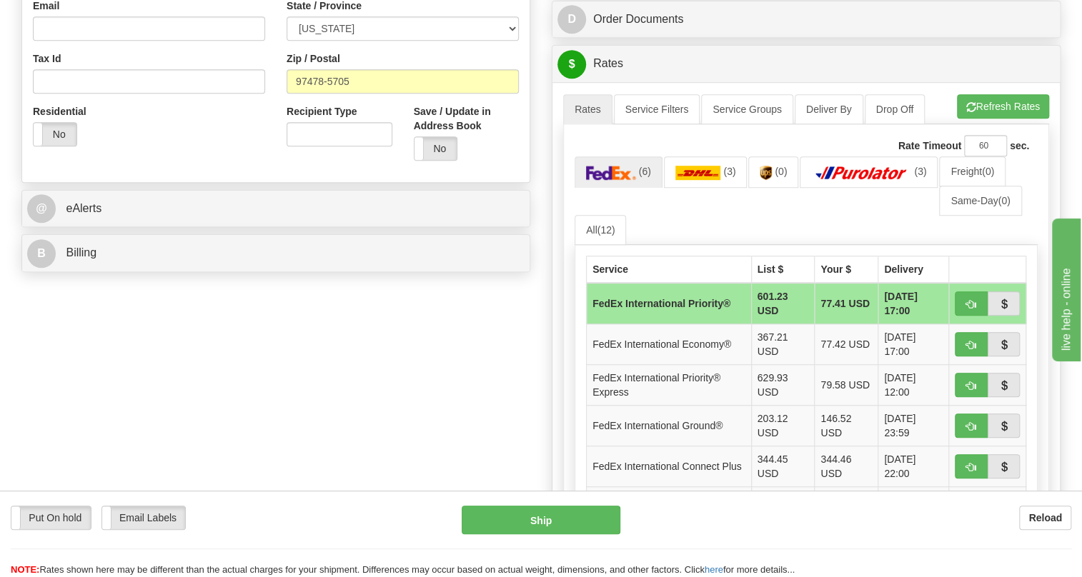
scroll to position [455, 0]
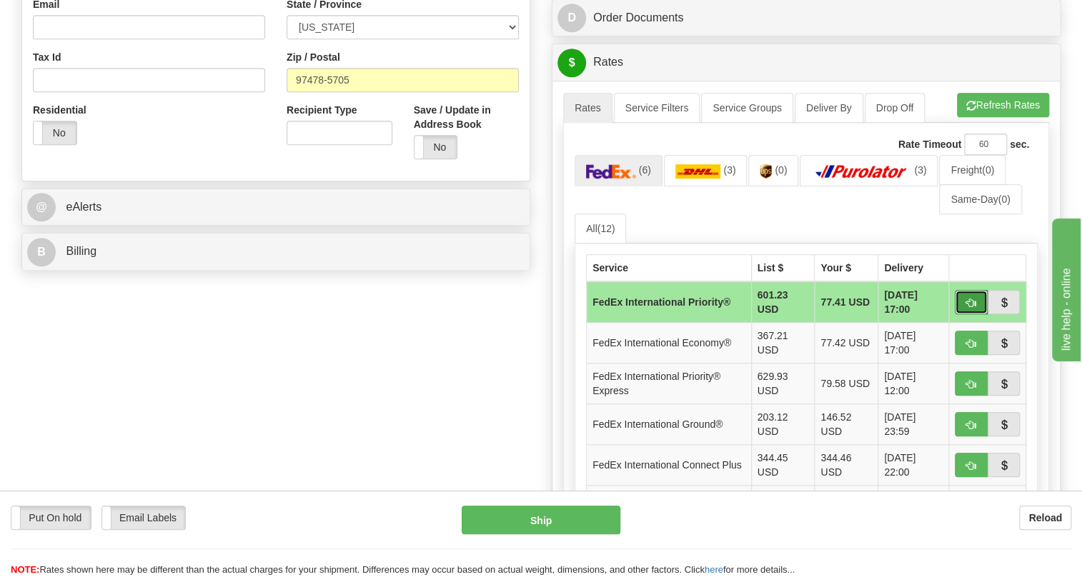
click at [966, 308] on span "button" at bounding box center [971, 303] width 10 height 9
type input "01"
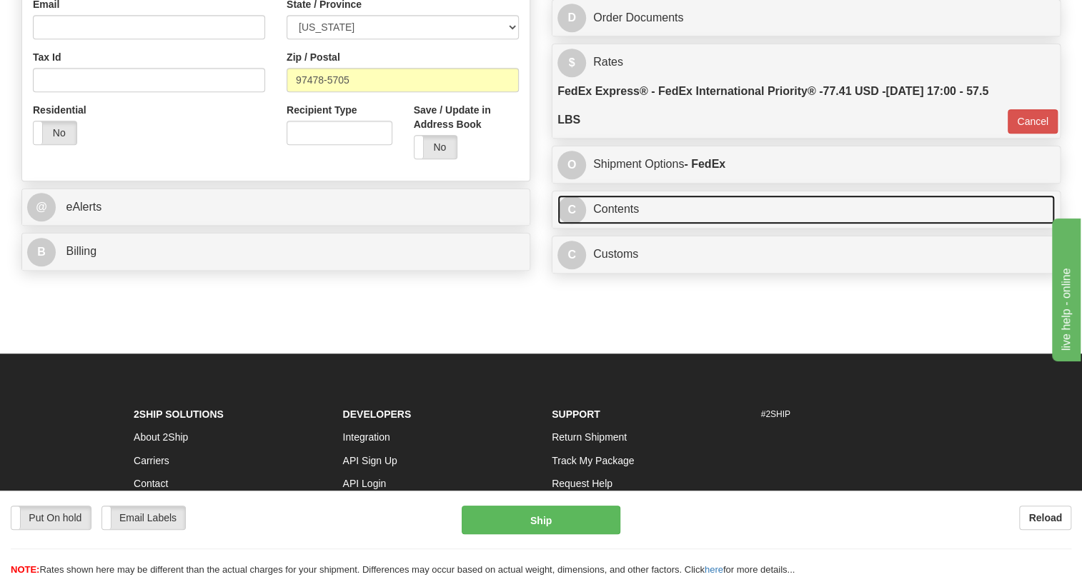
click at [621, 224] on link "C Contents" at bounding box center [805, 209] width 497 height 29
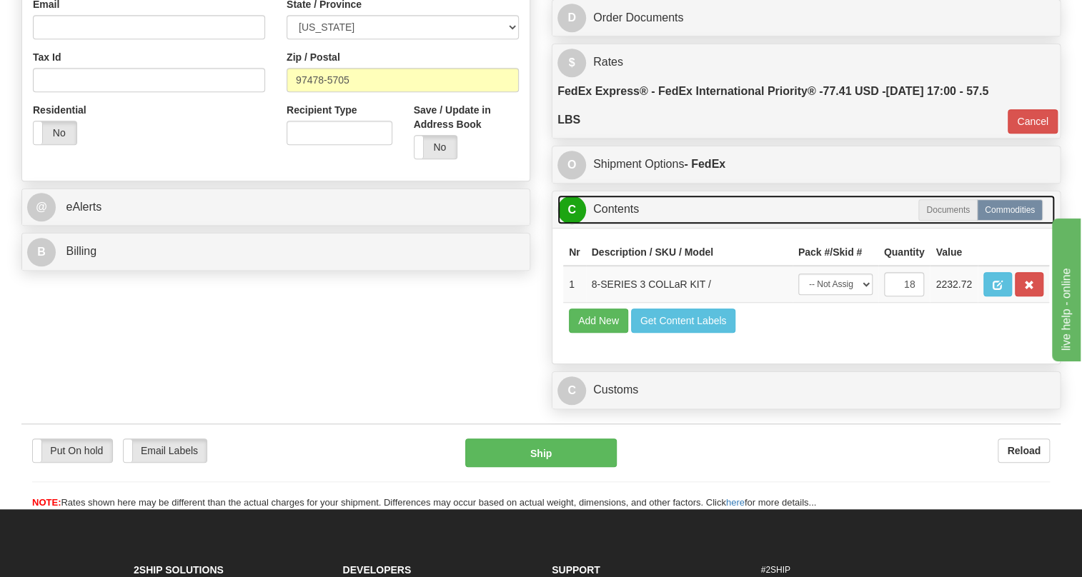
click at [621, 224] on link "C Contents" at bounding box center [805, 209] width 497 height 29
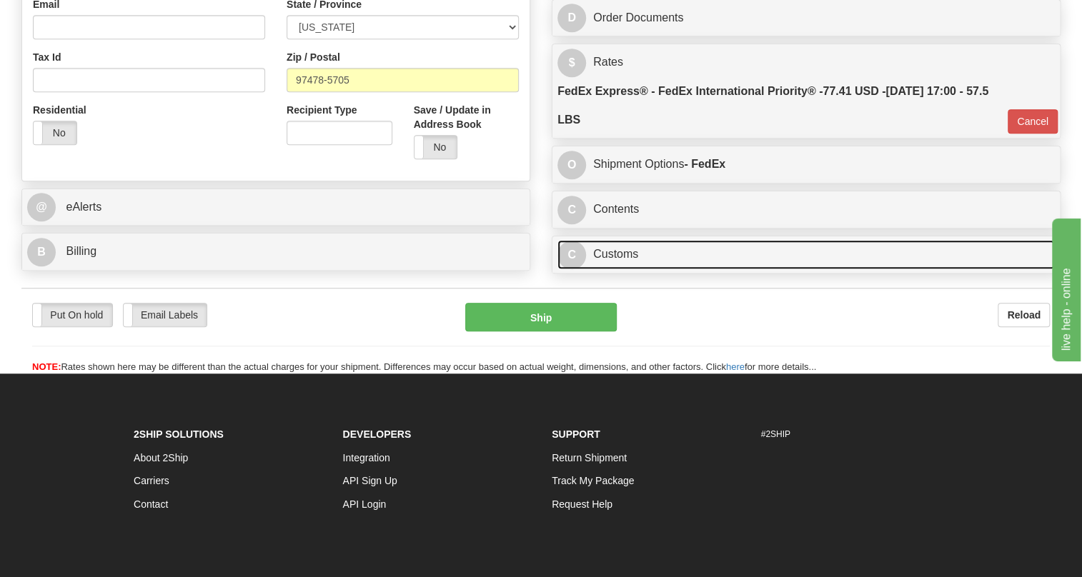
click at [621, 269] on link "C Customs" at bounding box center [805, 254] width 497 height 29
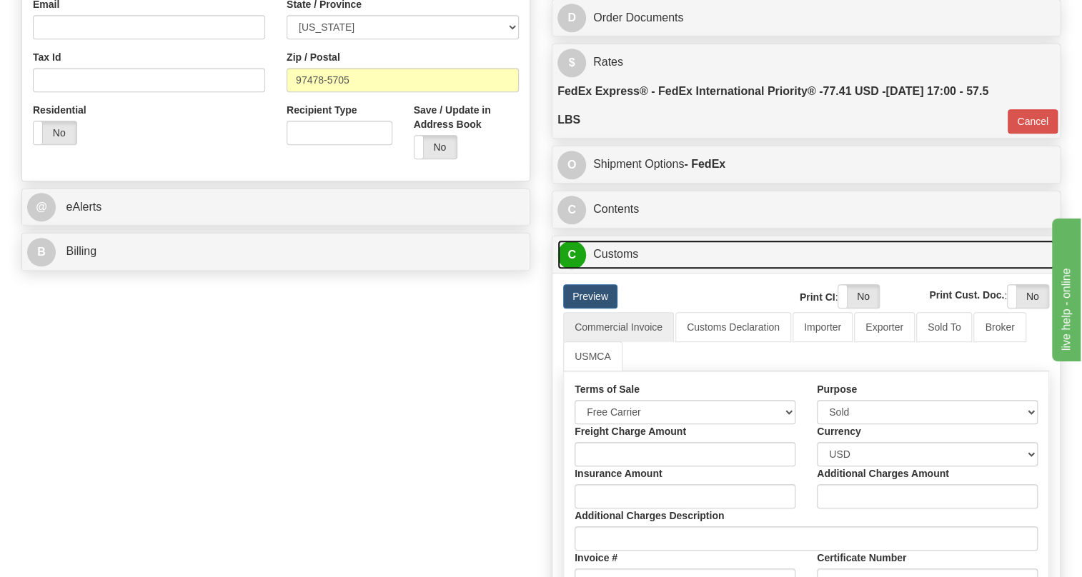
click at [620, 269] on link "C Customs" at bounding box center [805, 254] width 497 height 29
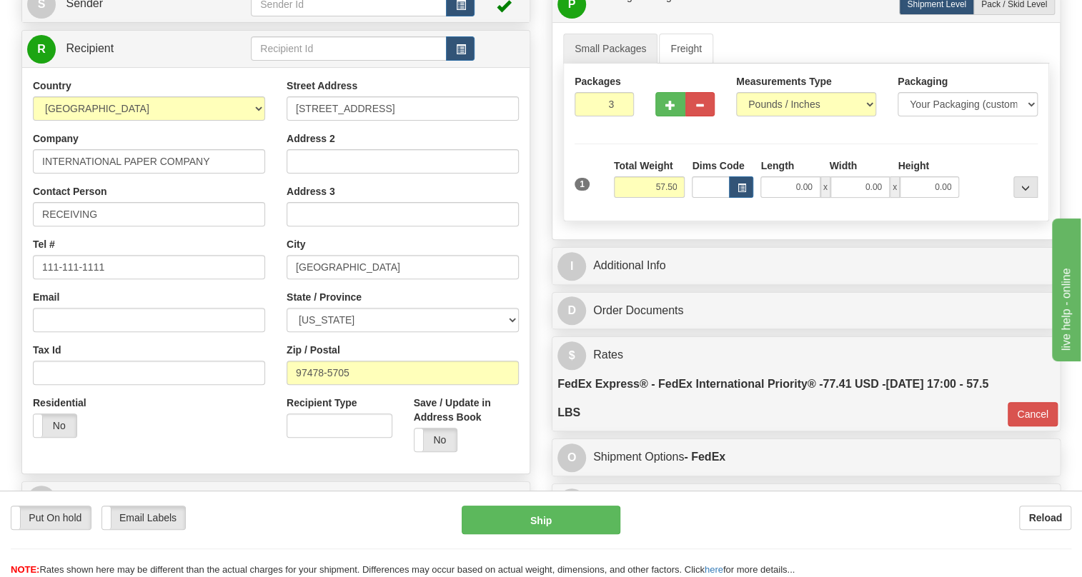
scroll to position [129, 0]
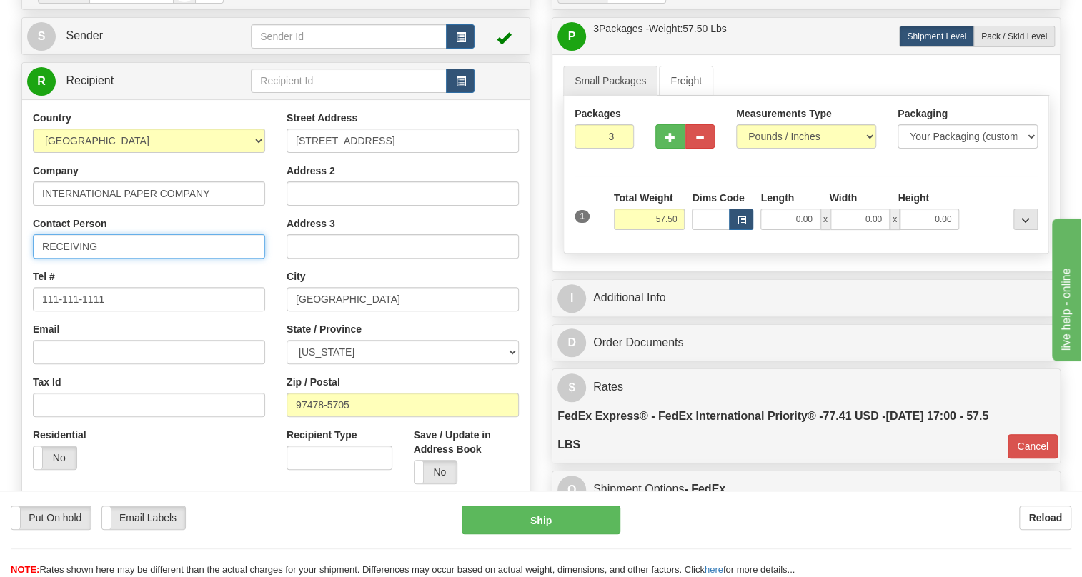
click at [154, 259] on input "RECEIVING" at bounding box center [149, 246] width 232 height 24
paste input "PO number: 125065"
drag, startPoint x: 155, startPoint y: 277, endPoint x: 124, endPoint y: 279, distance: 30.8
click at [124, 259] on input "RECEIVING / PO number: 125065" at bounding box center [149, 246] width 232 height 24
drag, startPoint x: 166, startPoint y: 279, endPoint x: 107, endPoint y: 277, distance: 58.6
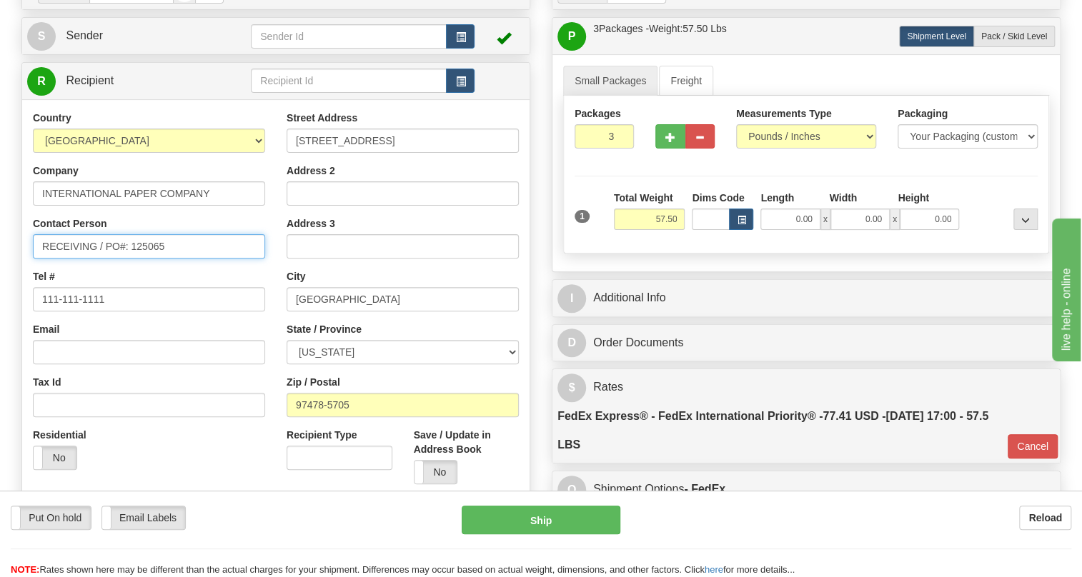
click at [107, 259] on input "RECEIVING / PO#: 125065" at bounding box center [149, 246] width 232 height 24
paste input "Ship-to PO number"
drag, startPoint x: 230, startPoint y: 279, endPoint x: 108, endPoint y: 283, distance: 122.3
click at [108, 259] on input "RECEIVING / Ship-to PO number: 125065" at bounding box center [149, 246] width 232 height 24
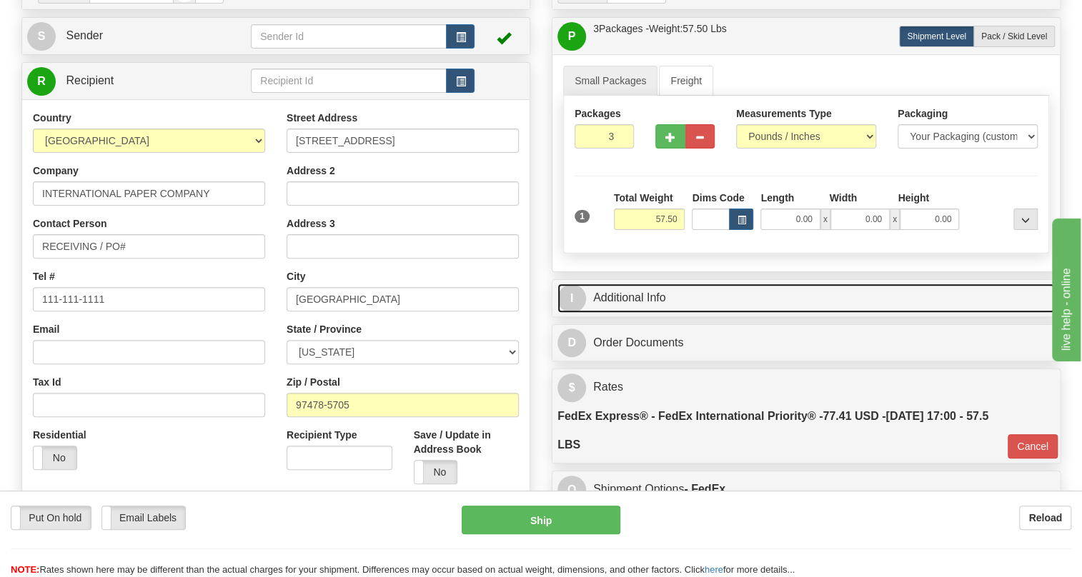
click at [621, 313] on link "I Additional Info" at bounding box center [805, 298] width 497 height 29
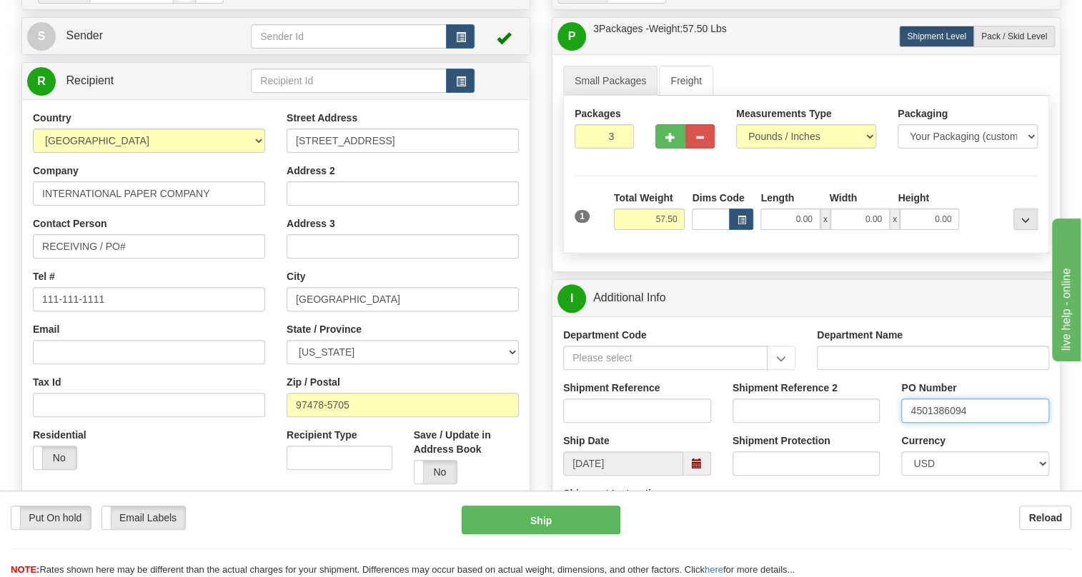
click at [939, 423] on input "4501386094" at bounding box center [975, 411] width 148 height 24
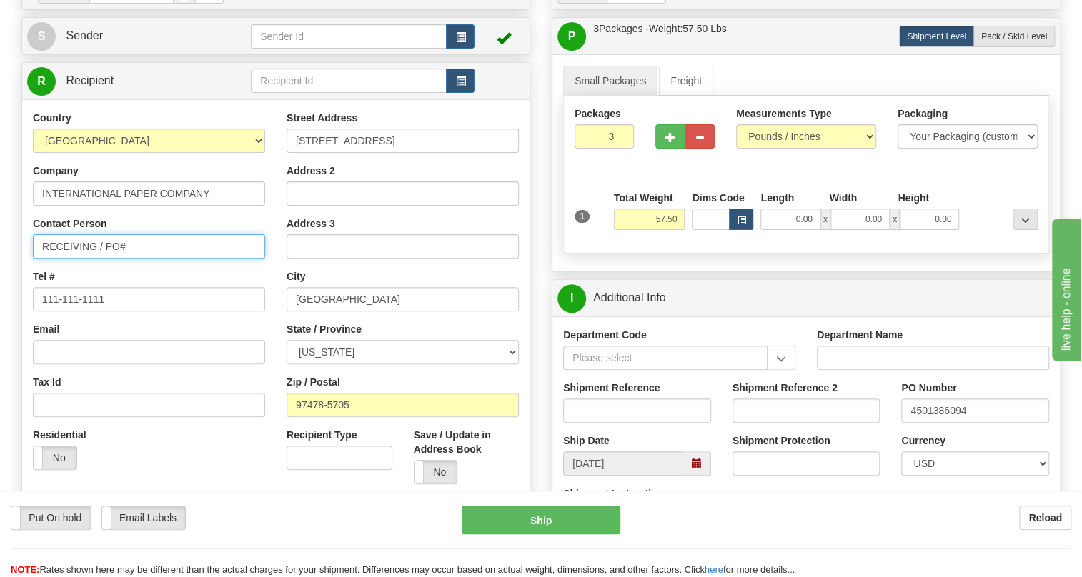
click at [118, 259] on input "RECEIVING / PO#" at bounding box center [149, 246] width 232 height 24
click at [142, 259] on input "RECEIVING / PO#" at bounding box center [149, 246] width 232 height 24
paste input "4501386094"
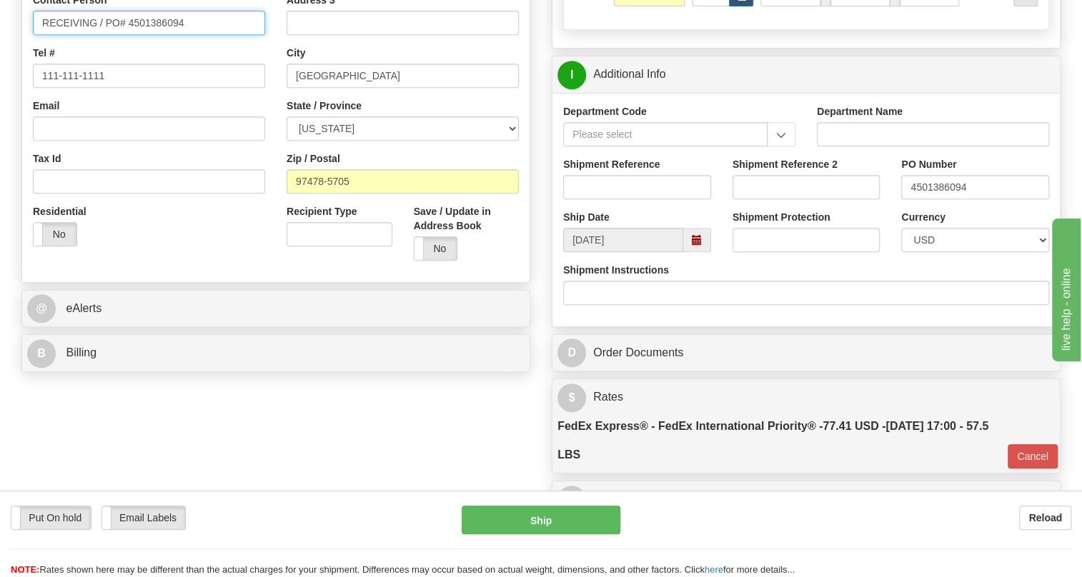
scroll to position [389, 0]
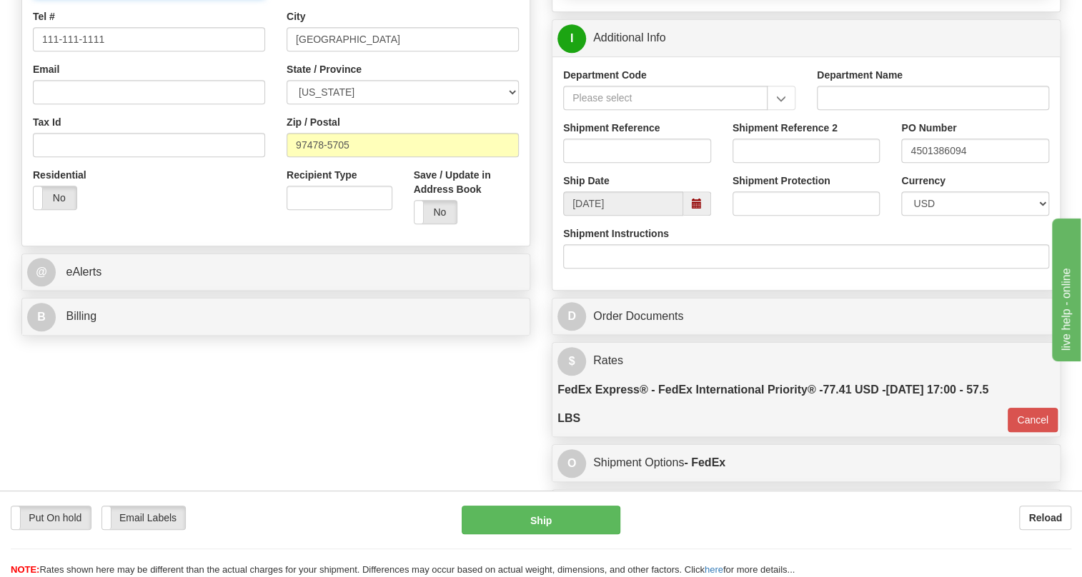
type input "RECEIVING / PO# 4501386094"
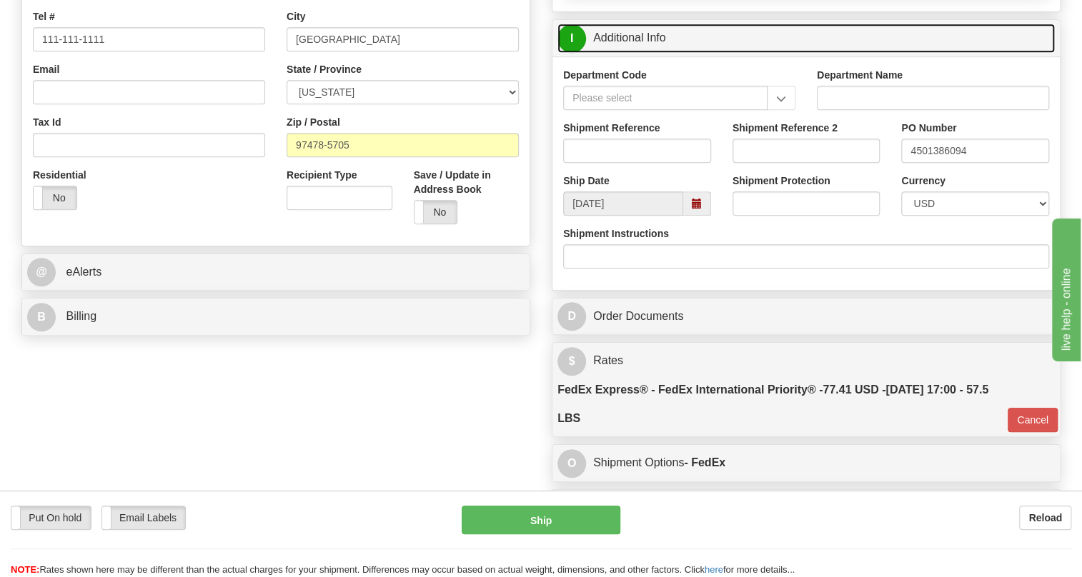
click at [631, 53] on link "I Additional Info" at bounding box center [805, 38] width 497 height 29
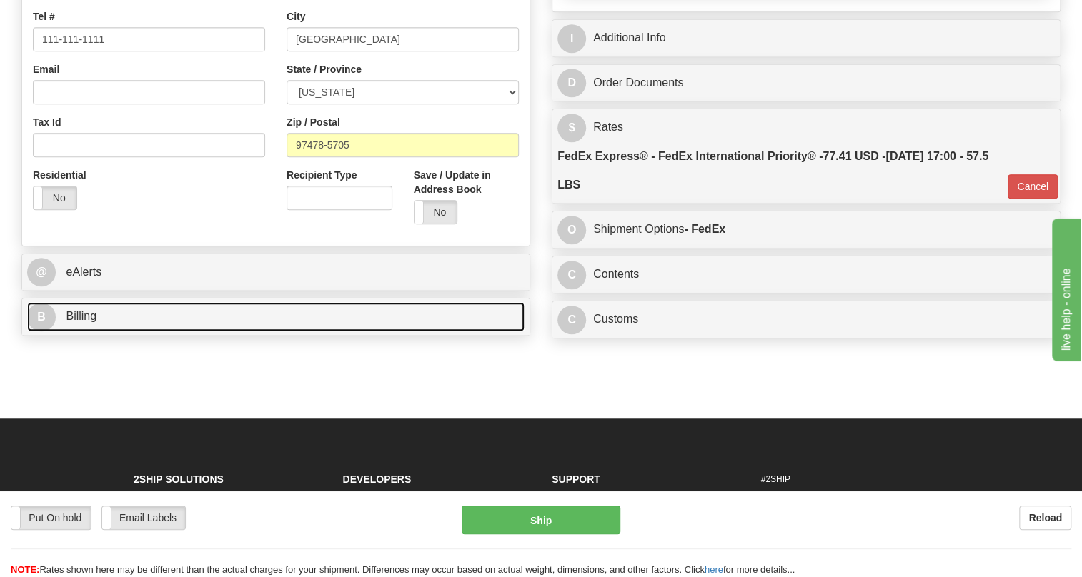
click at [95, 322] on span "Billing" at bounding box center [81, 316] width 31 height 12
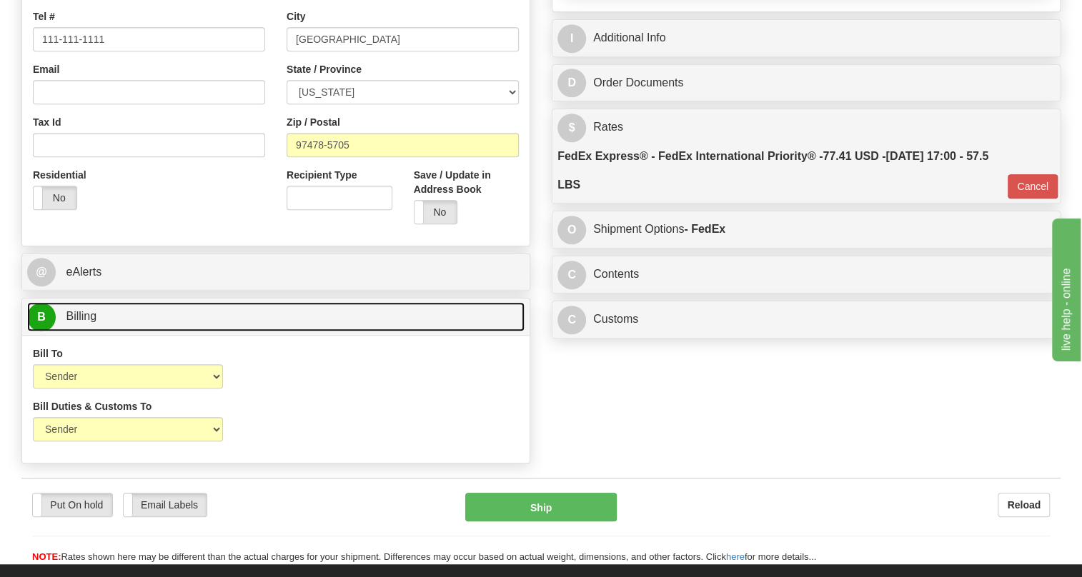
click at [95, 322] on span "Billing" at bounding box center [81, 316] width 31 height 12
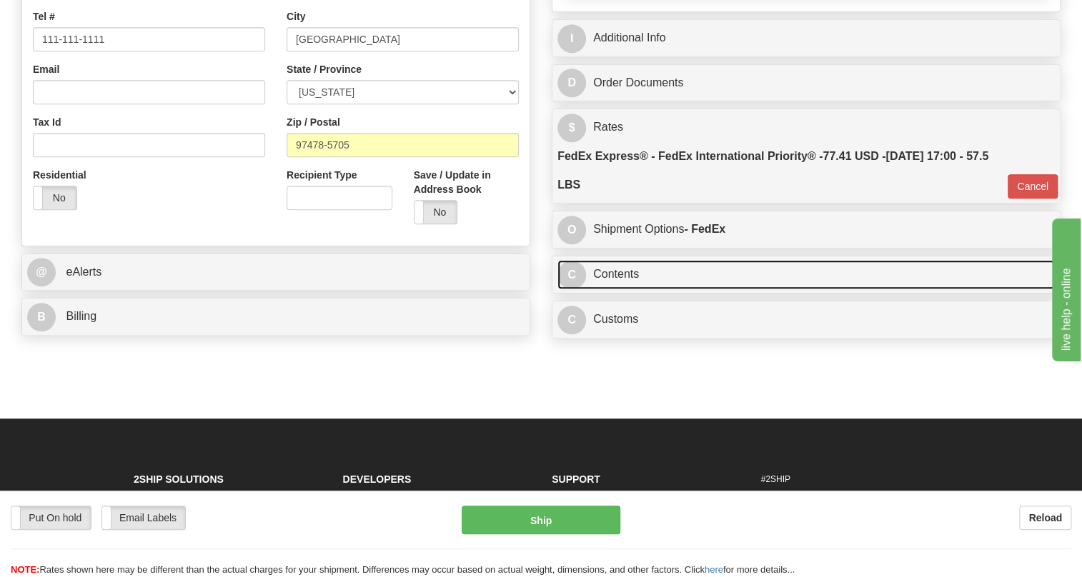
click at [607, 289] on link "C Contents" at bounding box center [805, 274] width 497 height 29
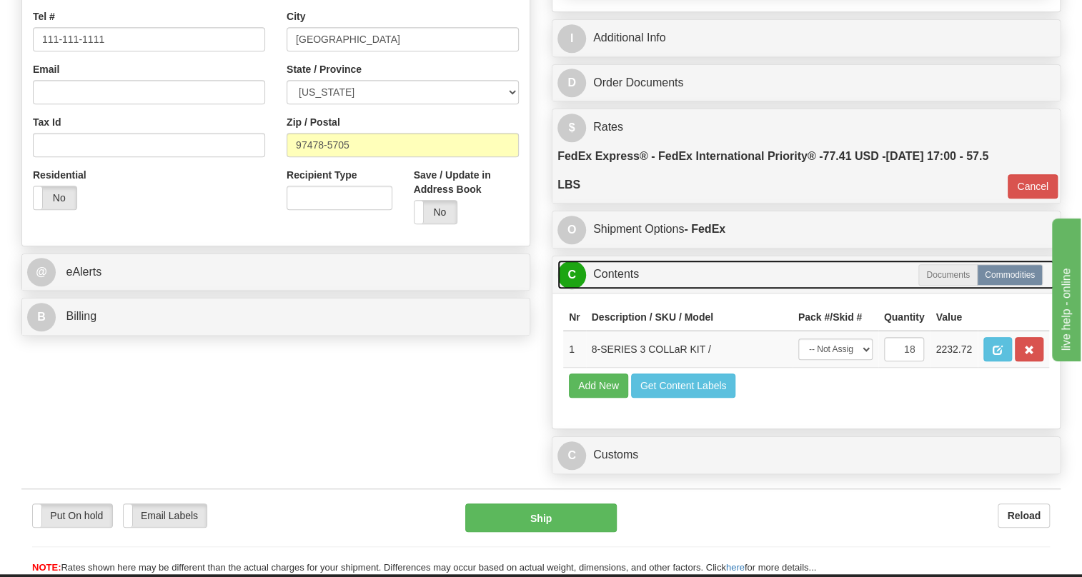
click at [609, 289] on link "C Contents" at bounding box center [805, 274] width 497 height 29
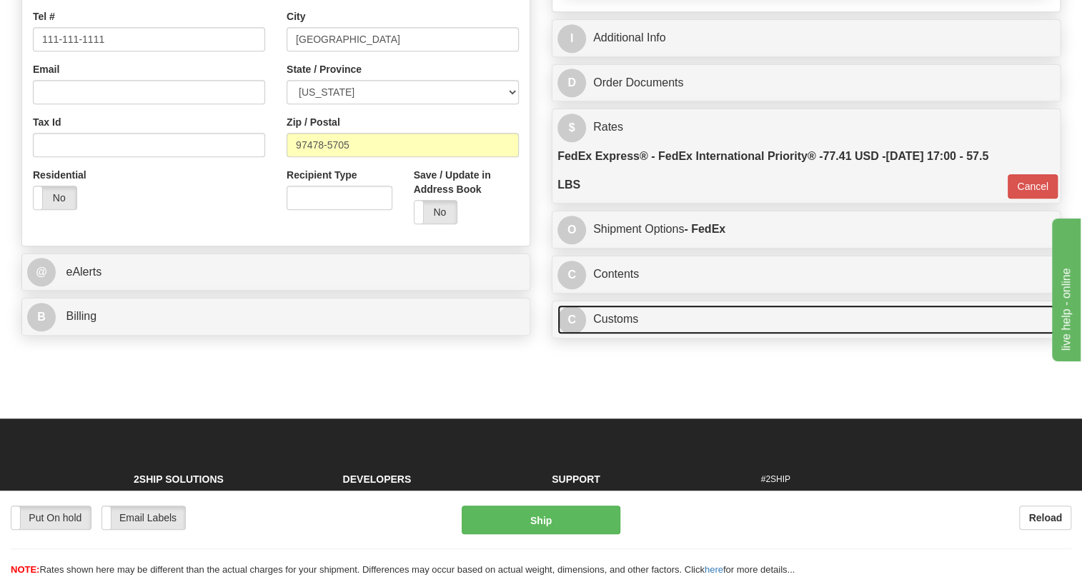
click at [620, 334] on link "C Customs" at bounding box center [805, 319] width 497 height 29
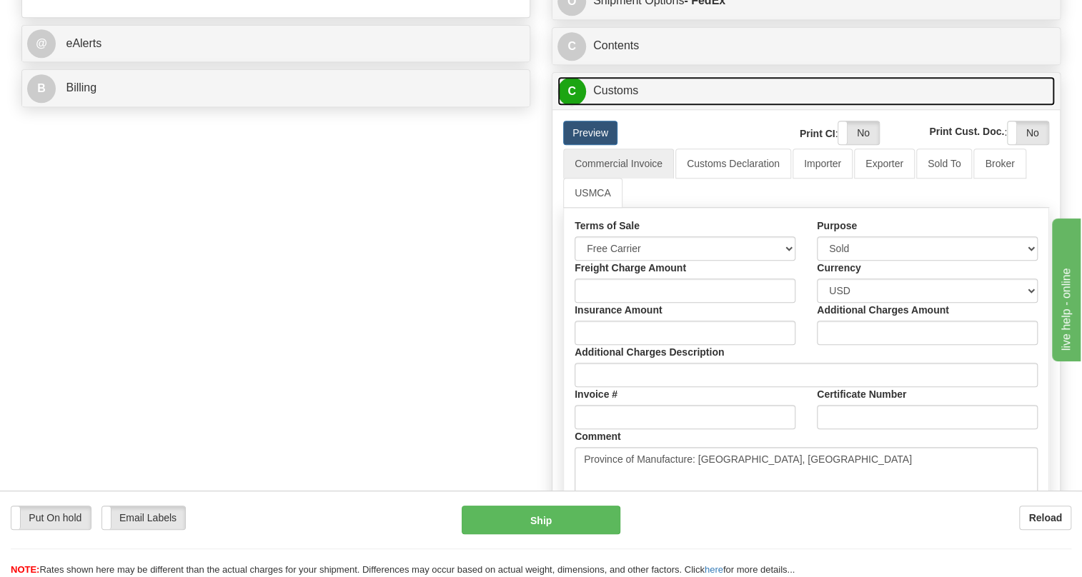
scroll to position [520, 0]
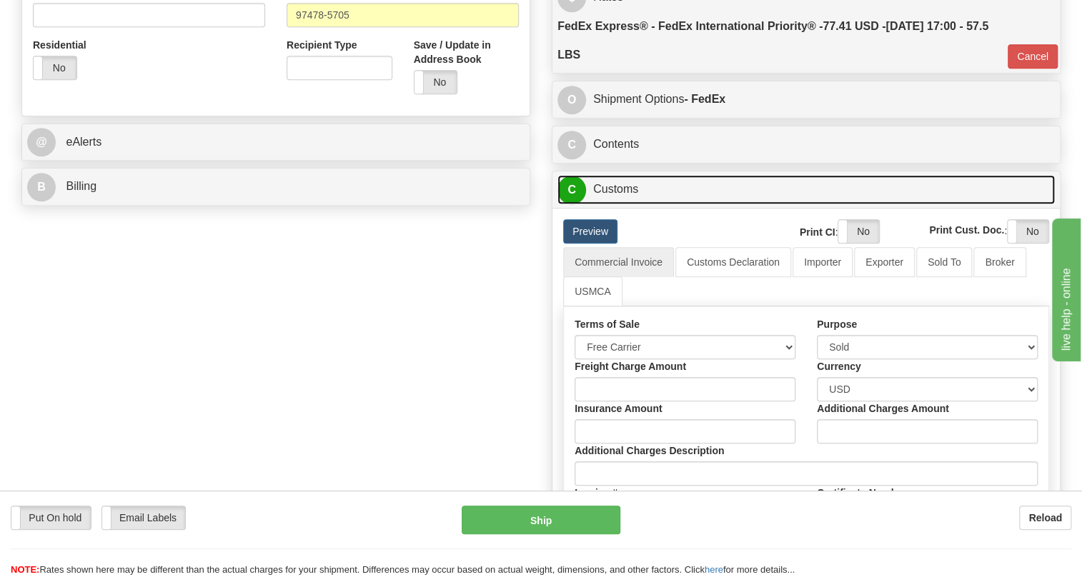
click at [620, 204] on link "C Customs" at bounding box center [805, 189] width 497 height 29
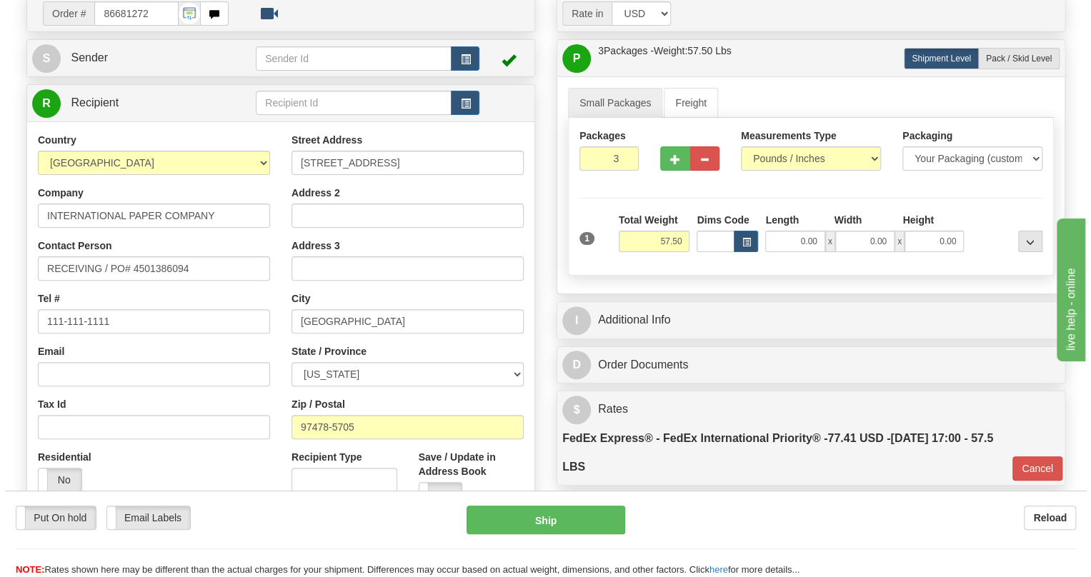
scroll to position [129, 0]
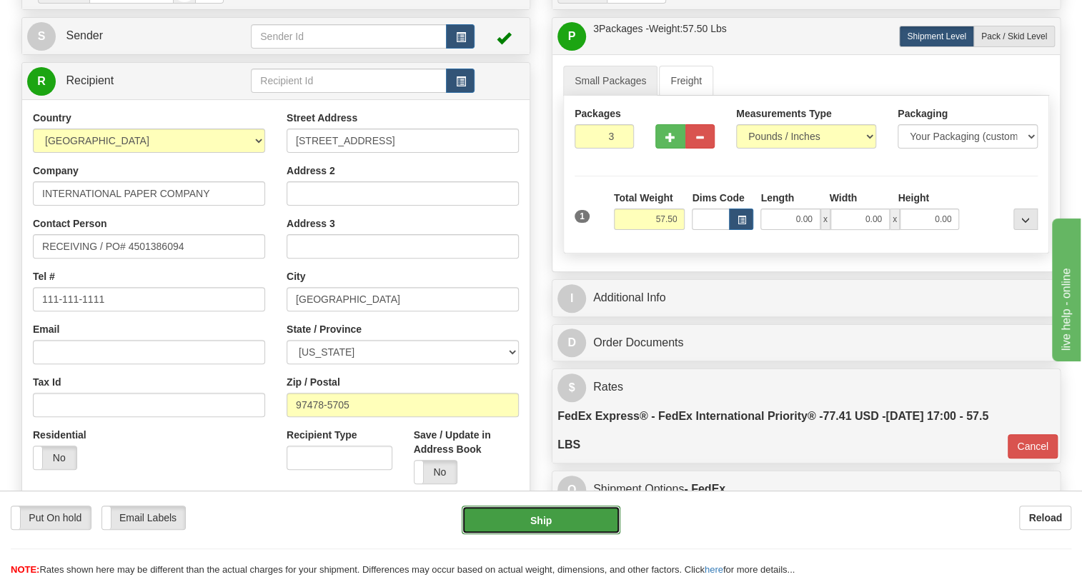
click at [541, 522] on button "Ship" at bounding box center [541, 520] width 159 height 29
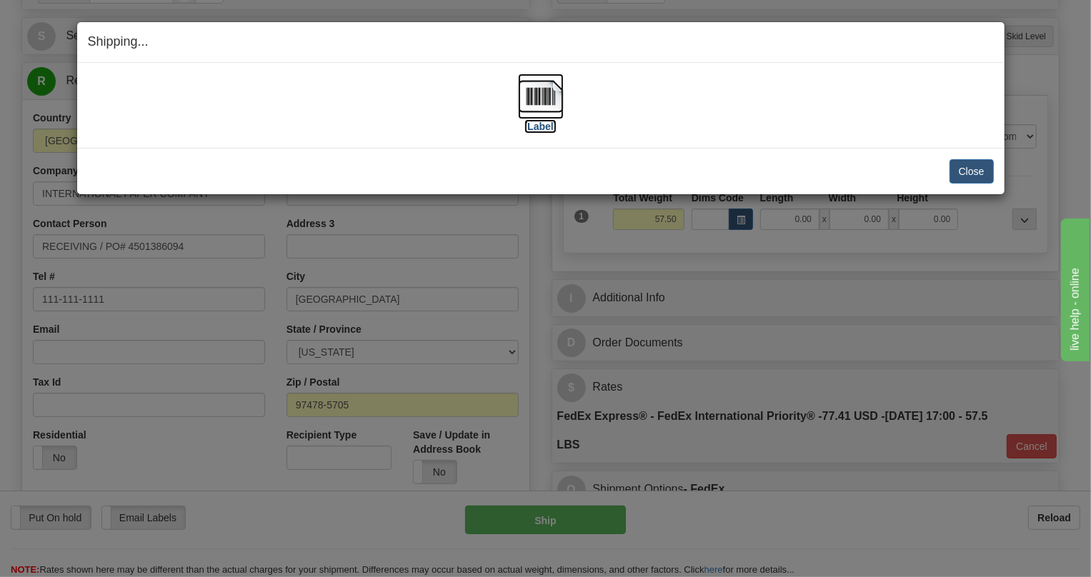
click at [557, 97] on img at bounding box center [541, 97] width 46 height 46
click at [973, 171] on button "Close" at bounding box center [972, 171] width 44 height 24
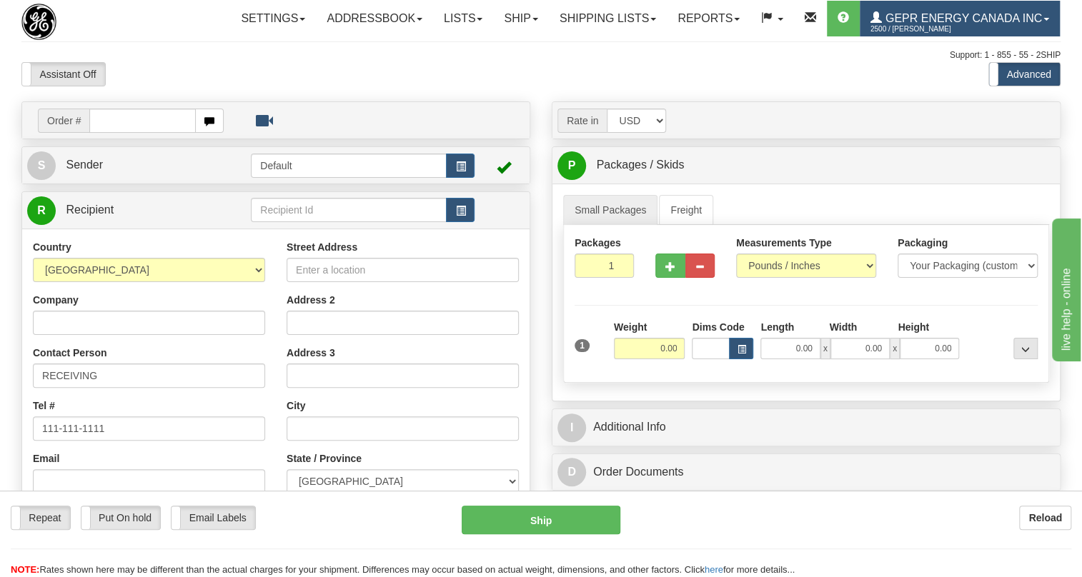
click at [860, 36] on link "GEPR Energy Canada Inc 2500 / [PERSON_NAME]" at bounding box center [960, 19] width 200 height 36
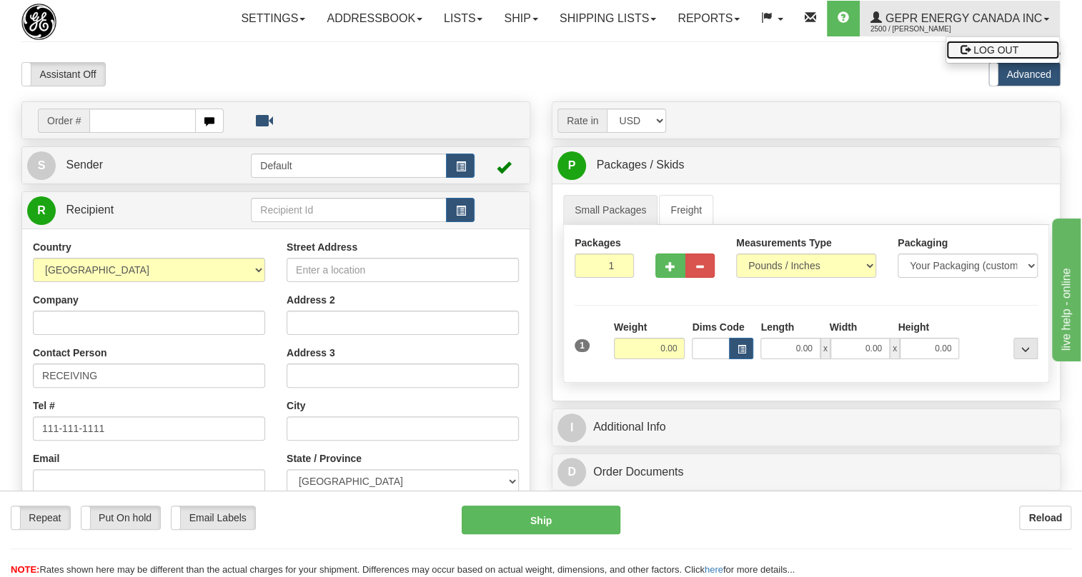
click at [973, 56] on span "LOG OUT" at bounding box center [995, 49] width 45 height 11
